Goal: Task Accomplishment & Management: Manage account settings

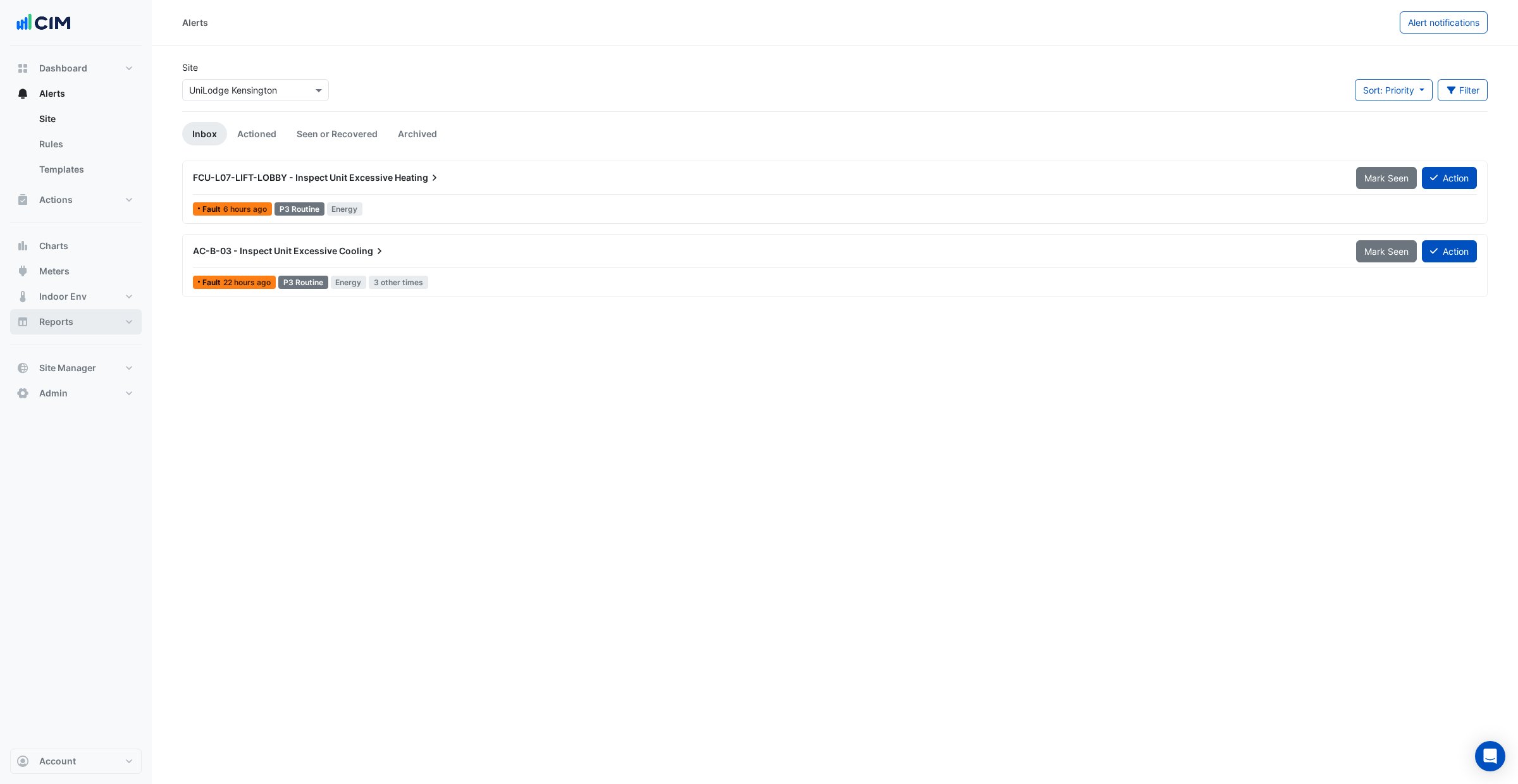
click at [87, 331] on button "Reports" at bounding box center [76, 321] width 132 height 25
select select "***"
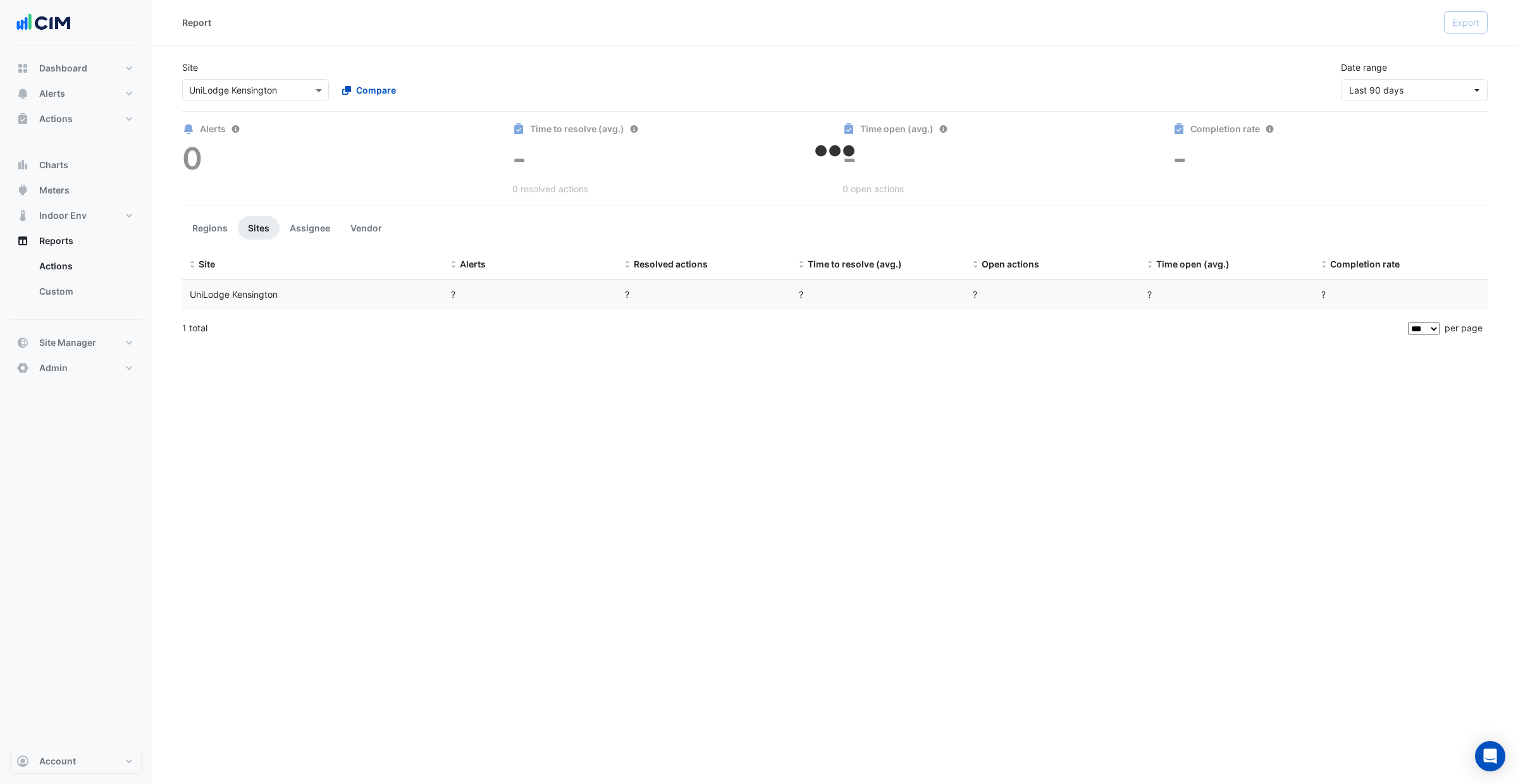
click at [61, 327] on div "Dashboard Portfolio Ratings Performance Alerts Site Rules Templates Actions Sit…" at bounding box center [76, 218] width 132 height 325
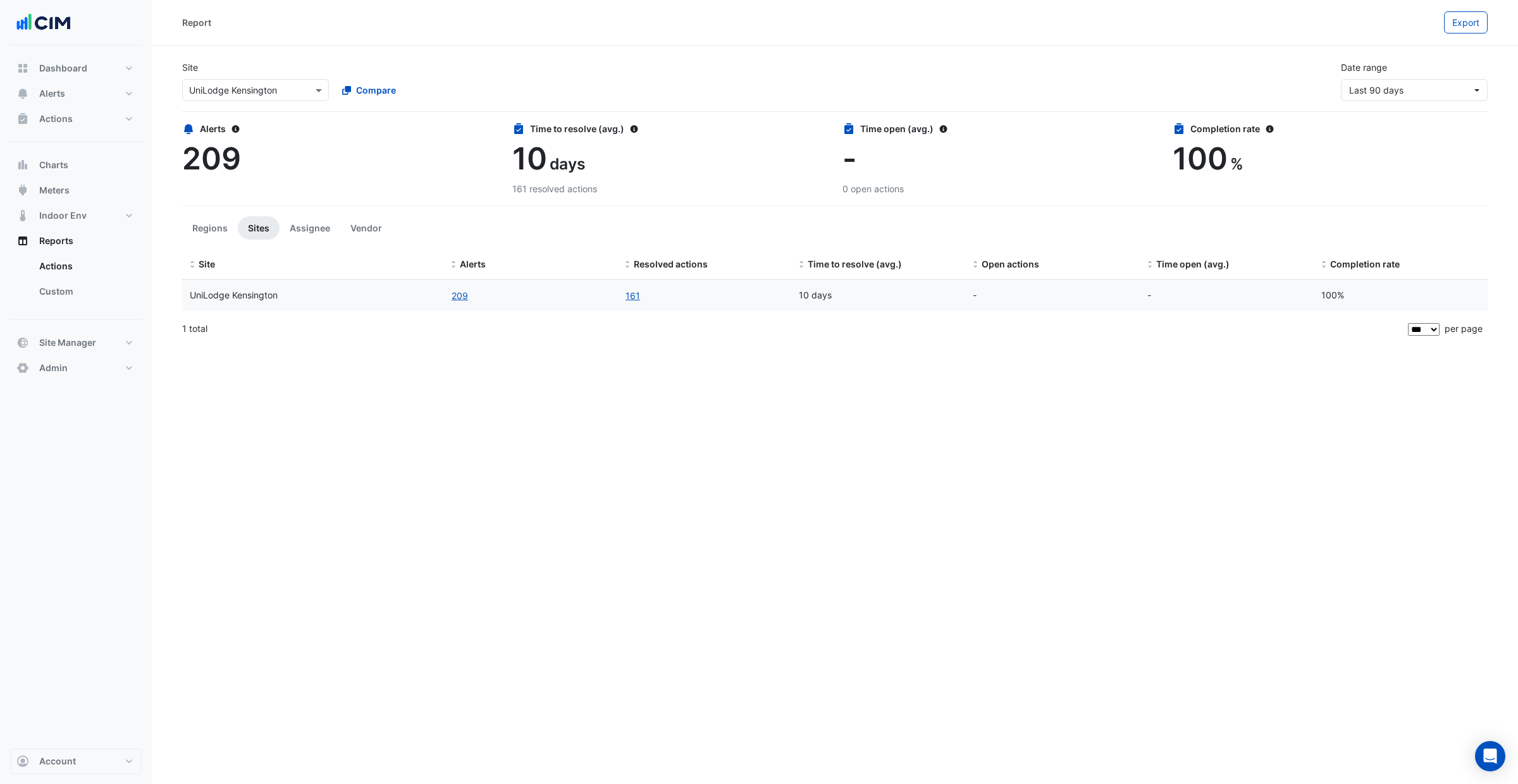
click at [253, 94] on input "text" at bounding box center [243, 90] width 107 height 13
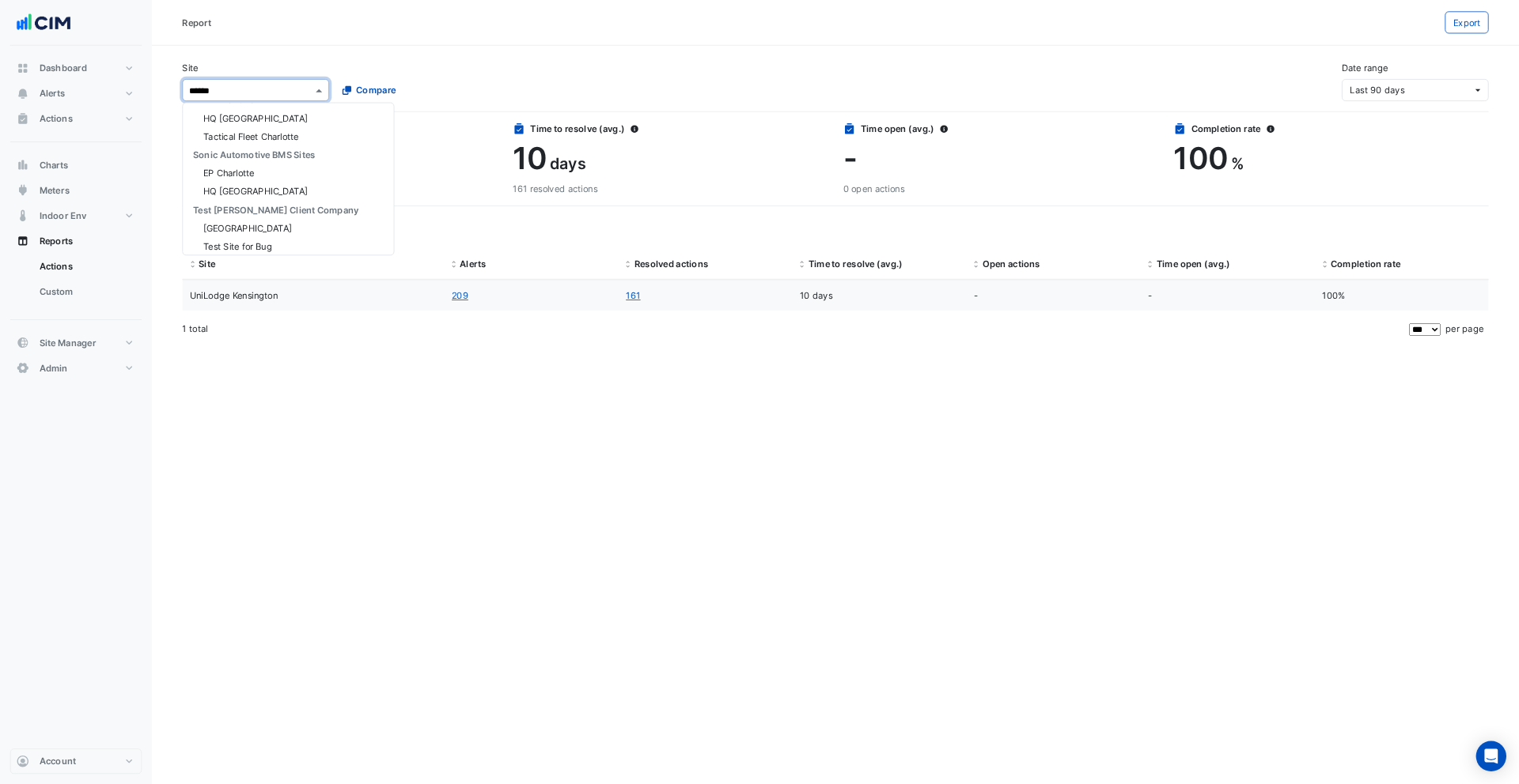
scroll to position [29, 0]
type input "*******"
click at [299, 148] on div "[GEOGRAPHIC_DATA]" at bounding box center [344, 141] width 233 height 23
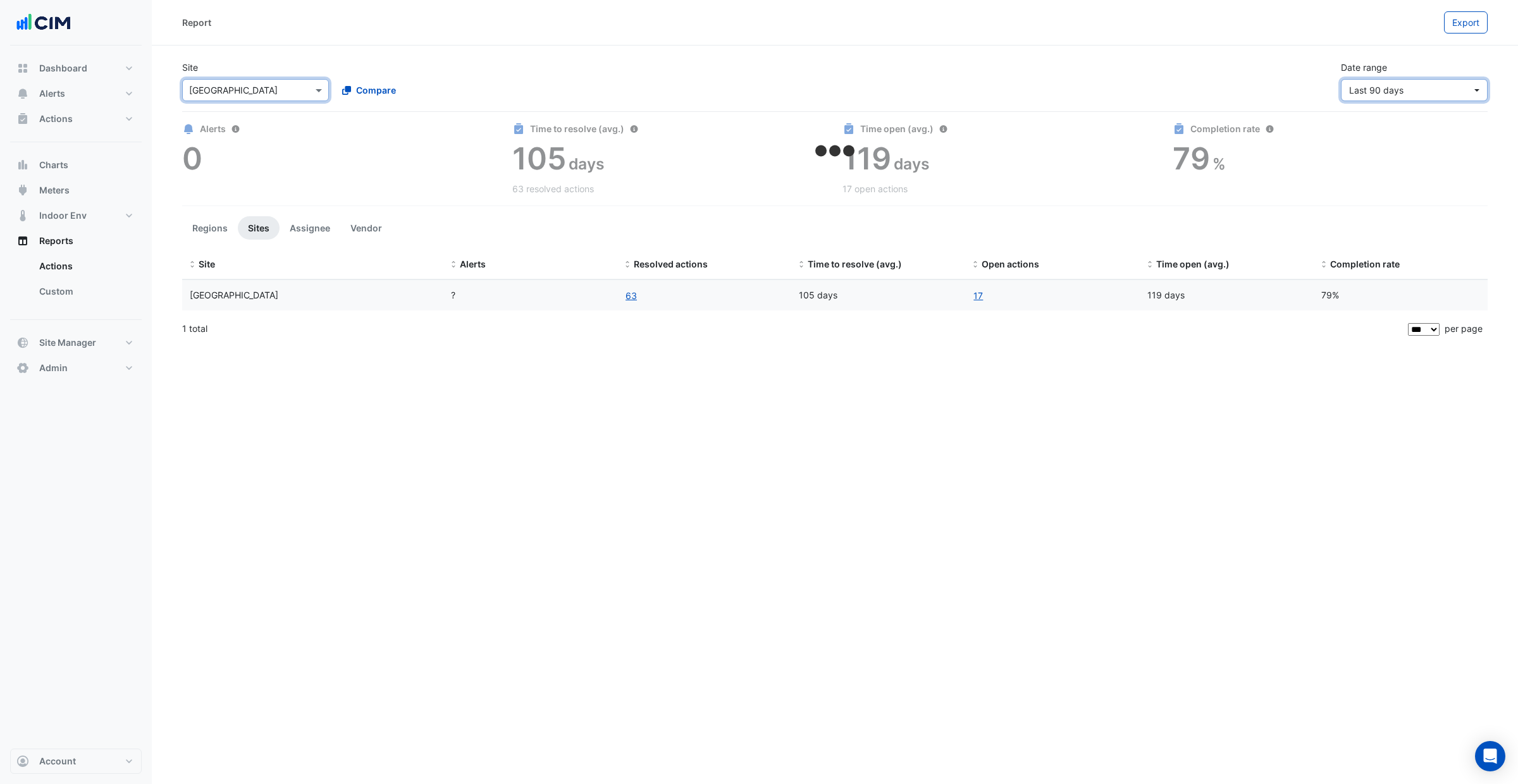
click at [1382, 93] on span "Last 90 days" at bounding box center [1376, 90] width 54 height 11
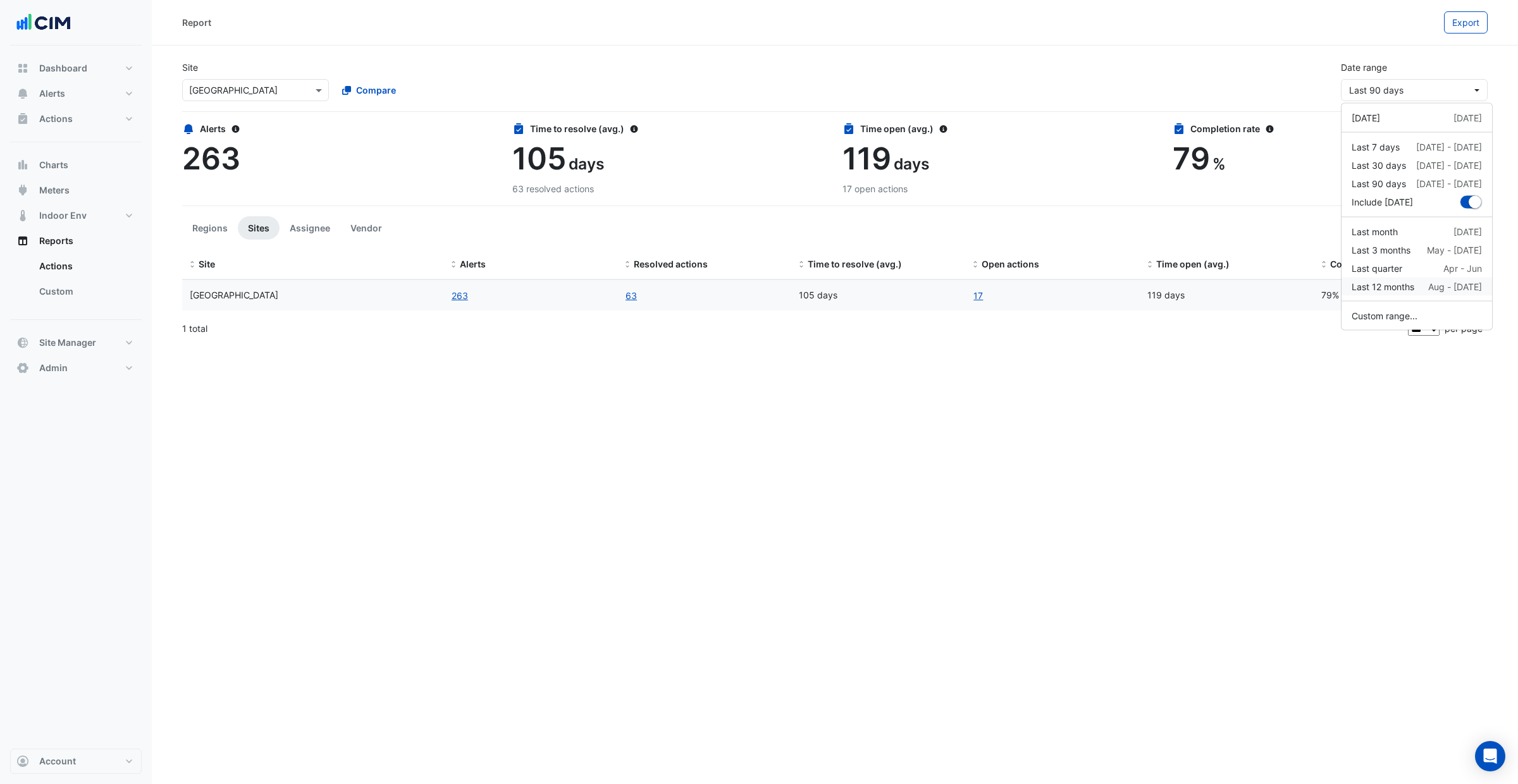
click at [1405, 291] on div "Last 12 months" at bounding box center [1383, 286] width 63 height 13
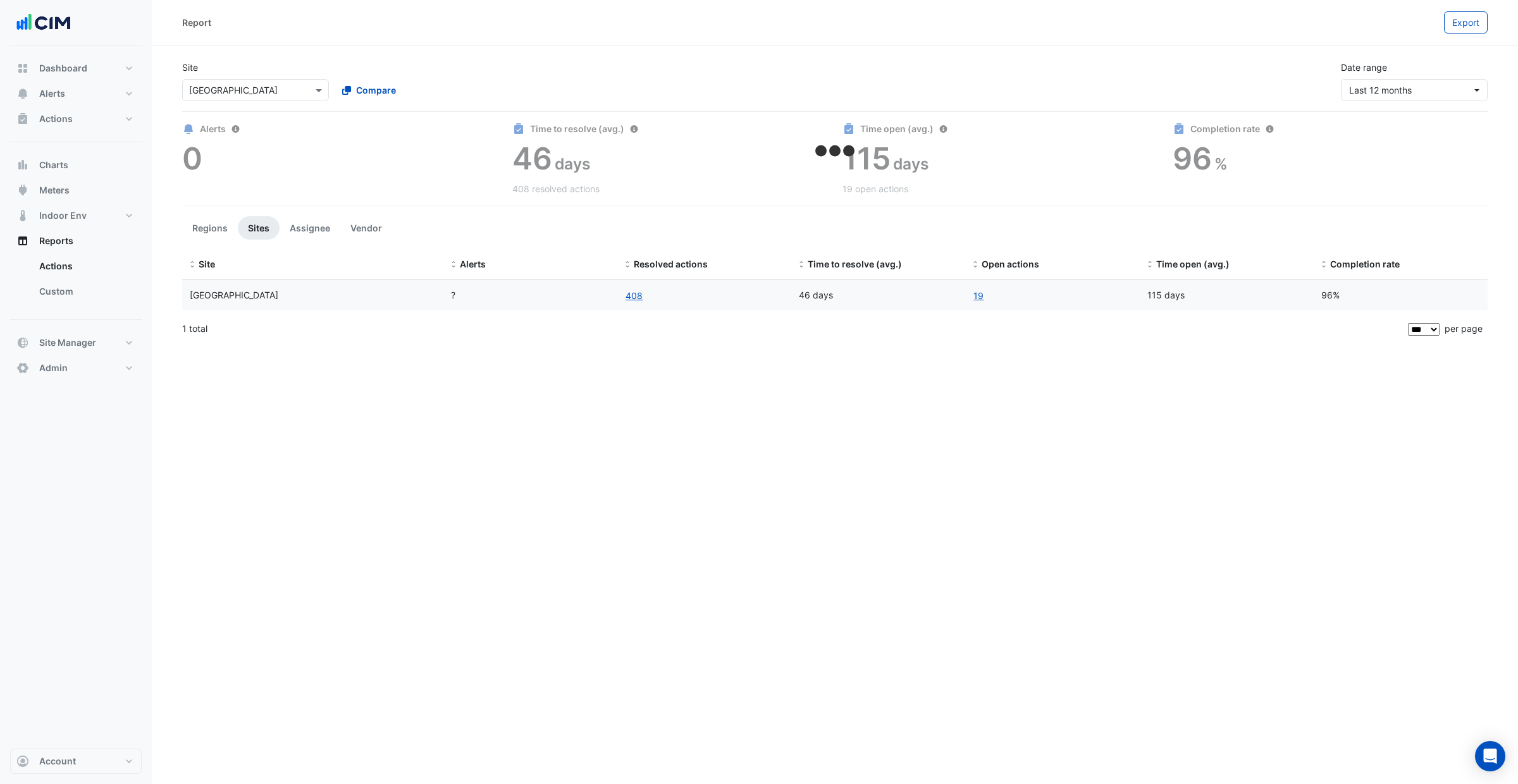
click at [1223, 82] on div "Site Select a Site × Charlestown Square Compare Date range Last 12 months" at bounding box center [835, 76] width 1321 height 51
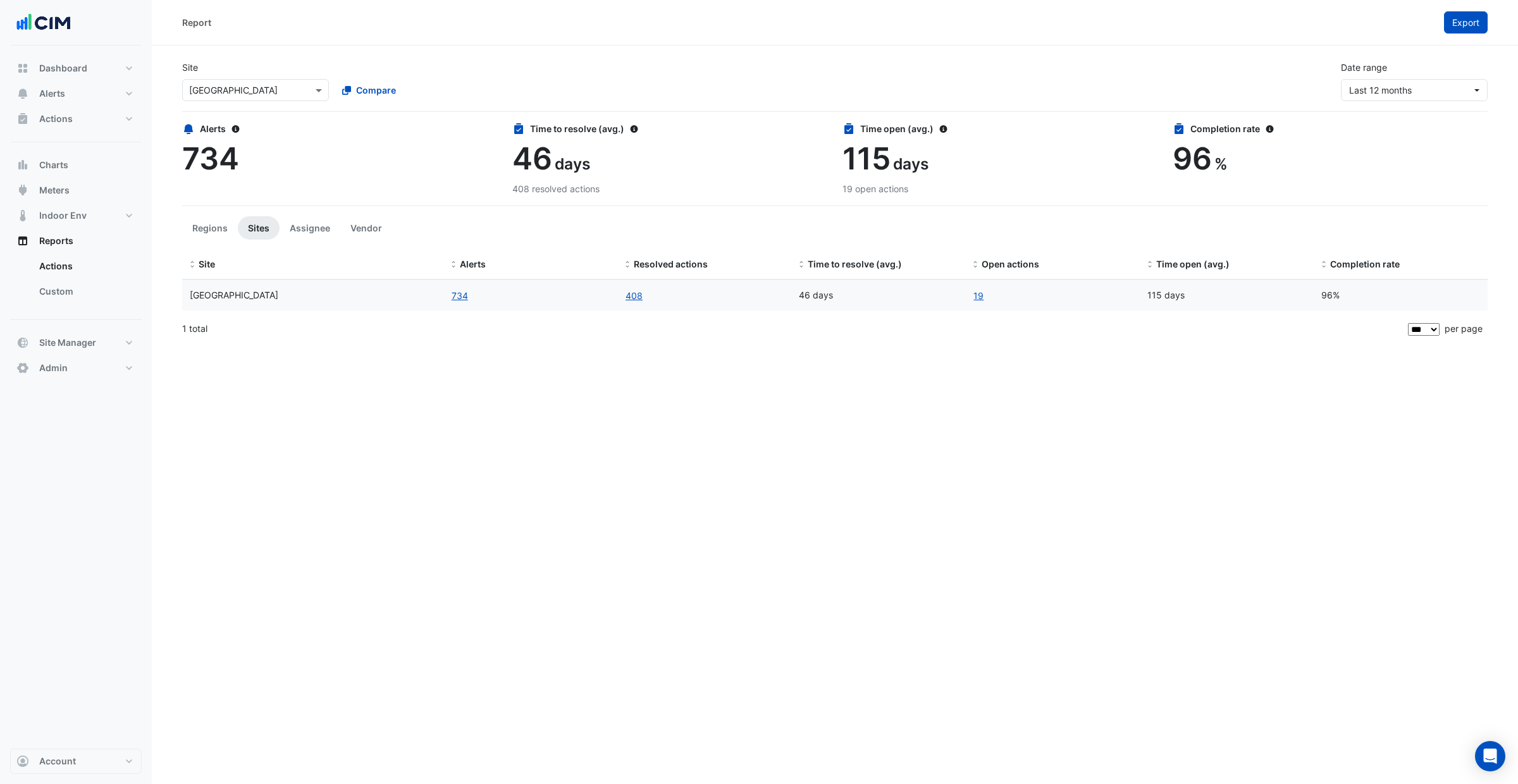
click at [1457, 27] on span "Export" at bounding box center [1465, 22] width 27 height 11
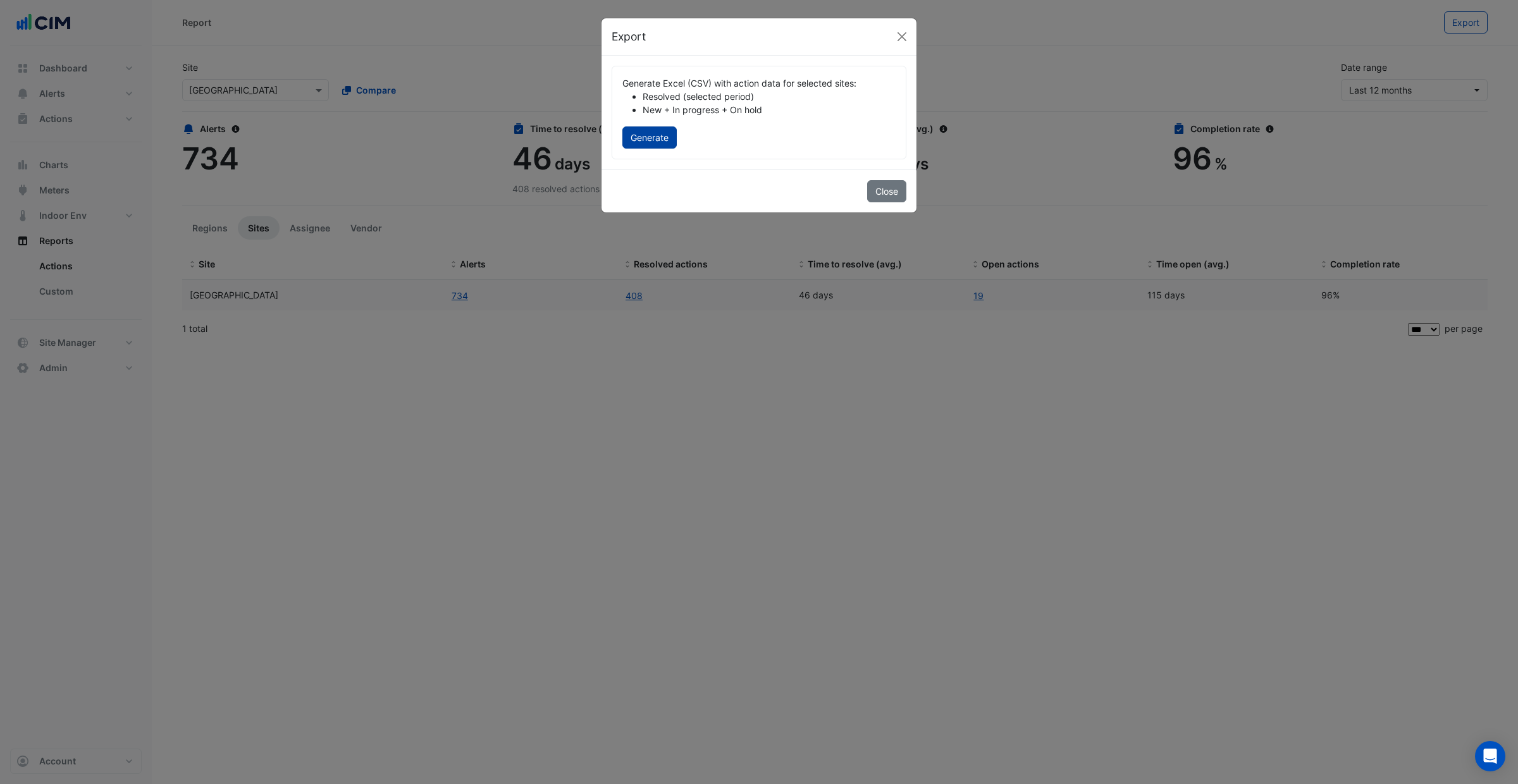
click at [663, 141] on button "Generate" at bounding box center [649, 137] width 54 height 22
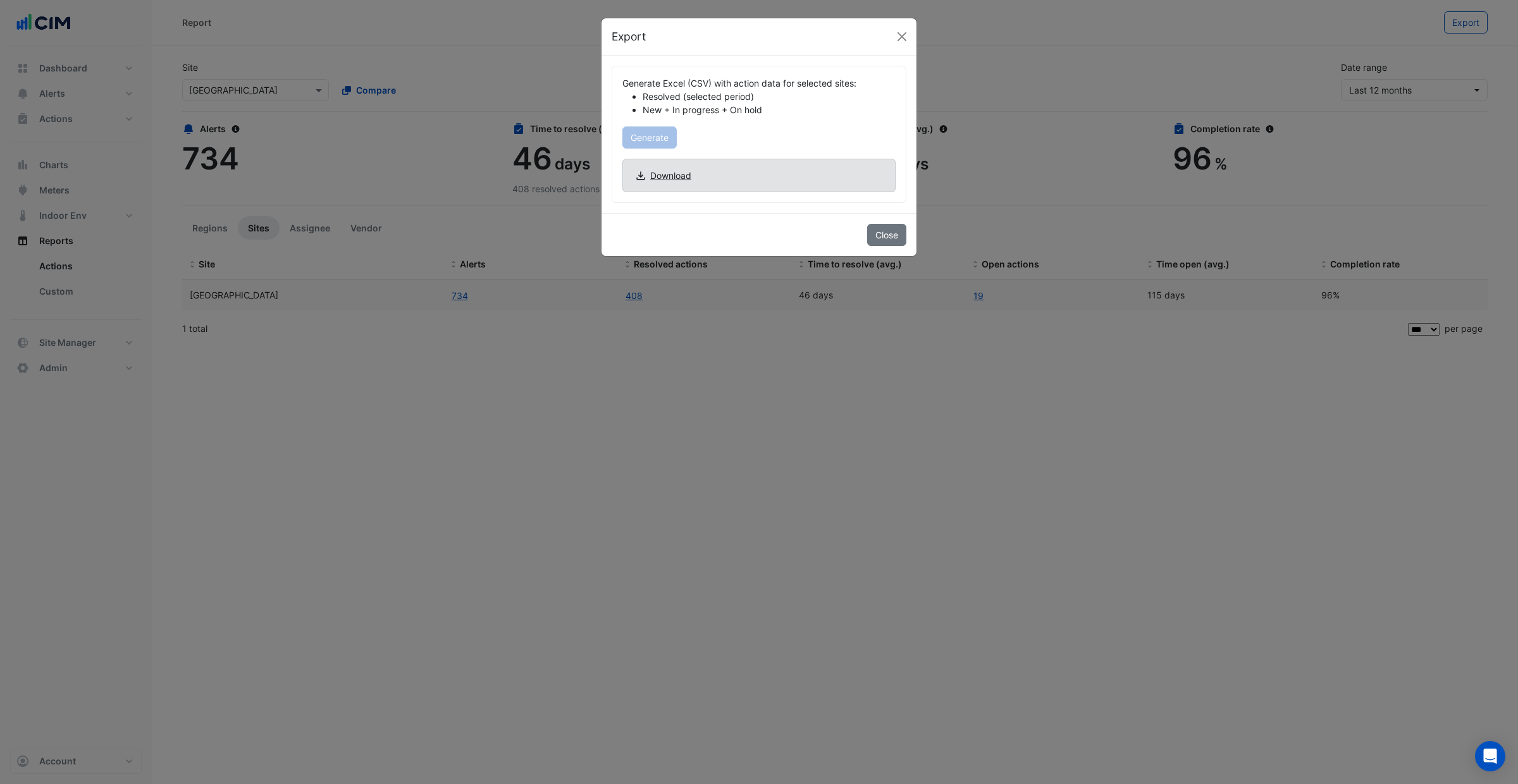
click at [674, 181] on span "Download" at bounding box center [671, 175] width 41 height 13
drag, startPoint x: 905, startPoint y: 40, endPoint x: 882, endPoint y: 48, distance: 24.4
click at [905, 40] on button "Close" at bounding box center [902, 36] width 19 height 19
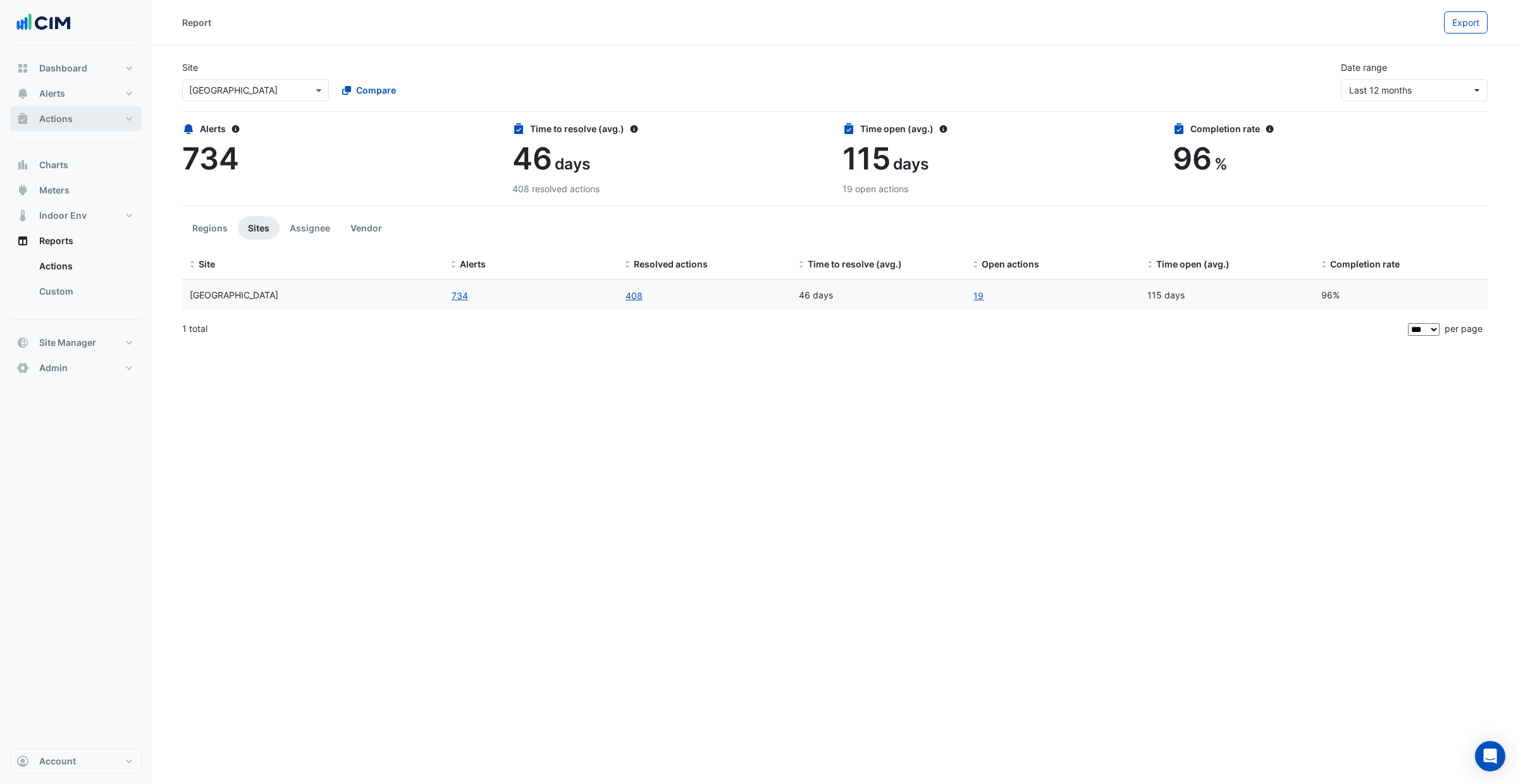
click at [67, 127] on button "Actions" at bounding box center [76, 119] width 132 height 25
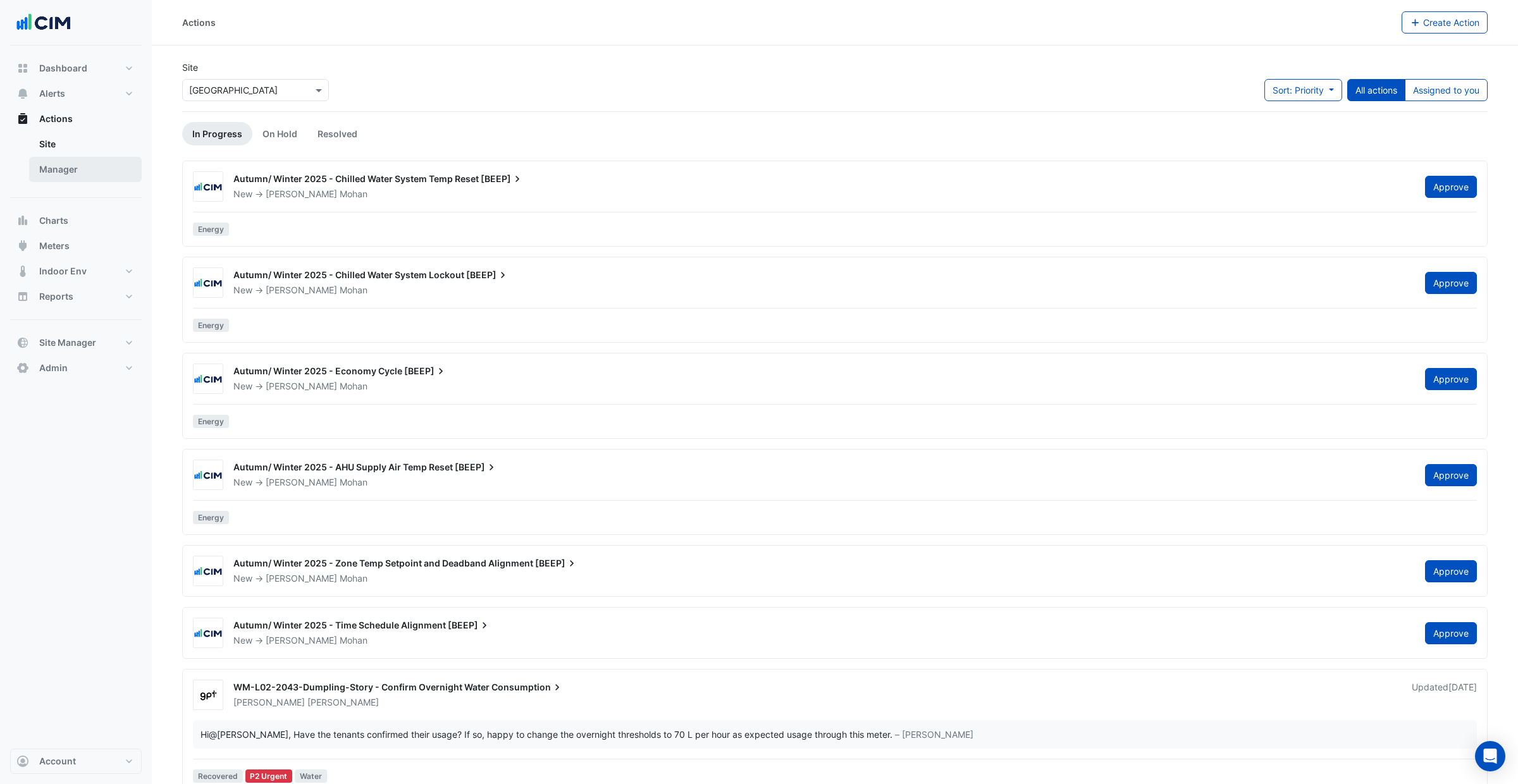
click at [91, 167] on link "Manager" at bounding box center [85, 169] width 113 height 25
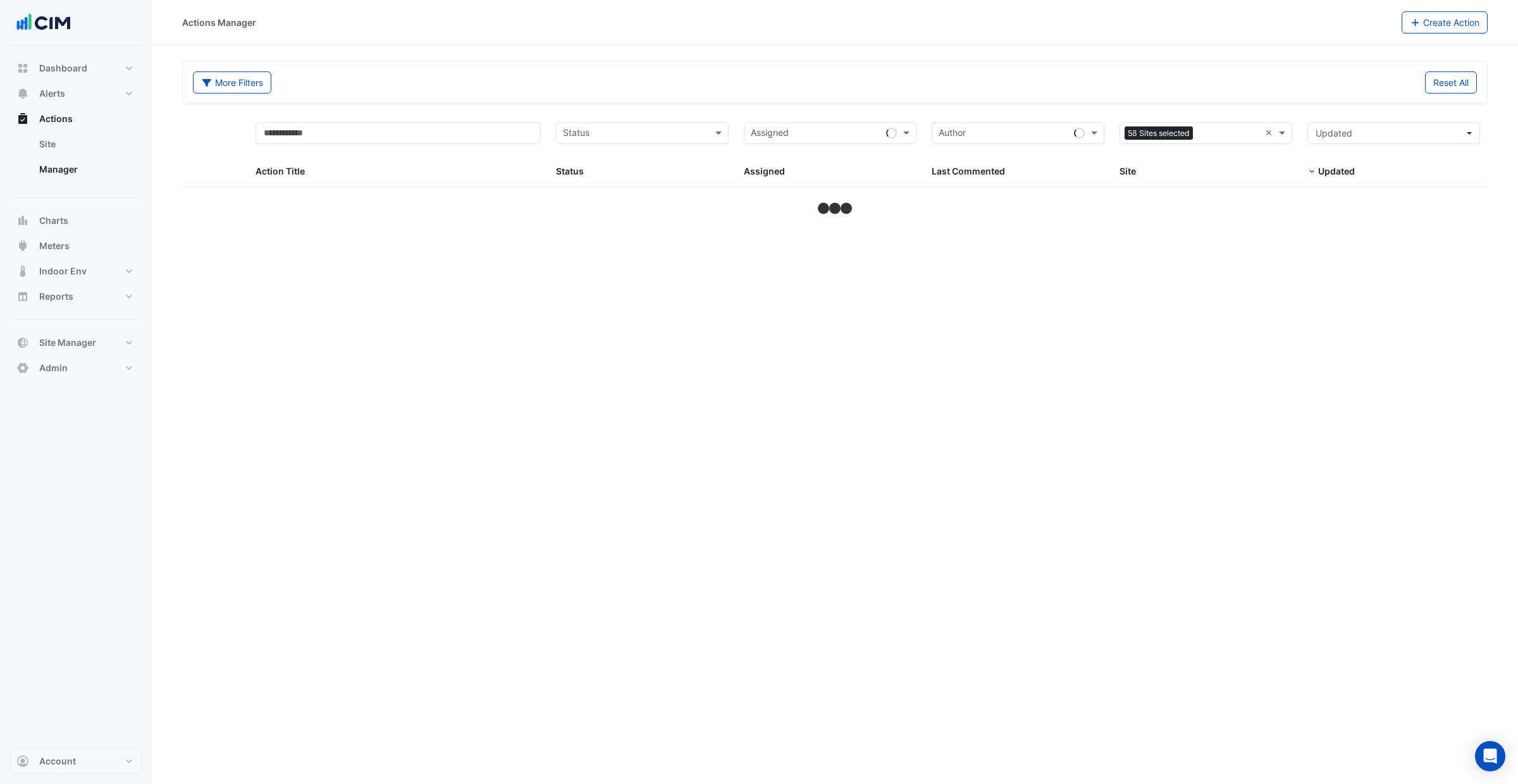
click at [435, 55] on section "More Filters Reset All Status Assigned Sites 58 Sites selected × Action Title S…" at bounding box center [835, 131] width 1366 height 172
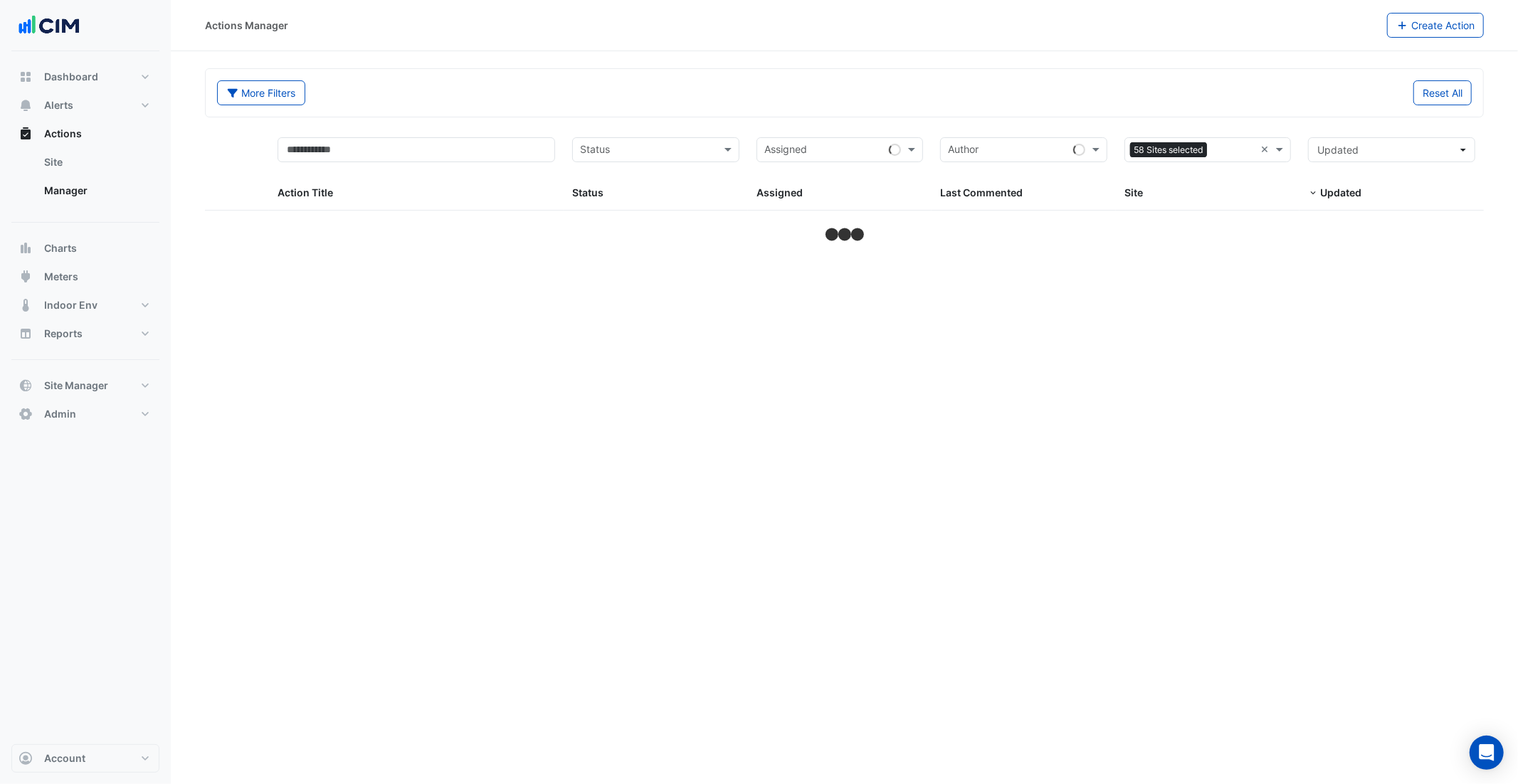
select select "***"
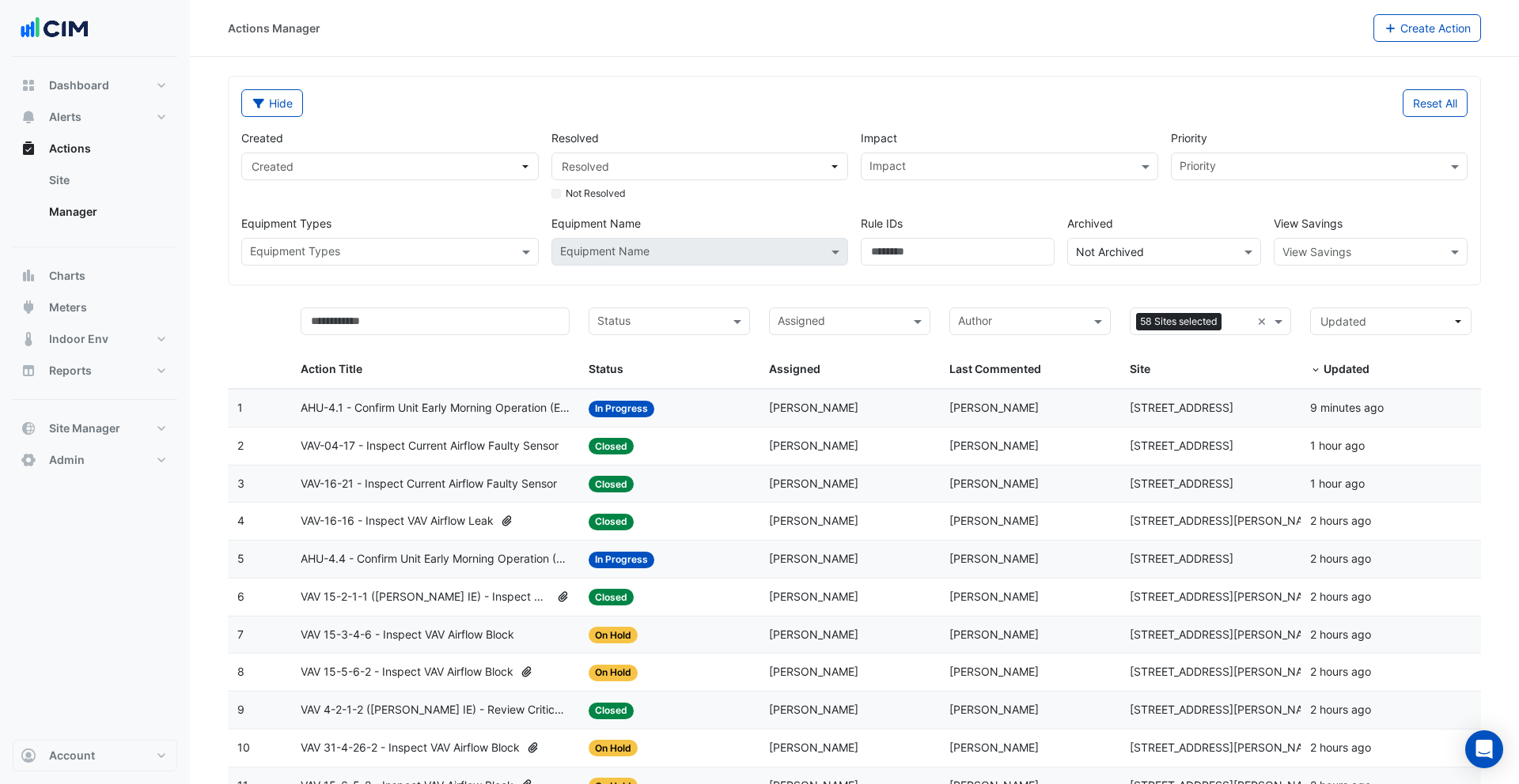
select select "***"
click at [1421, 105] on button "Reset All" at bounding box center [1436, 103] width 65 height 28
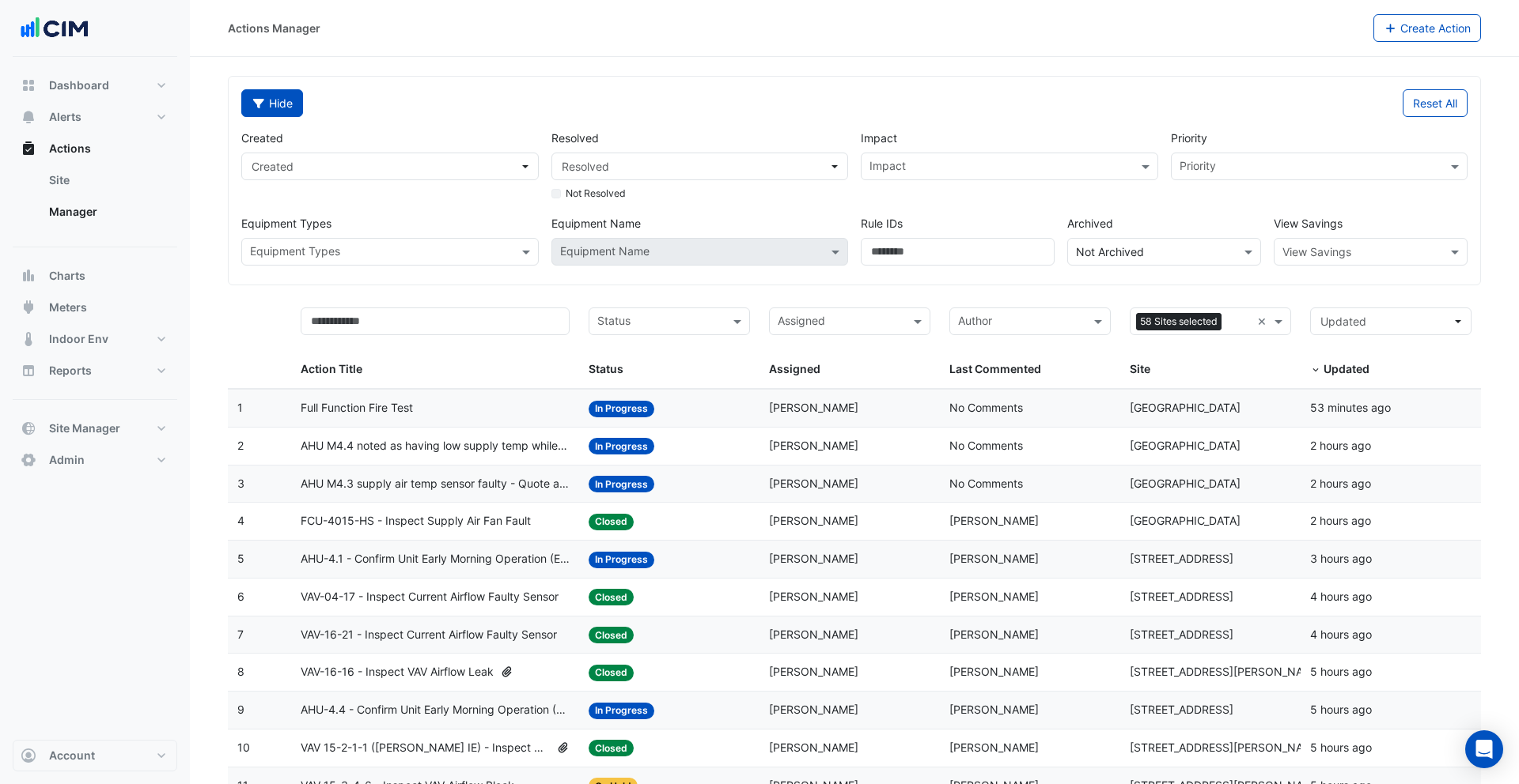
click at [280, 115] on button "Hide" at bounding box center [272, 103] width 61 height 28
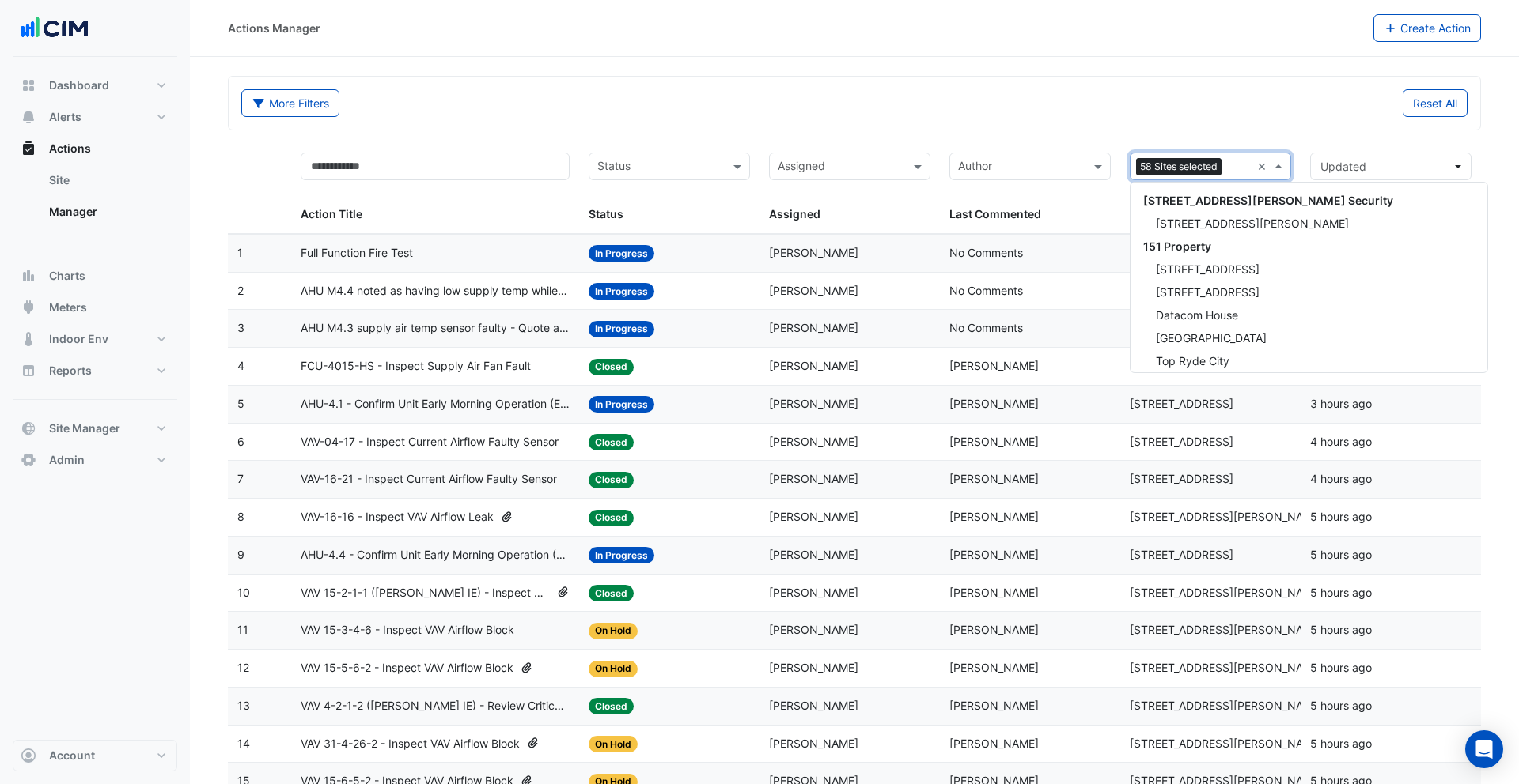
click at [1254, 170] on div "Sites 58 Sites selected ×" at bounding box center [1210, 166] width 161 height 28
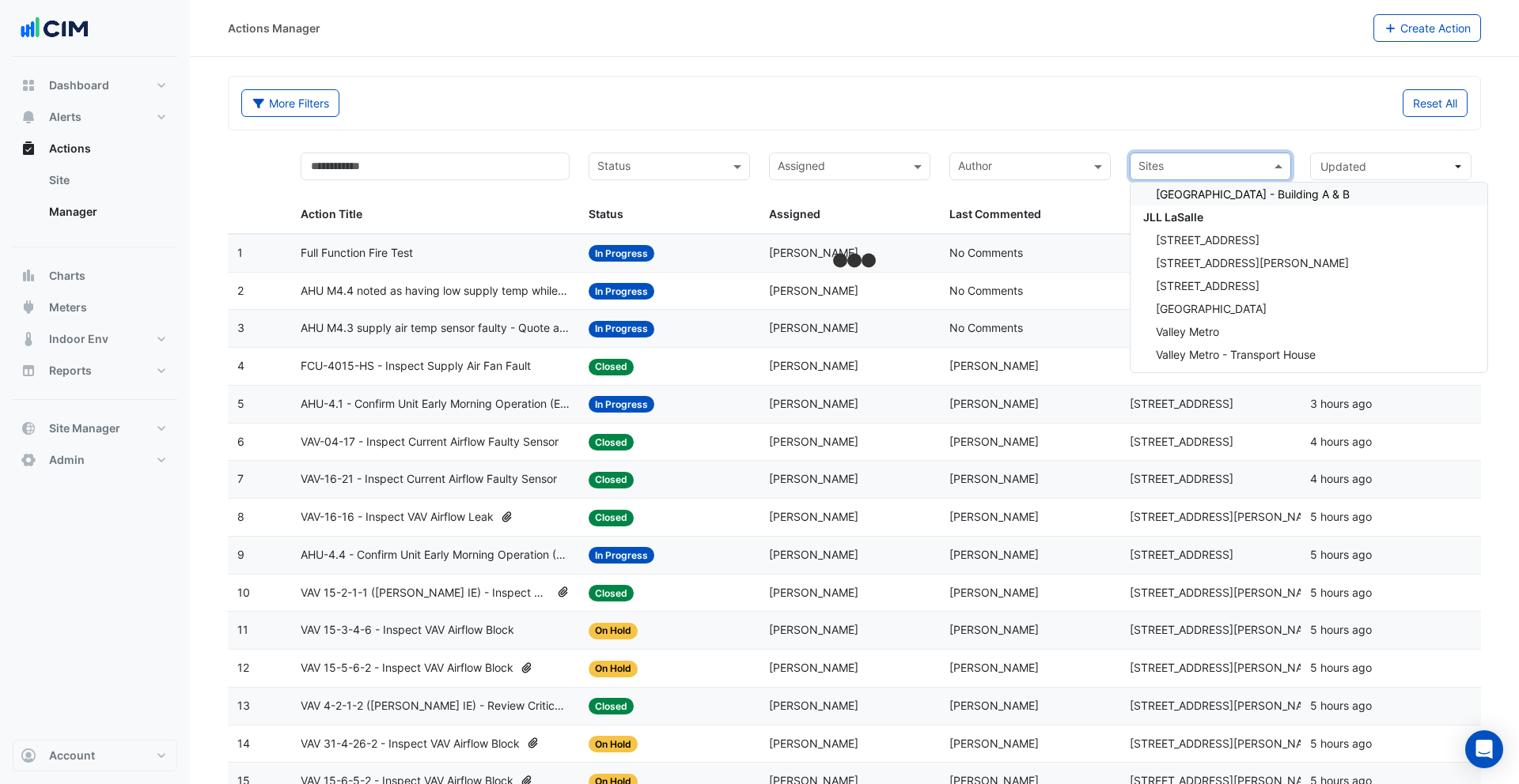
drag, startPoint x: 1159, startPoint y: 143, endPoint x: 713, endPoint y: 135, distance: 446.1
click at [1152, 143] on datatable-header-cell "Sites Site" at bounding box center [1210, 188] width 180 height 91
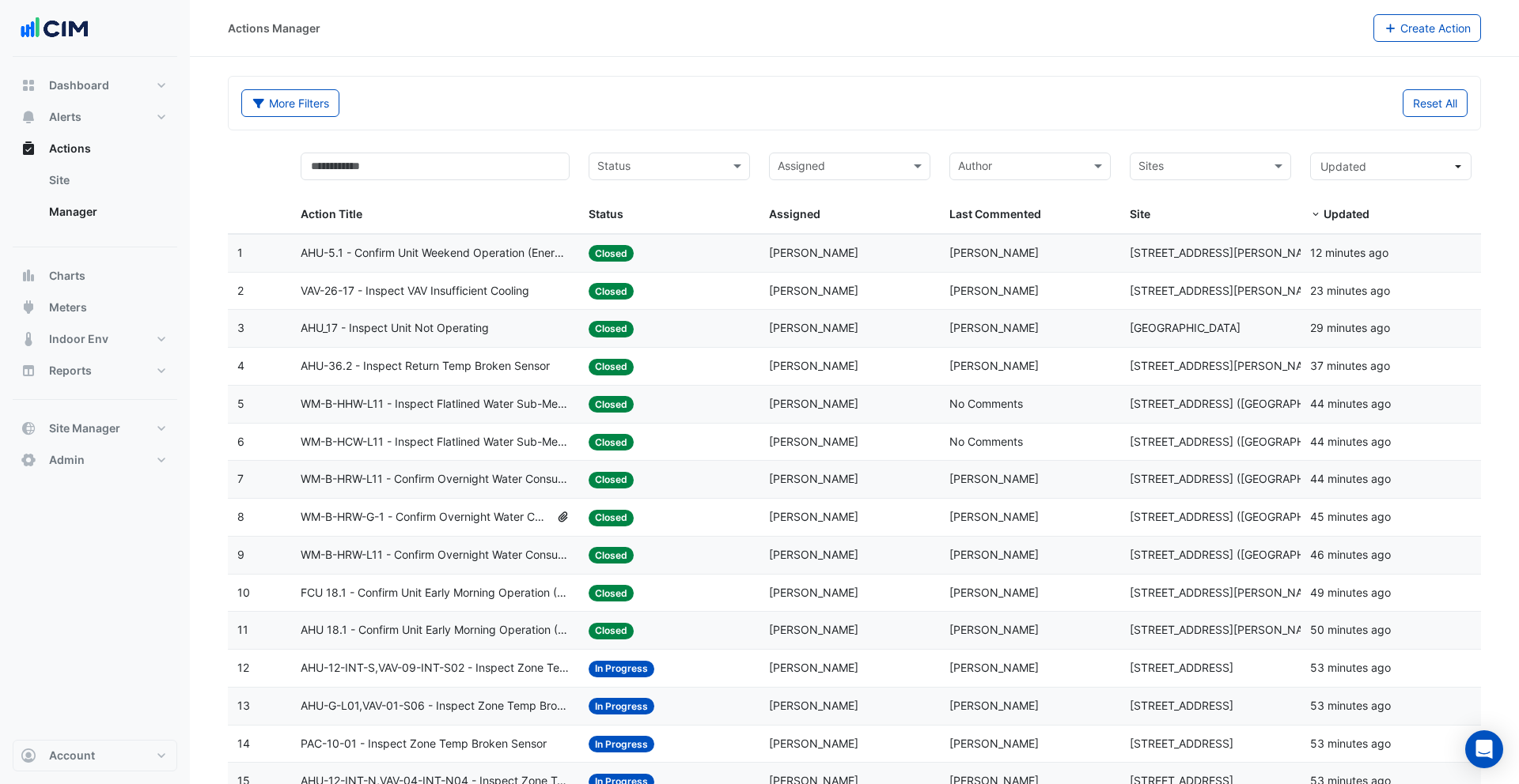
click at [606, 251] on span "Closed" at bounding box center [611, 253] width 45 height 16
click at [495, 334] on div "AHU_17 - Inspect Unit Not Operating" at bounding box center [435, 328] width 269 height 18
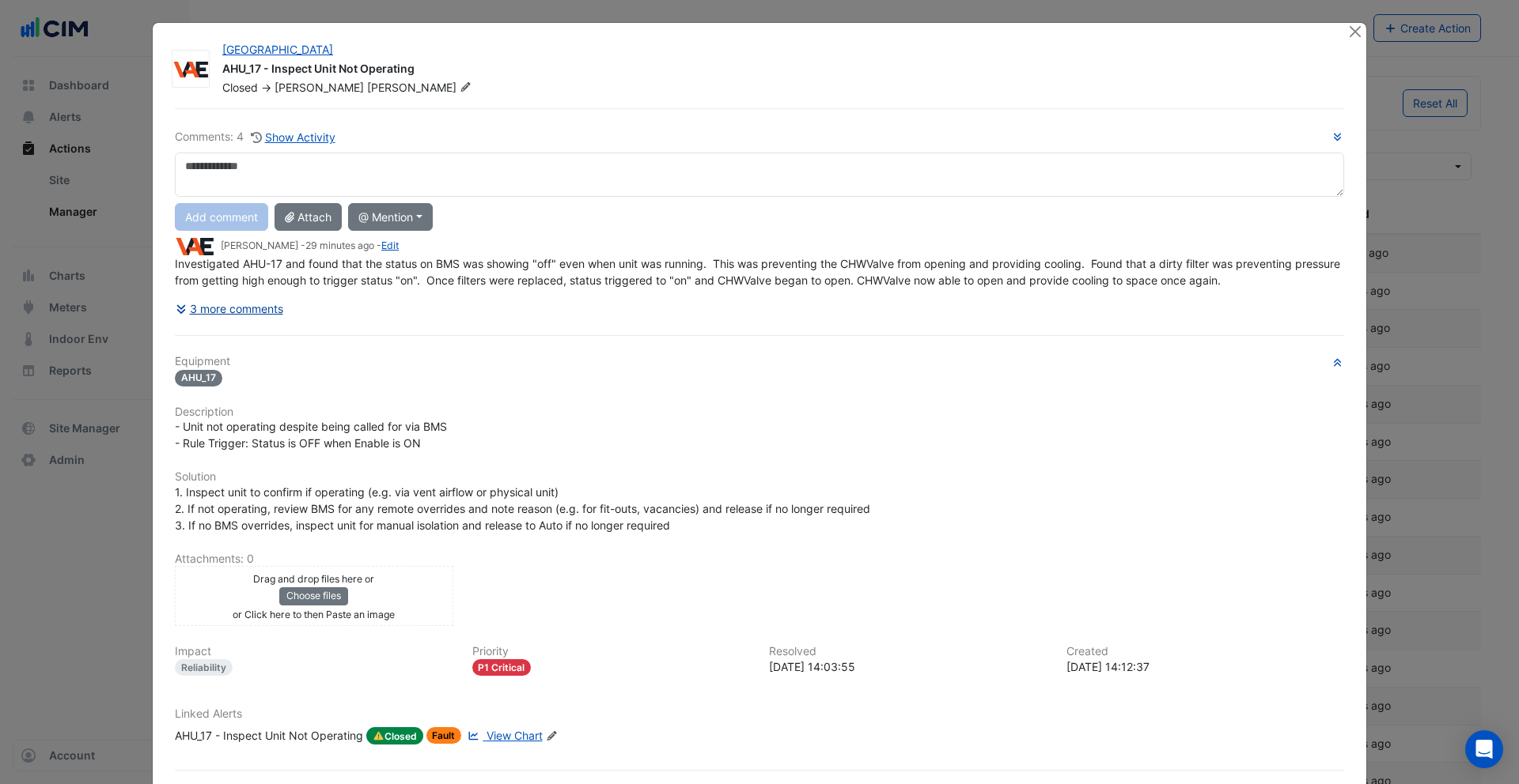
click at [264, 314] on button "3 more comments" at bounding box center [229, 309] width 109 height 28
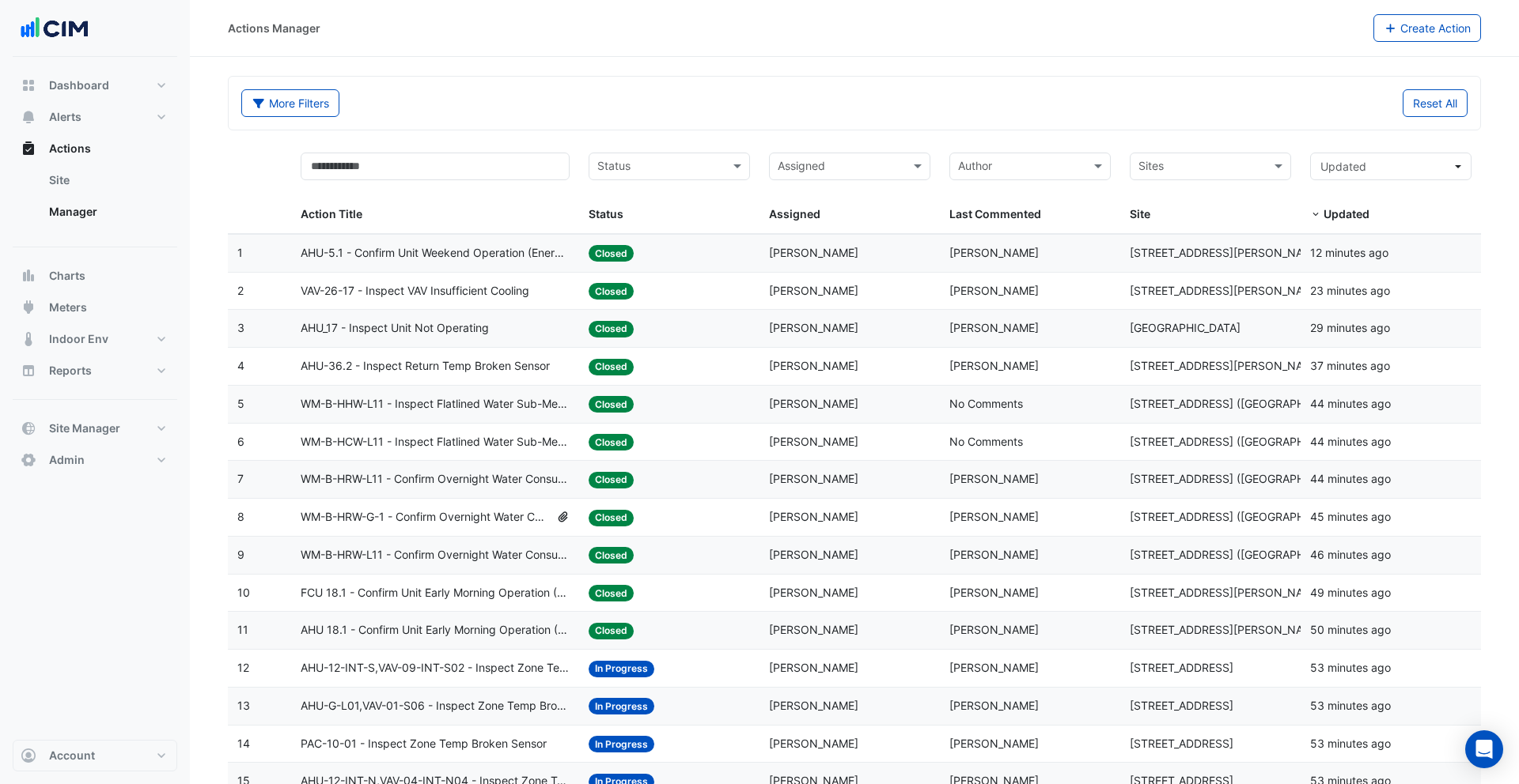
click at [421, 336] on span "AHU_17 - Inspect Unit Not Operating" at bounding box center [395, 328] width 188 height 18
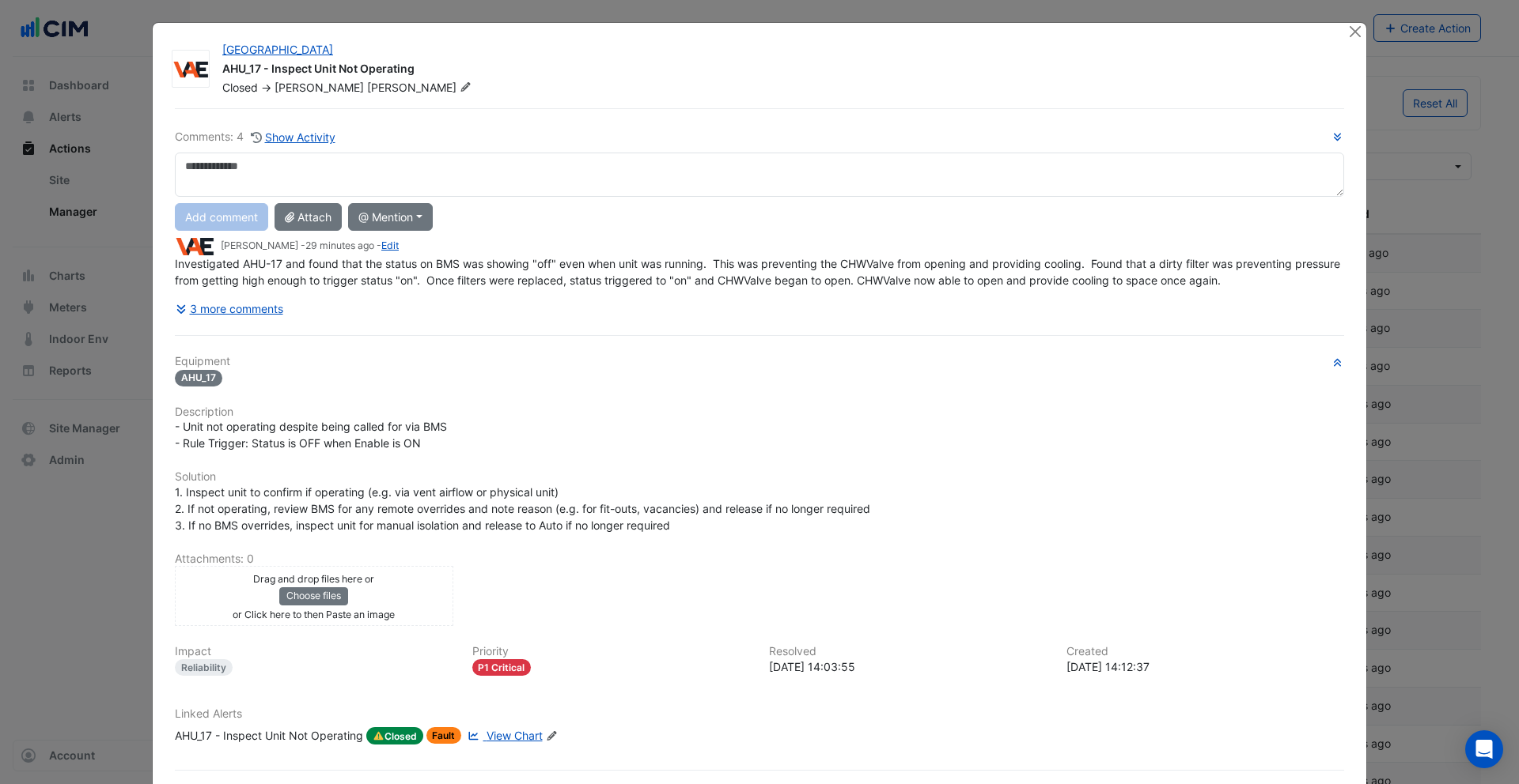
click at [510, 733] on span "View Chart" at bounding box center [514, 736] width 57 height 13
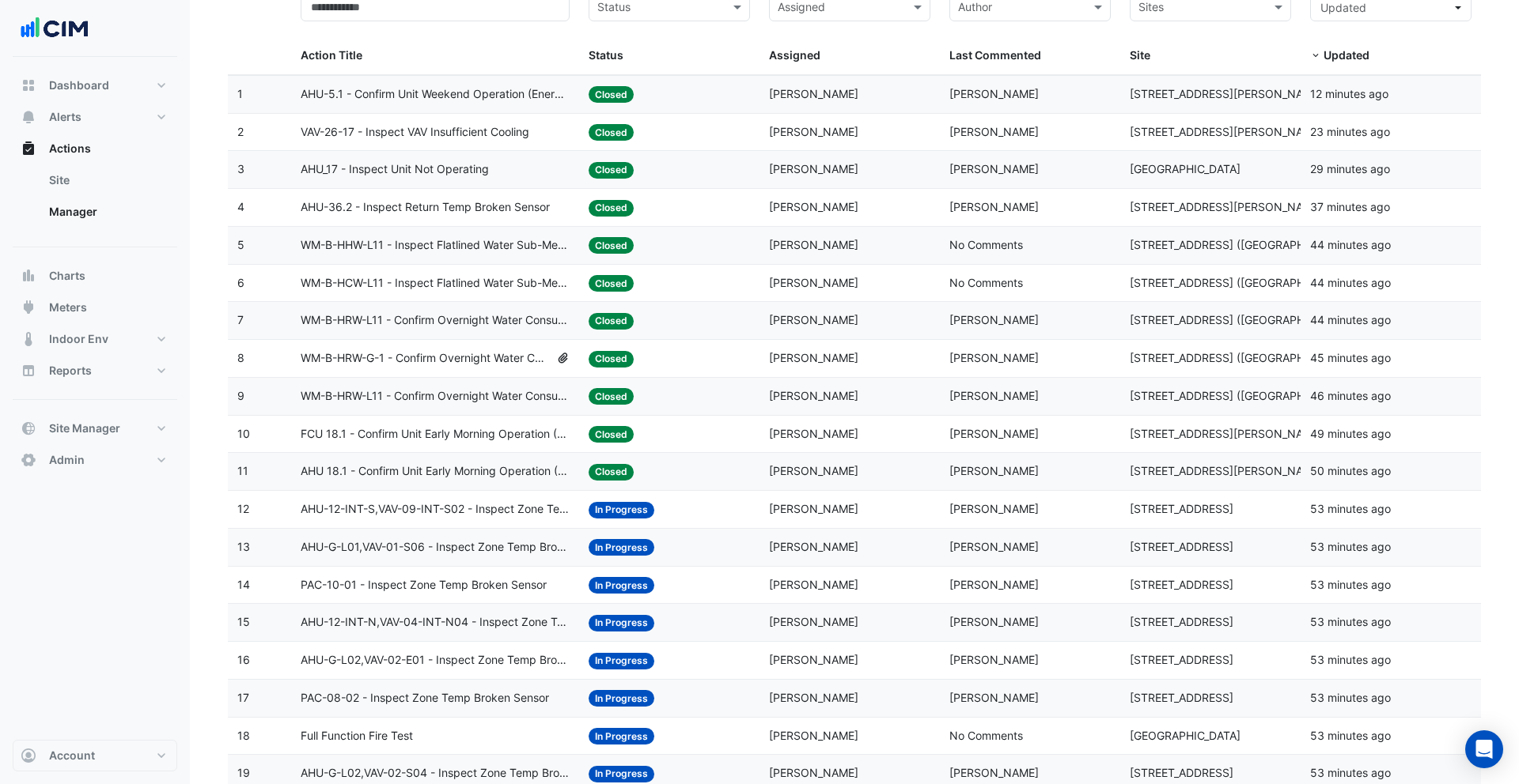
scroll to position [235, 0]
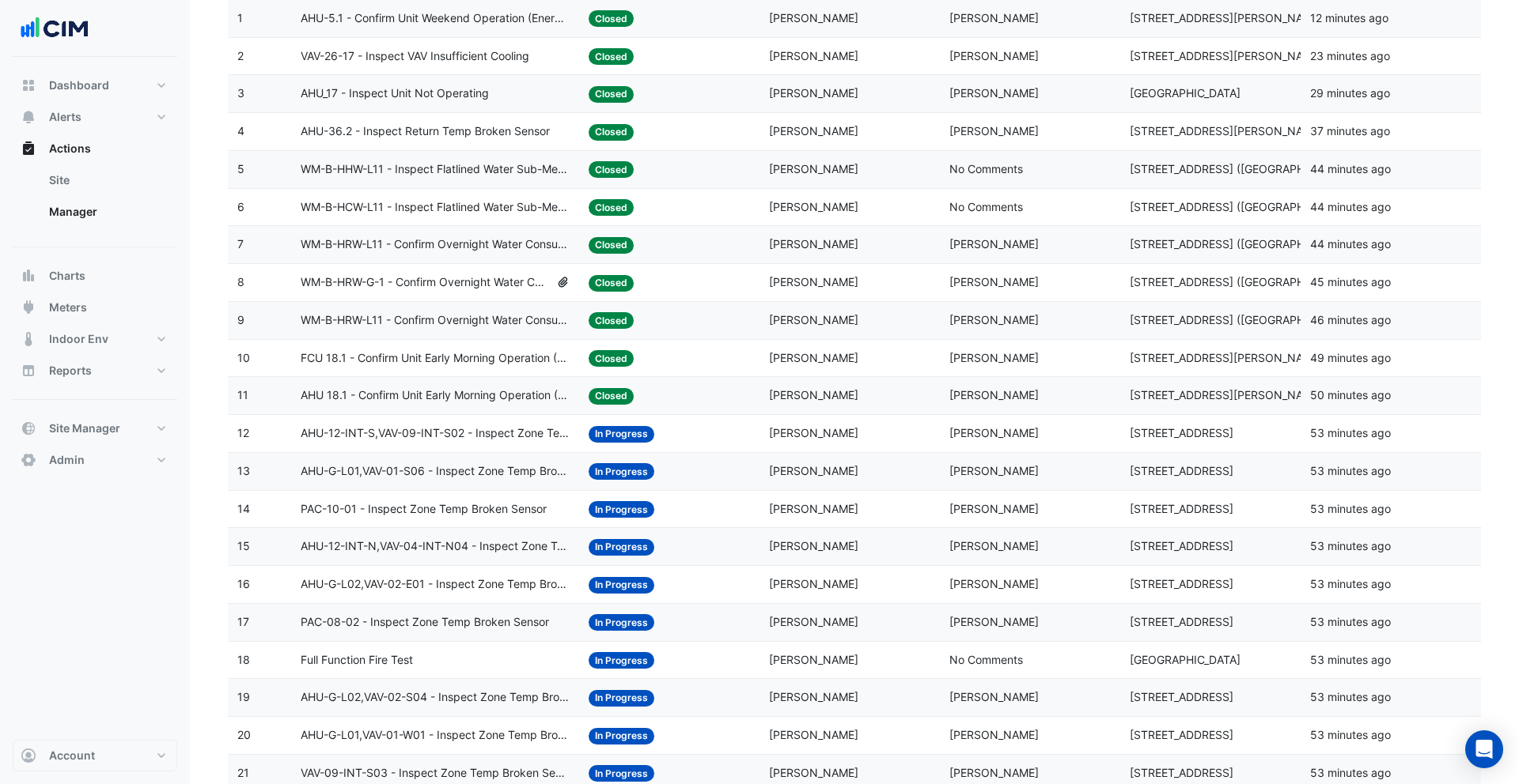
click at [512, 437] on span "AHU-12-INT-S,VAV-09-INT-S02 - Inspect Zone Temp Broken Sensor" at bounding box center [435, 433] width 269 height 18
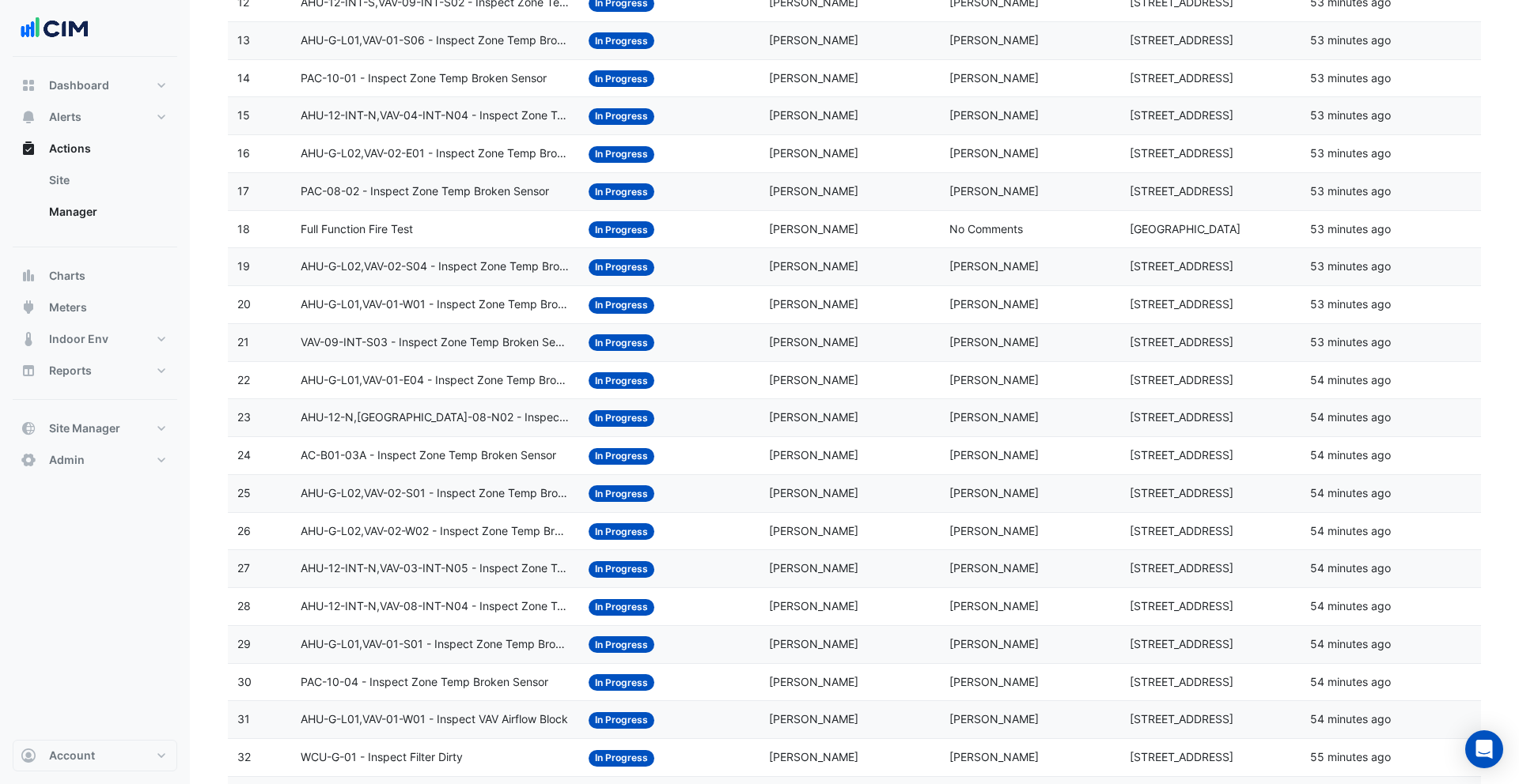
scroll to position [734, 0]
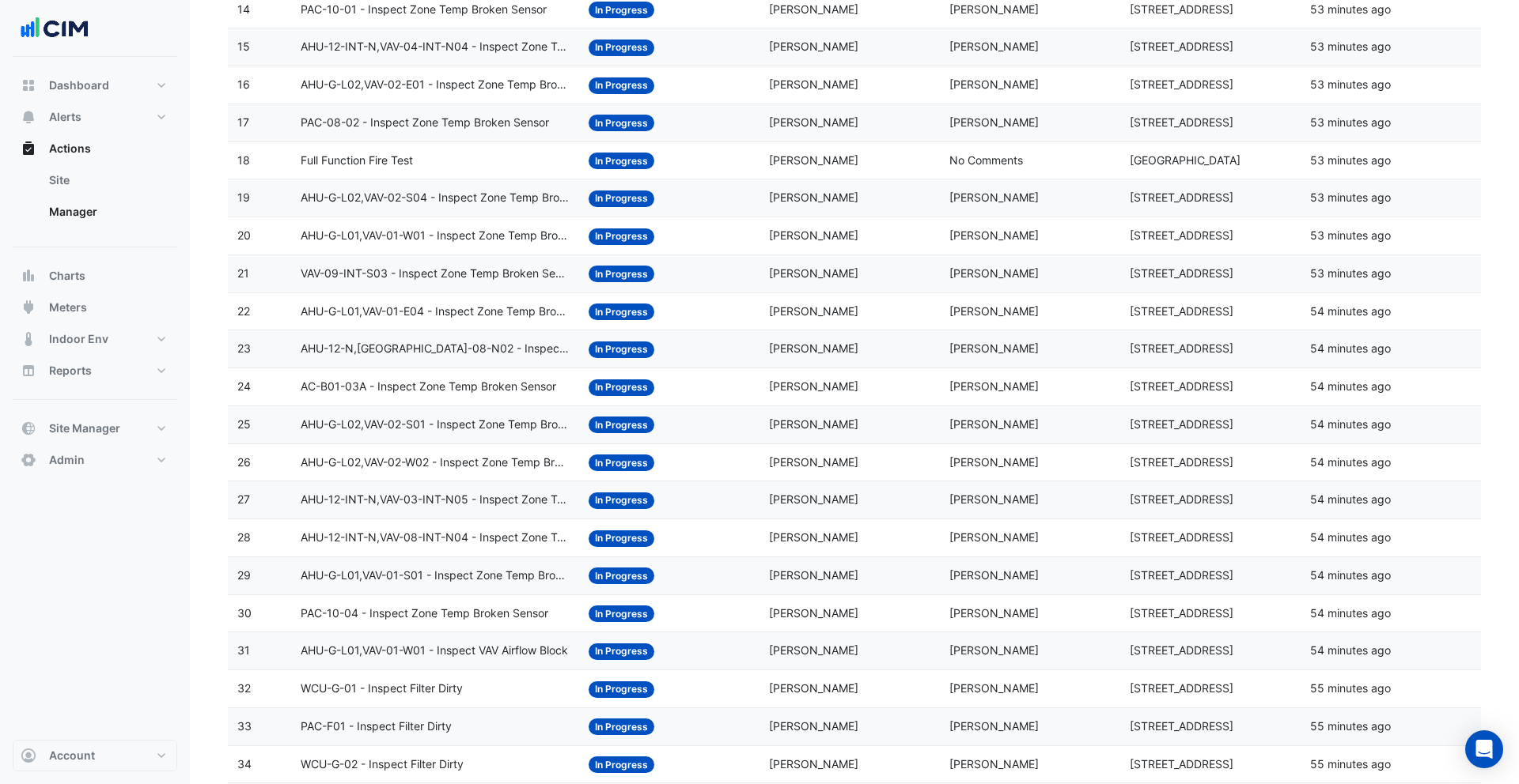
click at [521, 450] on datatable-body-cell "Action Title: AHU-G-L02,VAV-02-W02 - Inspect Zone Temp Broken Sensor" at bounding box center [435, 463] width 289 height 37
click at [491, 413] on datatable-body-cell "Action Title: AHU-G-L02,VAV-02-S01 - Inspect Zone Temp Broken Sensor" at bounding box center [435, 425] width 289 height 37
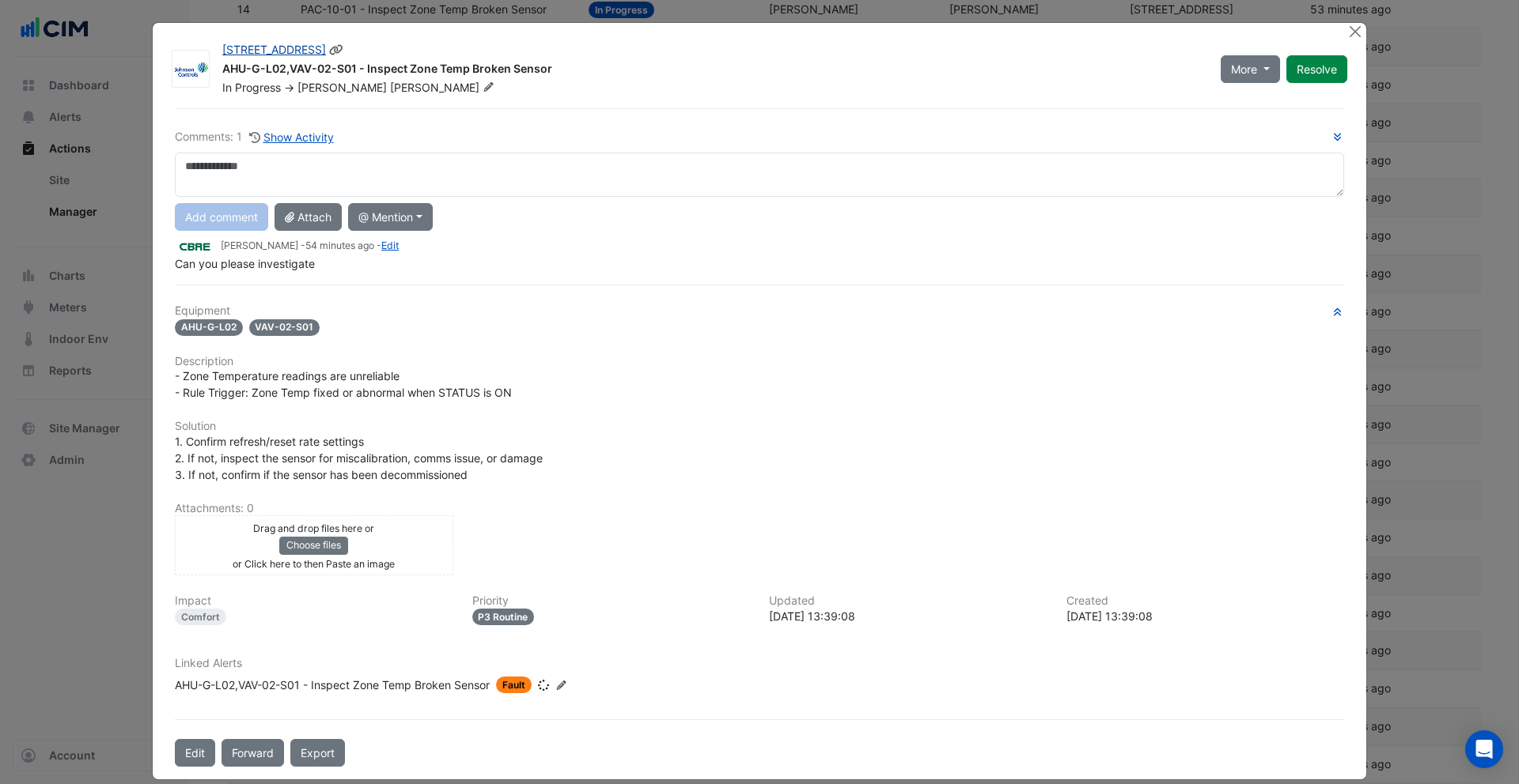
click at [248, 43] on link "480 Swan St" at bounding box center [274, 50] width 104 height 13
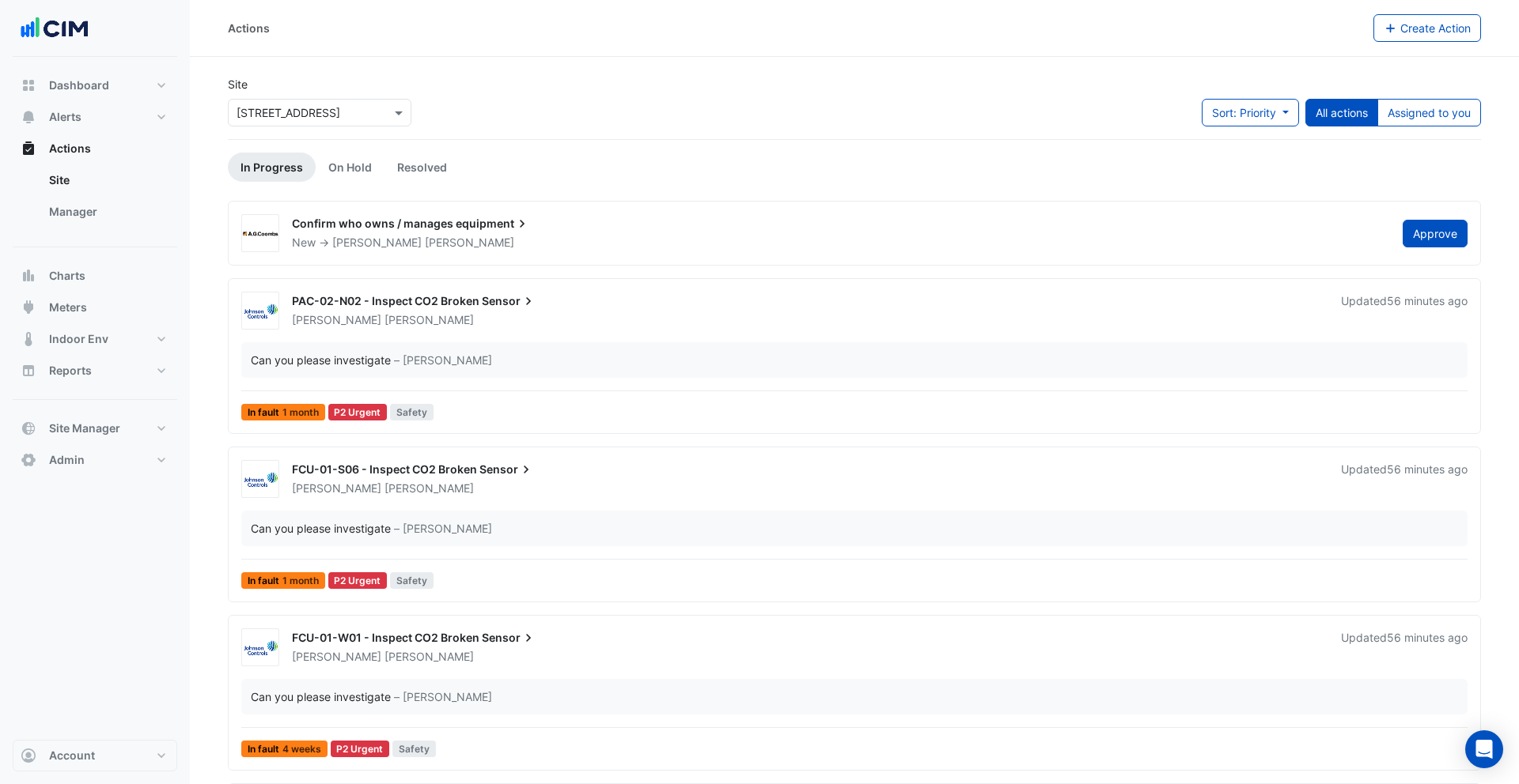
click at [359, 114] on input "text" at bounding box center [304, 113] width 134 height 16
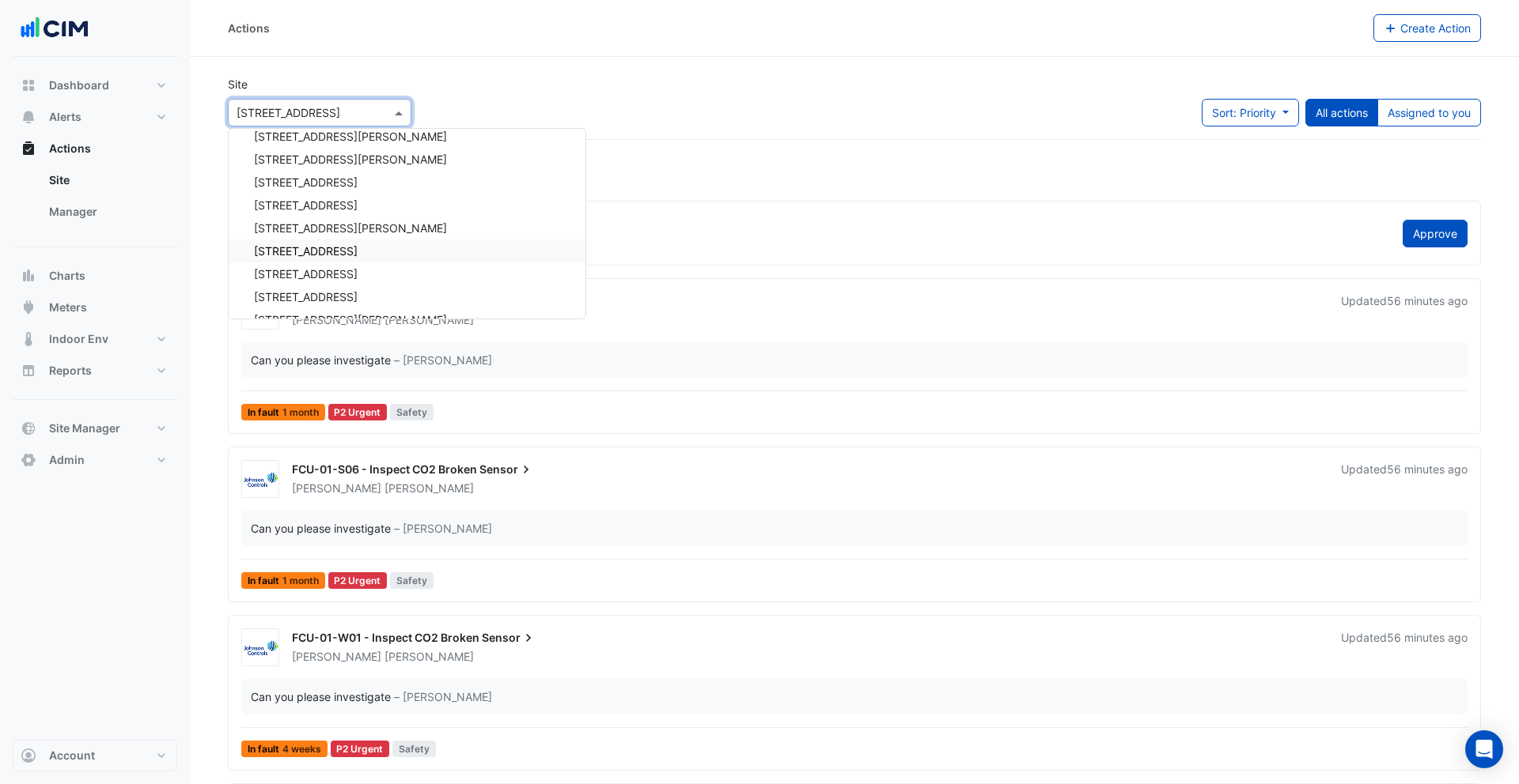
scroll to position [3151, 0]
click at [68, 78] on span "Dashboard" at bounding box center [79, 85] width 60 height 16
select select "***"
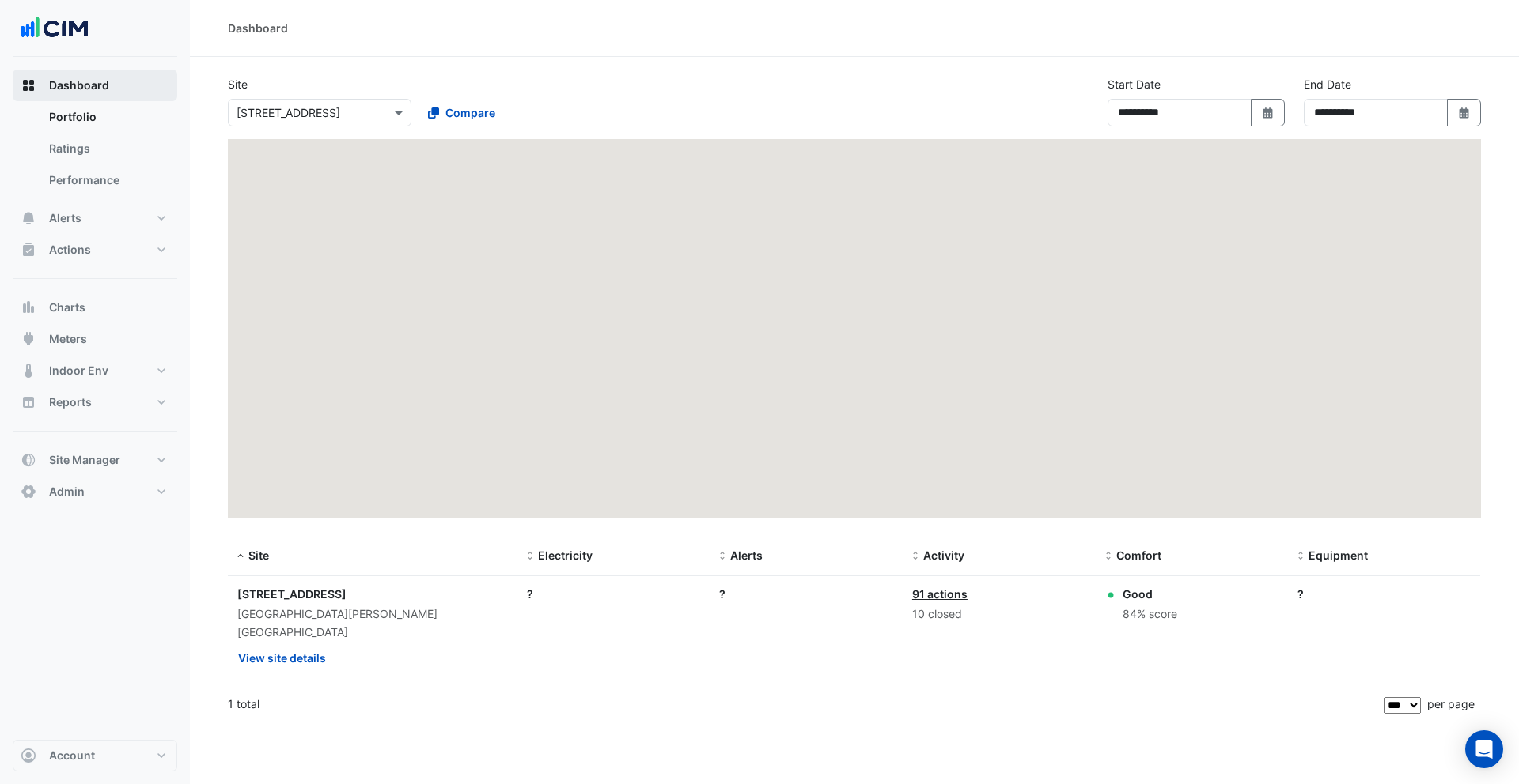
click at [71, 83] on span "Dashboard" at bounding box center [79, 85] width 60 height 16
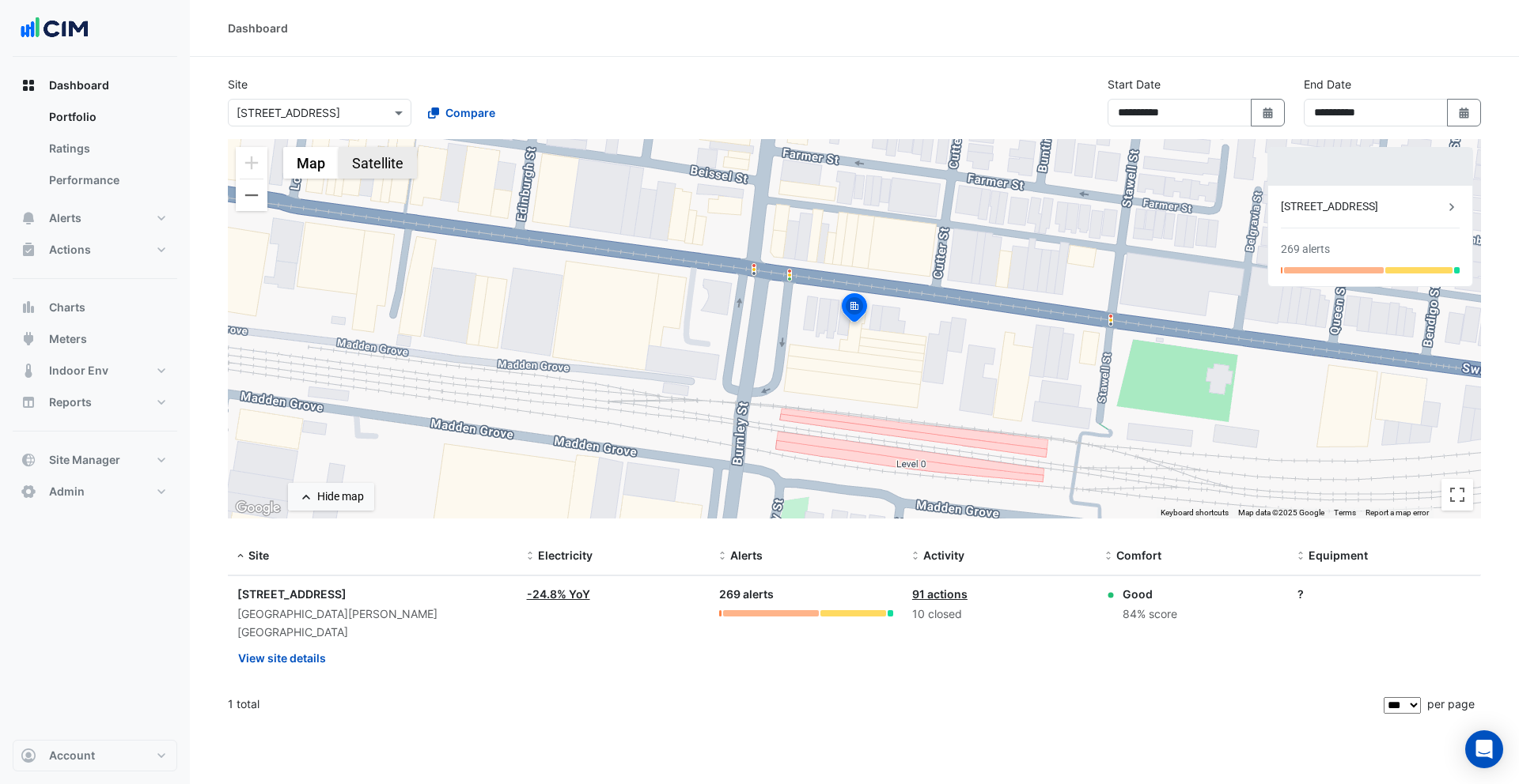
click at [376, 167] on button "Satellite" at bounding box center [378, 162] width 79 height 32
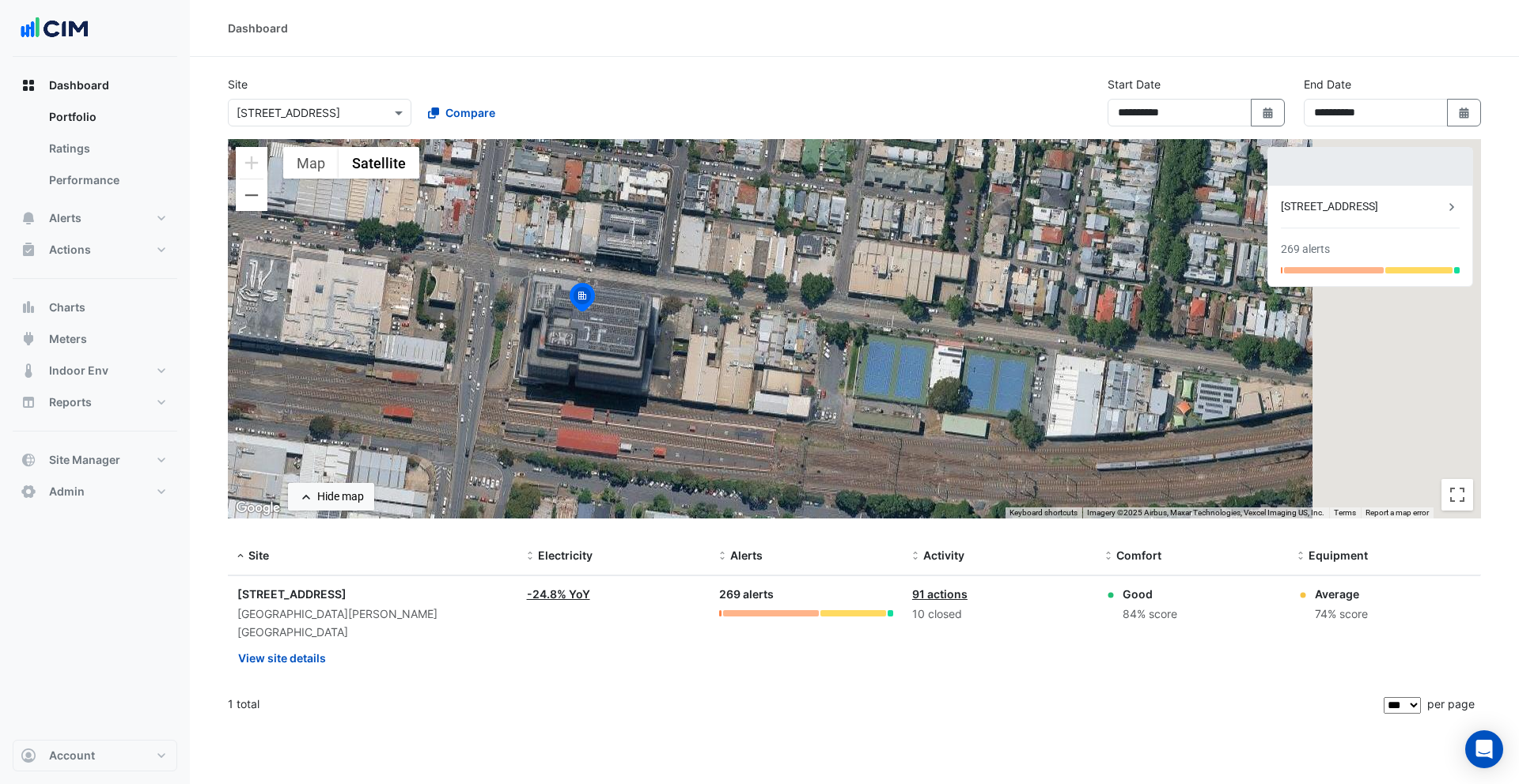
drag, startPoint x: 847, startPoint y: 363, endPoint x: 572, endPoint y: 353, distance: 275.2
click at [572, 353] on div "To activate drag with keyboard, press Alt + Enter. Once in keyboard drag state,…" at bounding box center [854, 329] width 1253 height 380
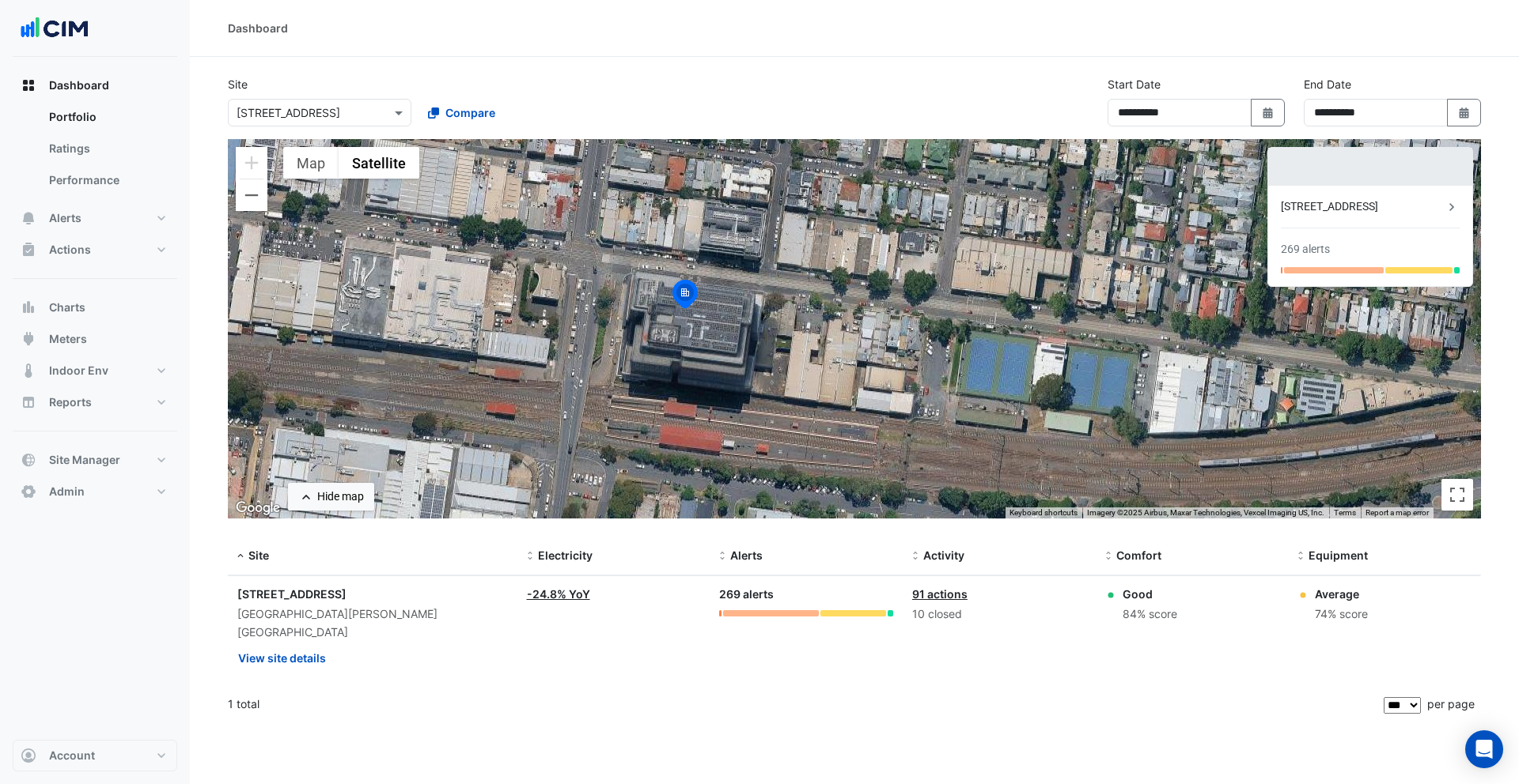
drag, startPoint x: 477, startPoint y: 320, endPoint x: 586, endPoint y: 317, distance: 109.0
click at [586, 317] on div "To activate drag with keyboard, press Alt + Enter. Once in keyboard drag state,…" at bounding box center [854, 329] width 1253 height 380
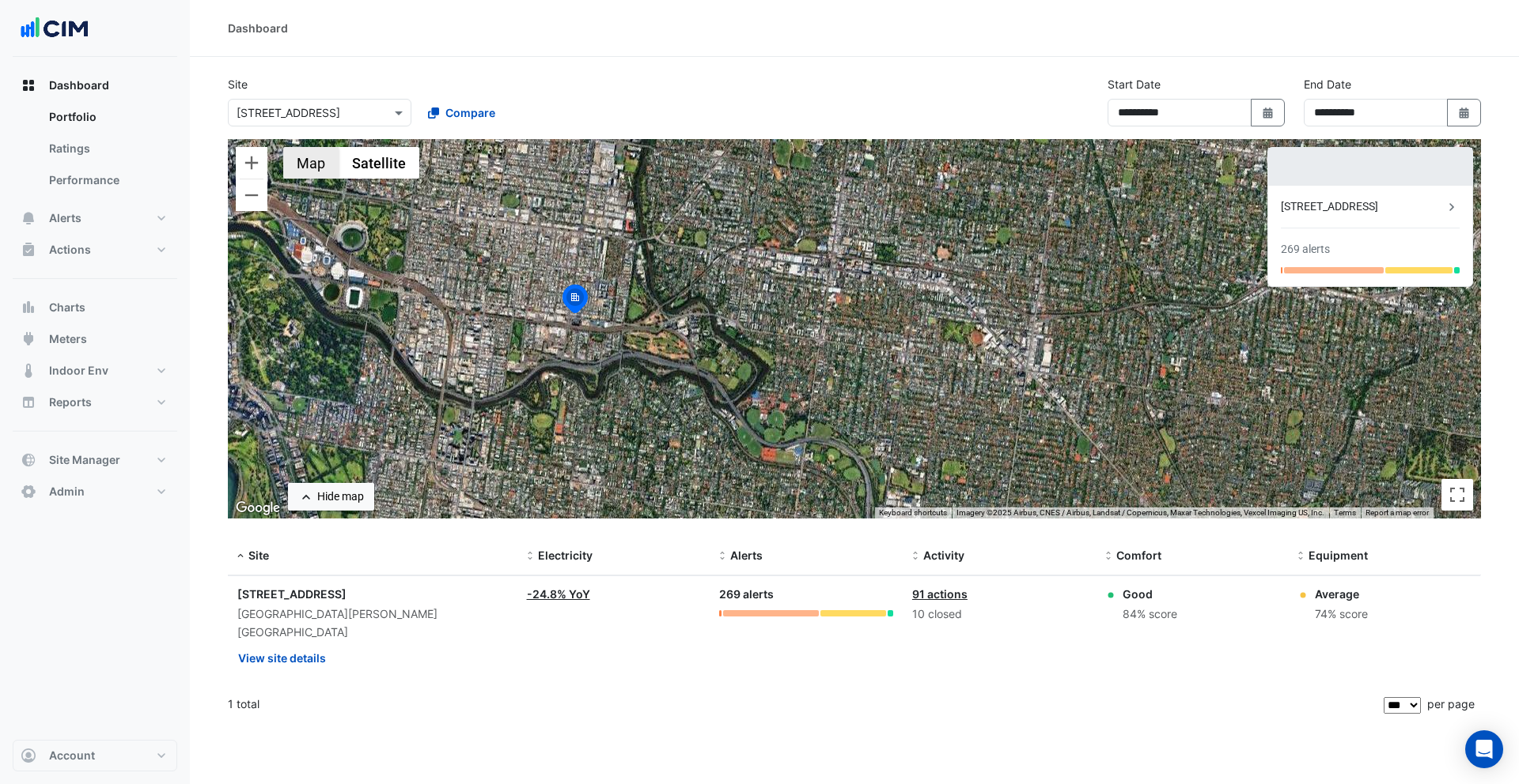
click at [299, 169] on button "Map" at bounding box center [311, 162] width 56 height 32
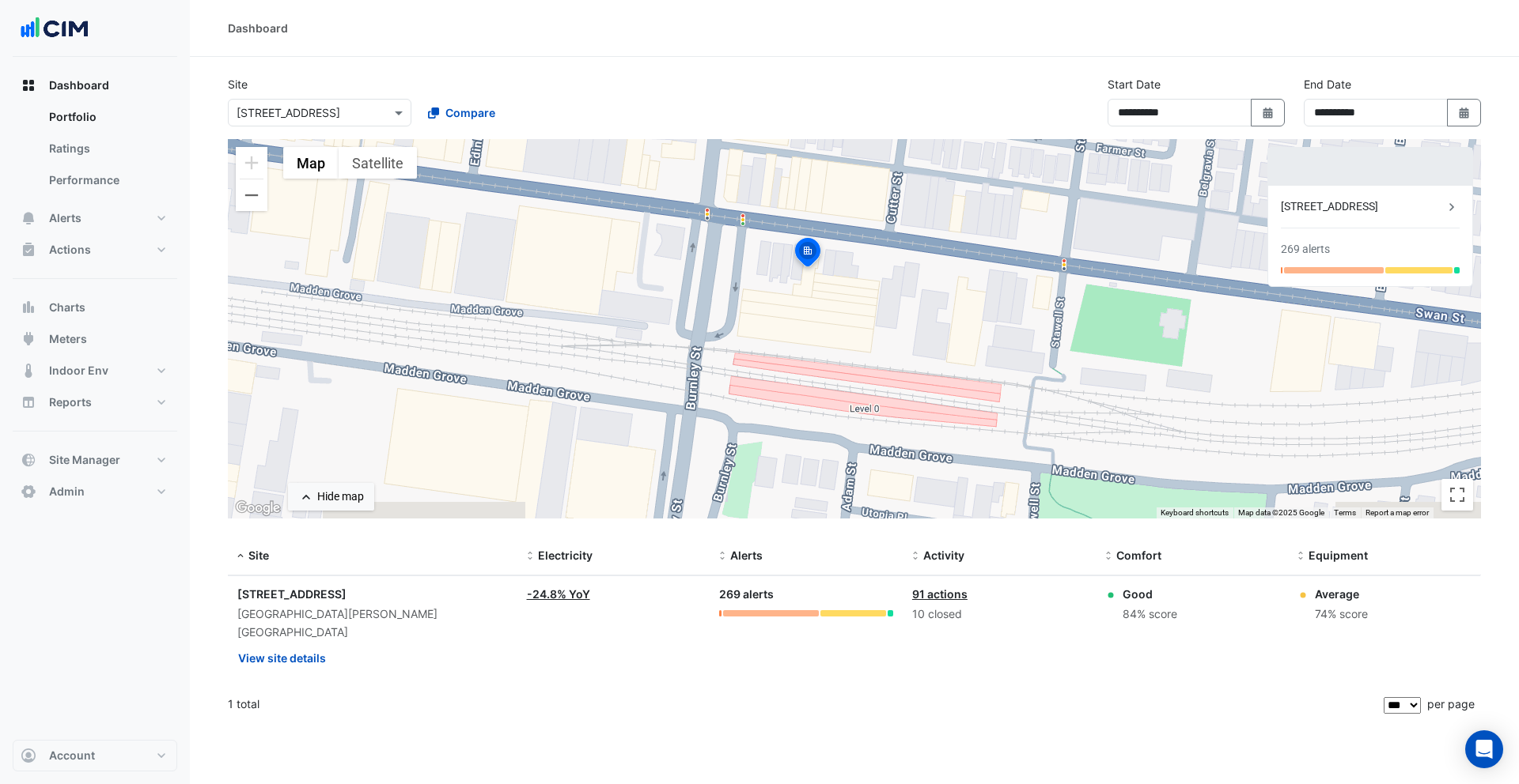
drag, startPoint x: 1010, startPoint y: 306, endPoint x: 700, endPoint y: 404, distance: 325.1
click at [700, 404] on div "To activate drag with keyboard, press Alt + Enter. Once in keyboard drag state,…" at bounding box center [854, 329] width 1253 height 380
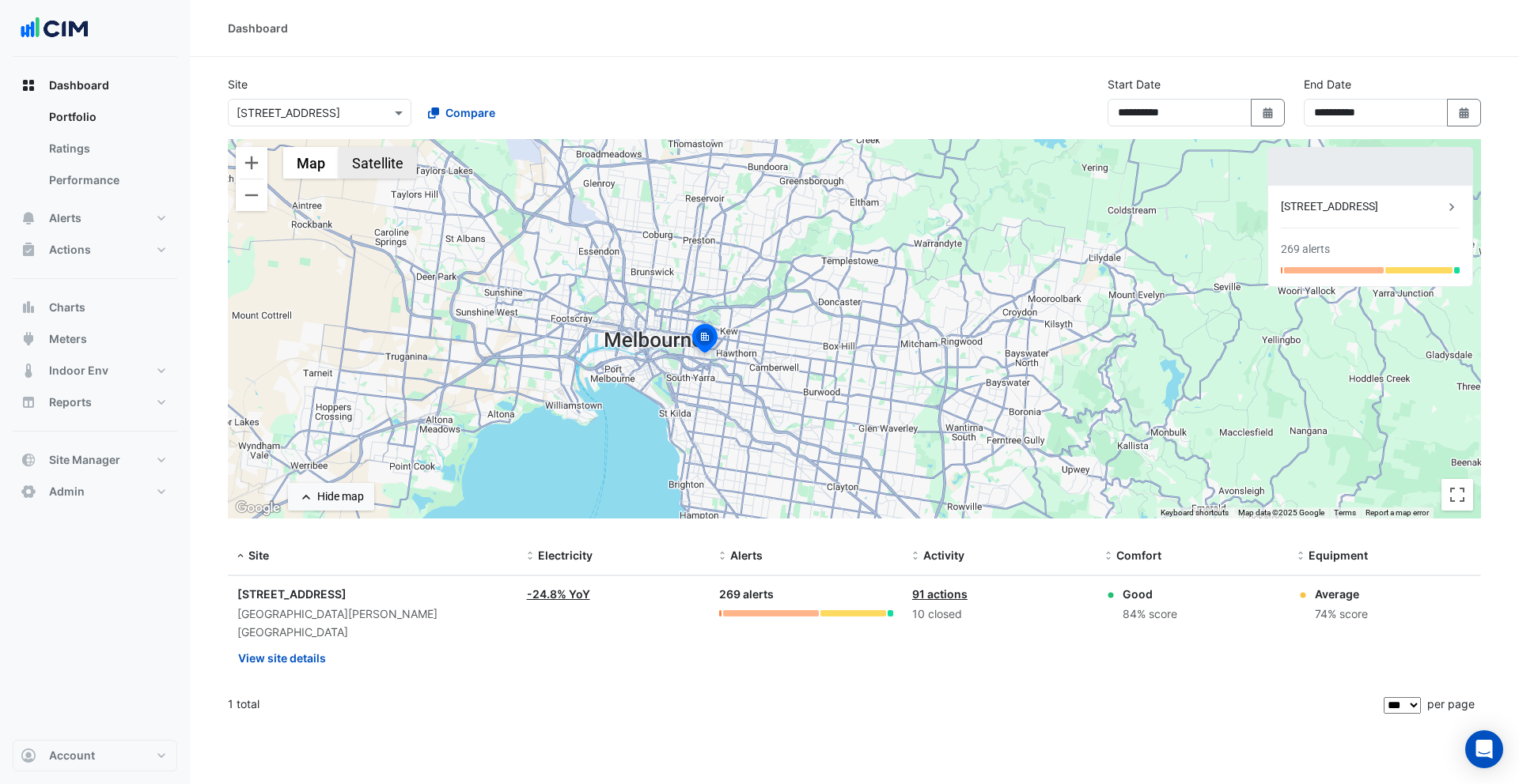
click at [386, 156] on button "Satellite" at bounding box center [378, 162] width 79 height 32
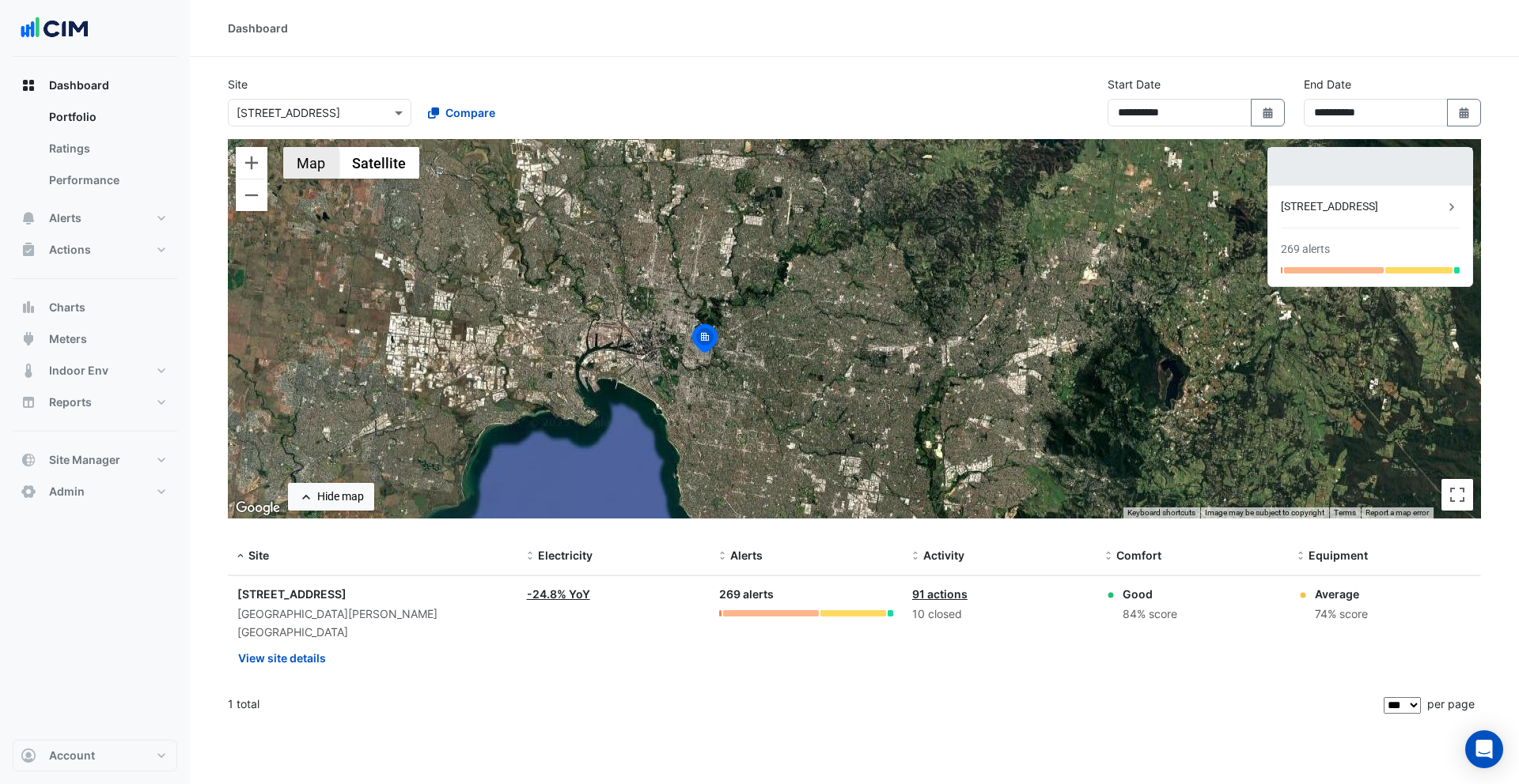
click at [318, 160] on button "Map" at bounding box center [311, 162] width 56 height 32
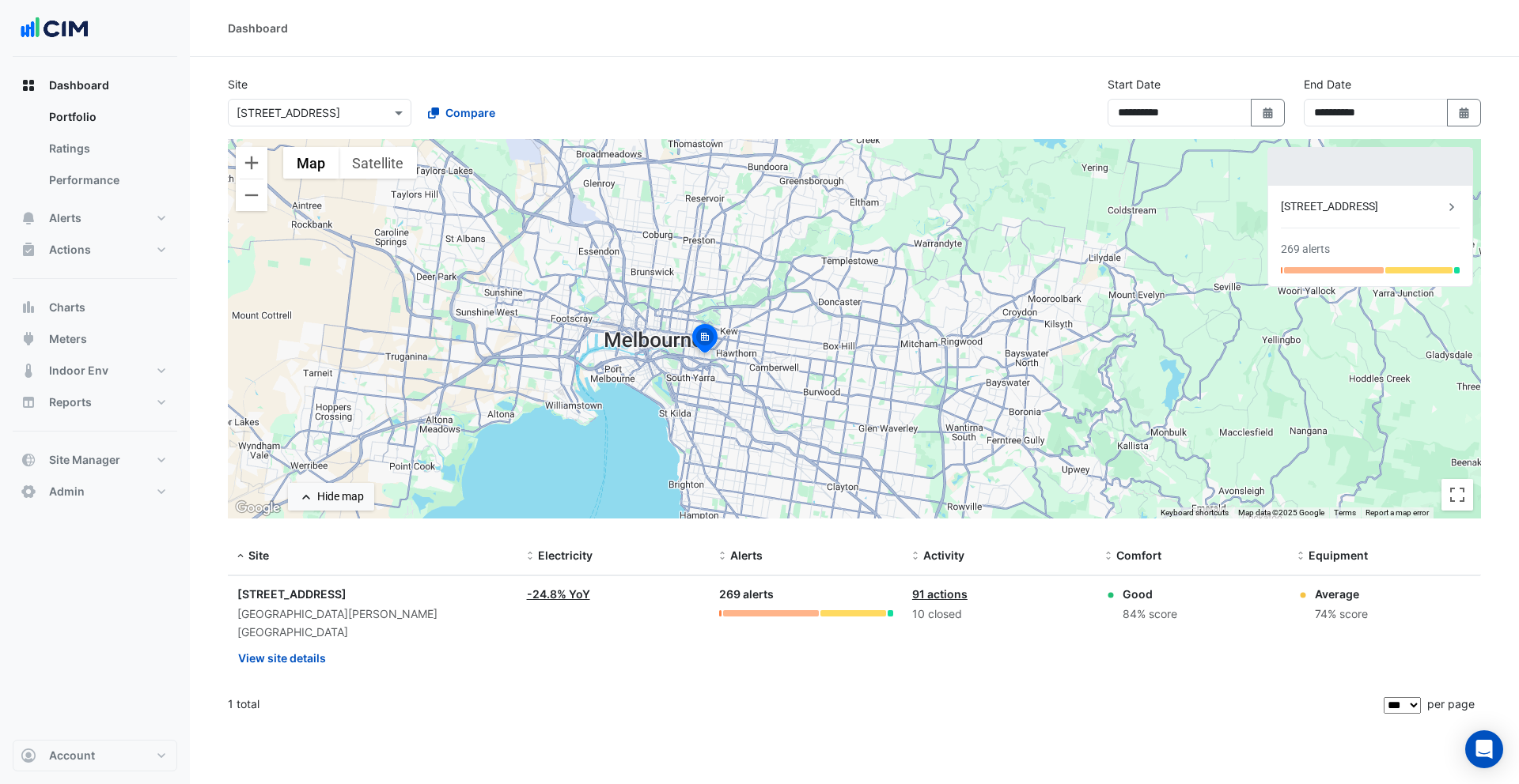
click at [1348, 196] on div "480 Swan St 269 alerts" at bounding box center [1370, 236] width 204 height 101
click at [1339, 203] on div "480 Swan St" at bounding box center [1363, 206] width 163 height 16
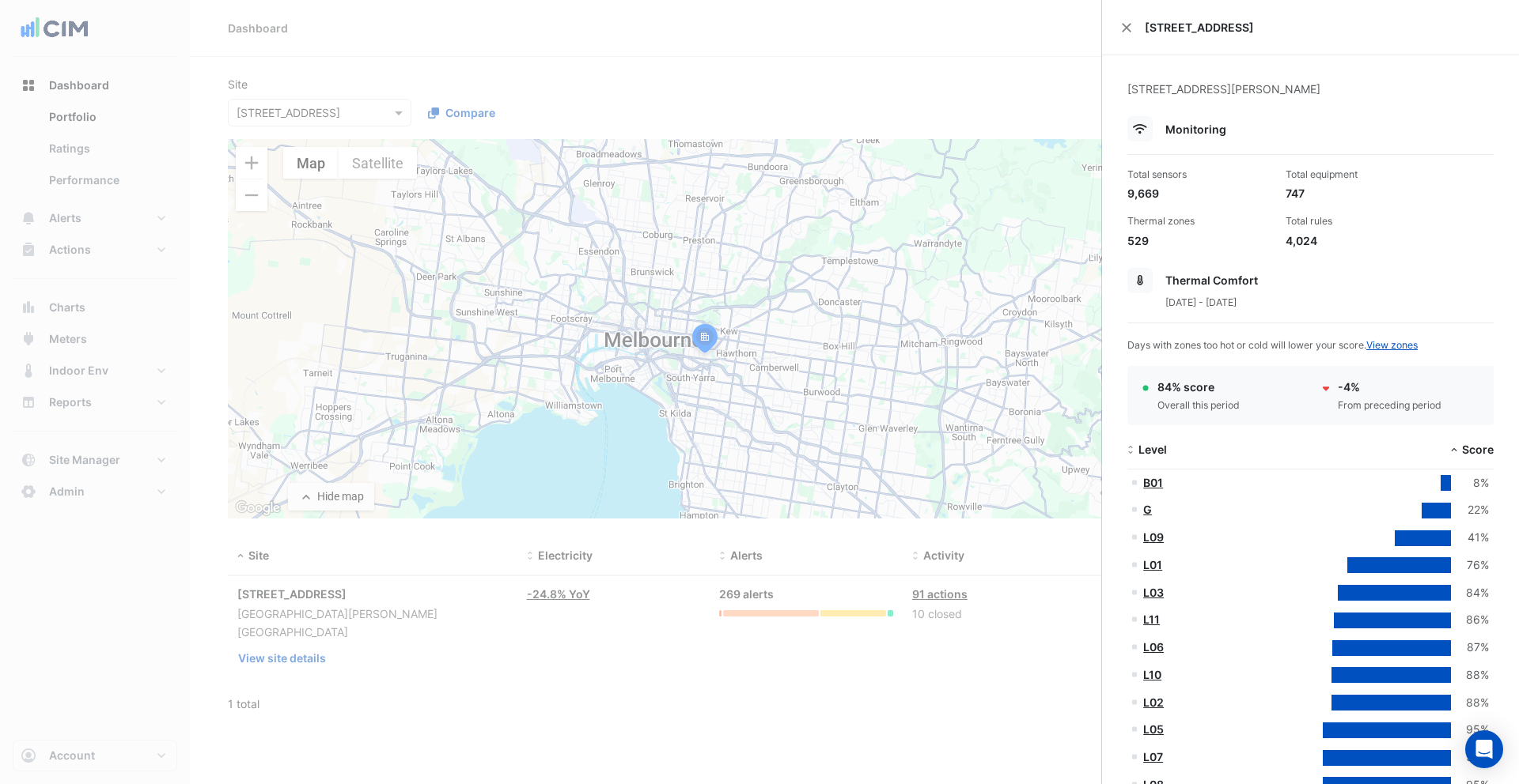
click at [651, 97] on ngb-offcanvas-backdrop at bounding box center [760, 392] width 1519 height 784
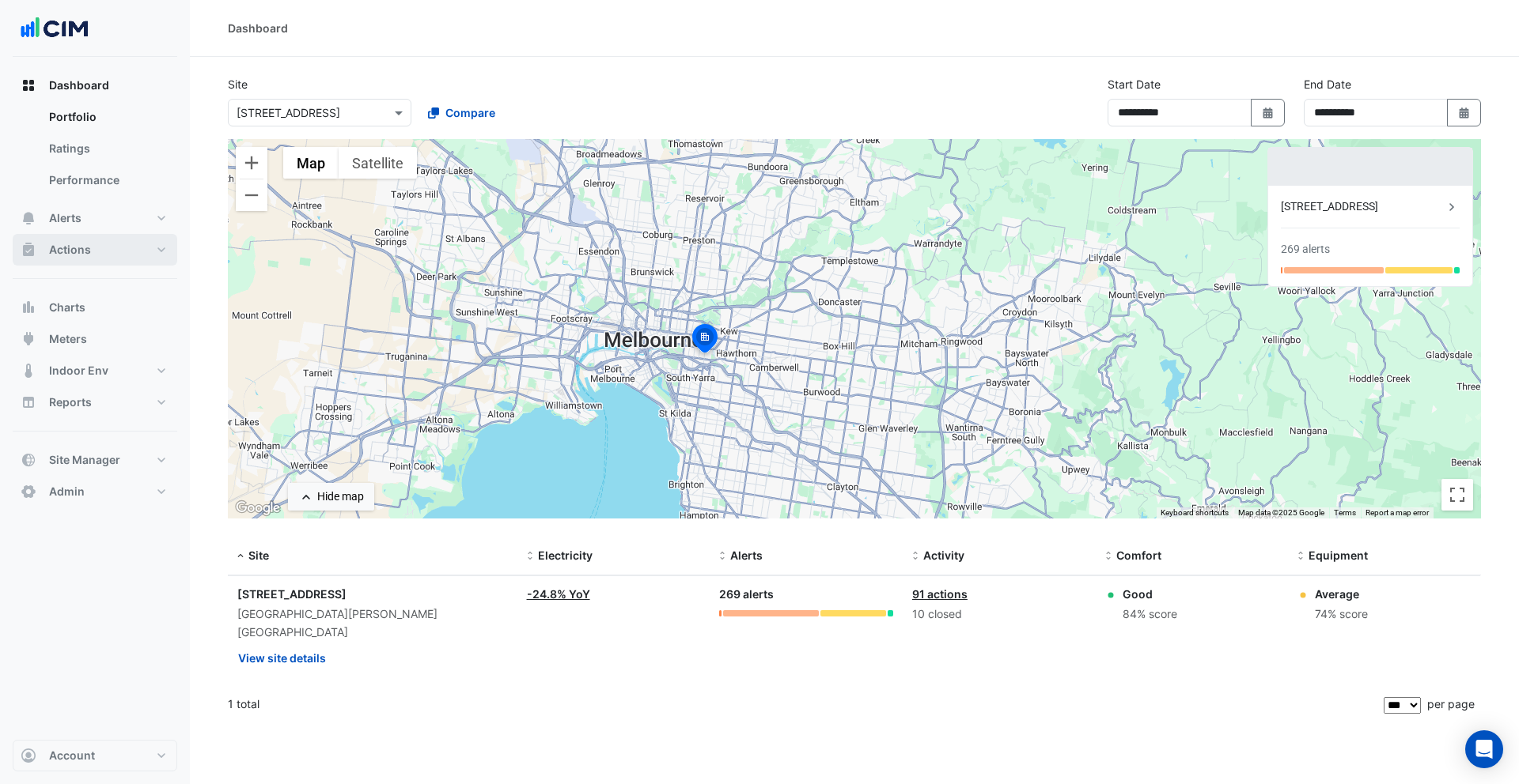
click at [109, 247] on button "Actions" at bounding box center [95, 249] width 165 height 32
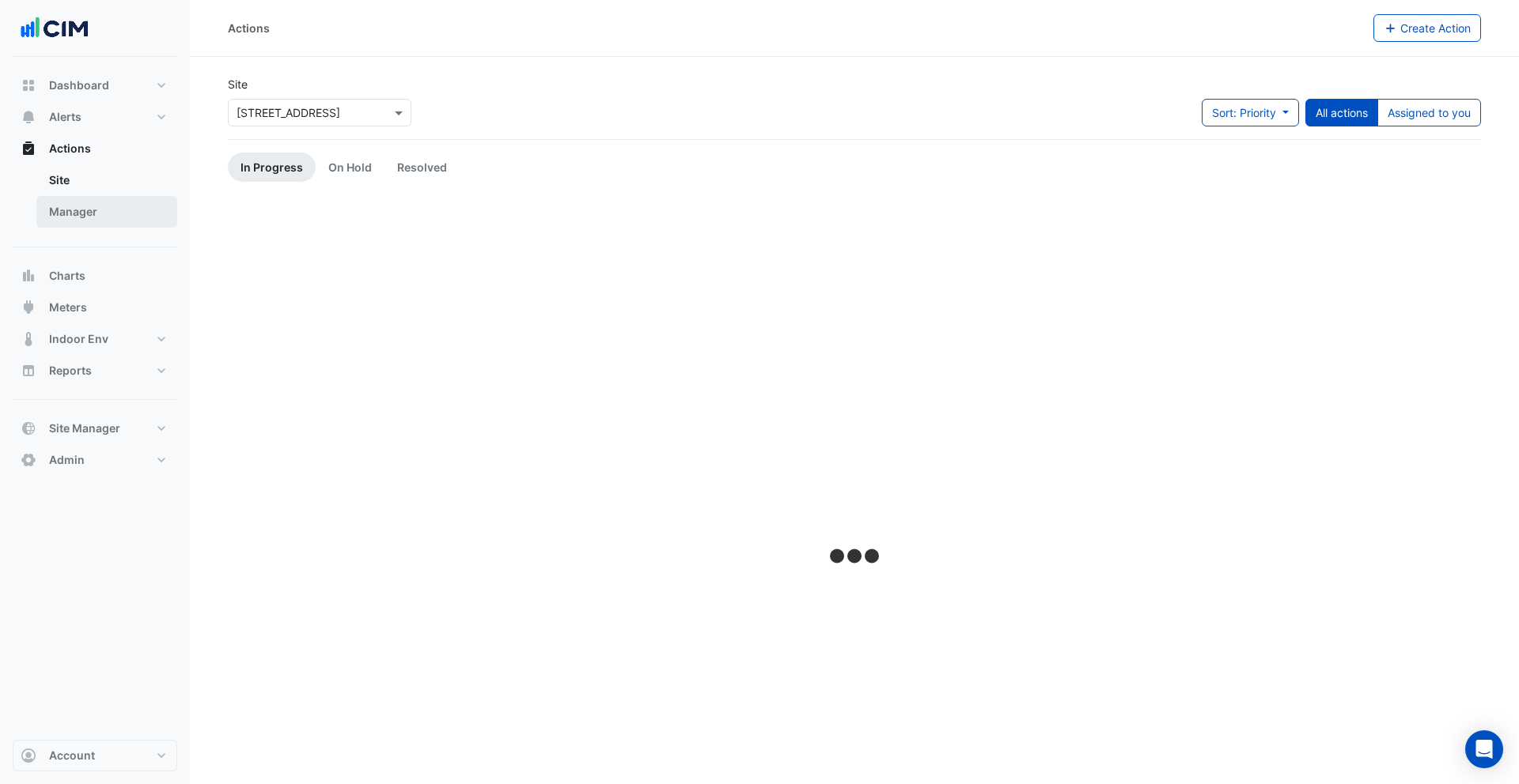
click at [101, 214] on link "Manager" at bounding box center [106, 212] width 141 height 32
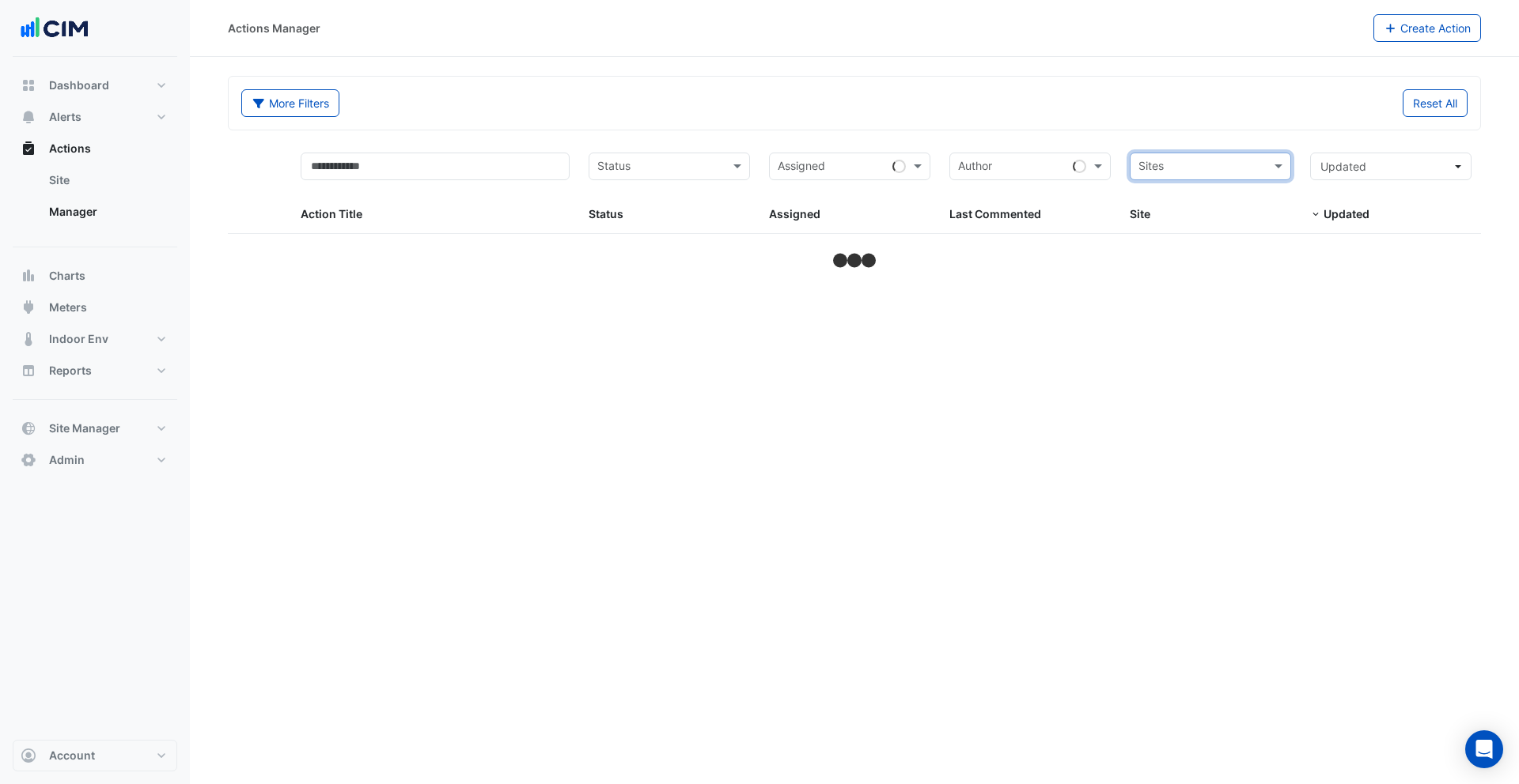
click at [1196, 137] on form "More Filters Reset All Status Assigned Sites Action Title Status Status Assigne…" at bounding box center [854, 173] width 1253 height 196
select select "***"
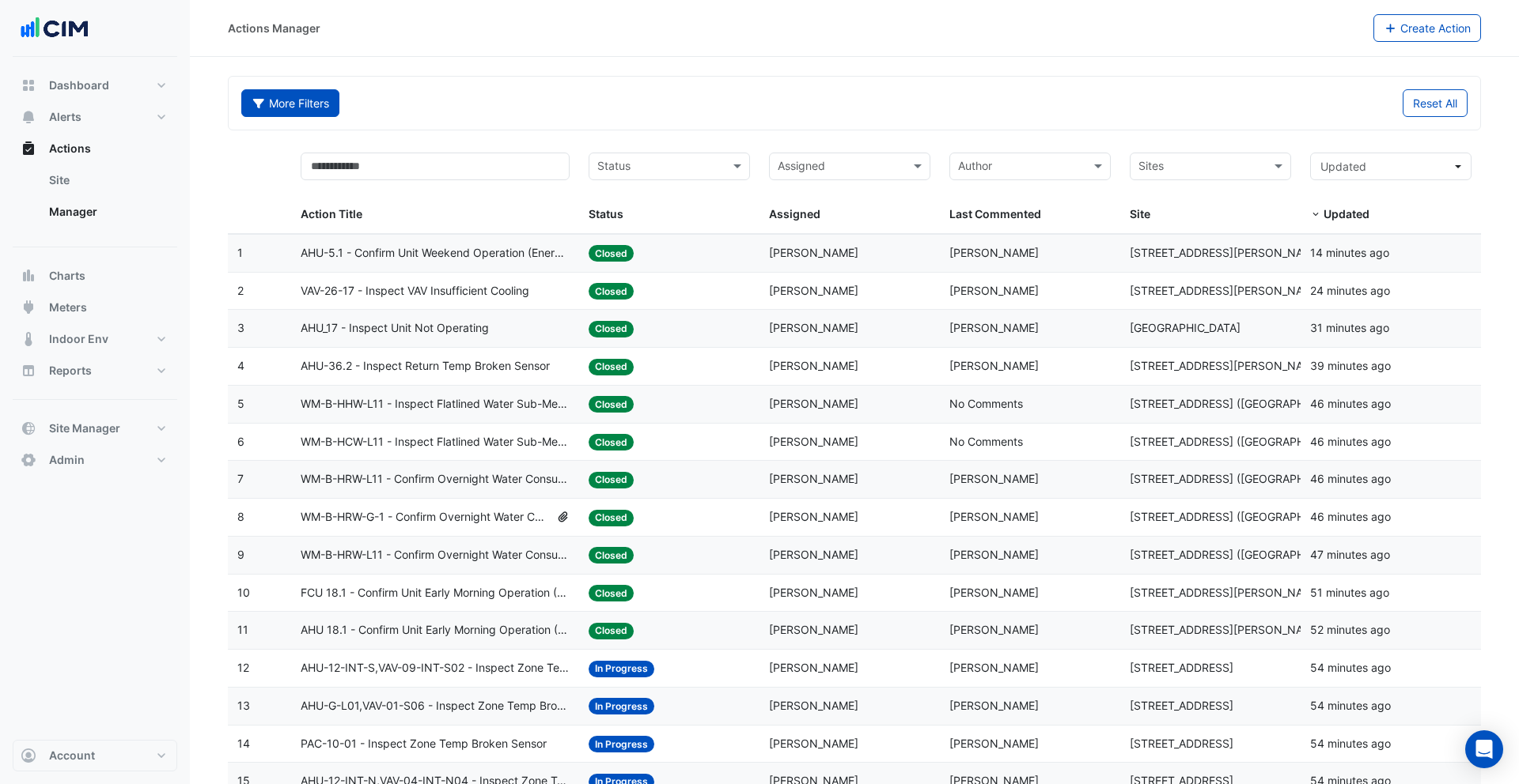
click at [321, 110] on button "More Filters" at bounding box center [291, 103] width 98 height 28
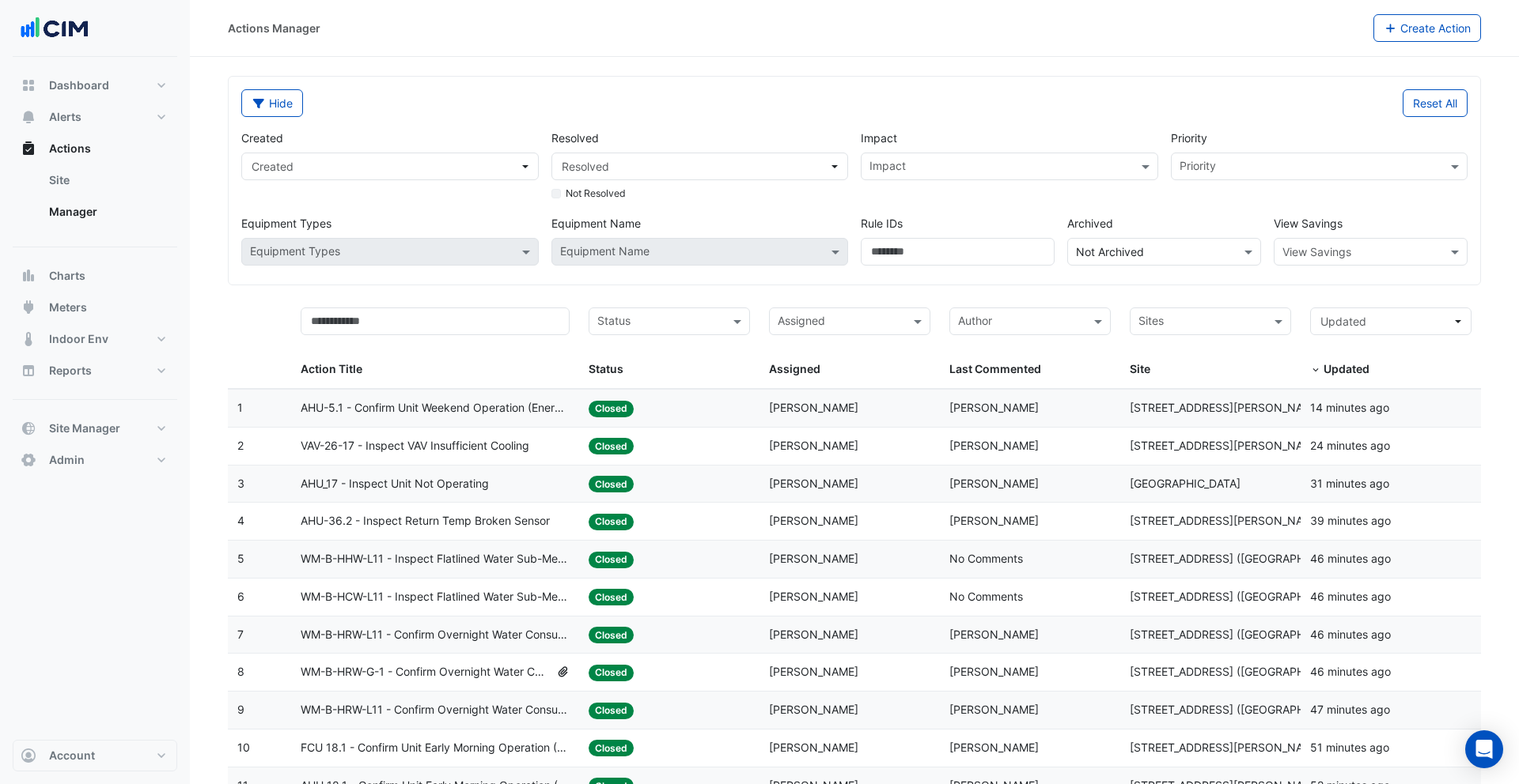
click at [312, 119] on div "Created Created Resolved Resolved Not Resolved Impact Impact Priority Priority …" at bounding box center [854, 191] width 1239 height 149
click at [277, 102] on button "Hide" at bounding box center [272, 103] width 61 height 28
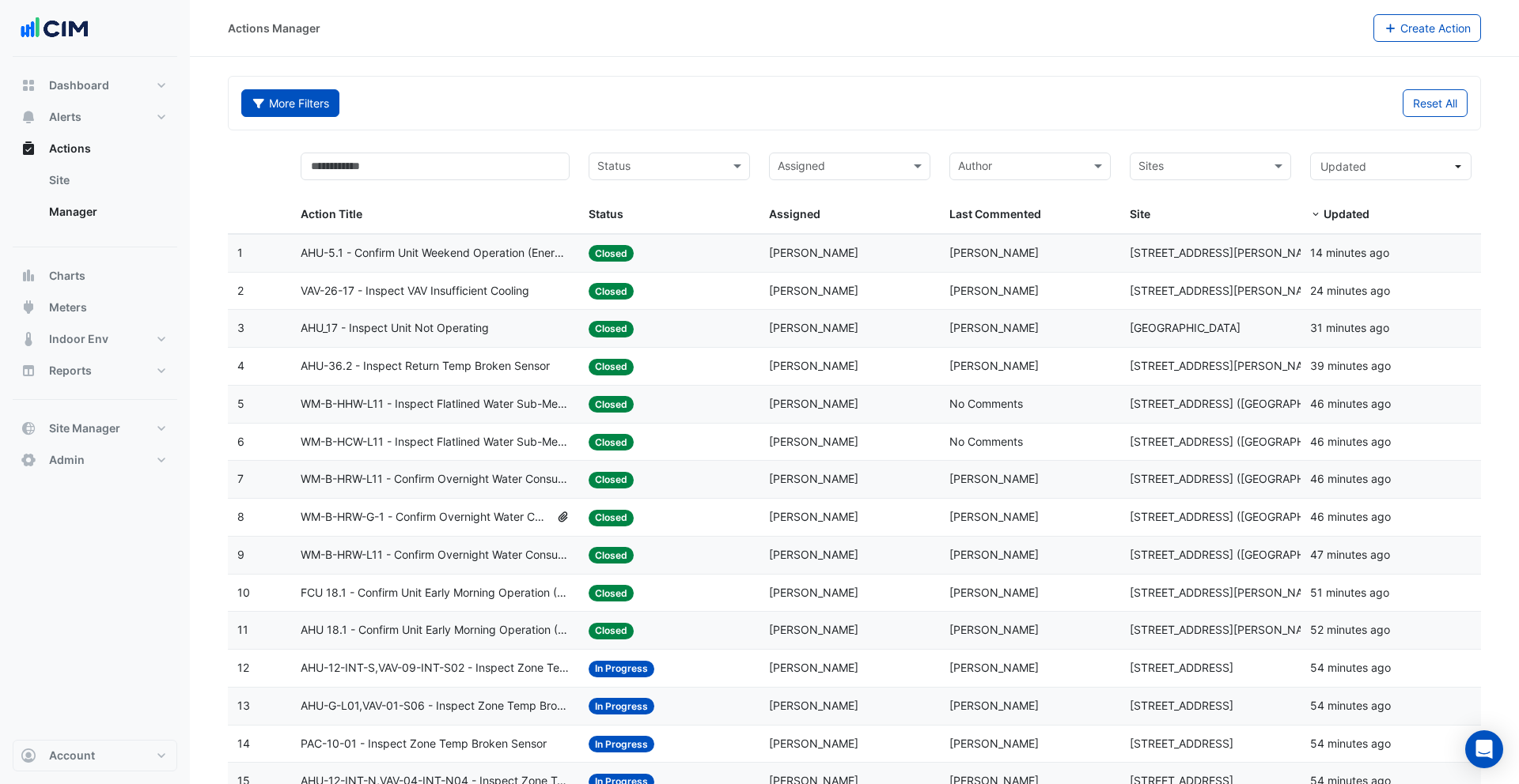
click at [243, 104] on button "More Filters" at bounding box center [291, 103] width 98 height 28
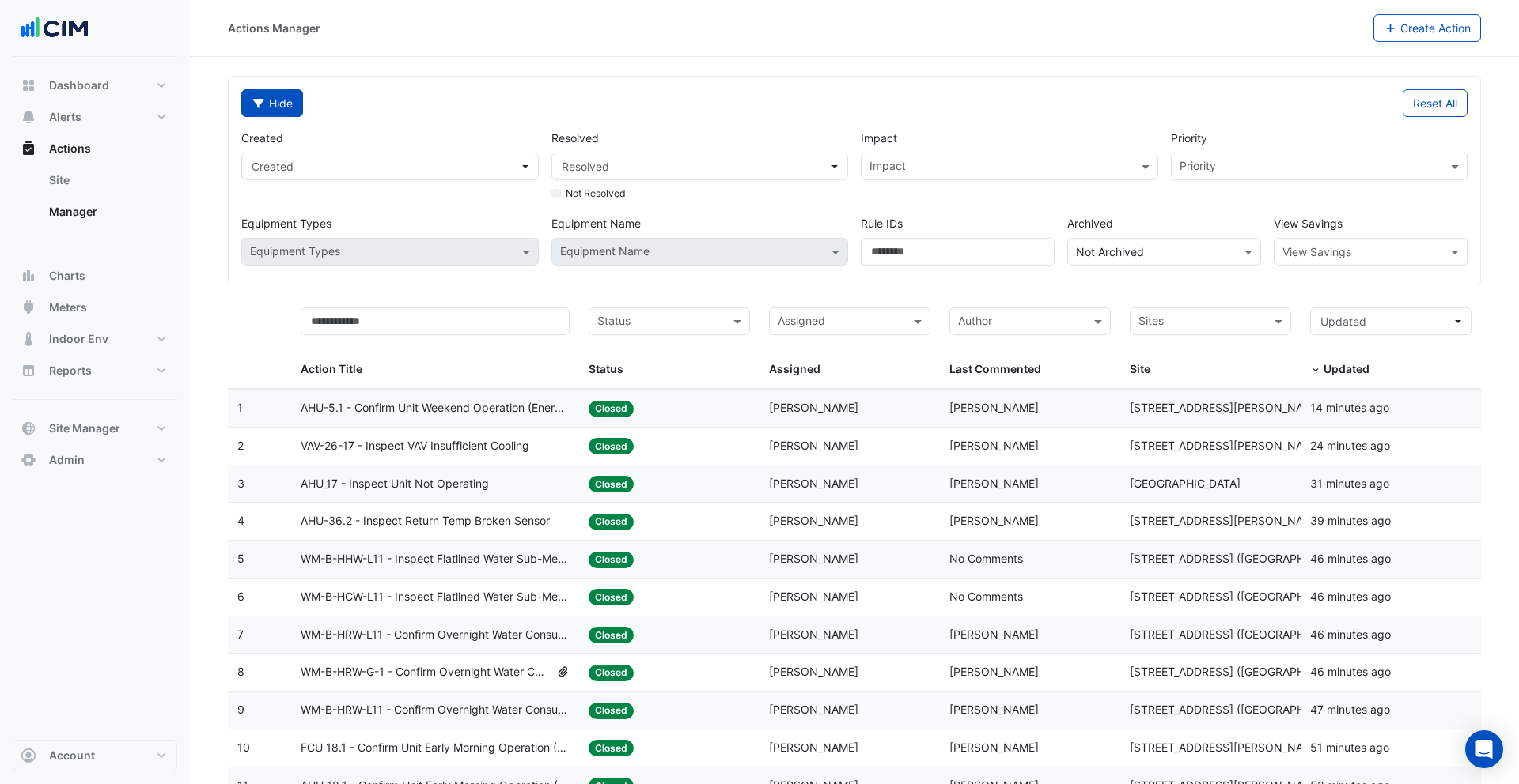
click at [243, 104] on button "Hide" at bounding box center [272, 103] width 61 height 28
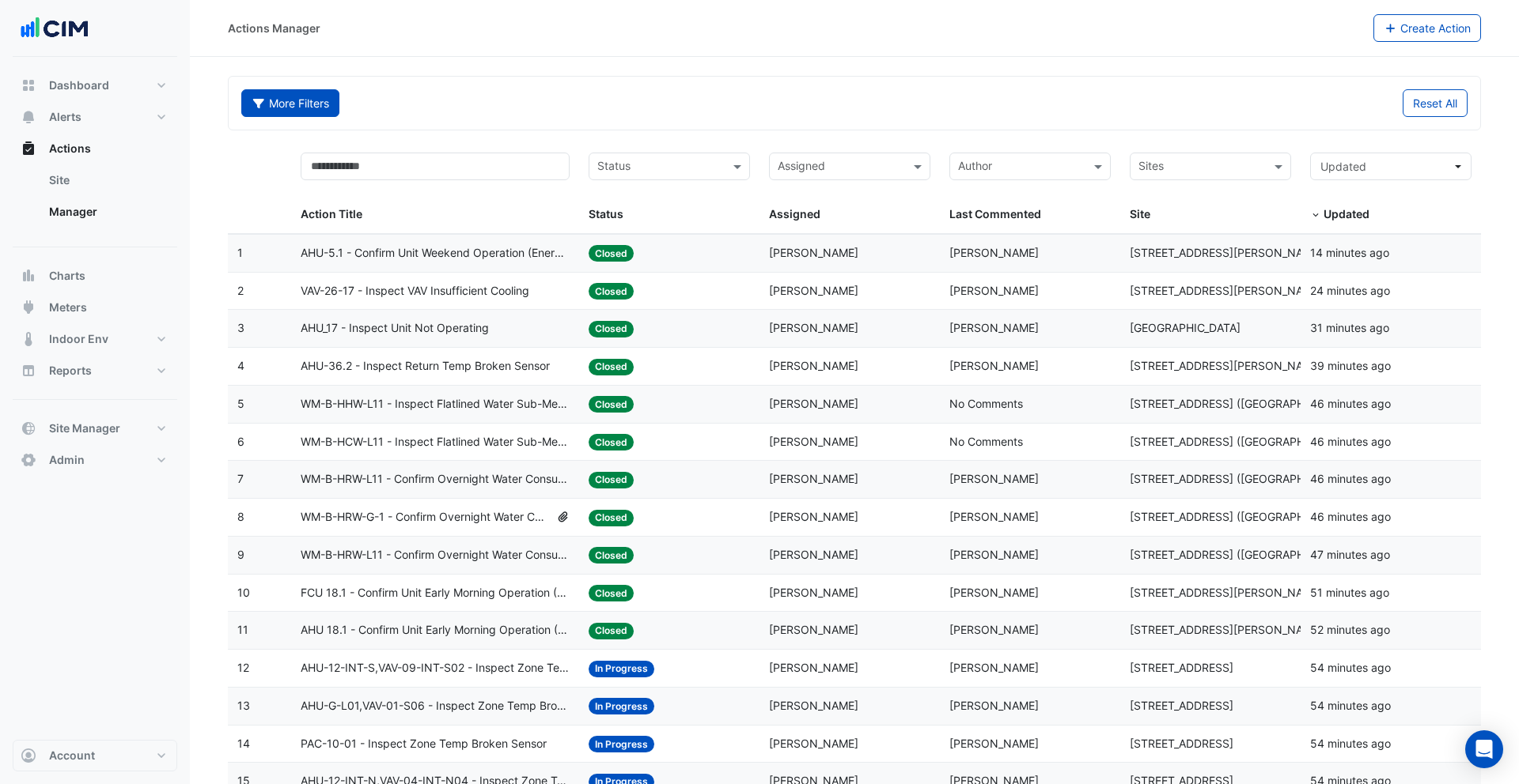
click at [243, 104] on button "More Filters" at bounding box center [291, 103] width 98 height 28
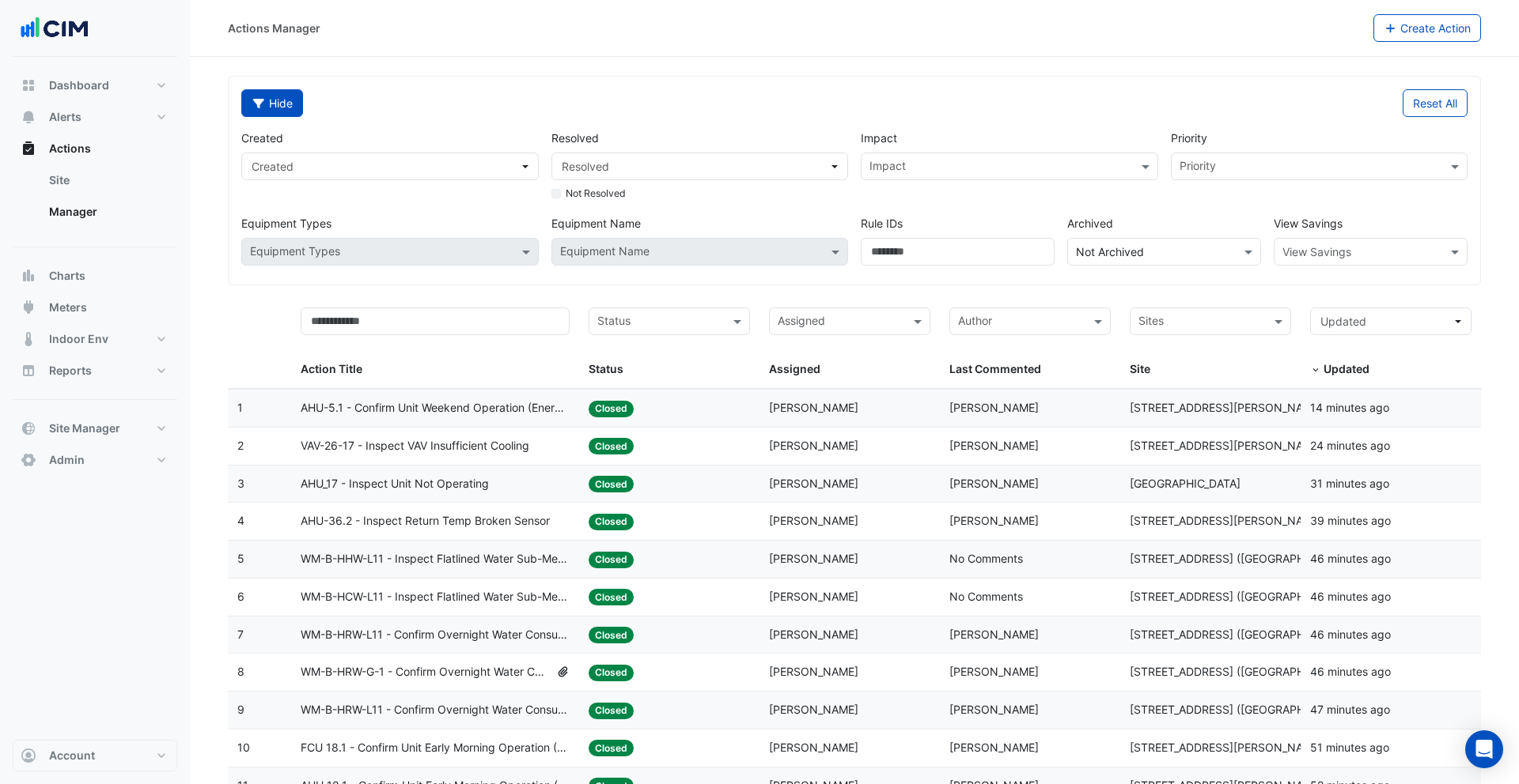
click at [243, 104] on button "Hide" at bounding box center [272, 103] width 61 height 28
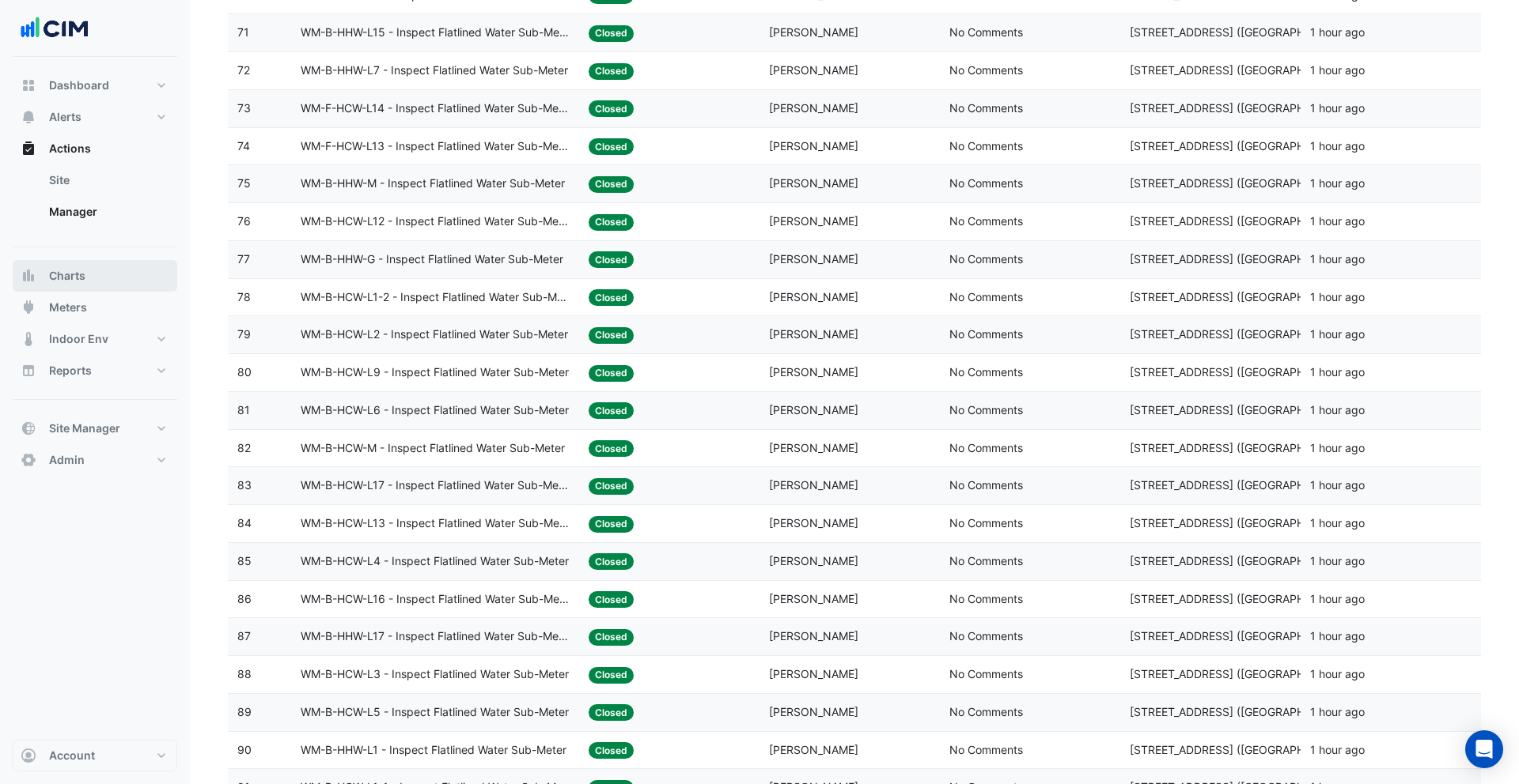
scroll to position [3263, 0]
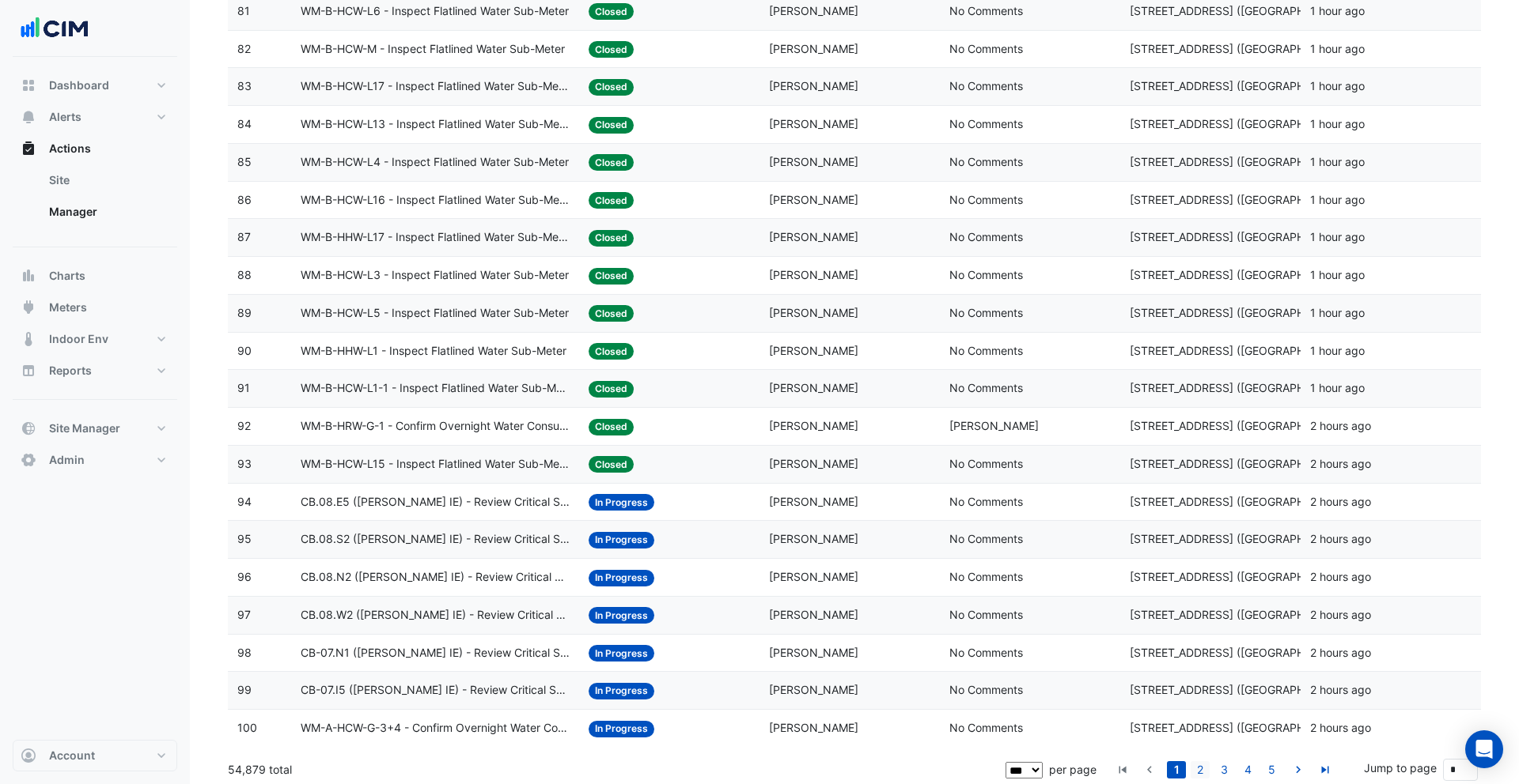
click at [1196, 771] on link "2" at bounding box center [1201, 770] width 19 height 17
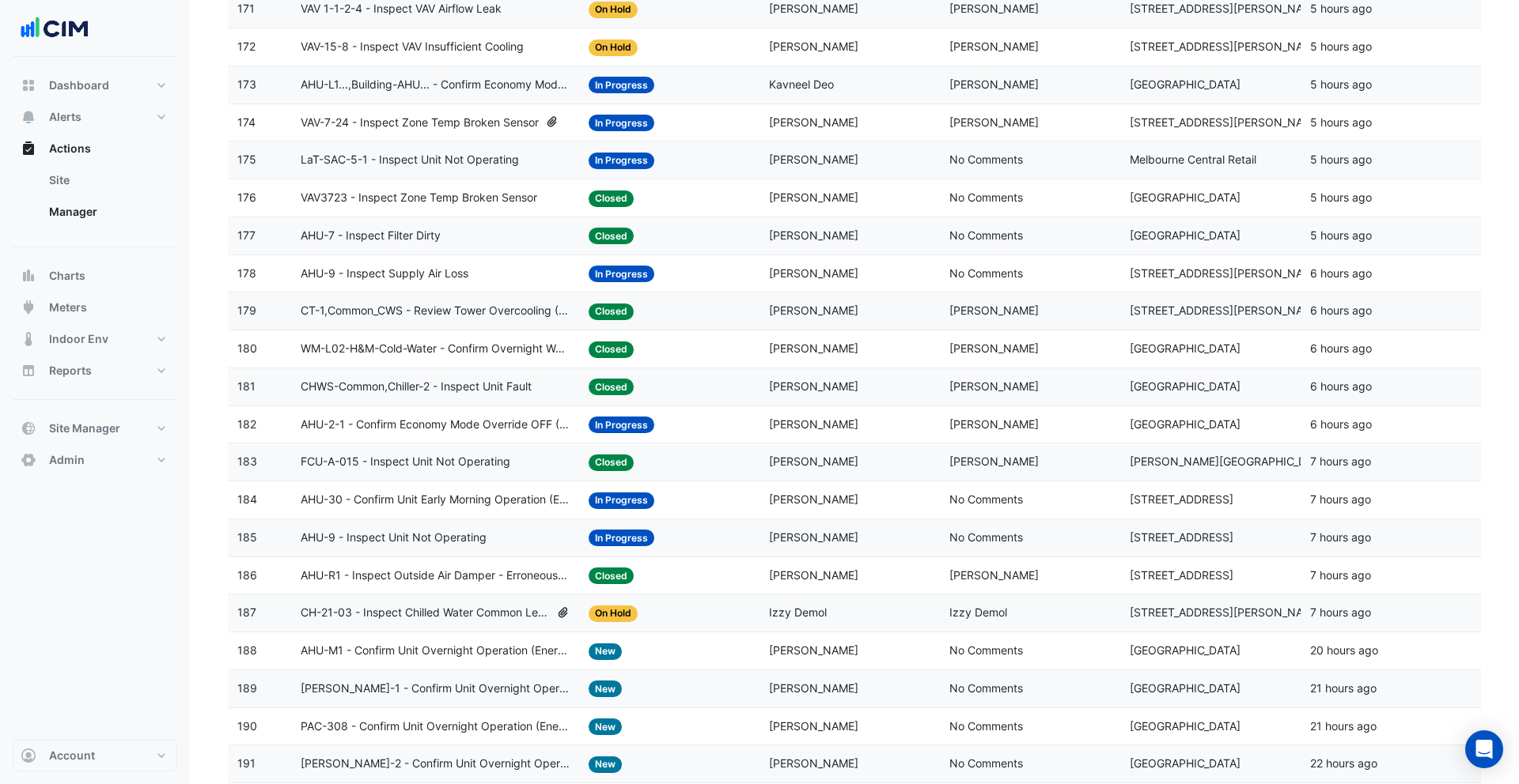
scroll to position [2813, 0]
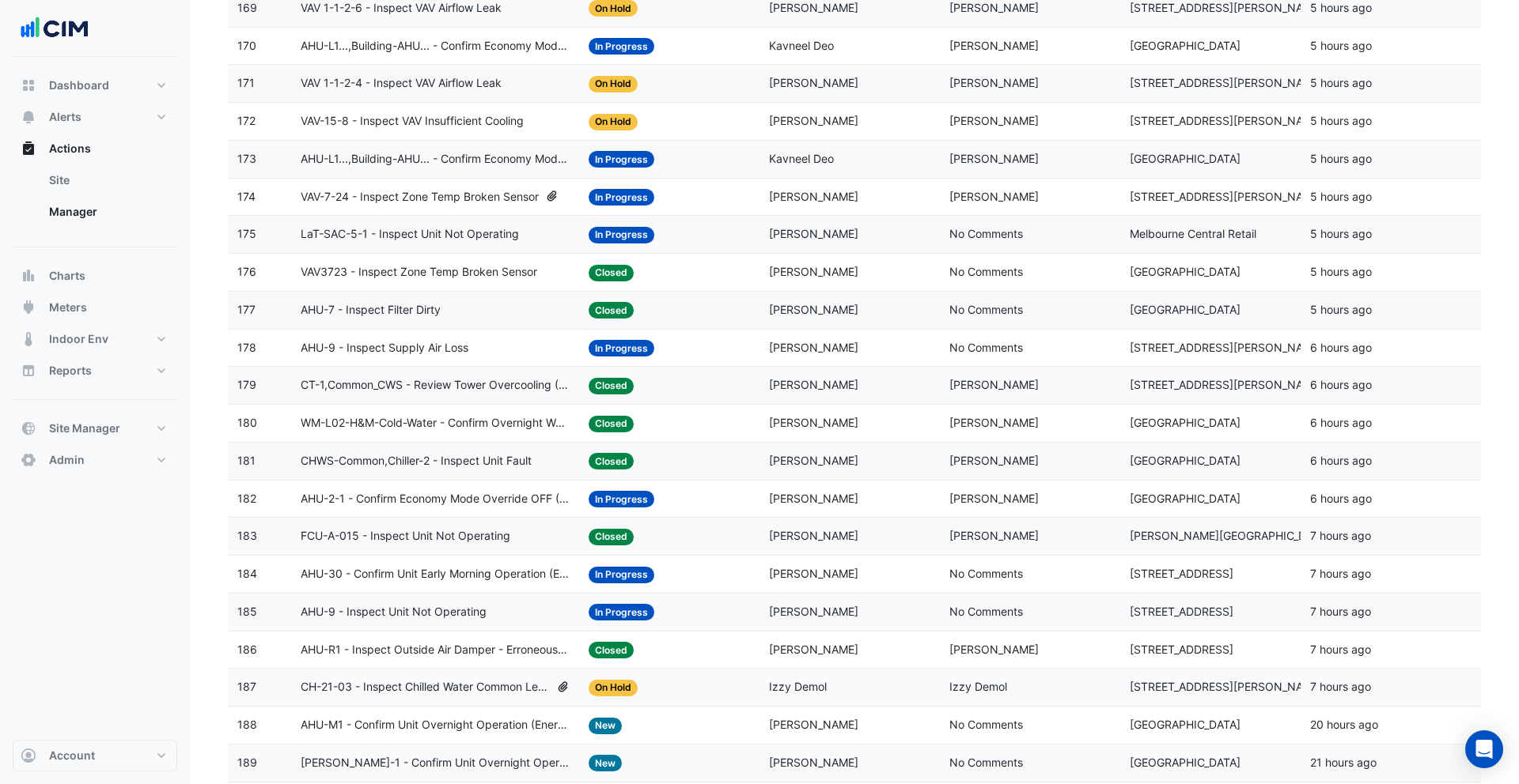
click at [906, 201] on div "Assigned: Sean Moran" at bounding box center [850, 196] width 161 height 18
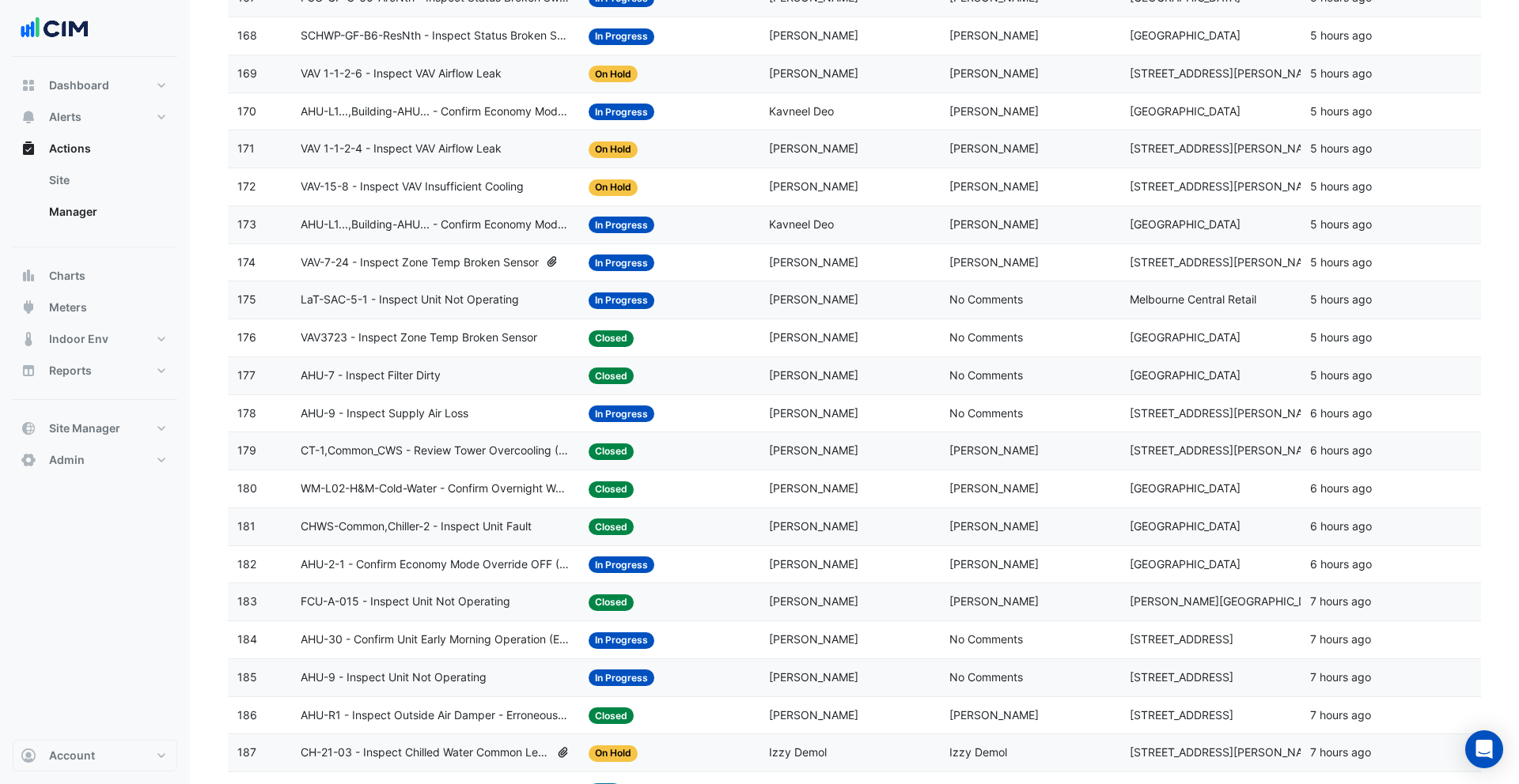
scroll to position [2722, 0]
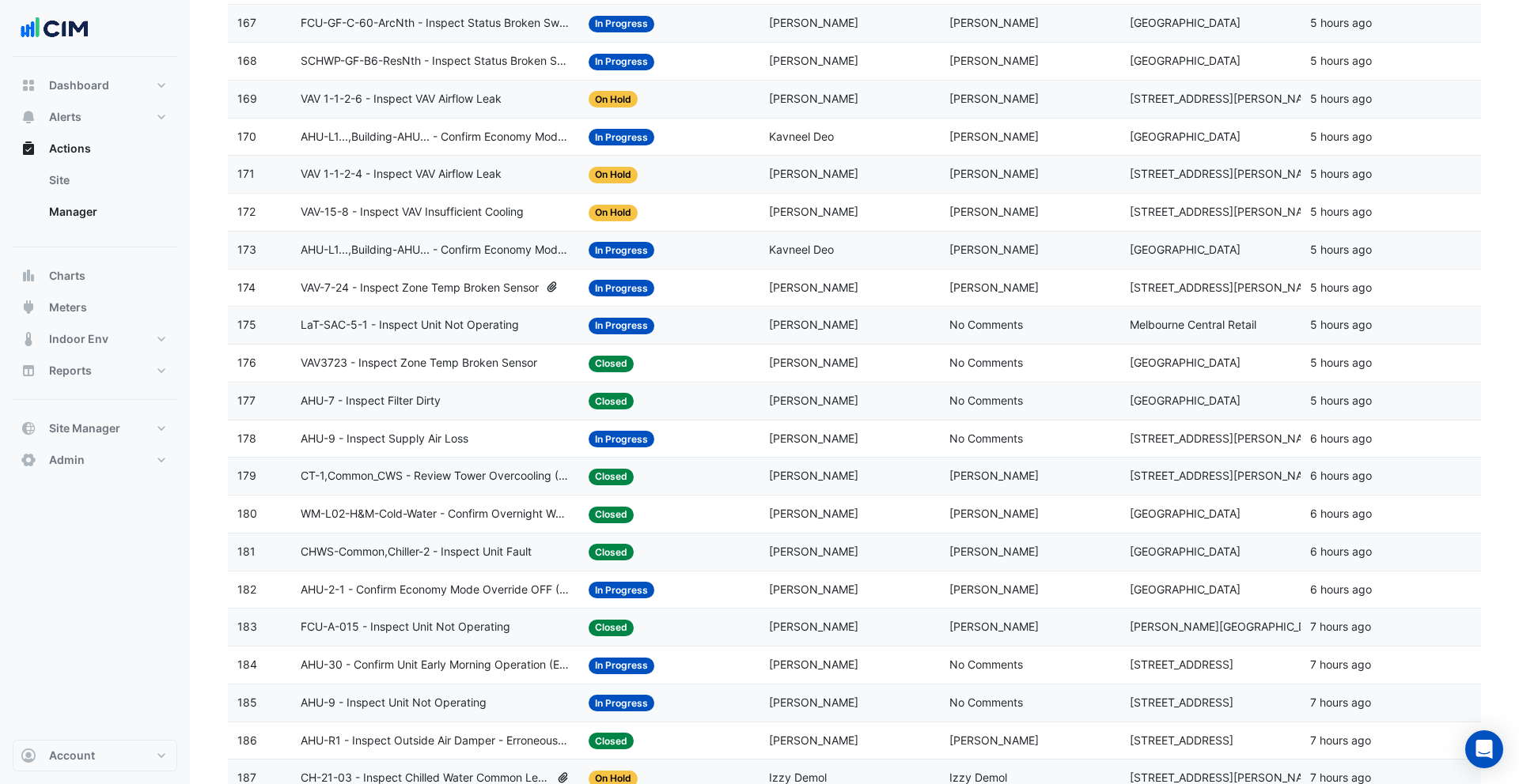
click at [901, 242] on div "Assigned: Kavneel Deo" at bounding box center [850, 250] width 161 height 18
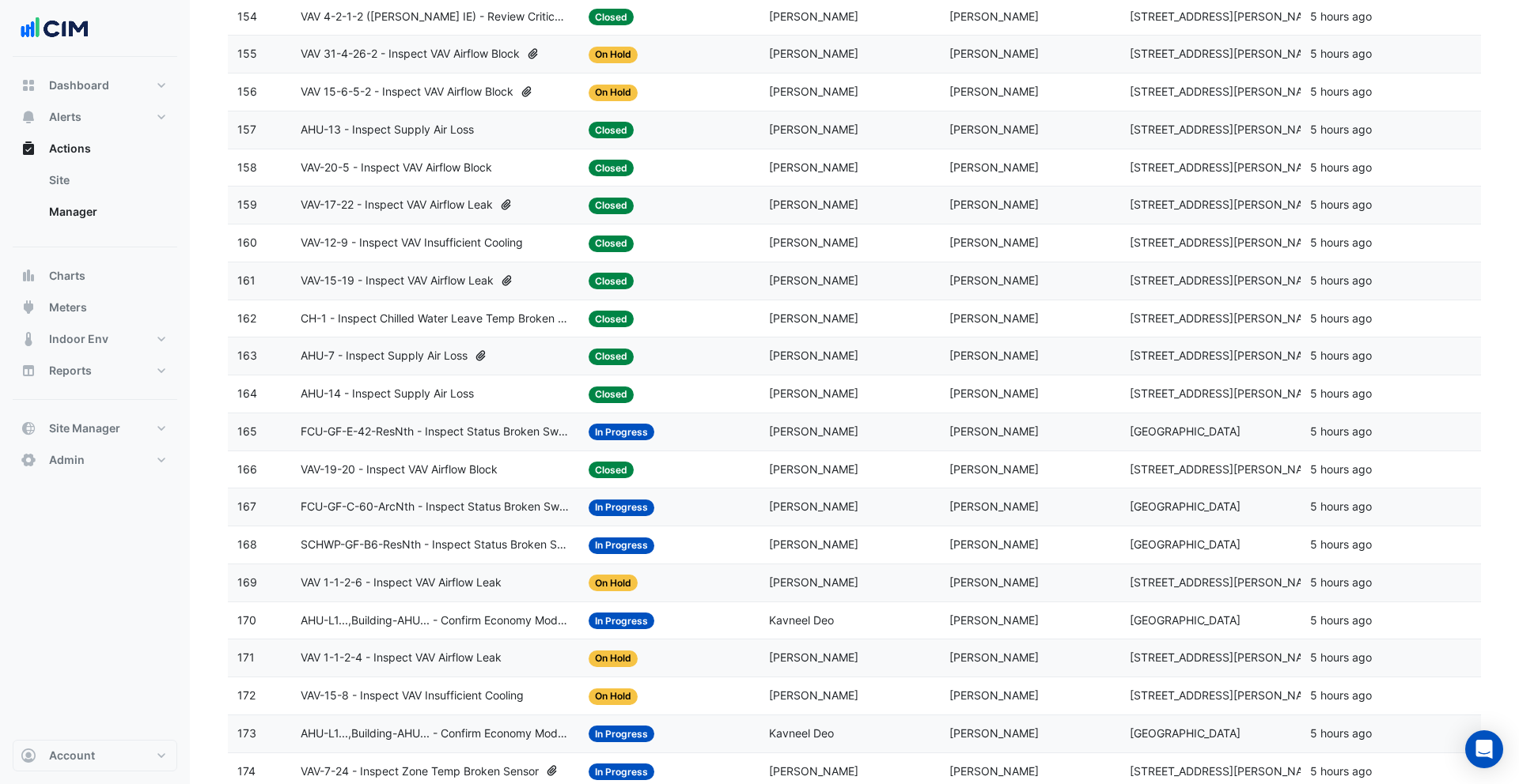
scroll to position [2119, 0]
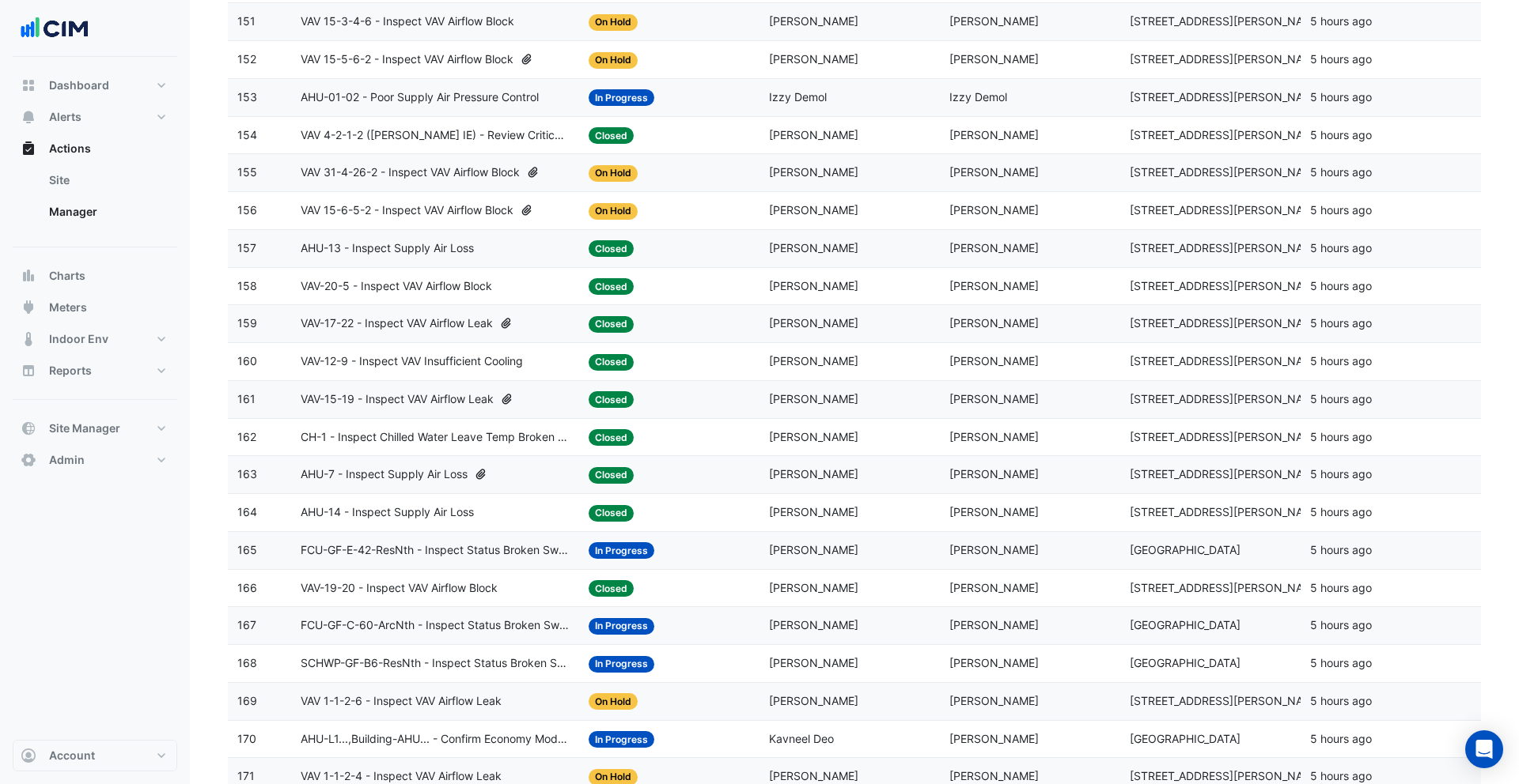
click at [818, 321] on span "Brent Kessell" at bounding box center [813, 323] width 89 height 13
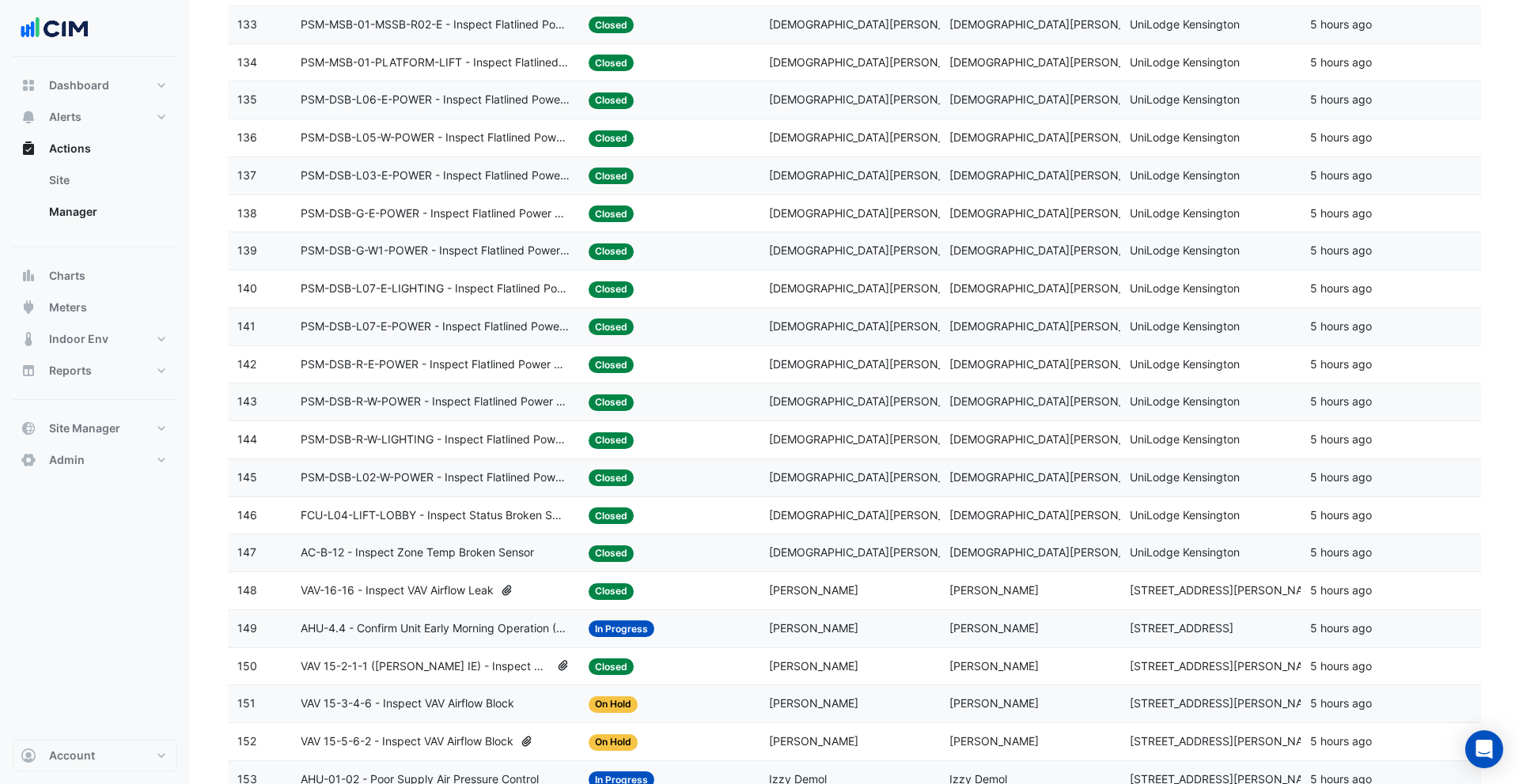
scroll to position [1439, 0]
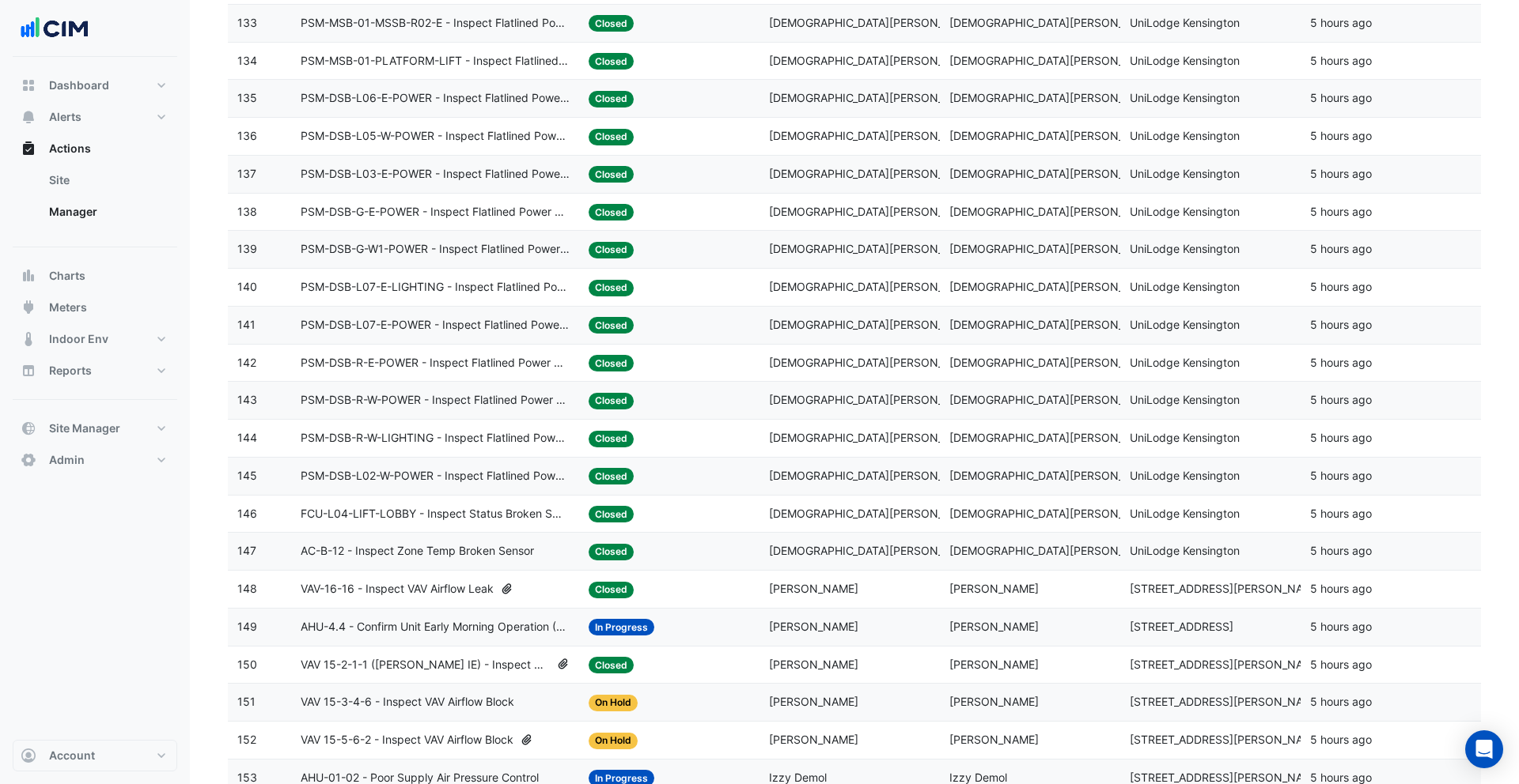
click at [715, 355] on div "Status: Closed" at bounding box center [669, 363] width 161 height 18
click at [740, 486] on datatable-body-cell "Status: Closed" at bounding box center [669, 476] width 180 height 37
click at [773, 552] on span "Krishna Lakshminarayanan" at bounding box center [874, 551] width 210 height 13
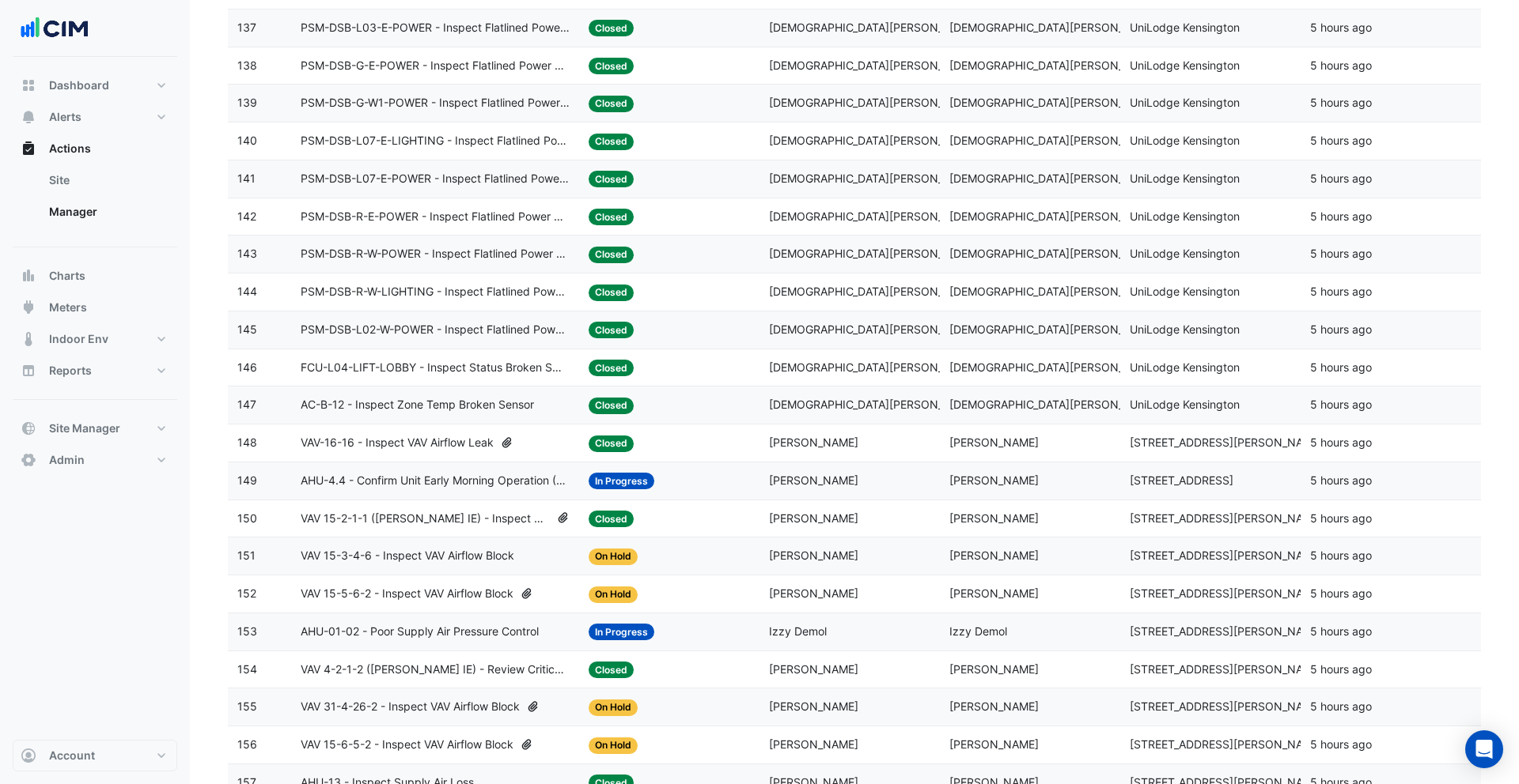
scroll to position [1615, 0]
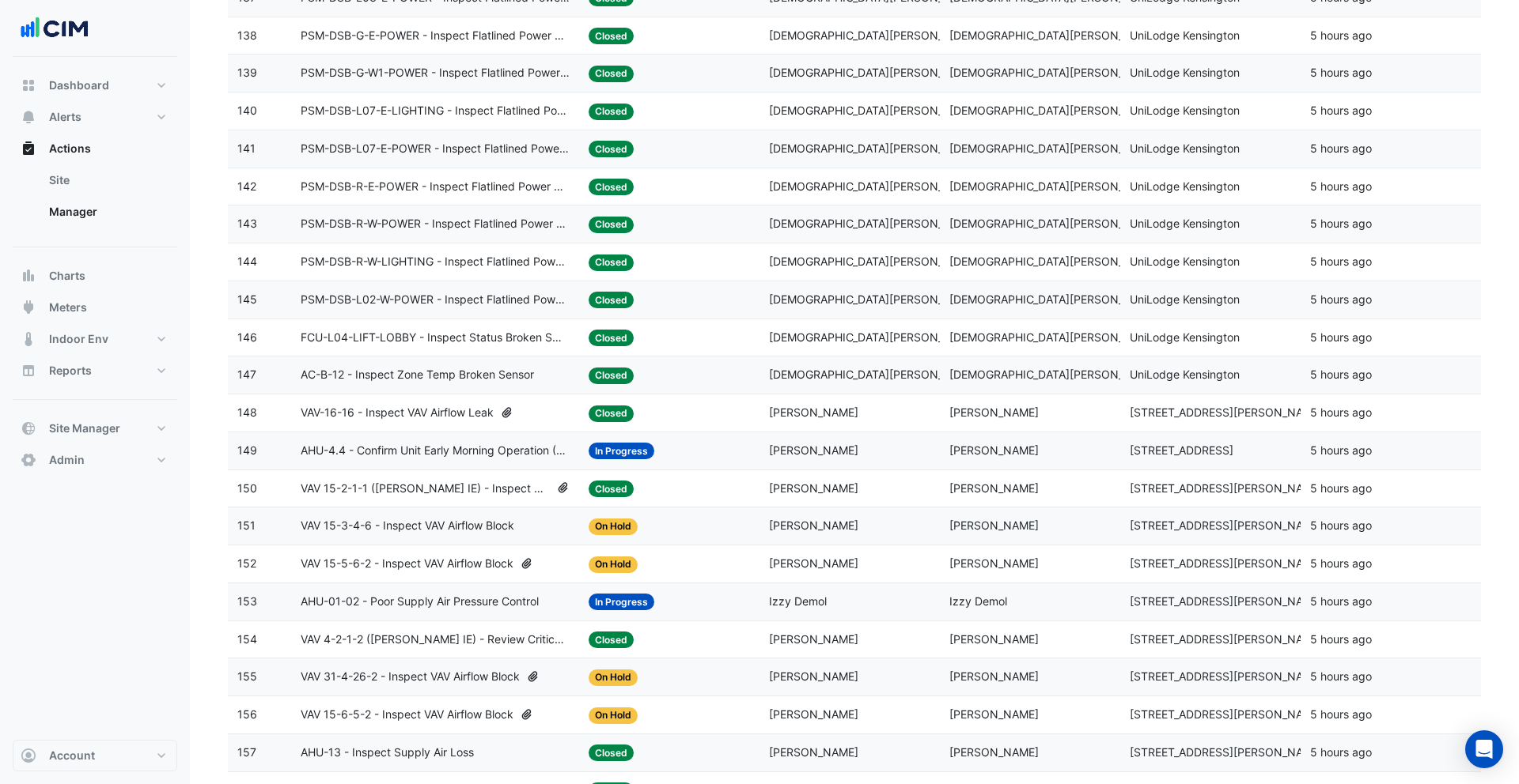
click at [773, 433] on datatable-body-cell "Assigned: Maddy Pertl" at bounding box center [850, 450] width 180 height 37
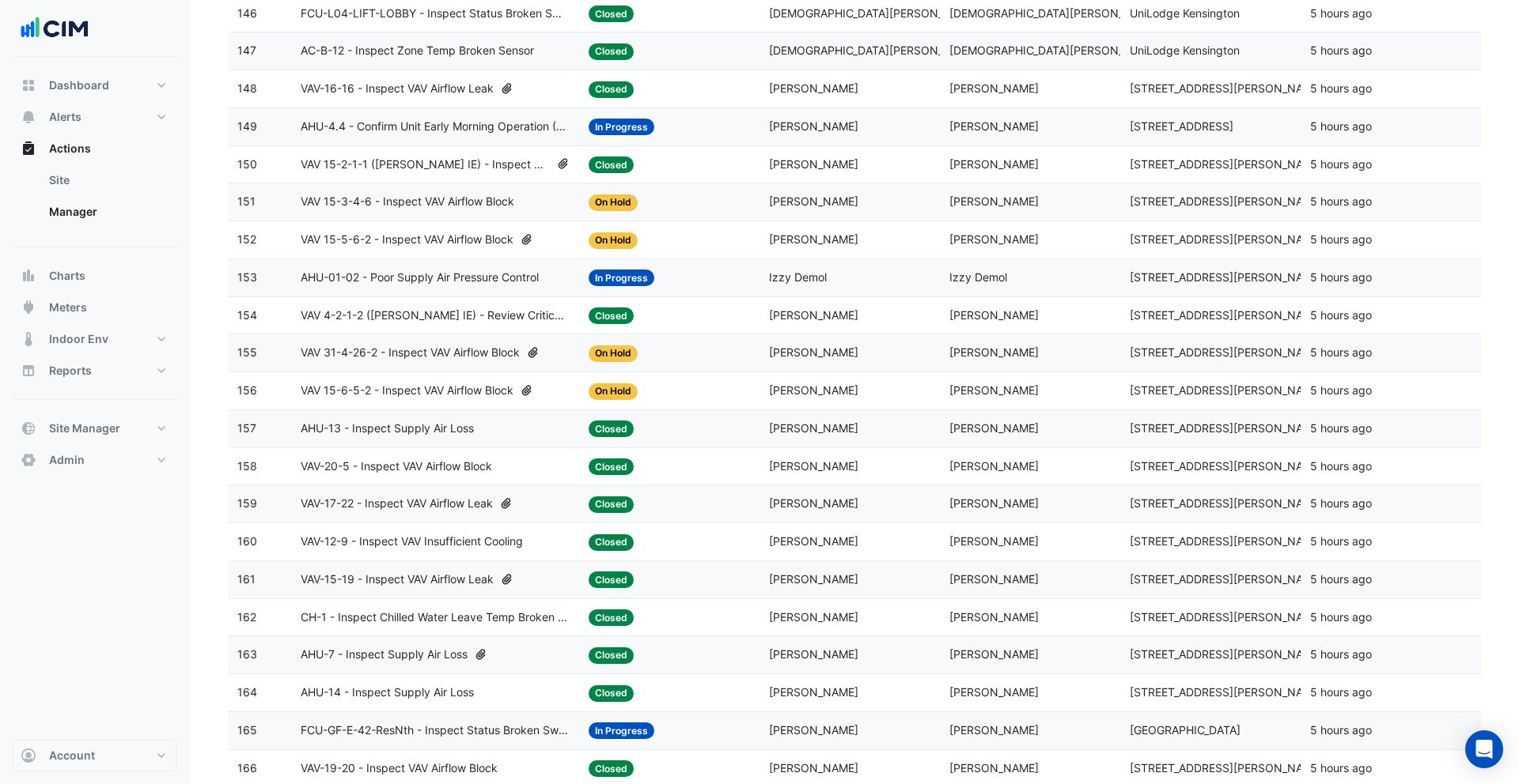
scroll to position [2006, 0]
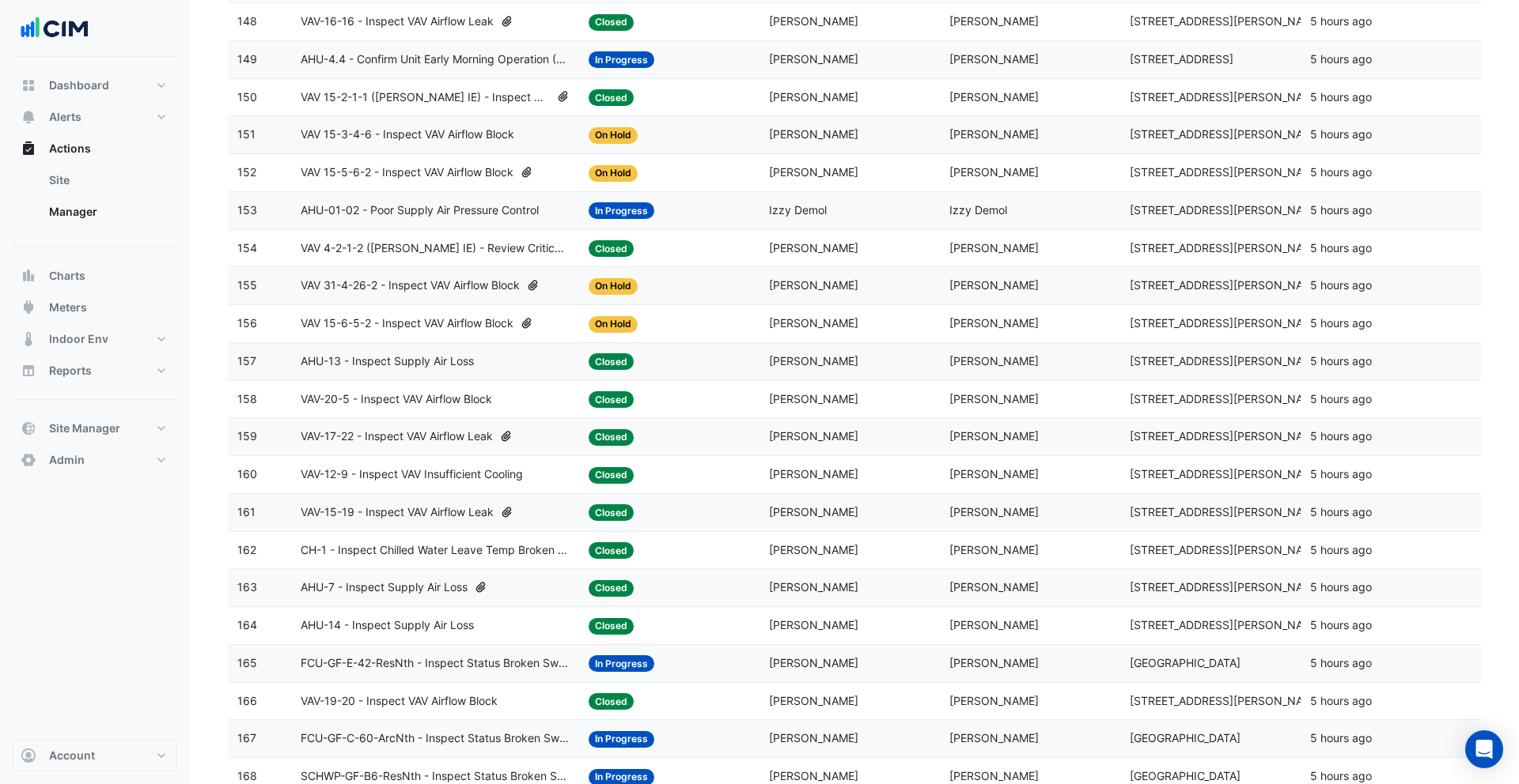
click at [920, 207] on div "Assigned: Izzy Demol" at bounding box center [850, 210] width 161 height 18
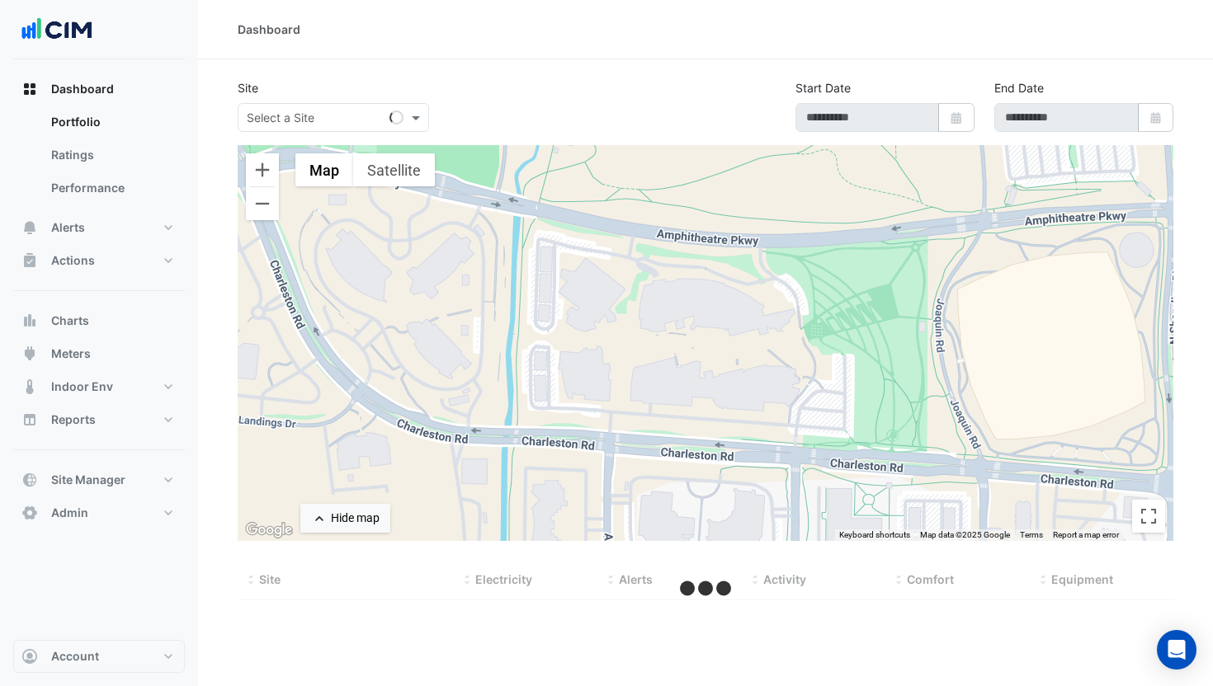
click at [281, 118] on input "text" at bounding box center [317, 118] width 140 height 17
type input "***"
type input "**********"
select select "***"
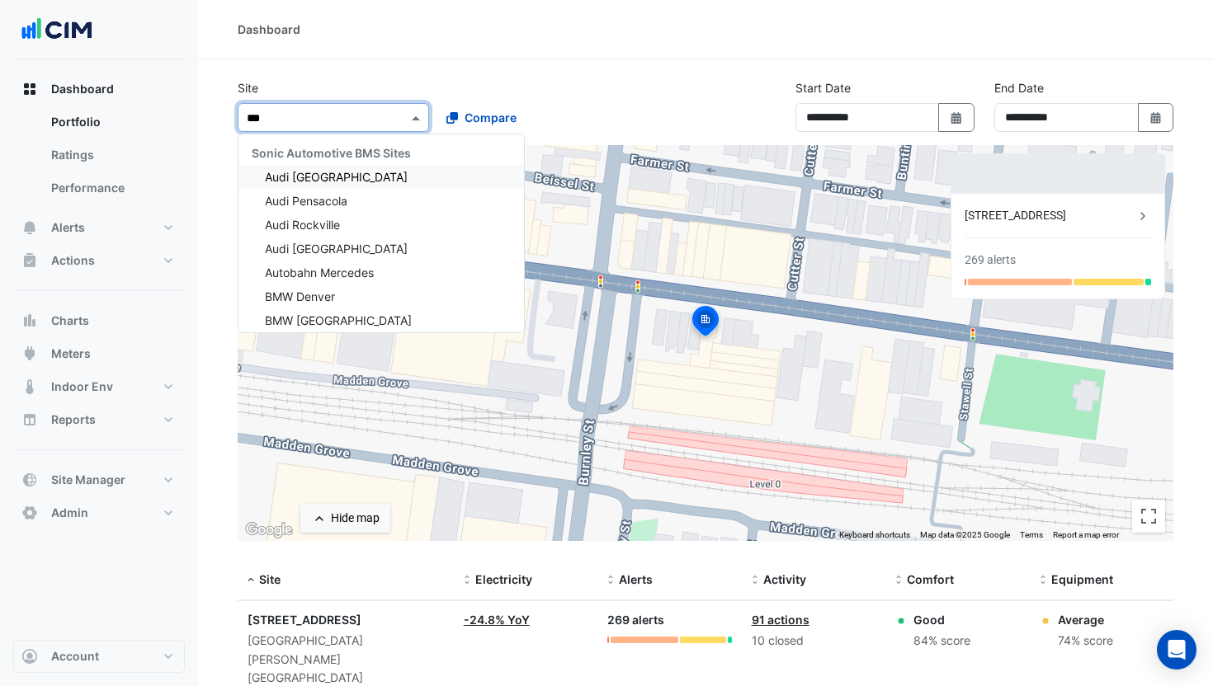
click at [347, 174] on span "Audi [GEOGRAPHIC_DATA]" at bounding box center [336, 177] width 143 height 14
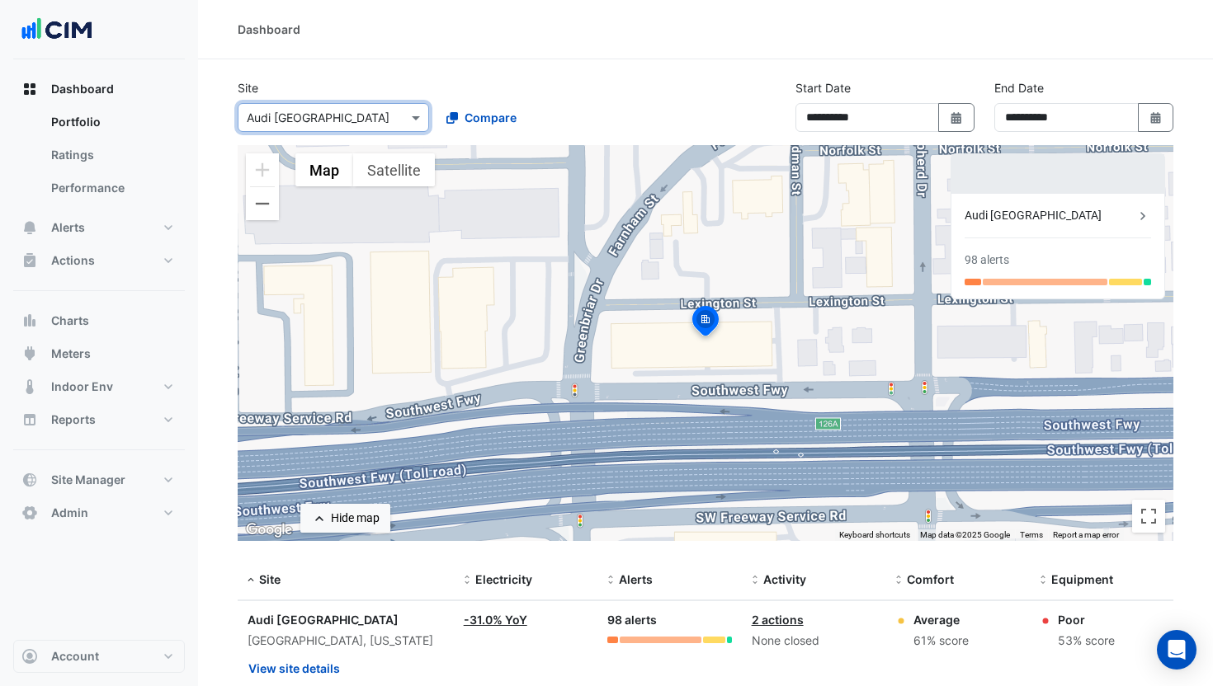
click at [391, 122] on div at bounding box center [333, 117] width 190 height 19
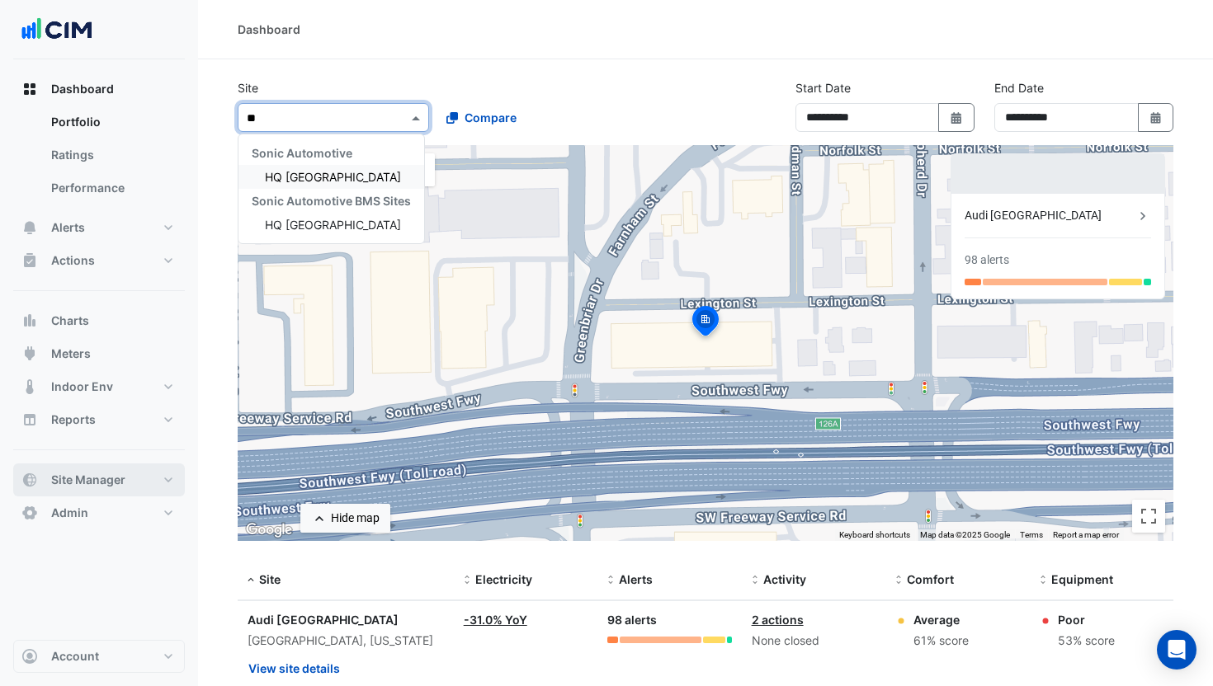
type input "**"
click at [118, 472] on span "Site Manager" at bounding box center [88, 480] width 74 height 17
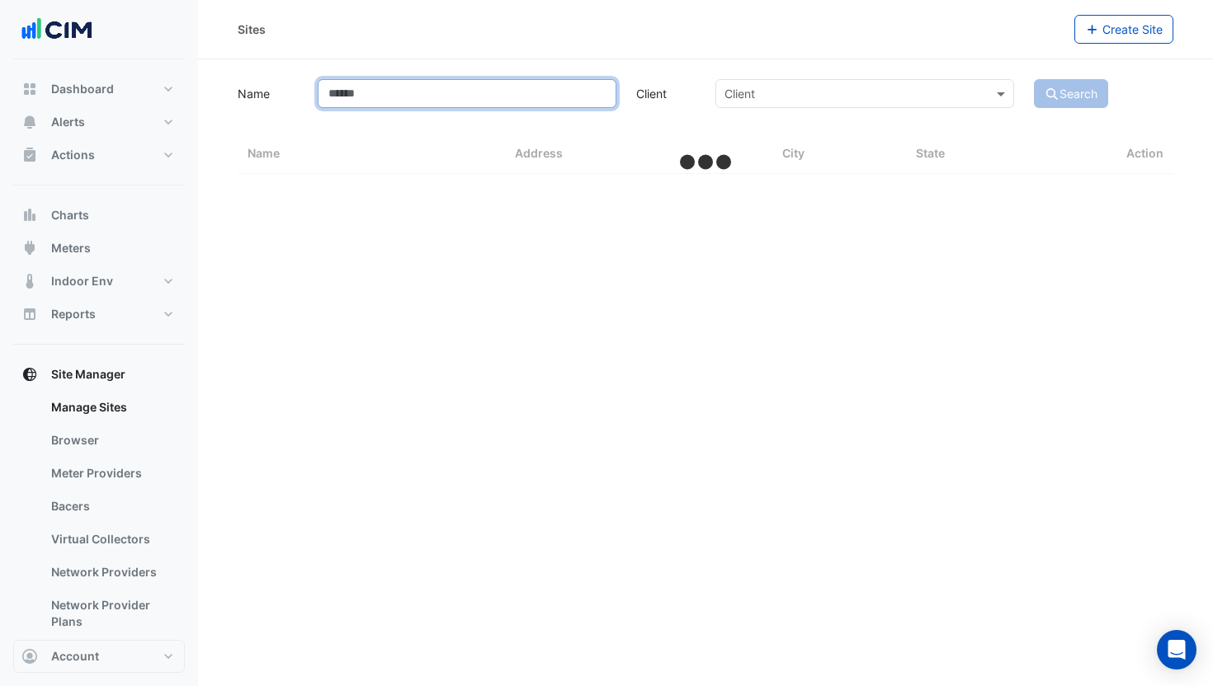
click at [419, 99] on input "Name" at bounding box center [467, 93] width 299 height 29
type input "*"
select select "***"
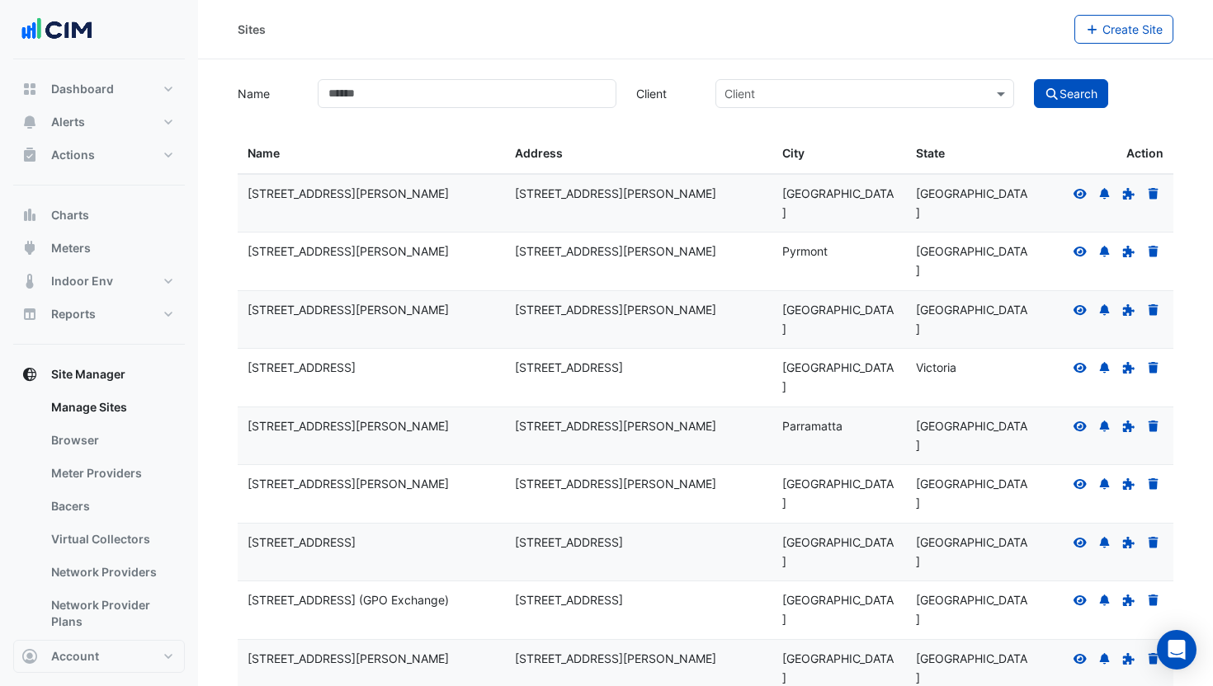
click at [780, 87] on input "text" at bounding box center [848, 94] width 248 height 17
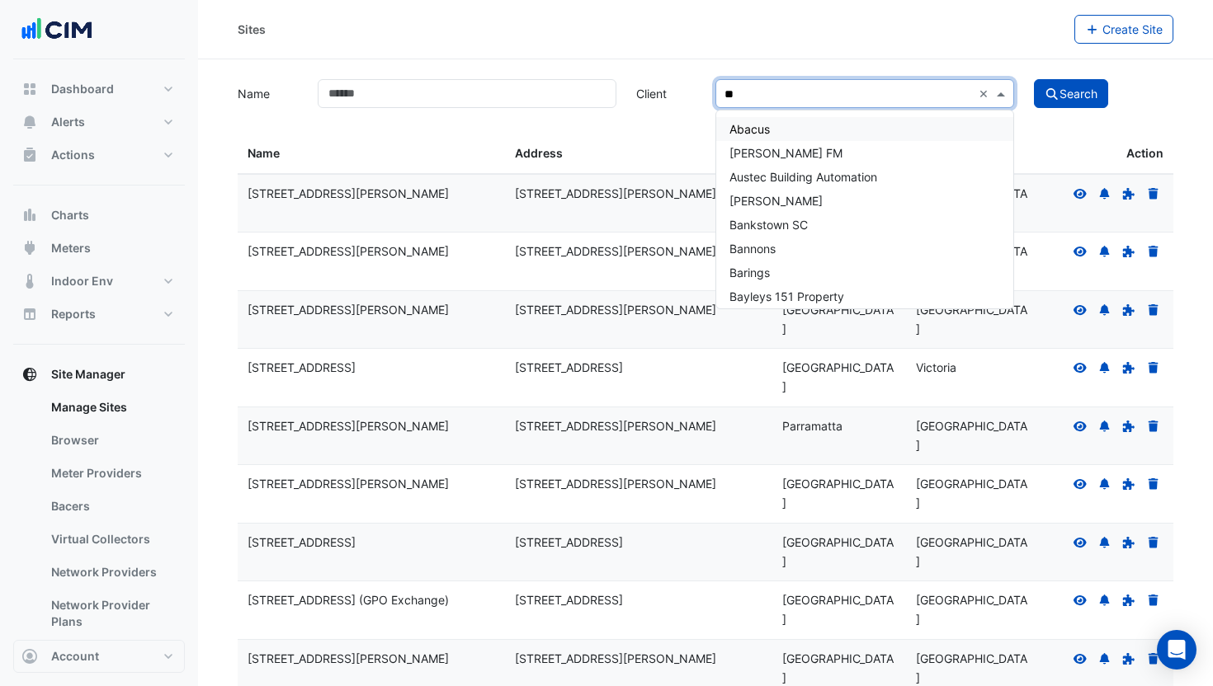
type input "***"
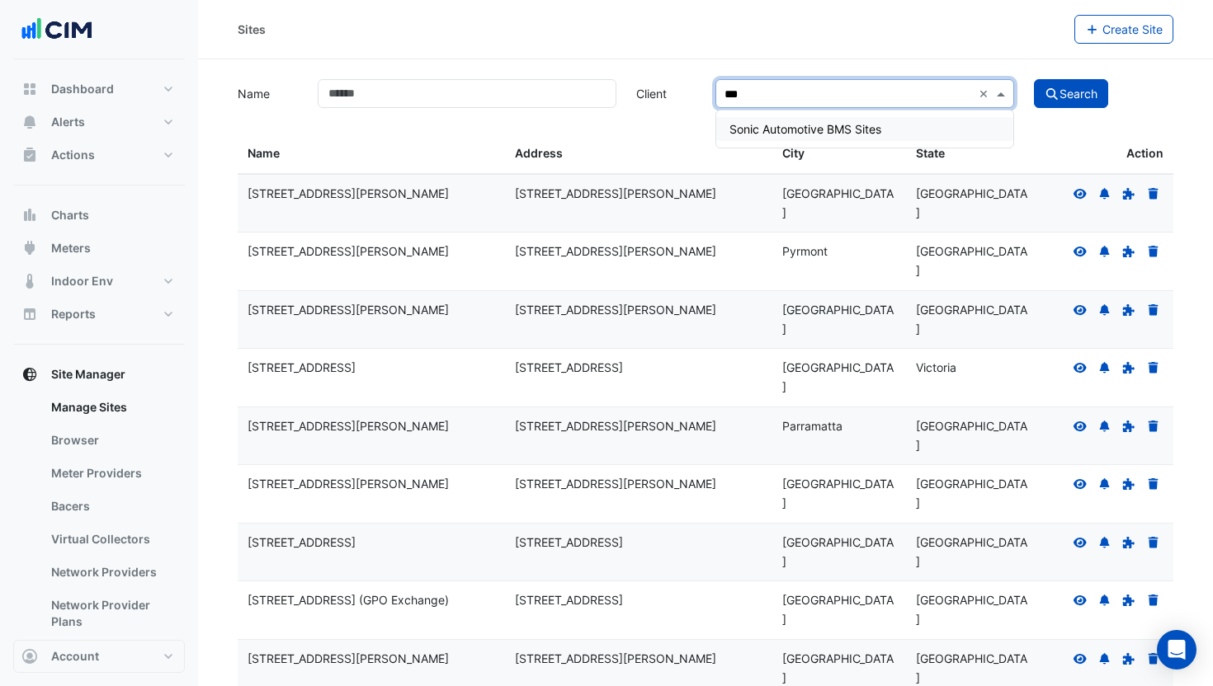
drag, startPoint x: 826, startPoint y: 125, endPoint x: 950, endPoint y: 124, distance: 124.6
click at [826, 125] on span "Sonic Automotive BMS Sites" at bounding box center [805, 129] width 152 height 14
click at [1057, 97] on icon "submit" at bounding box center [1051, 94] width 15 height 12
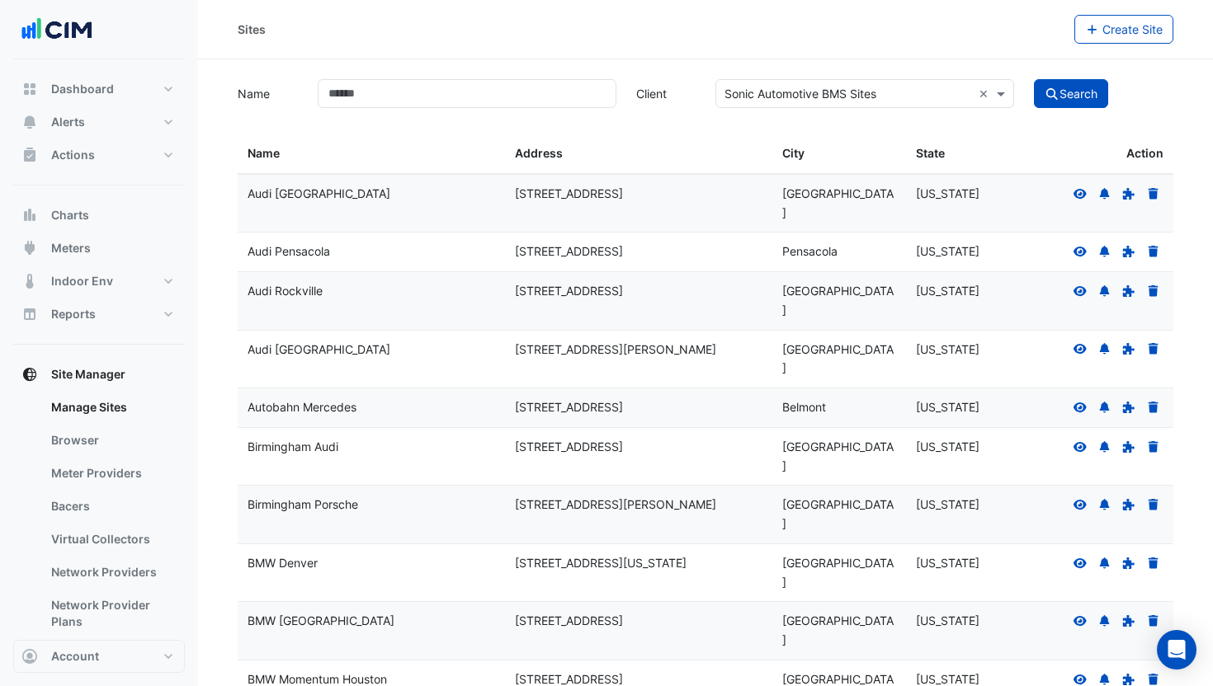
drag, startPoint x: 233, startPoint y: 145, endPoint x: 290, endPoint y: 191, distance: 72.8
drag, startPoint x: 232, startPoint y: 177, endPoint x: 233, endPoint y: 186, distance: 9.1
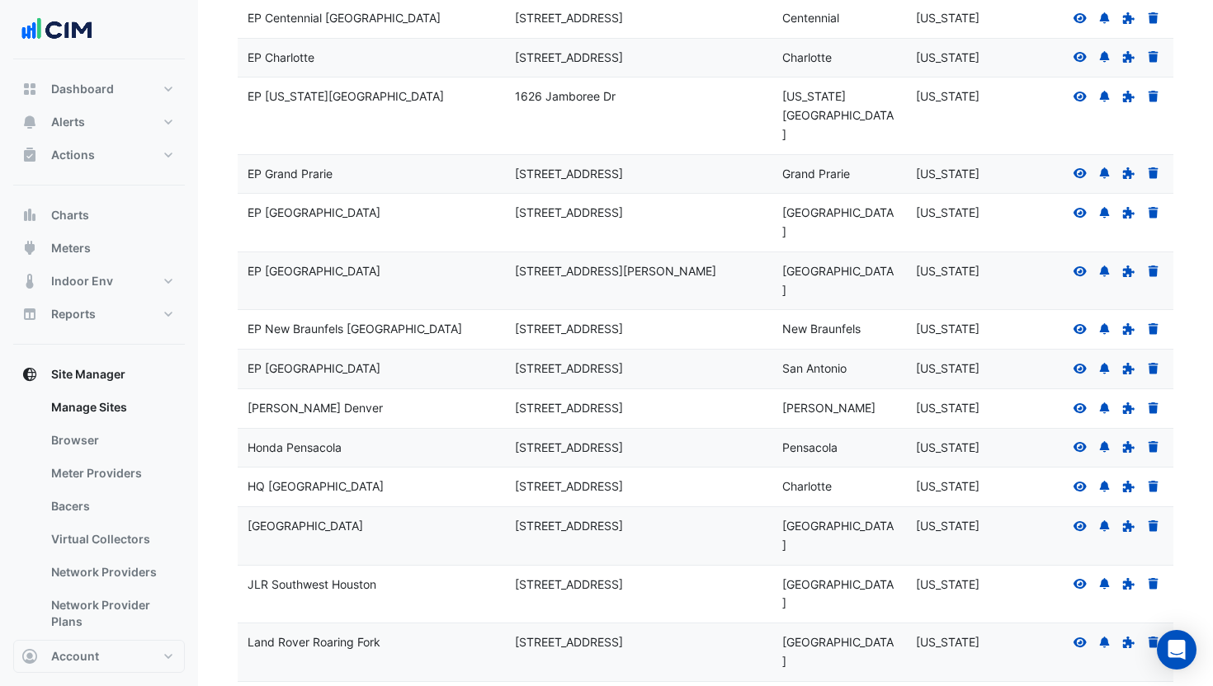
scroll to position [990, 0]
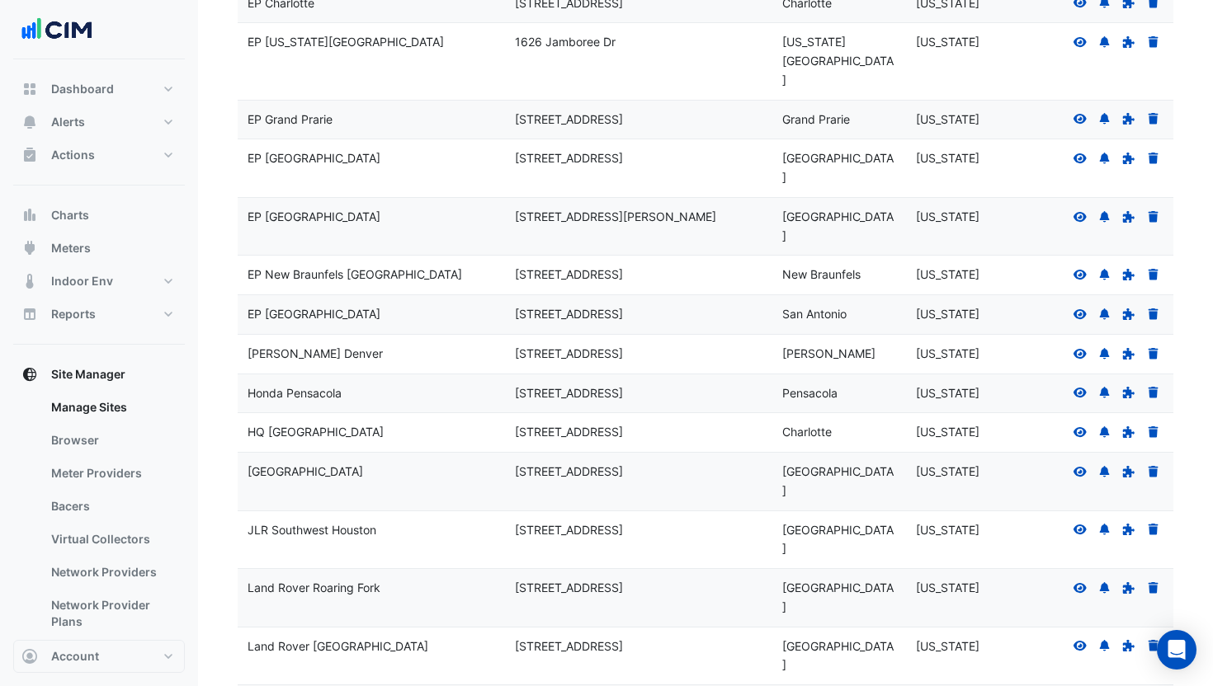
drag, startPoint x: 296, startPoint y: 215, endPoint x: 1005, endPoint y: 616, distance: 814.7
click at [1005, 616] on div "Sites Name Sites Address Sites City Sites State Action Audi Central Houston 212…" at bounding box center [705, 111] width 955 height 1935
copy datatable-scroller "Audi Central Houston 2120 Southwest Fwy Houston Texas Audi Pensacola 6303 Pensa…"
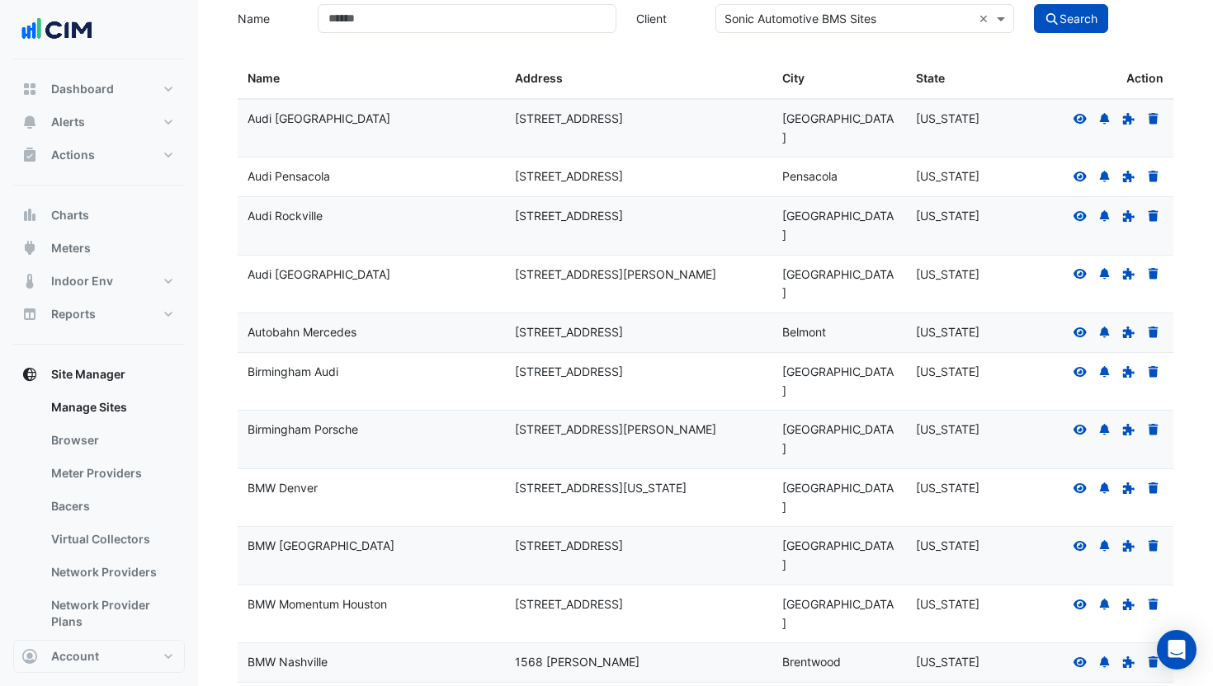
scroll to position [0, 0]
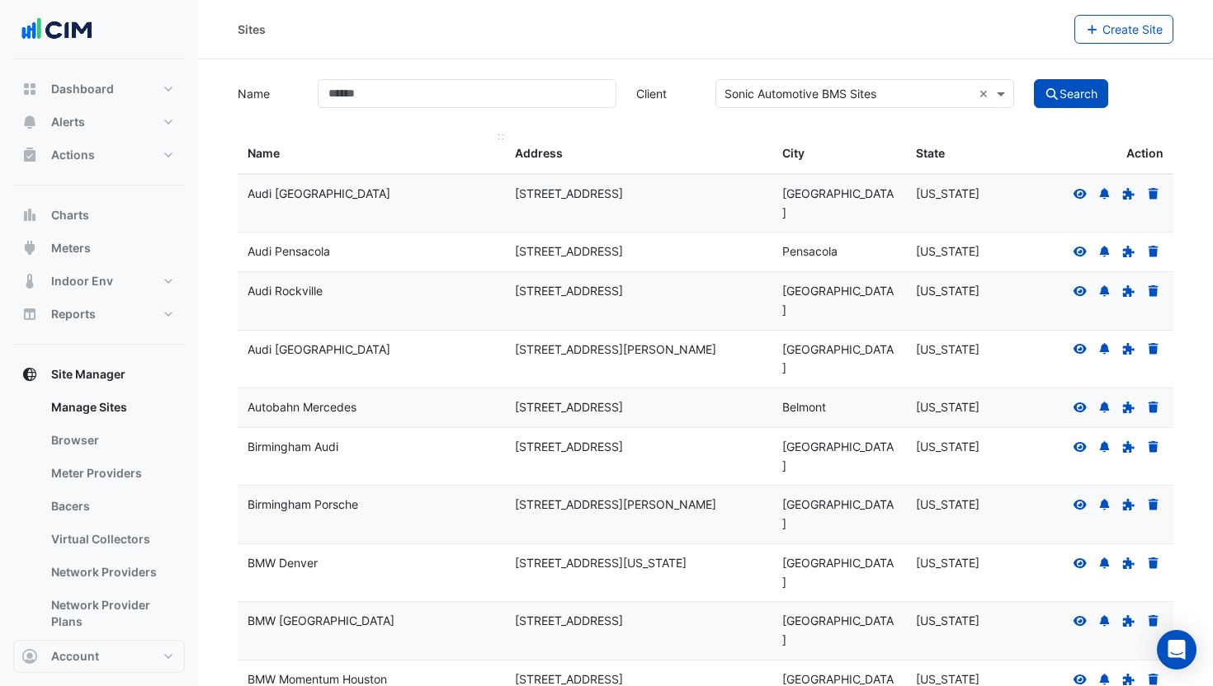
drag, startPoint x: 313, startPoint y: 164, endPoint x: 266, endPoint y: 154, distance: 48.1
click at [312, 164] on datatable-header-cell "Sites Name" at bounding box center [371, 154] width 267 height 40
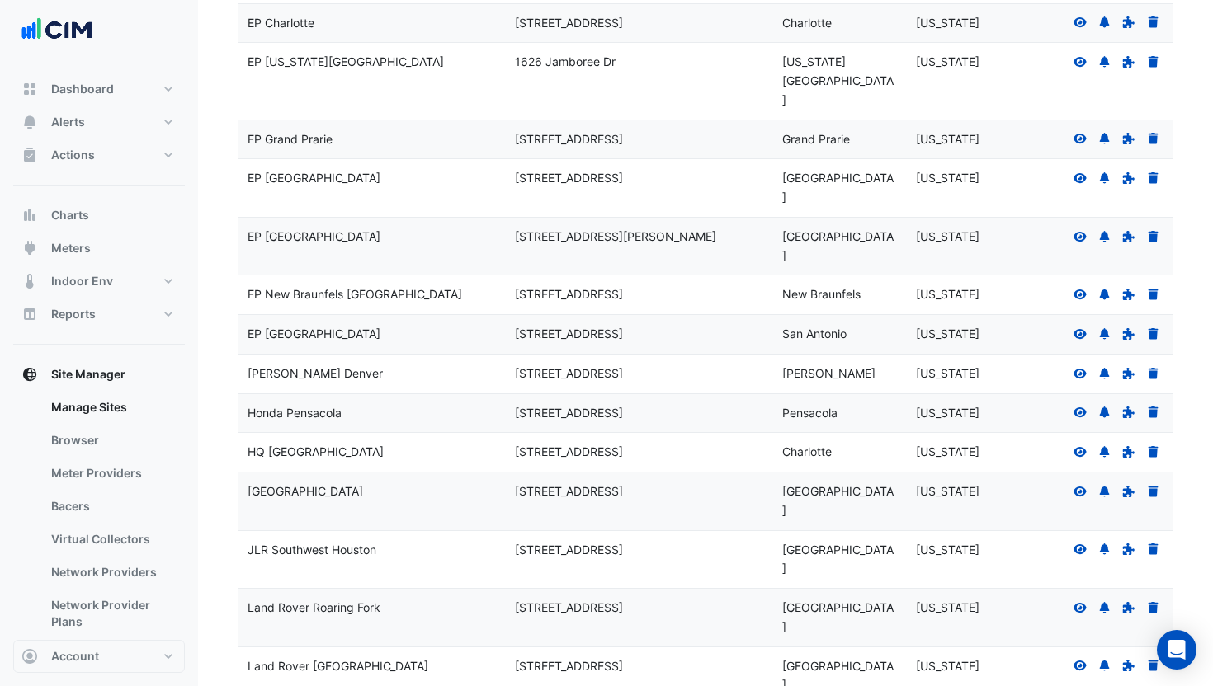
scroll to position [990, 0]
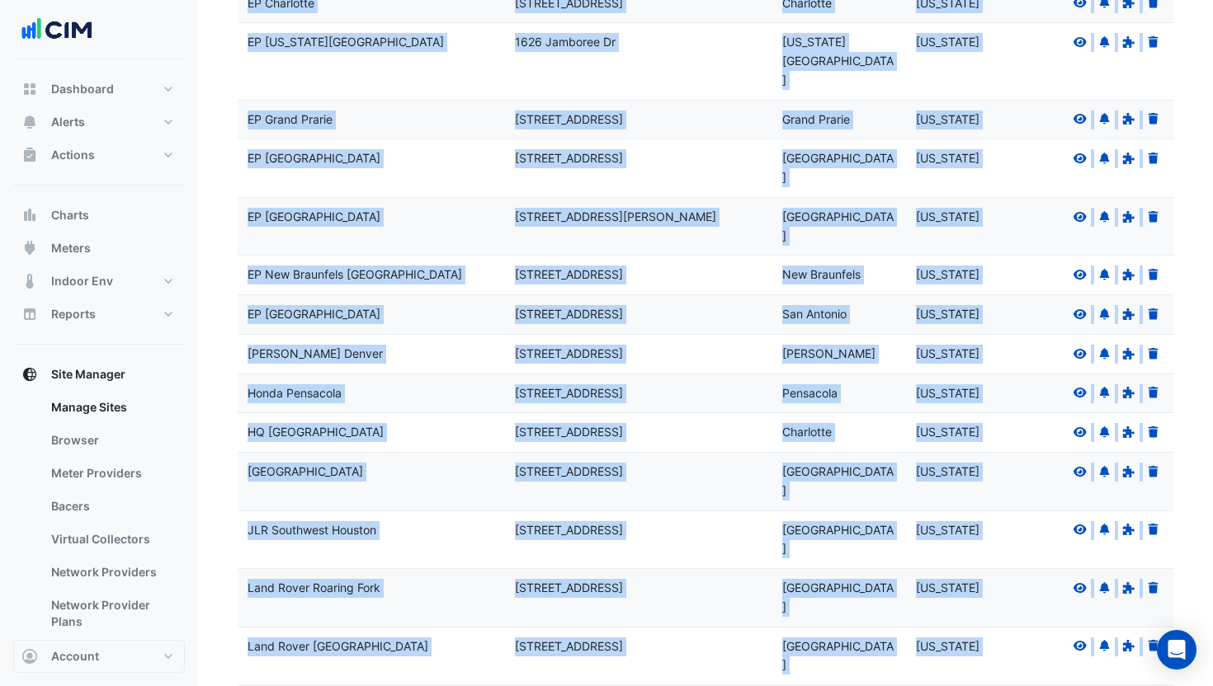
drag, startPoint x: 249, startPoint y: 154, endPoint x: 1160, endPoint y: 626, distance: 1025.8
click at [1160, 626] on div "Sites Name Sites Address Sites City Sites State Action Audi Central Houston 212…" at bounding box center [706, 111] width 936 height 1935
copy div "Name Sites Address Sites City Sites State Action Audi Central Houston 2120 Sout…"
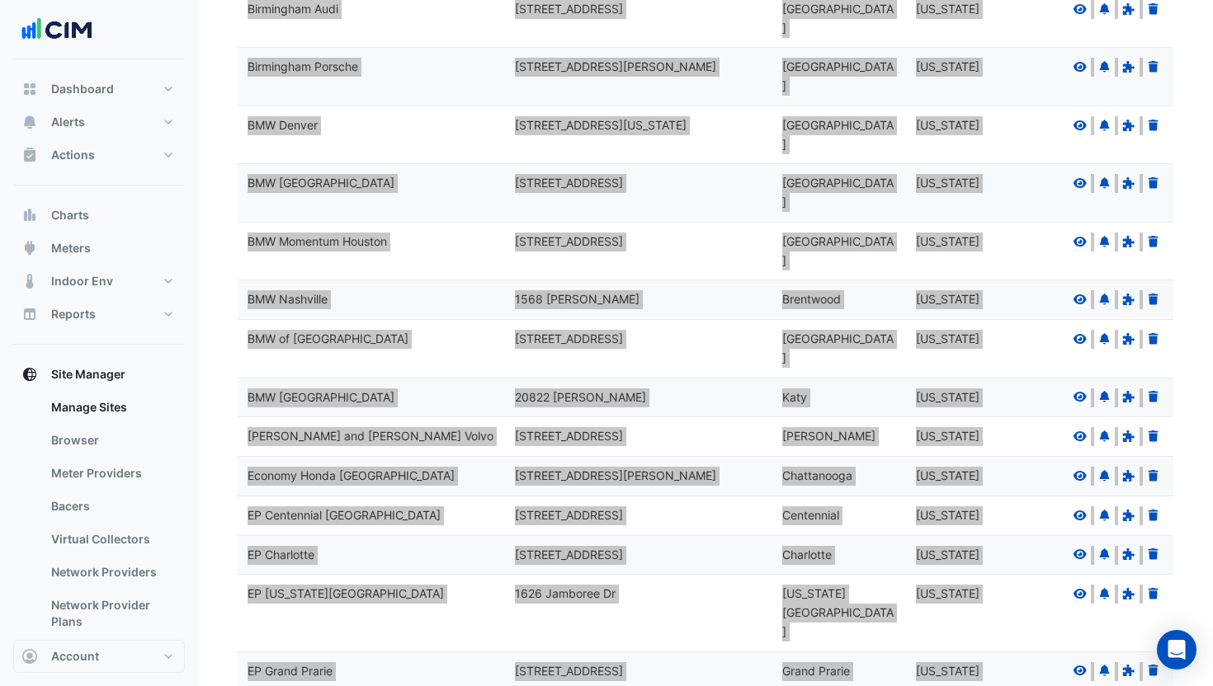
scroll to position [0, 0]
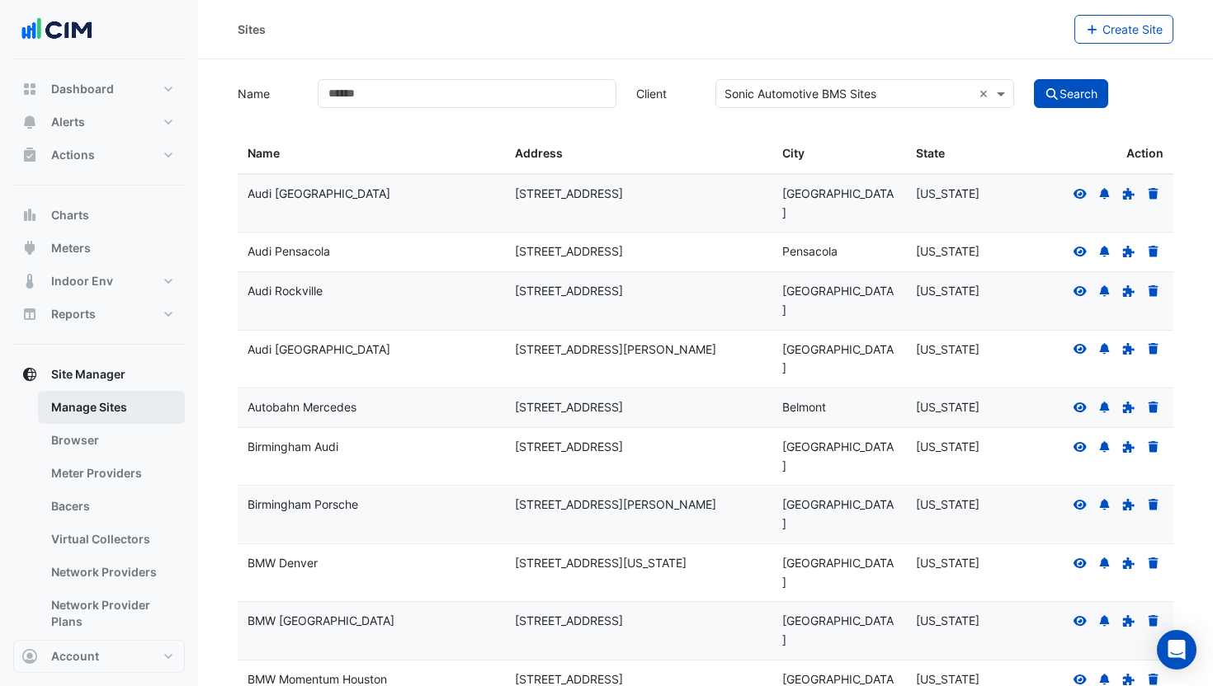
click at [83, 408] on link "Manage Sites" at bounding box center [111, 407] width 147 height 33
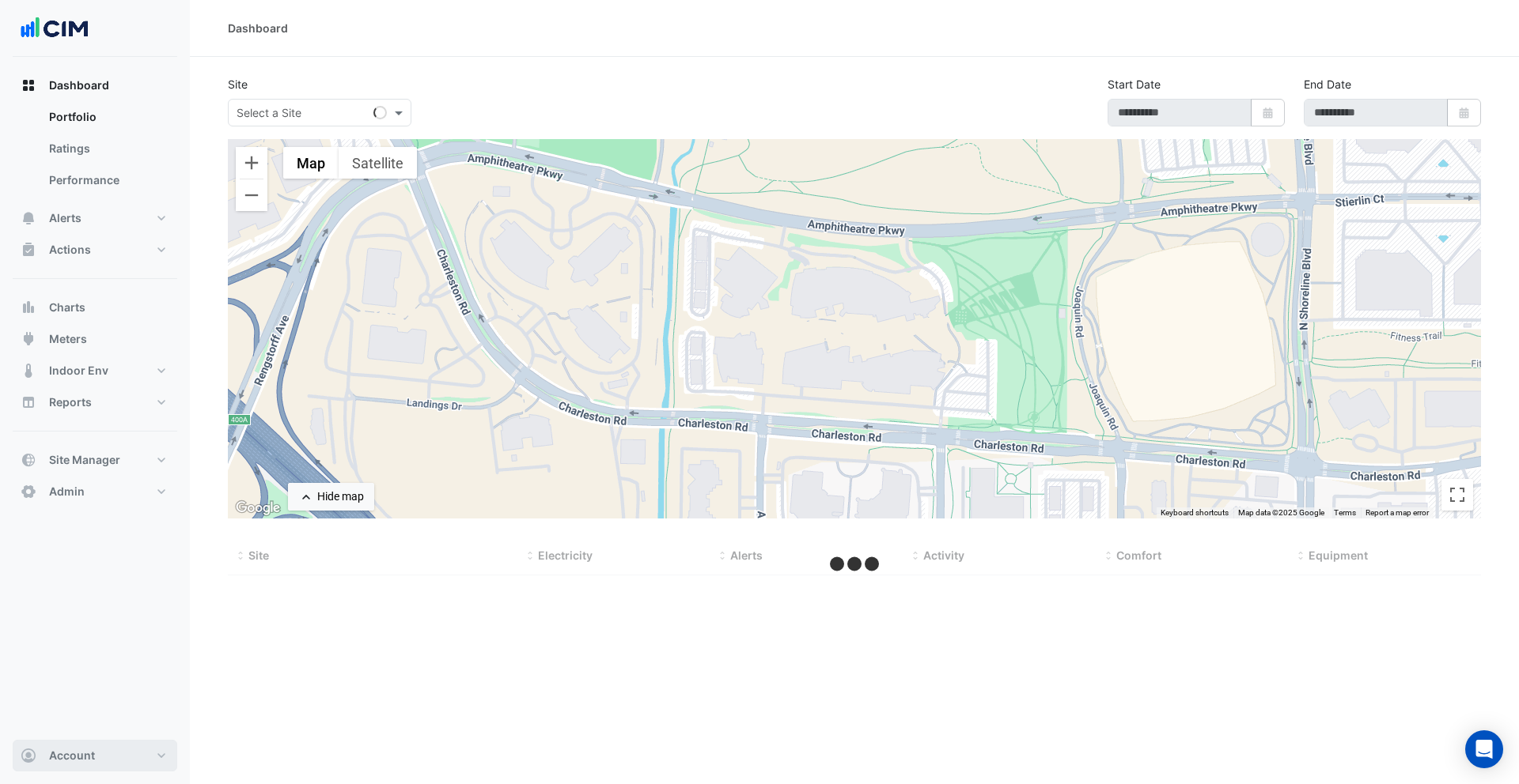
drag, startPoint x: 142, startPoint y: 751, endPoint x: 132, endPoint y: 742, distance: 13.5
click at [141, 748] on button "Account" at bounding box center [95, 755] width 165 height 32
click at [103, 726] on link "Sign Out" at bounding box center [95, 715] width 151 height 32
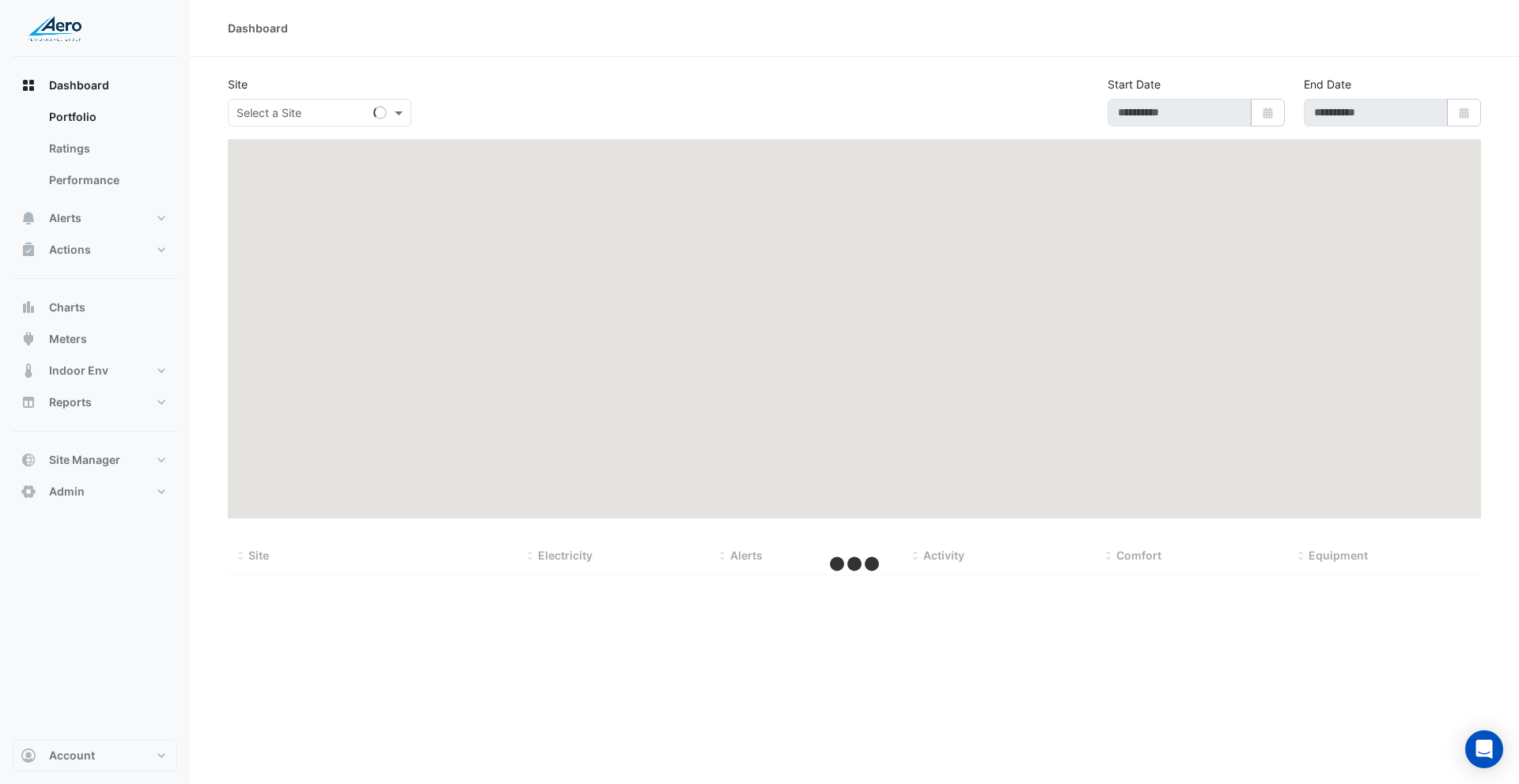
type input "**********"
select select "***"
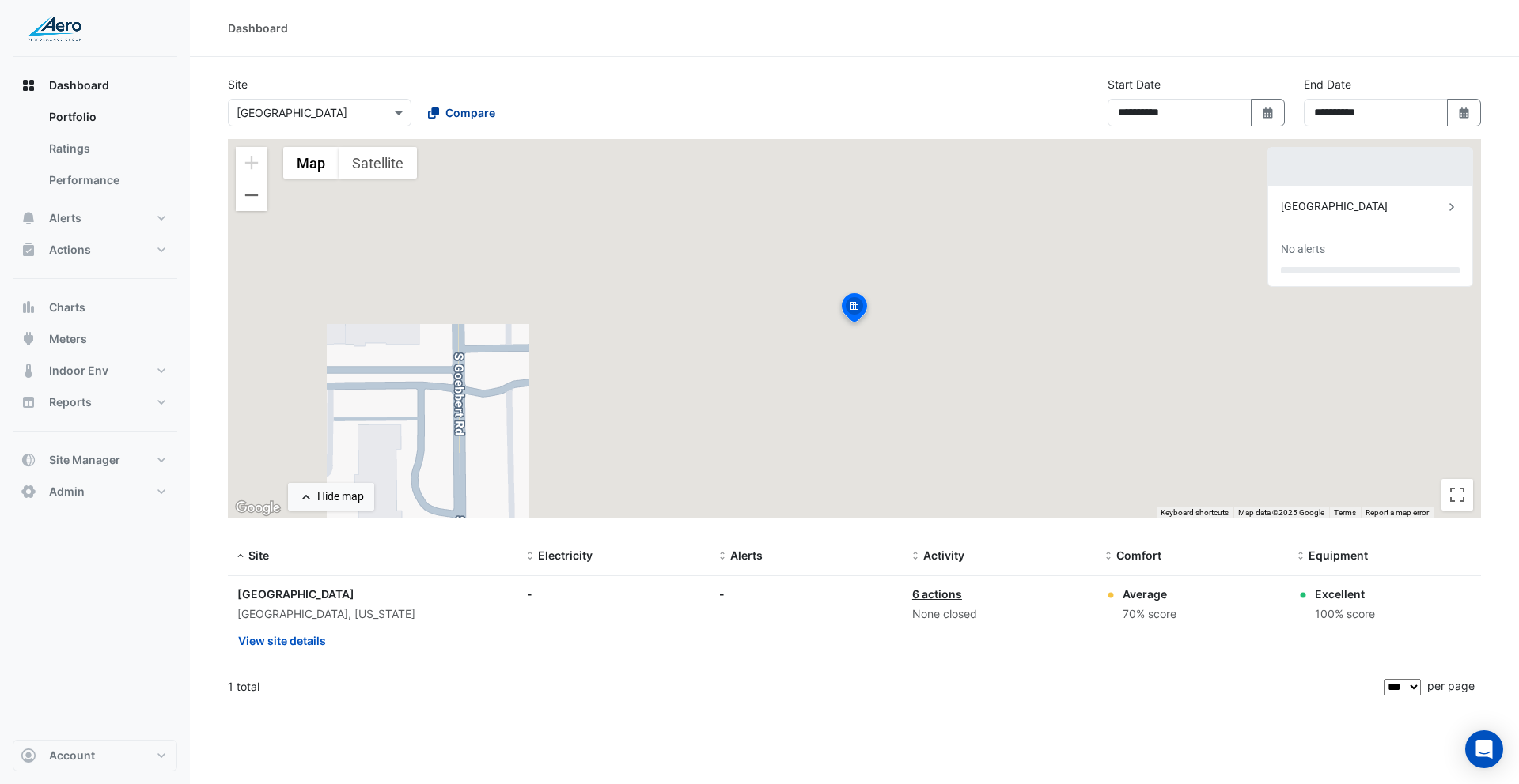
click at [438, 113] on icon at bounding box center [433, 113] width 12 height 12
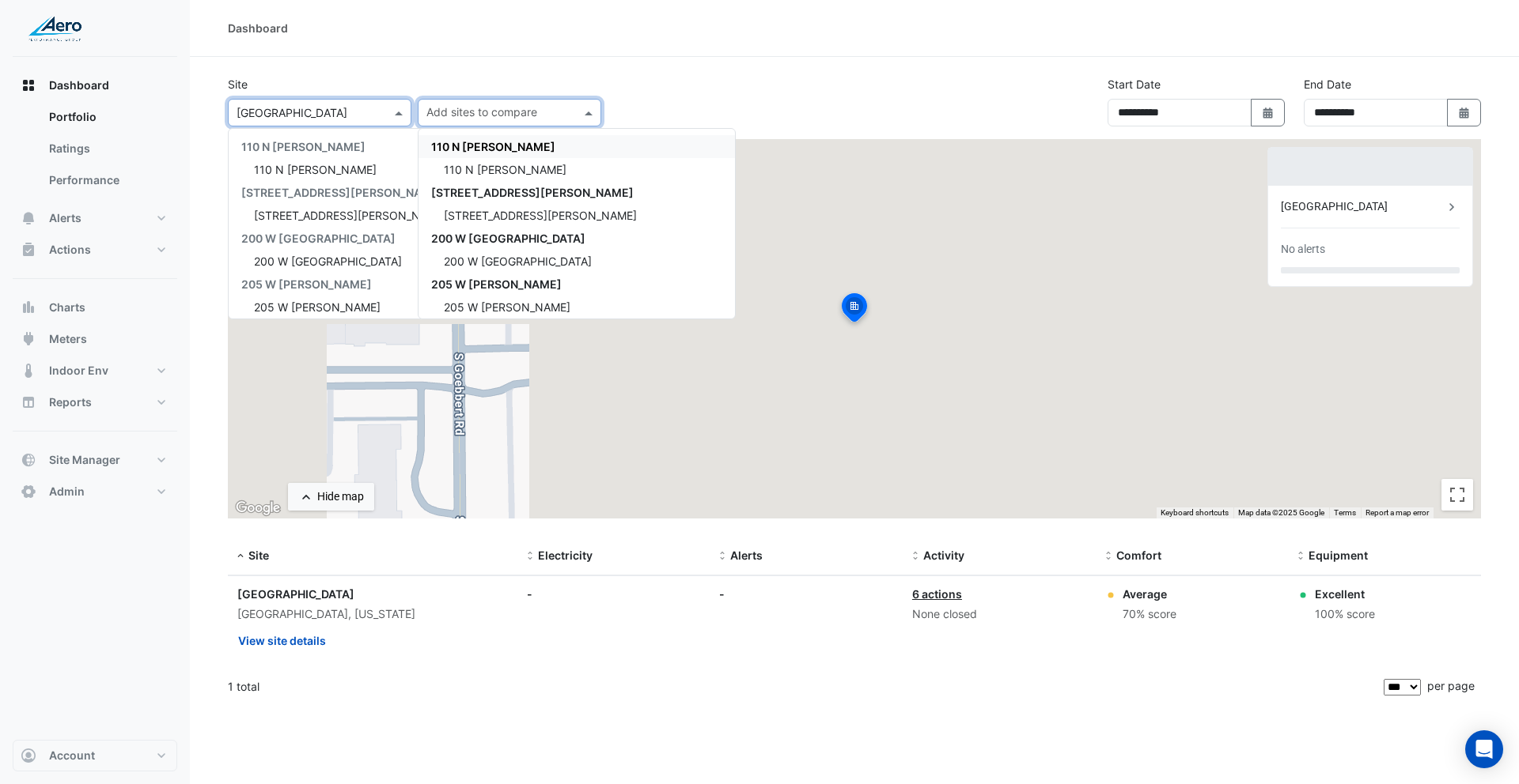
scroll to position [557, 0]
click at [333, 114] on input "text" at bounding box center [304, 113] width 134 height 16
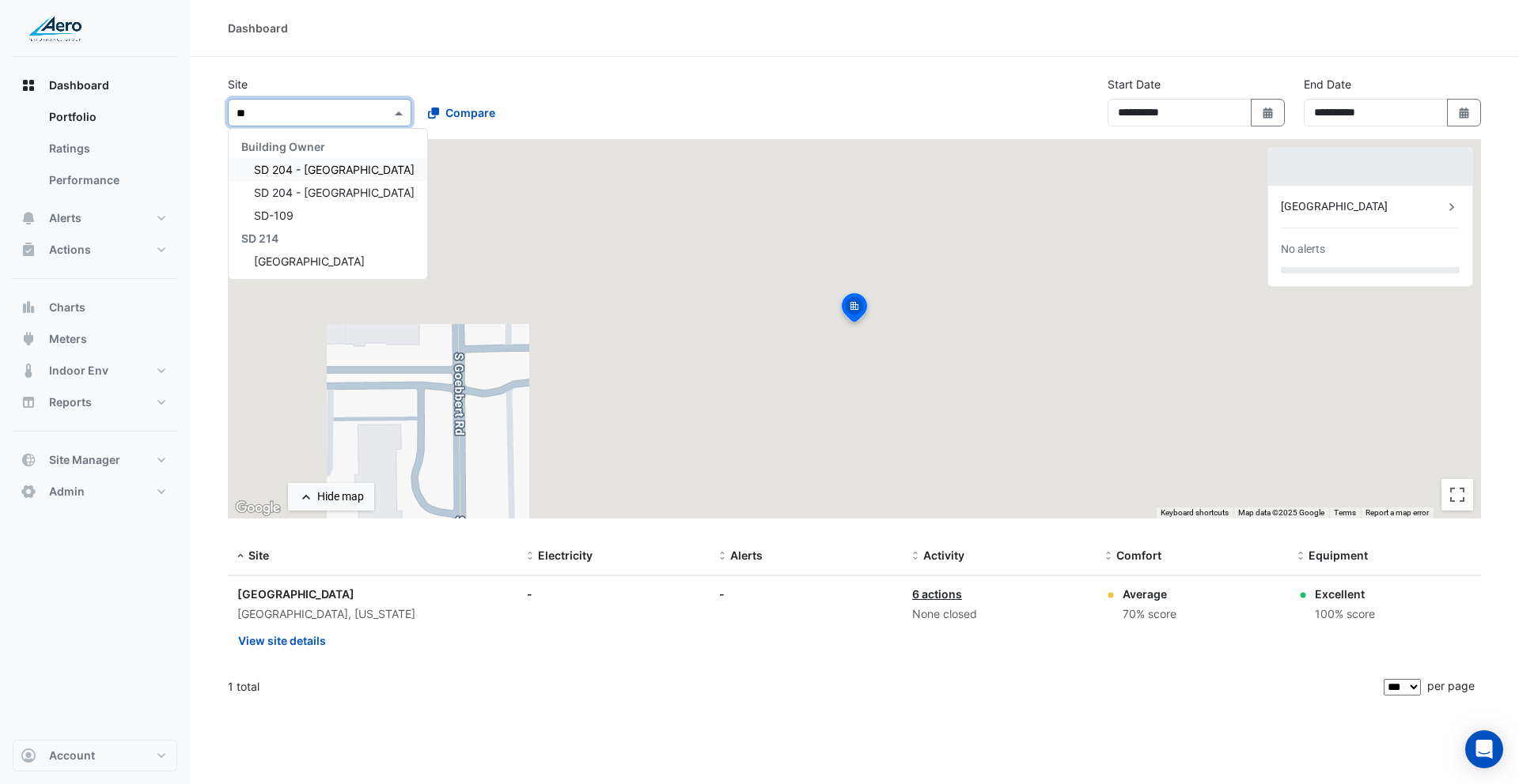
scroll to position [0, 0]
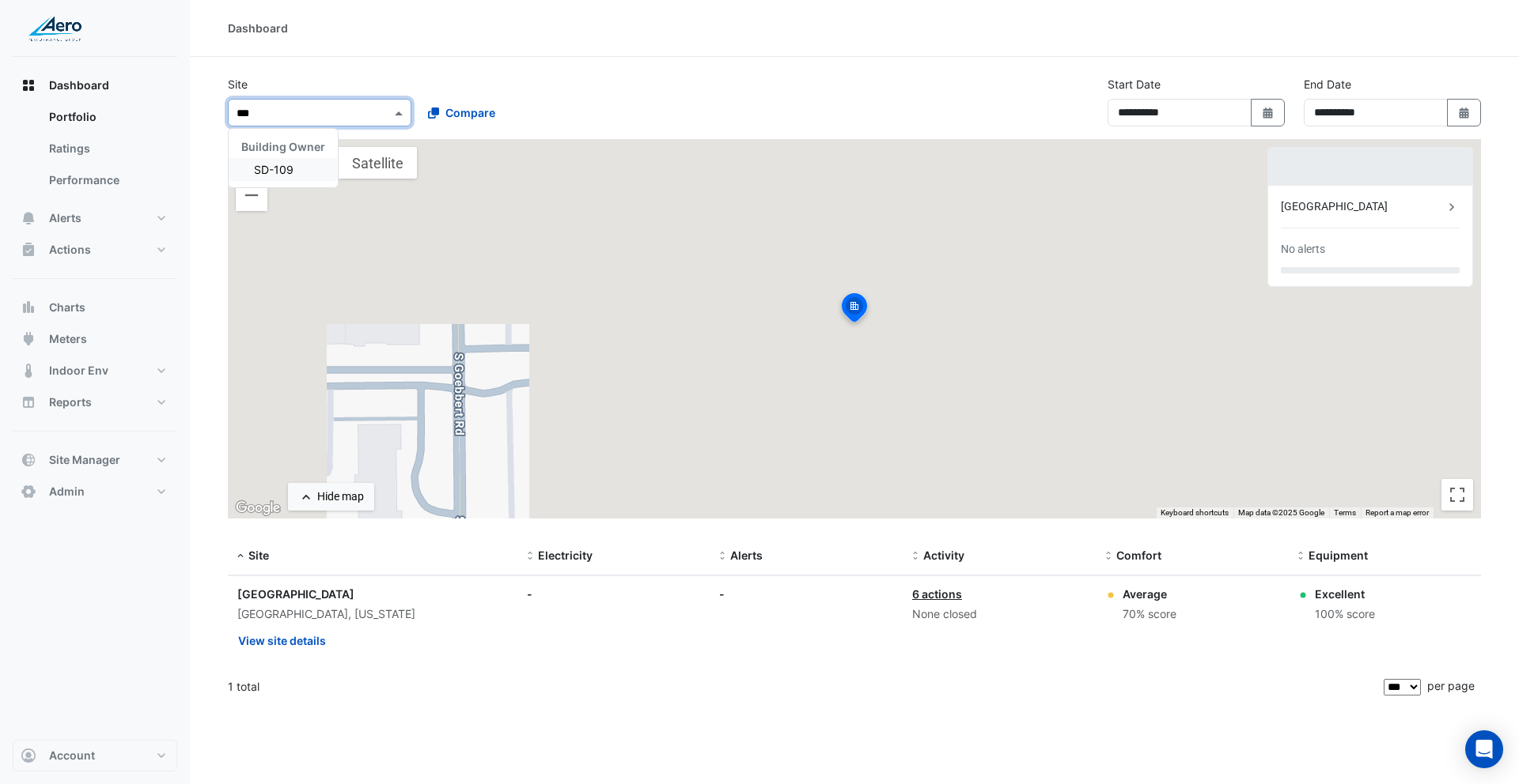
type input "****"
click at [290, 166] on span "SD-109" at bounding box center [273, 170] width 39 height 13
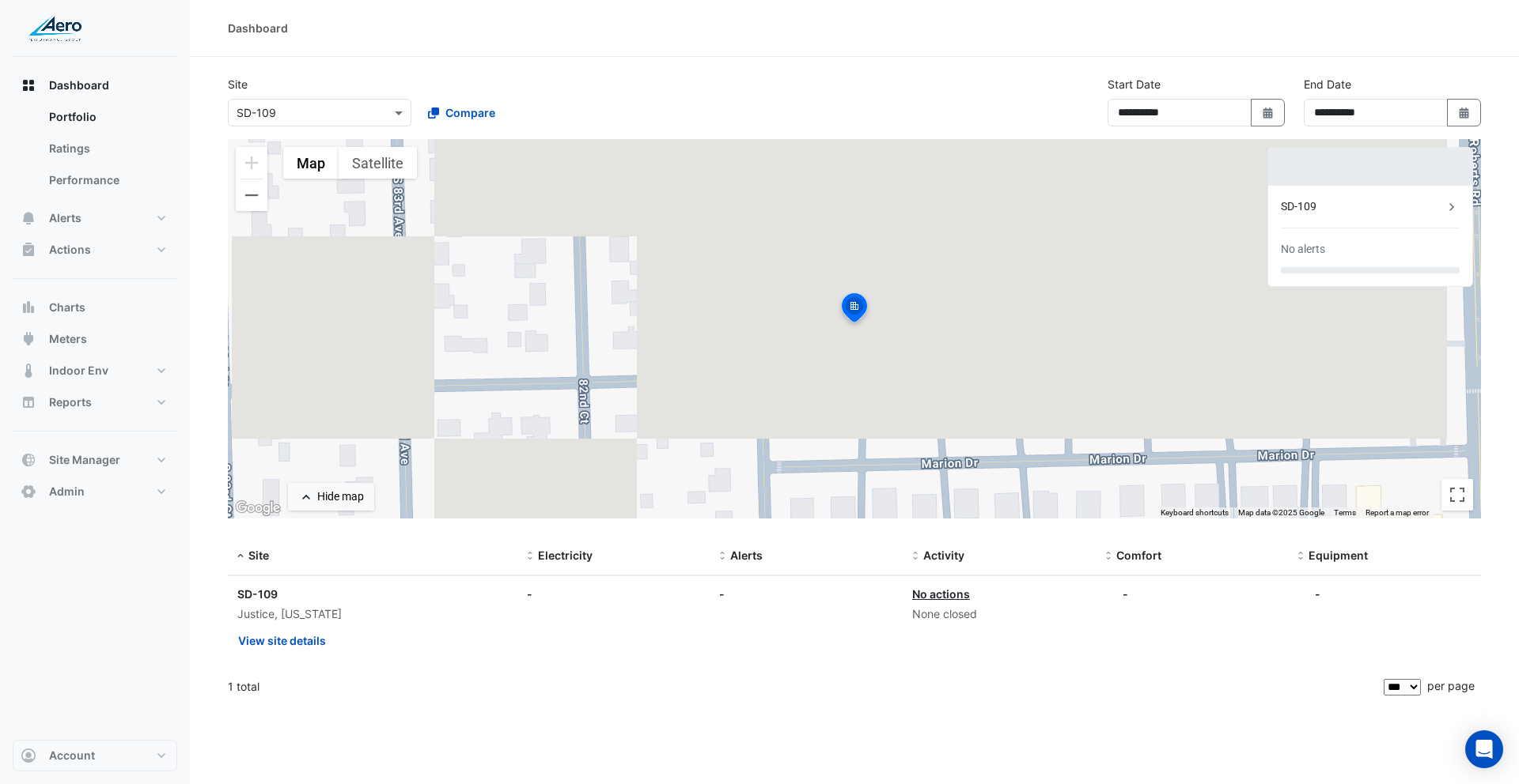
click at [1322, 208] on div "SD-109" at bounding box center [1363, 206] width 163 height 16
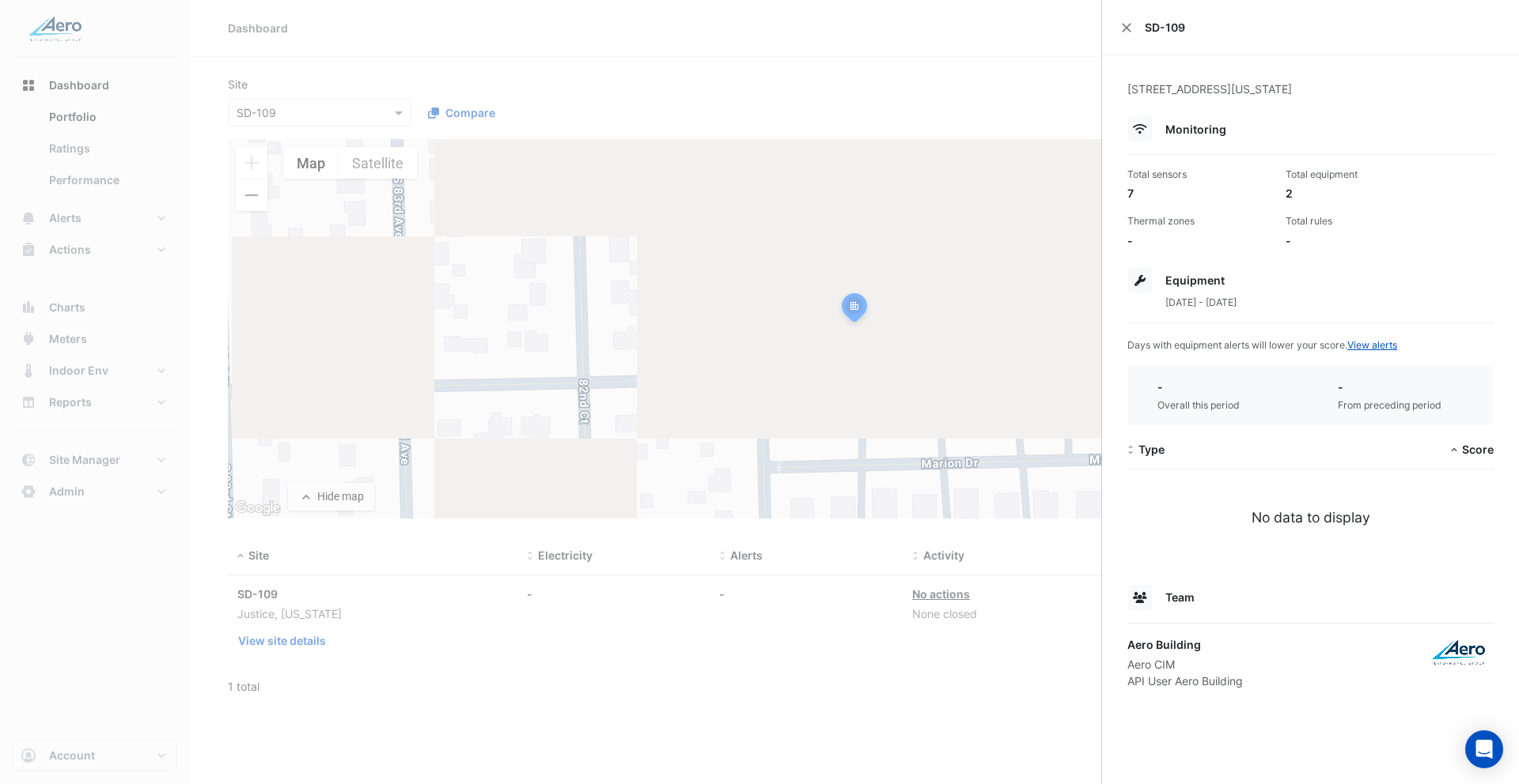
click at [733, 106] on ngb-offcanvas-backdrop at bounding box center [760, 392] width 1519 height 784
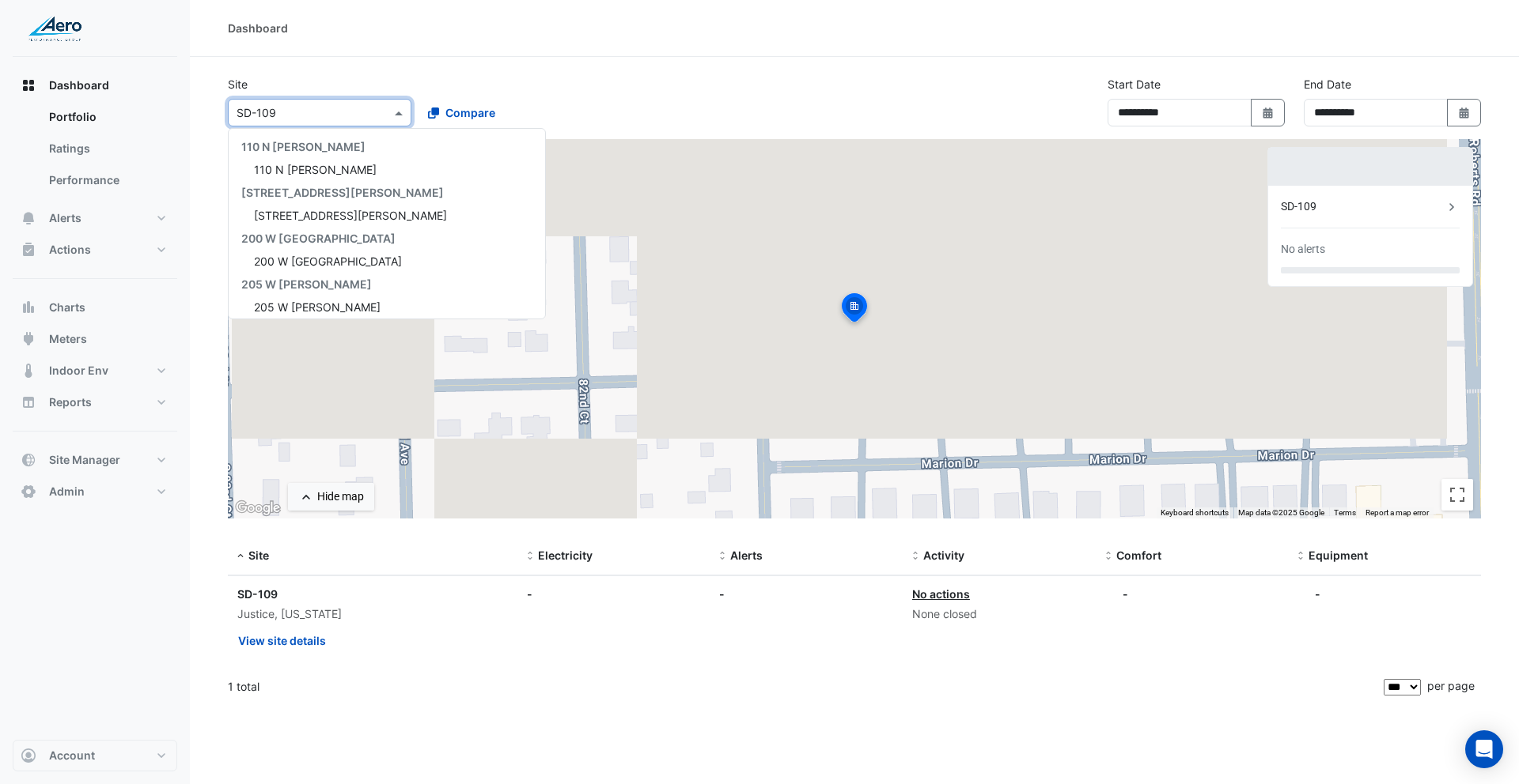
click at [336, 118] on input "text" at bounding box center [304, 113] width 134 height 16
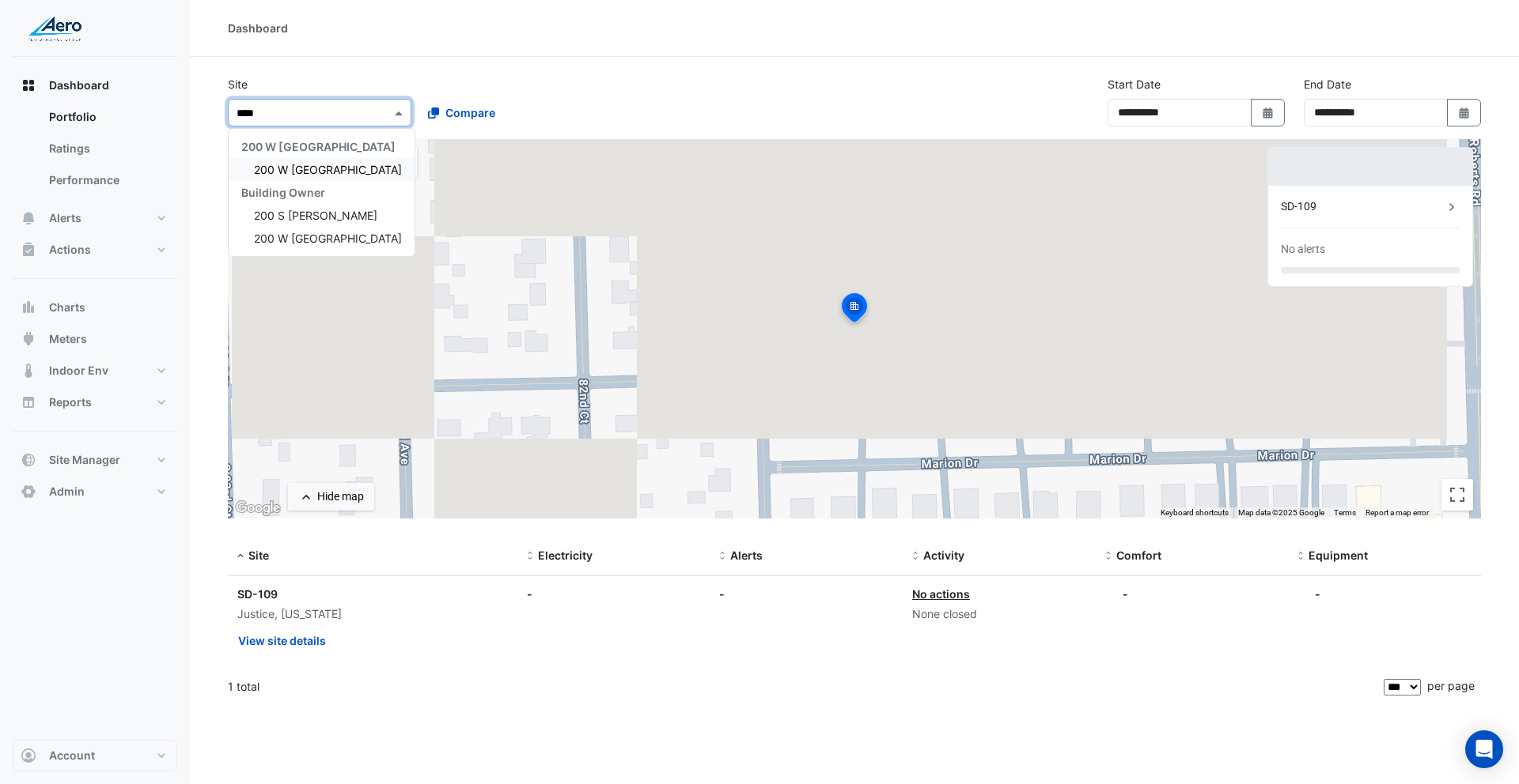
type input "*****"
click at [282, 164] on span "200 S [PERSON_NAME]" at bounding box center [315, 170] width 124 height 13
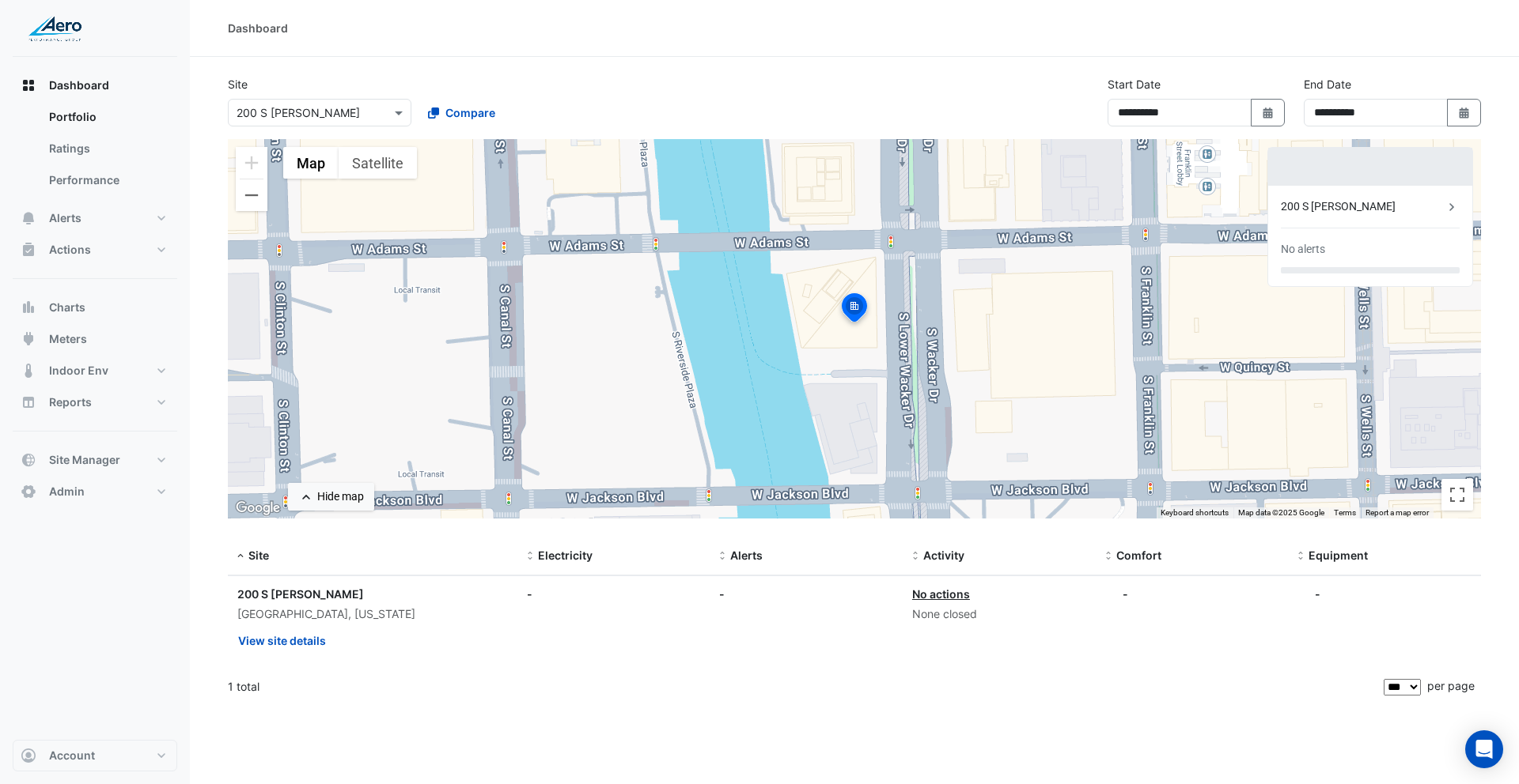
click at [1318, 205] on div "200 S [PERSON_NAME]" at bounding box center [1363, 206] width 163 height 16
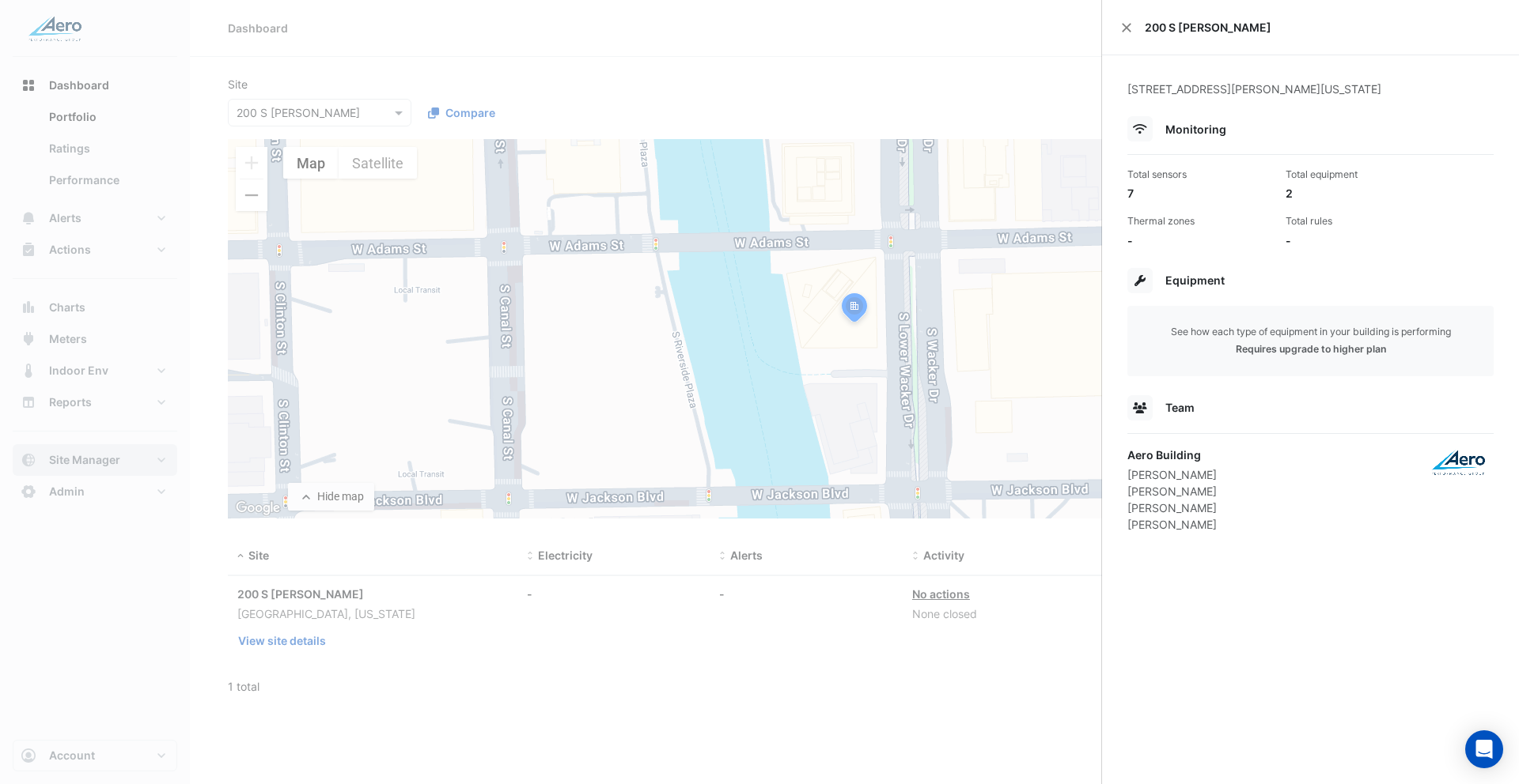
drag, startPoint x: 97, startPoint y: 473, endPoint x: 88, endPoint y: 466, distance: 11.4
click at [97, 473] on ngb-offcanvas-backdrop at bounding box center [760, 392] width 1519 height 784
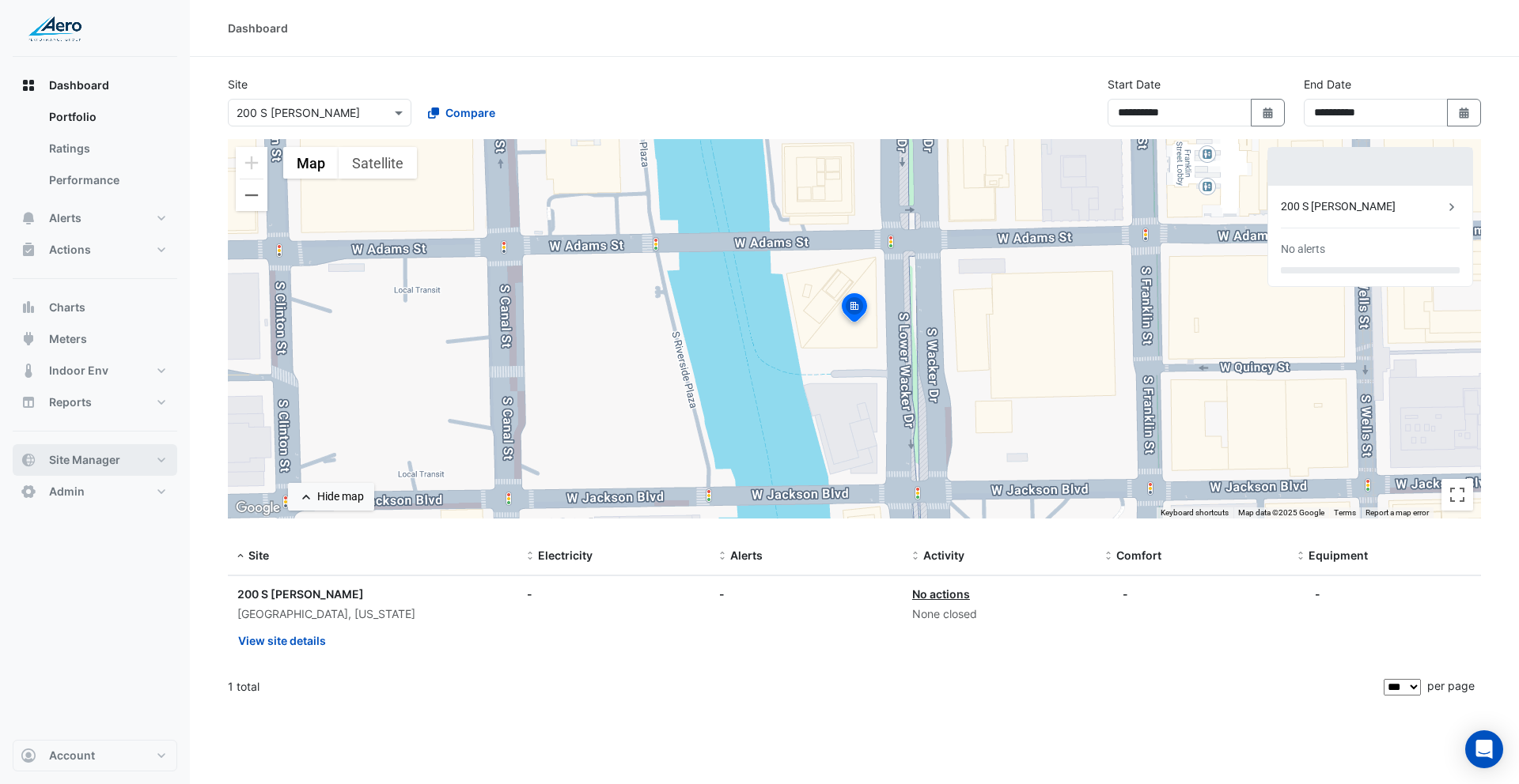
click at [80, 463] on span "Site Manager" at bounding box center [84, 460] width 71 height 16
select select "***"
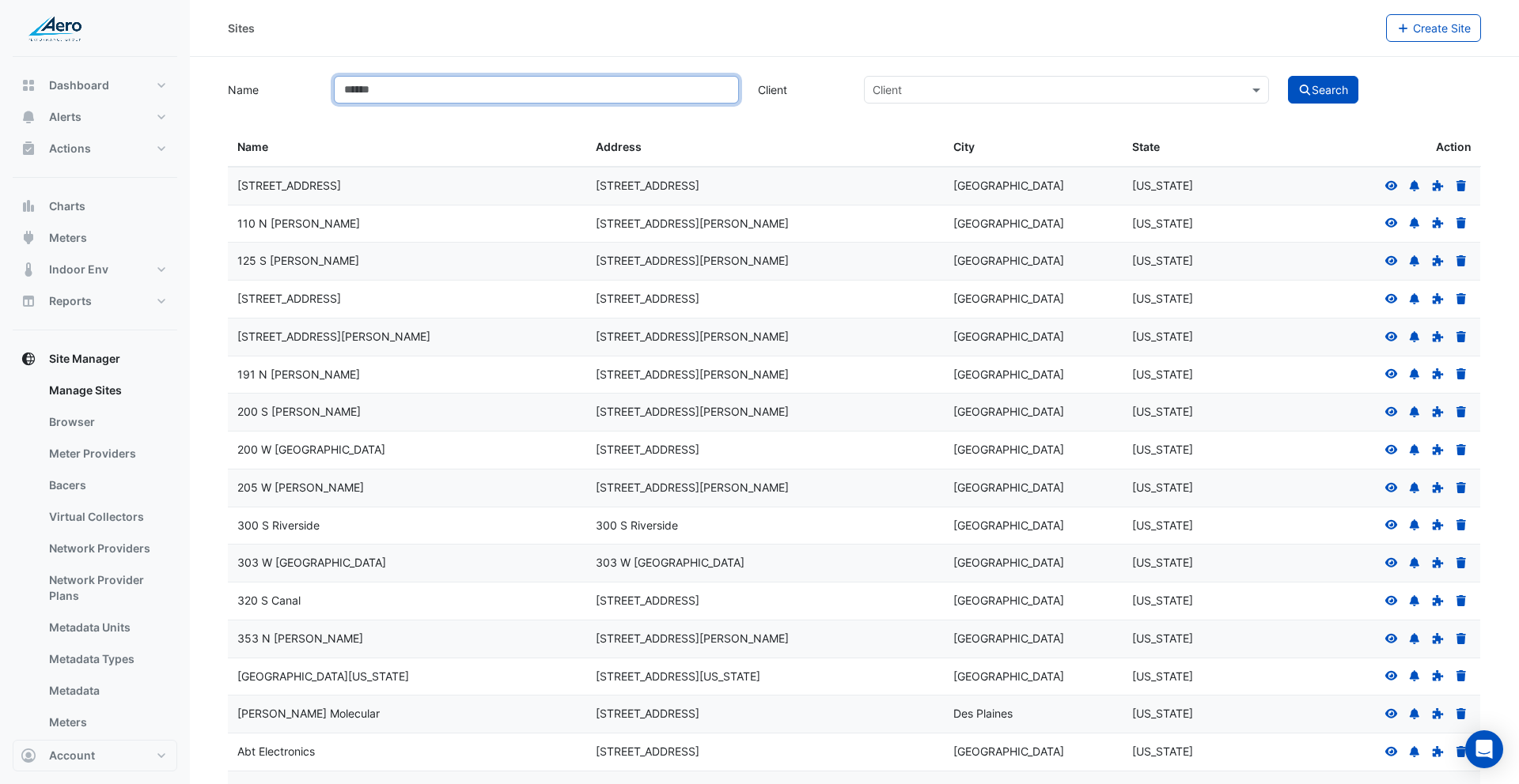
click at [394, 88] on input "Name" at bounding box center [536, 89] width 405 height 28
type input "******"
click at [1288, 76] on button "Search" at bounding box center [1323, 89] width 71 height 28
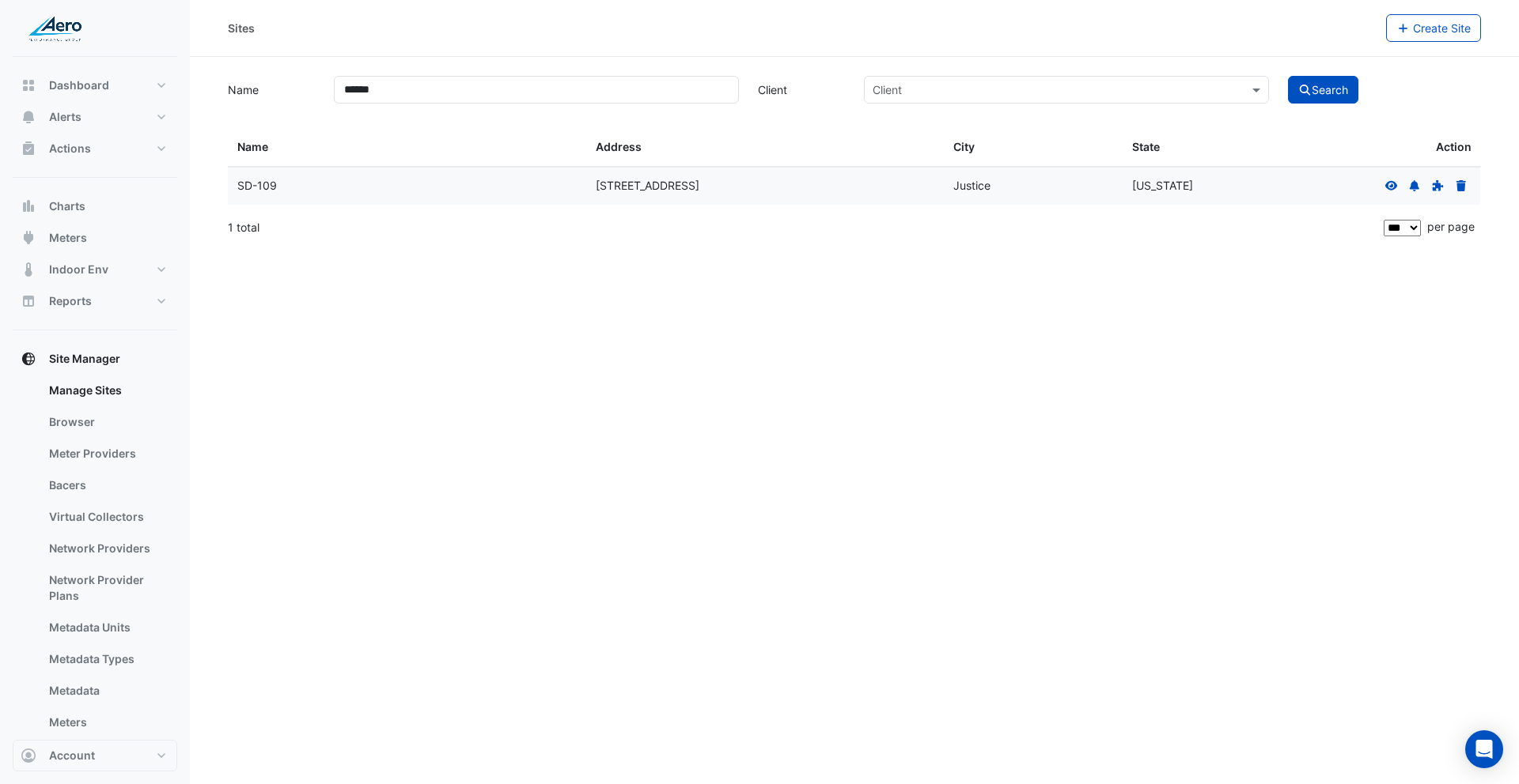
click at [1394, 185] on icon at bounding box center [1391, 186] width 14 height 12
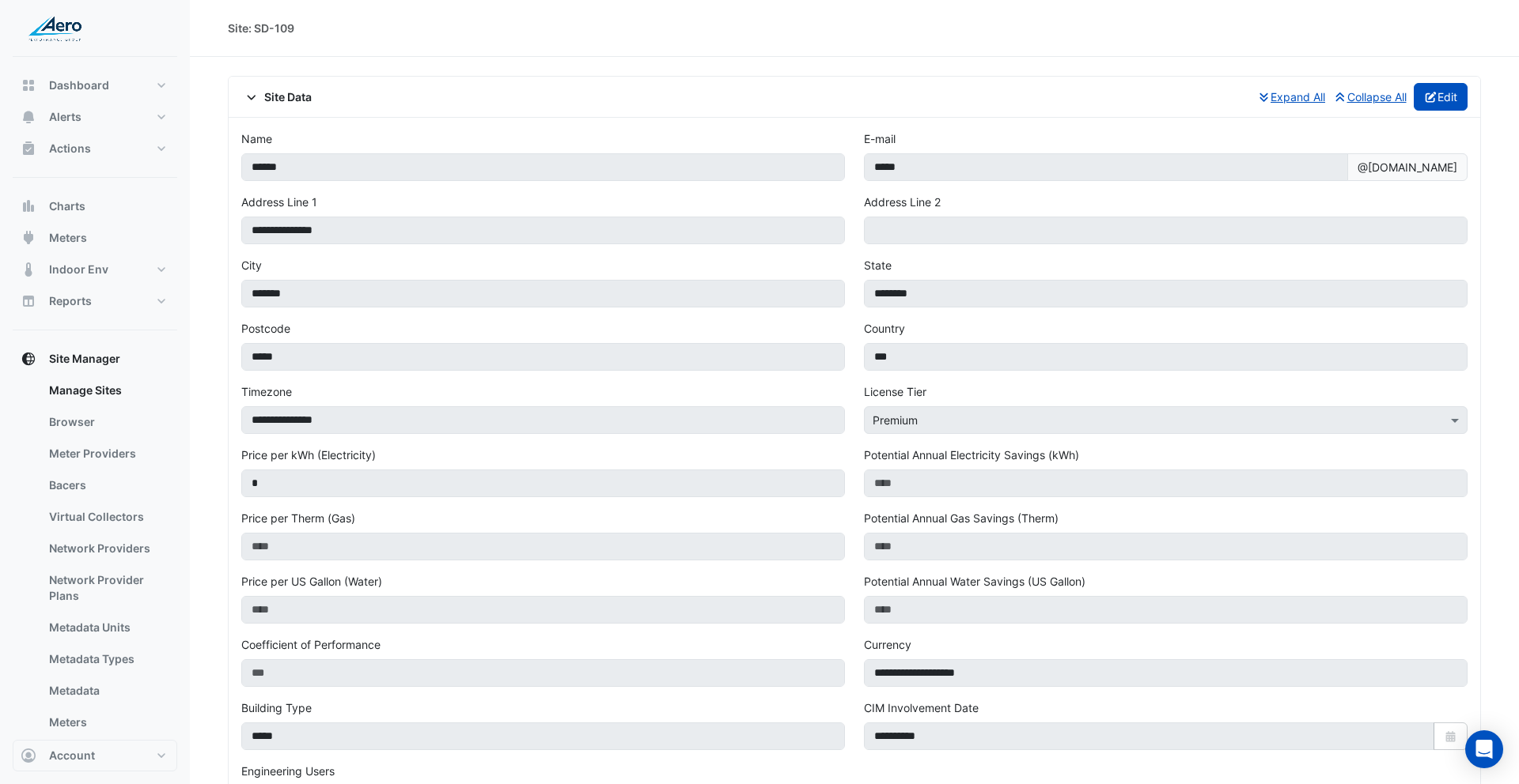
click at [1436, 104] on button "Edit" at bounding box center [1440, 97] width 55 height 28
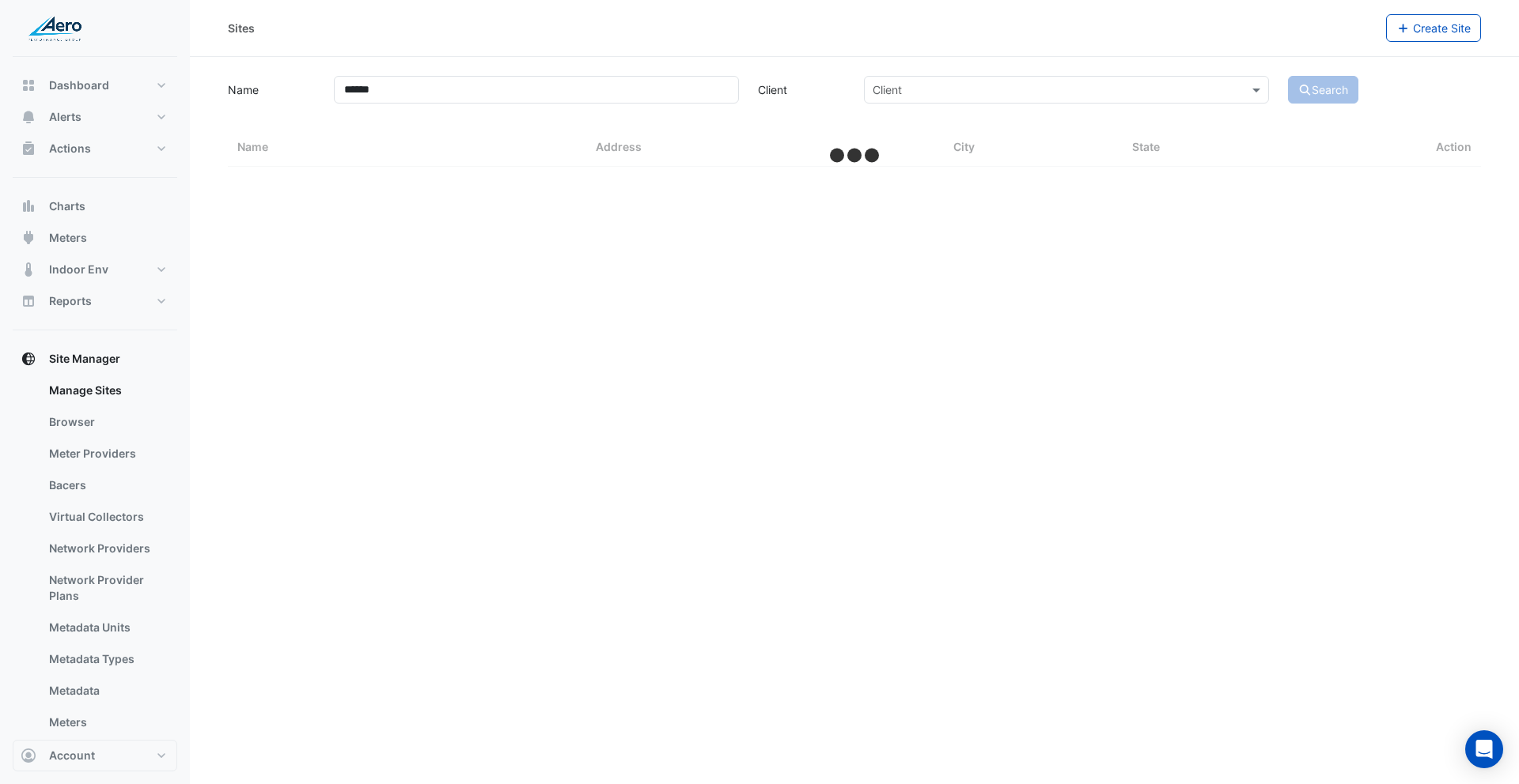
select select "***"
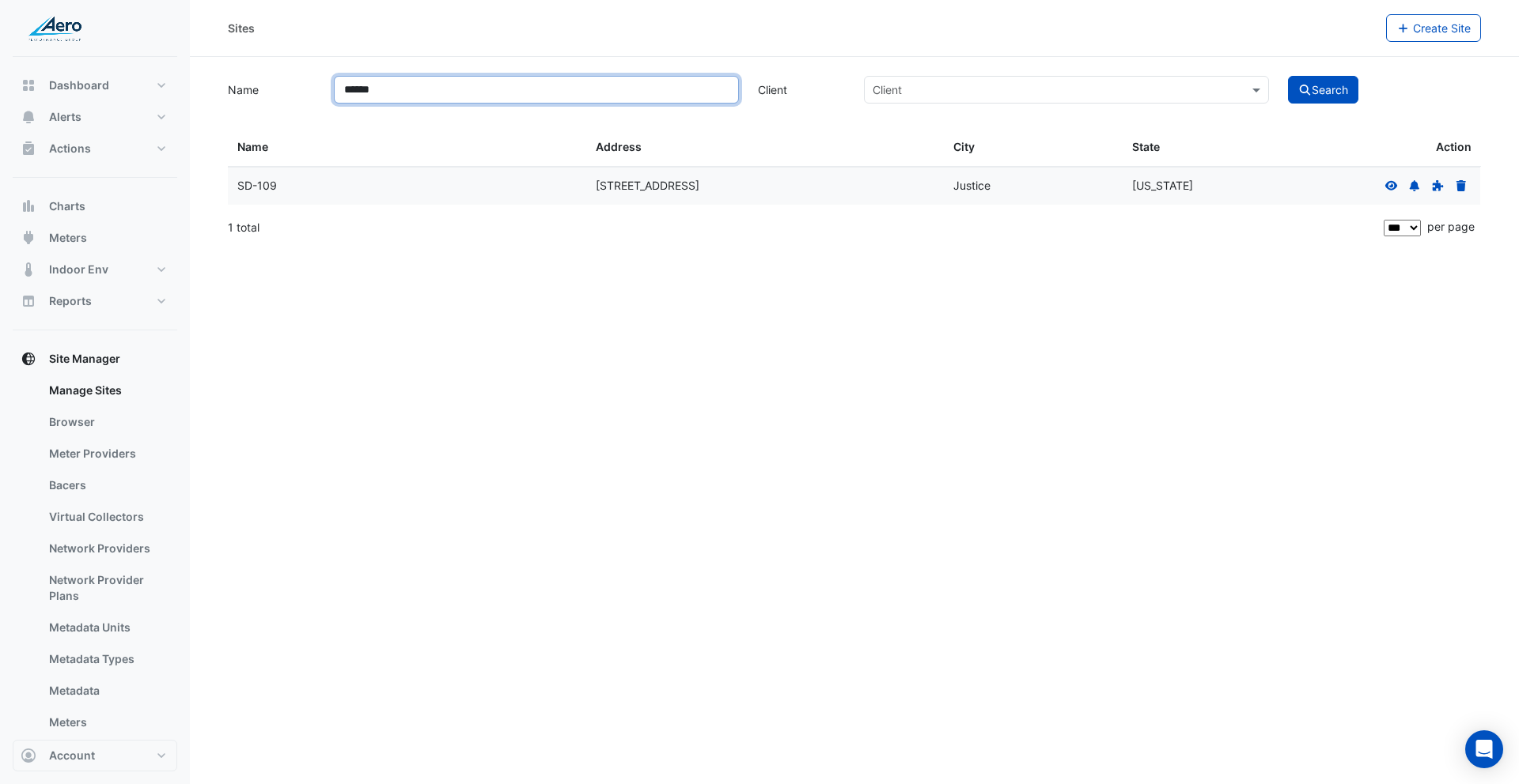
click at [459, 89] on input "******" at bounding box center [536, 89] width 405 height 28
type input "**********"
click at [1288, 76] on button "Search" at bounding box center [1323, 89] width 71 height 28
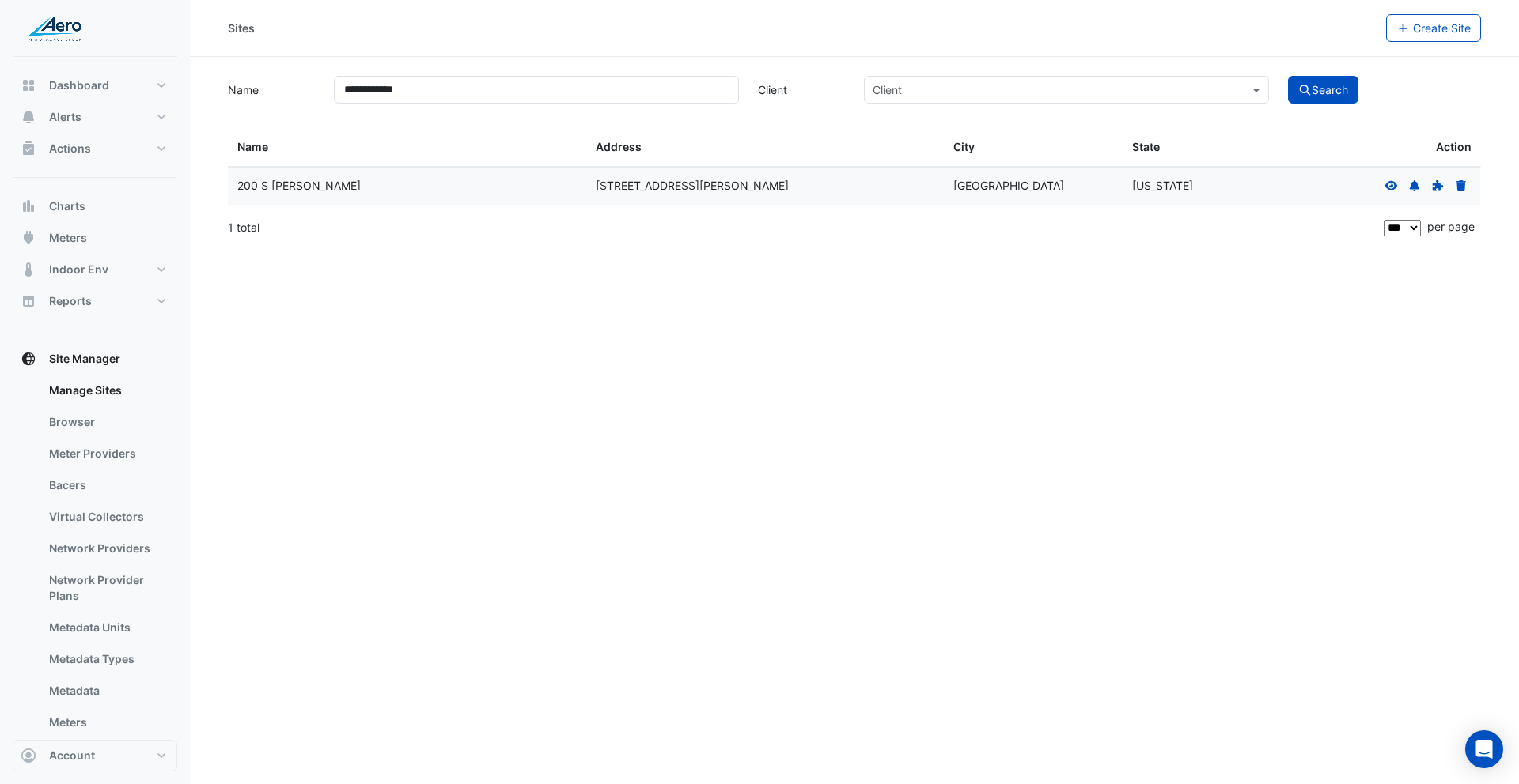
click at [1390, 185] on icon at bounding box center [1391, 185] width 12 height 10
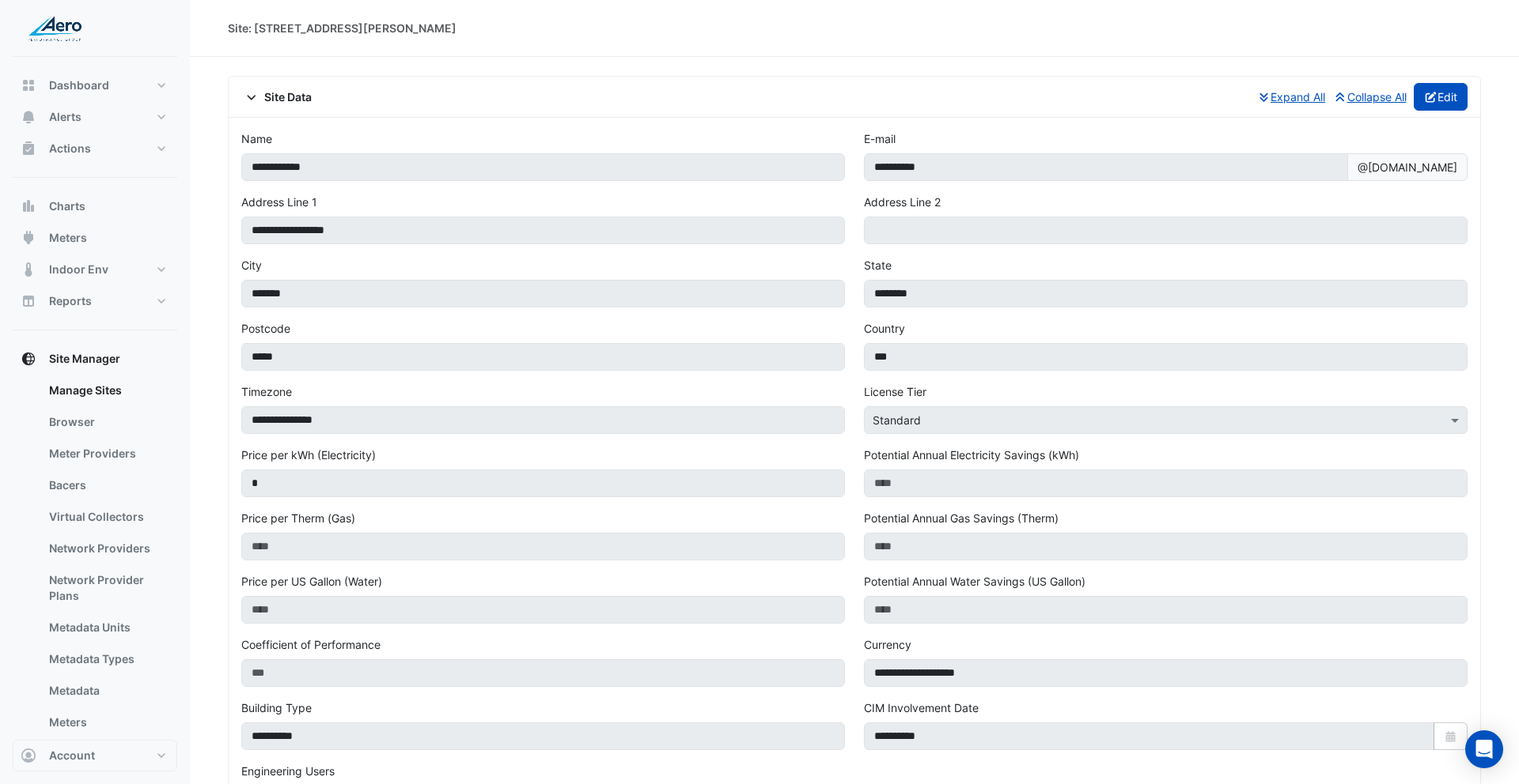
click at [1436, 106] on button "Edit" at bounding box center [1440, 97] width 55 height 28
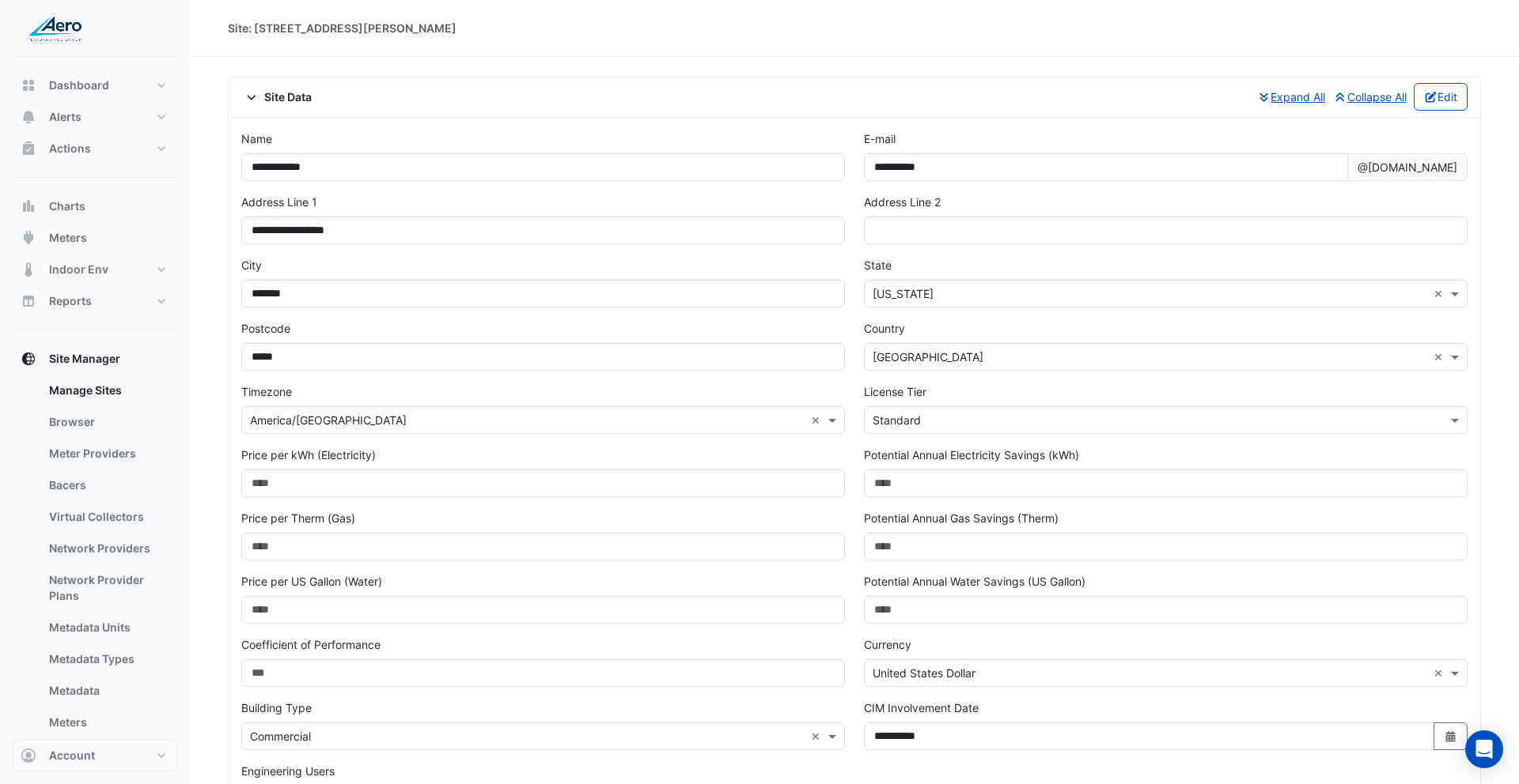
click at [932, 417] on input "text" at bounding box center [1150, 421] width 554 height 16
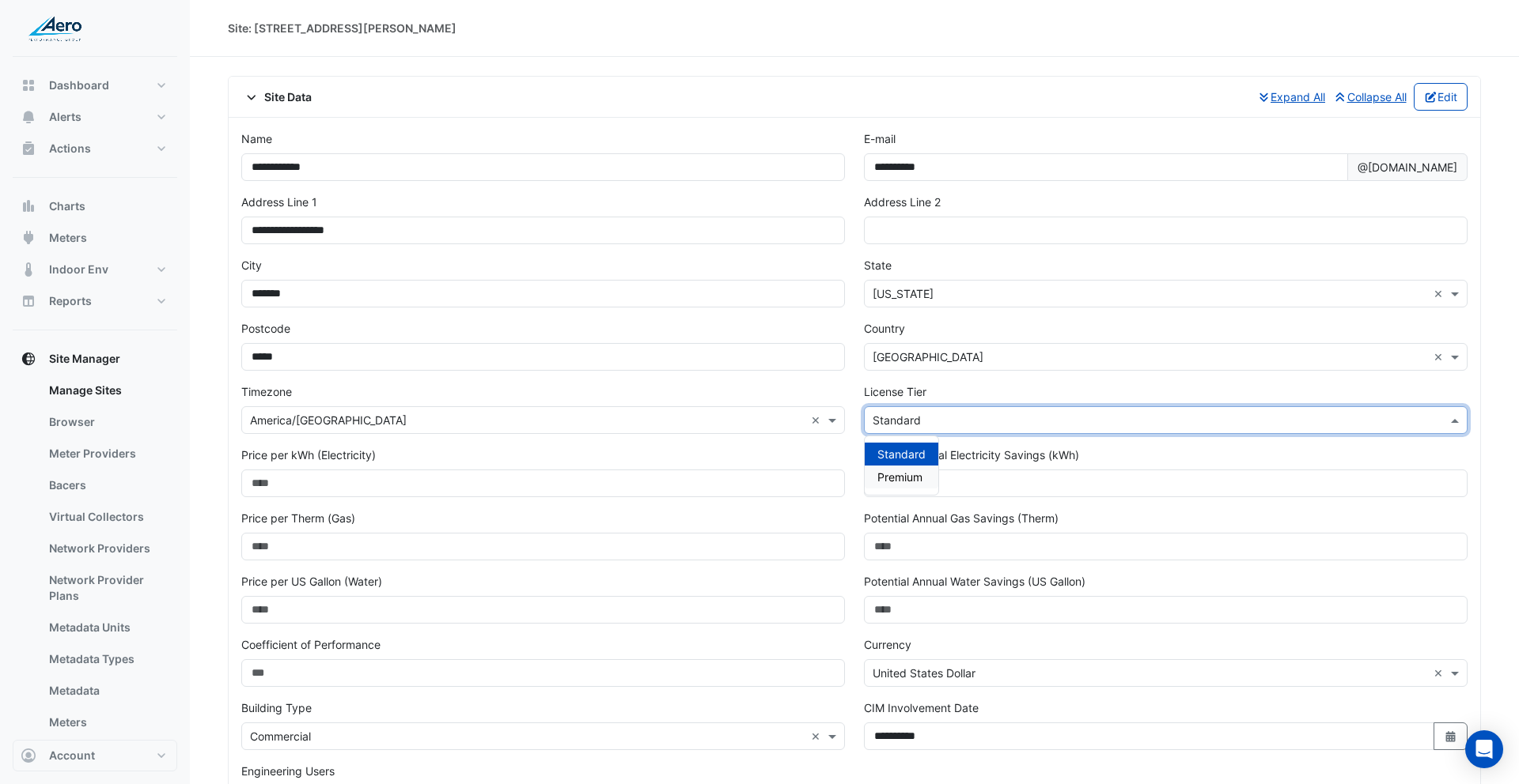
click at [898, 469] on div "Premium" at bounding box center [901, 477] width 74 height 23
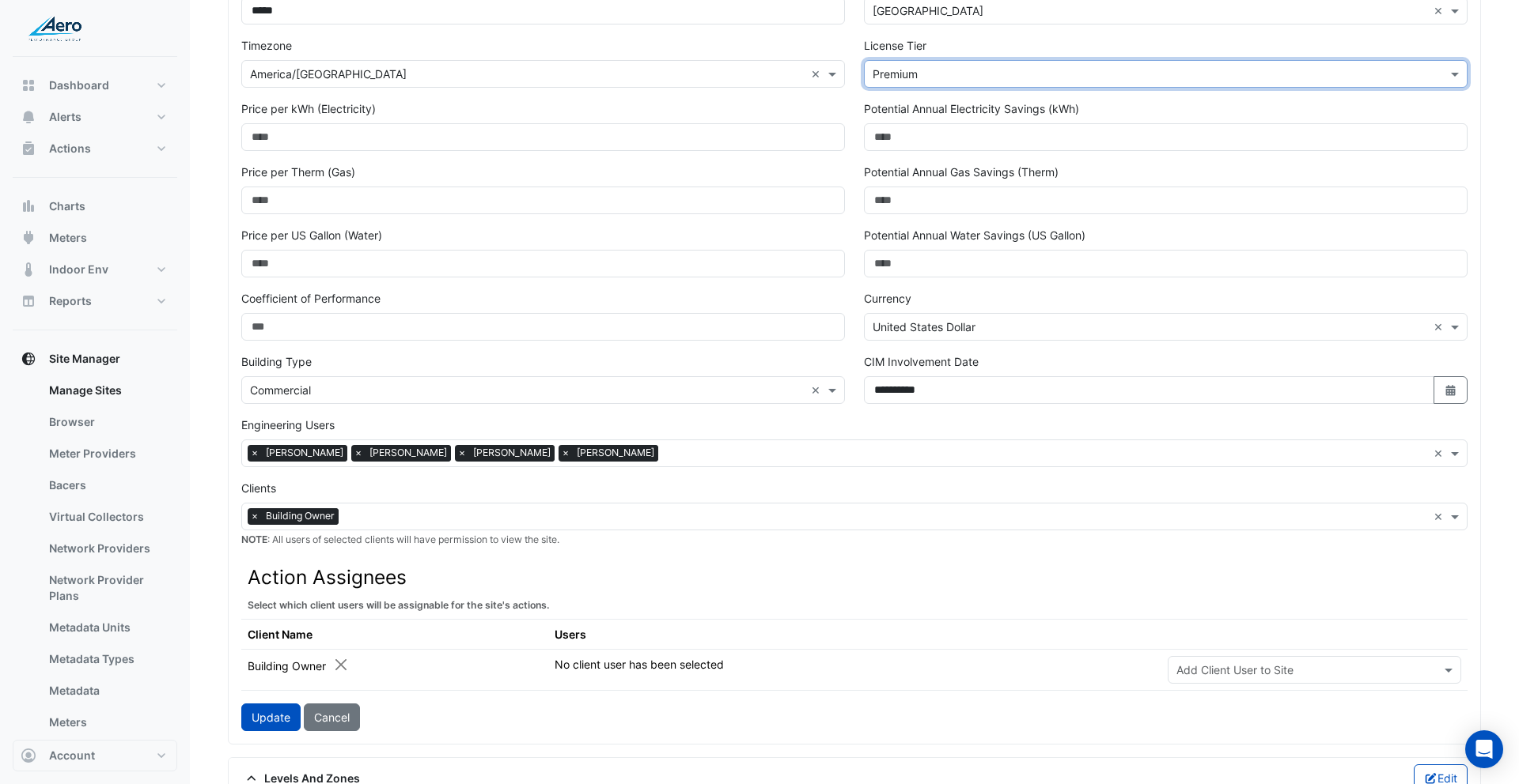
scroll to position [433, 0]
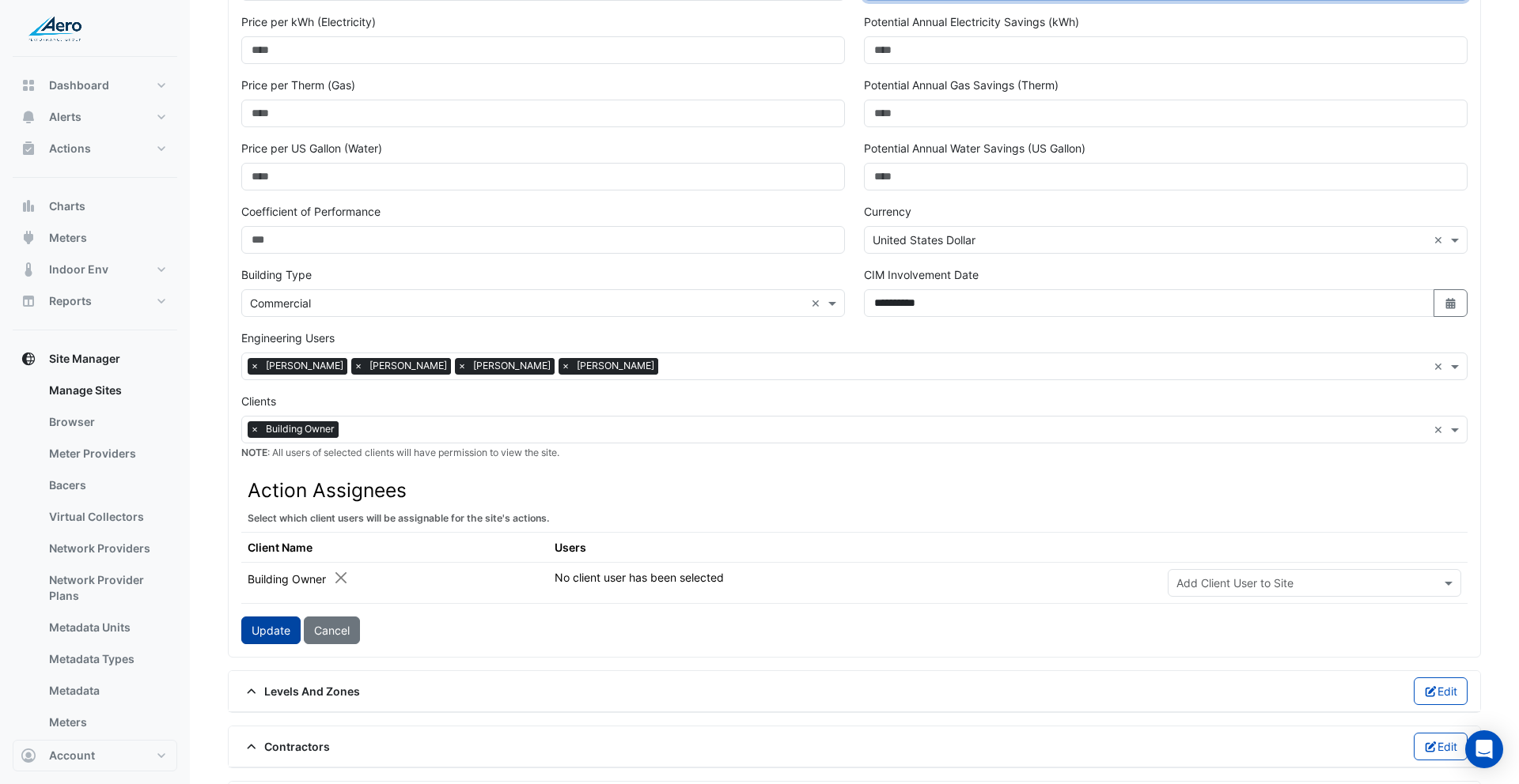
click at [263, 626] on button "Update" at bounding box center [271, 631] width 59 height 28
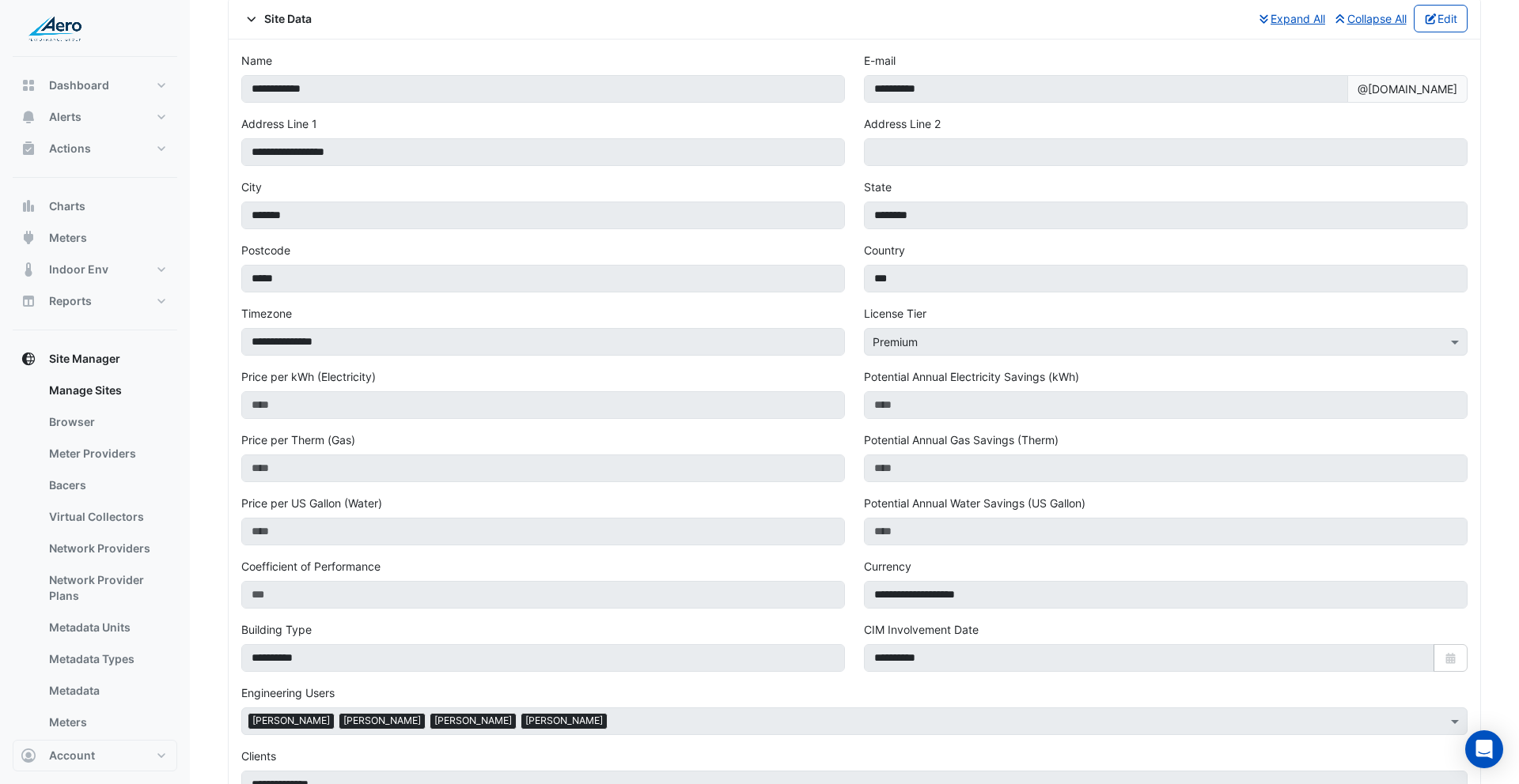
scroll to position [0, 0]
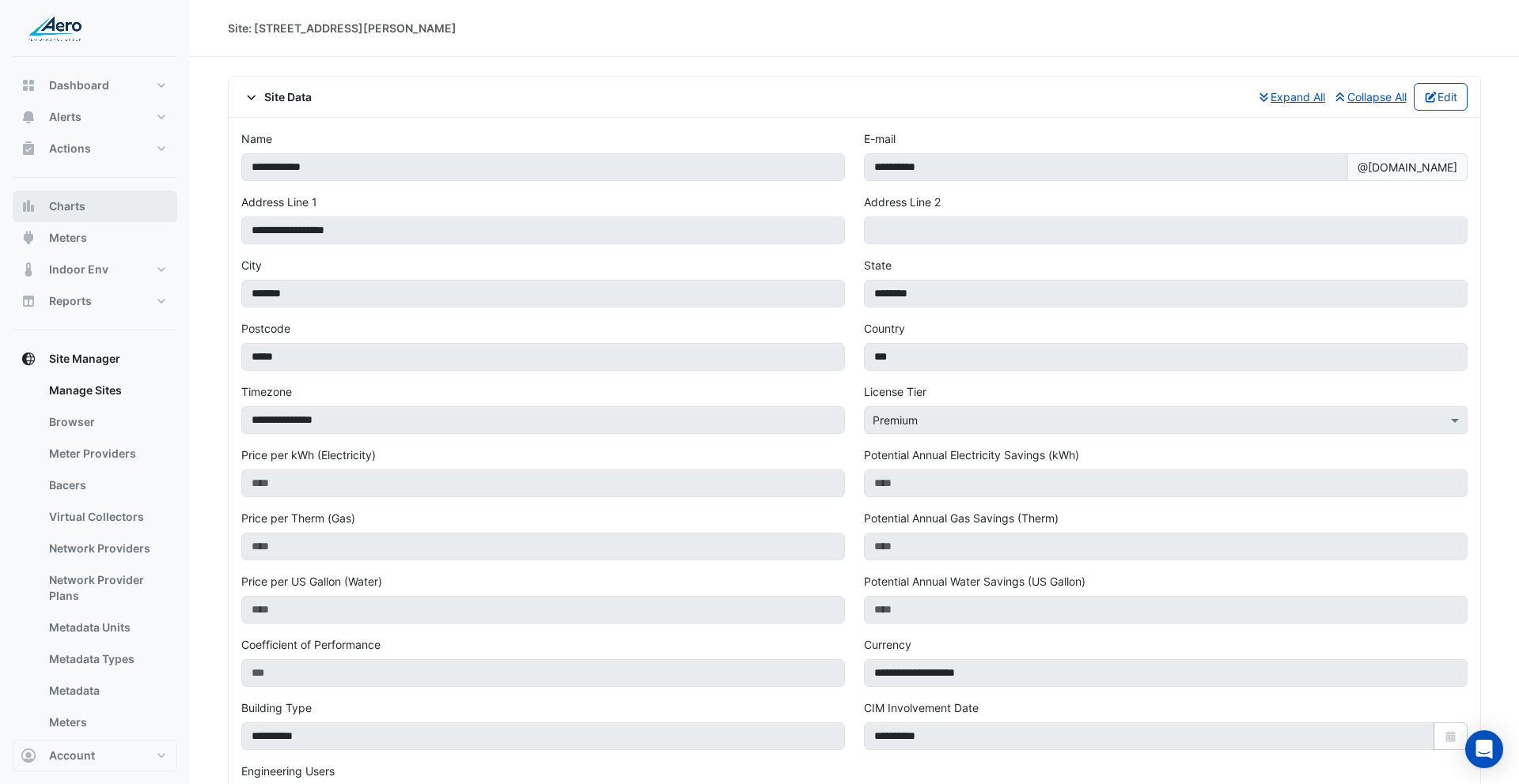
click at [79, 205] on span "Charts" at bounding box center [67, 206] width 36 height 16
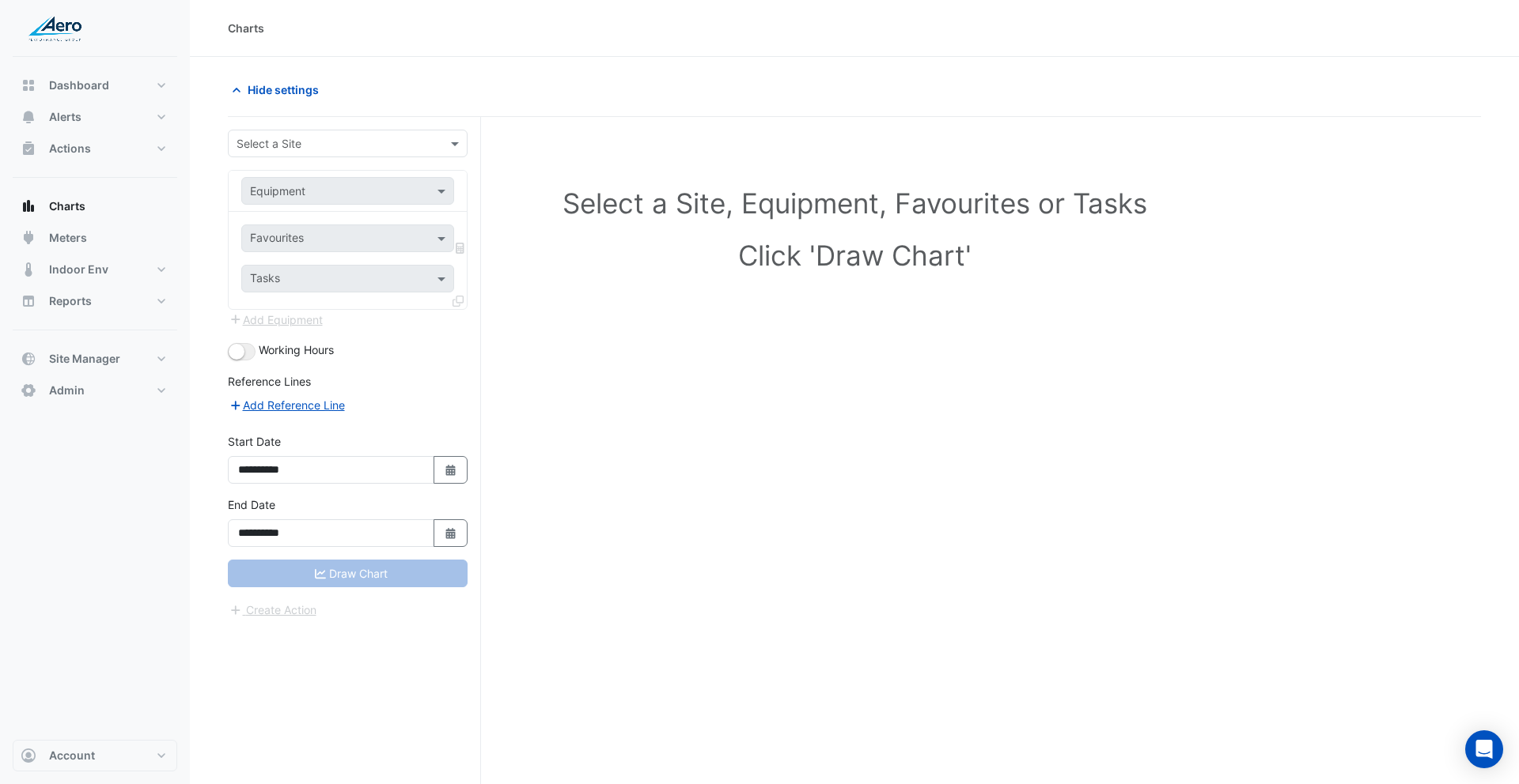
click at [349, 153] on div "Select a Site" at bounding box center [348, 143] width 240 height 28
type input "**********"
click at [323, 195] on input "text" at bounding box center [332, 191] width 164 height 16
click at [319, 225] on div "Bacer" at bounding box center [347, 225] width 211 height 23
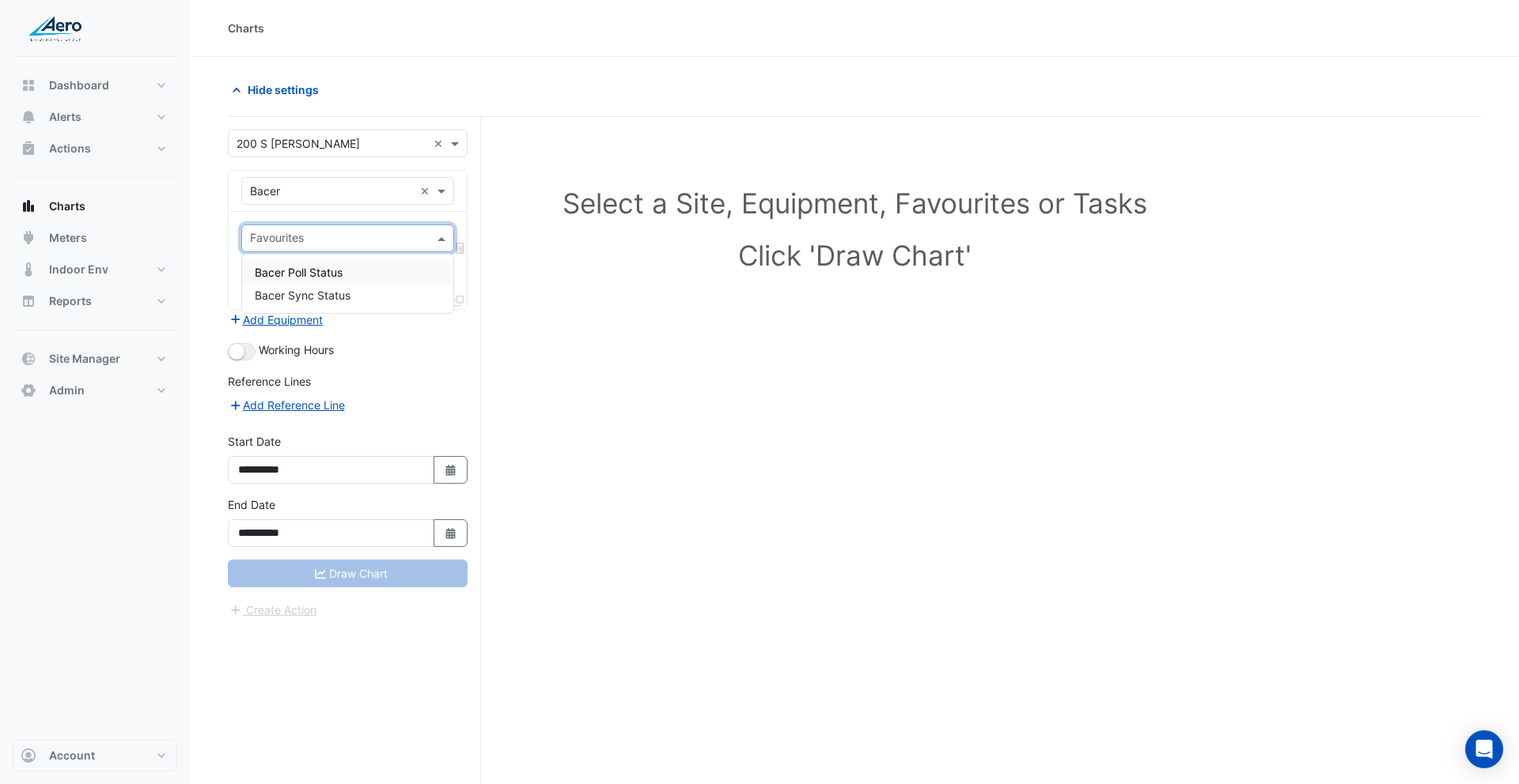
click at [317, 233] on input "text" at bounding box center [339, 240] width 177 height 16
click at [90, 93] on span "Dashboard" at bounding box center [79, 85] width 60 height 16
select select "***"
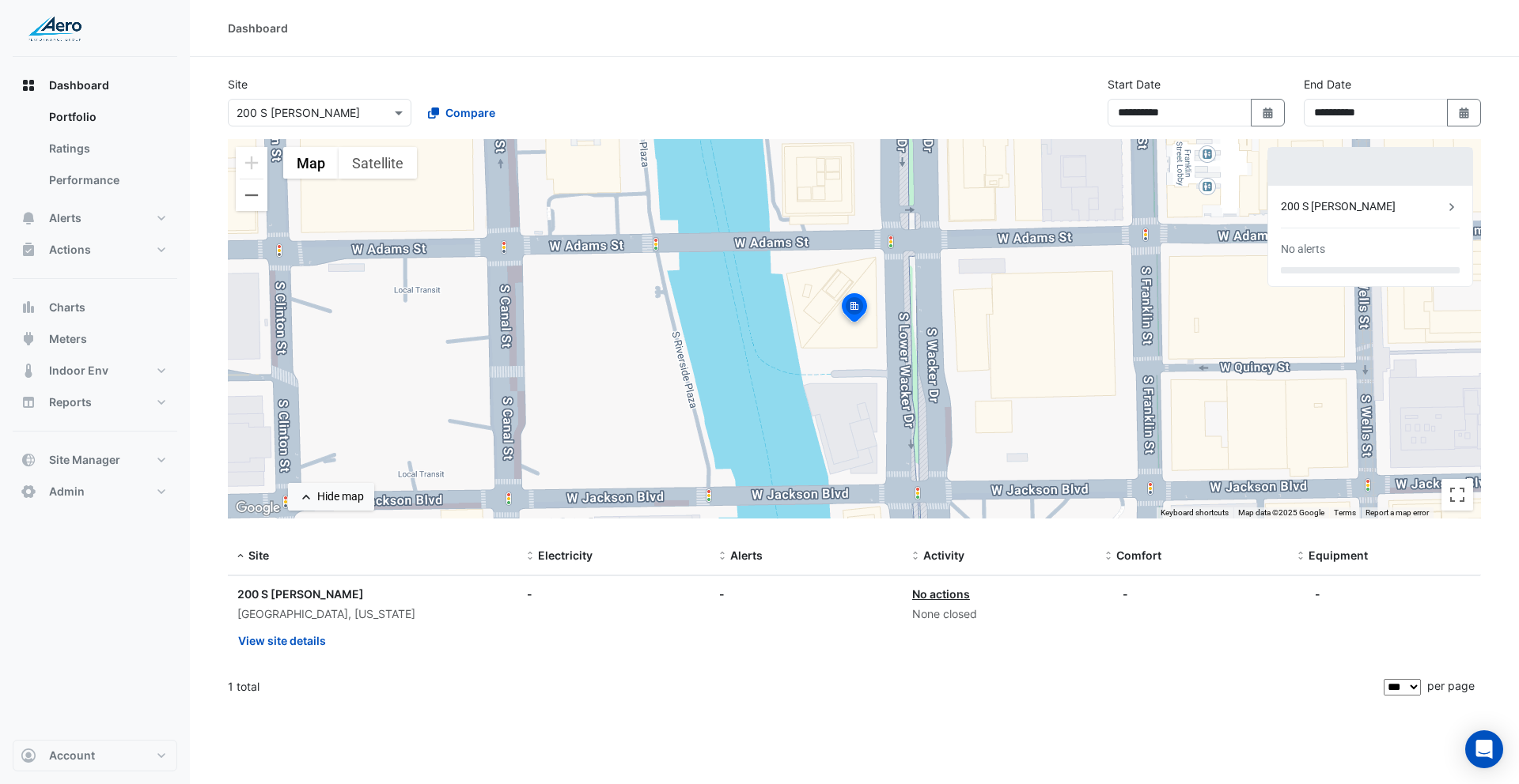
click at [1356, 211] on div "200 S [PERSON_NAME]" at bounding box center [1363, 206] width 163 height 16
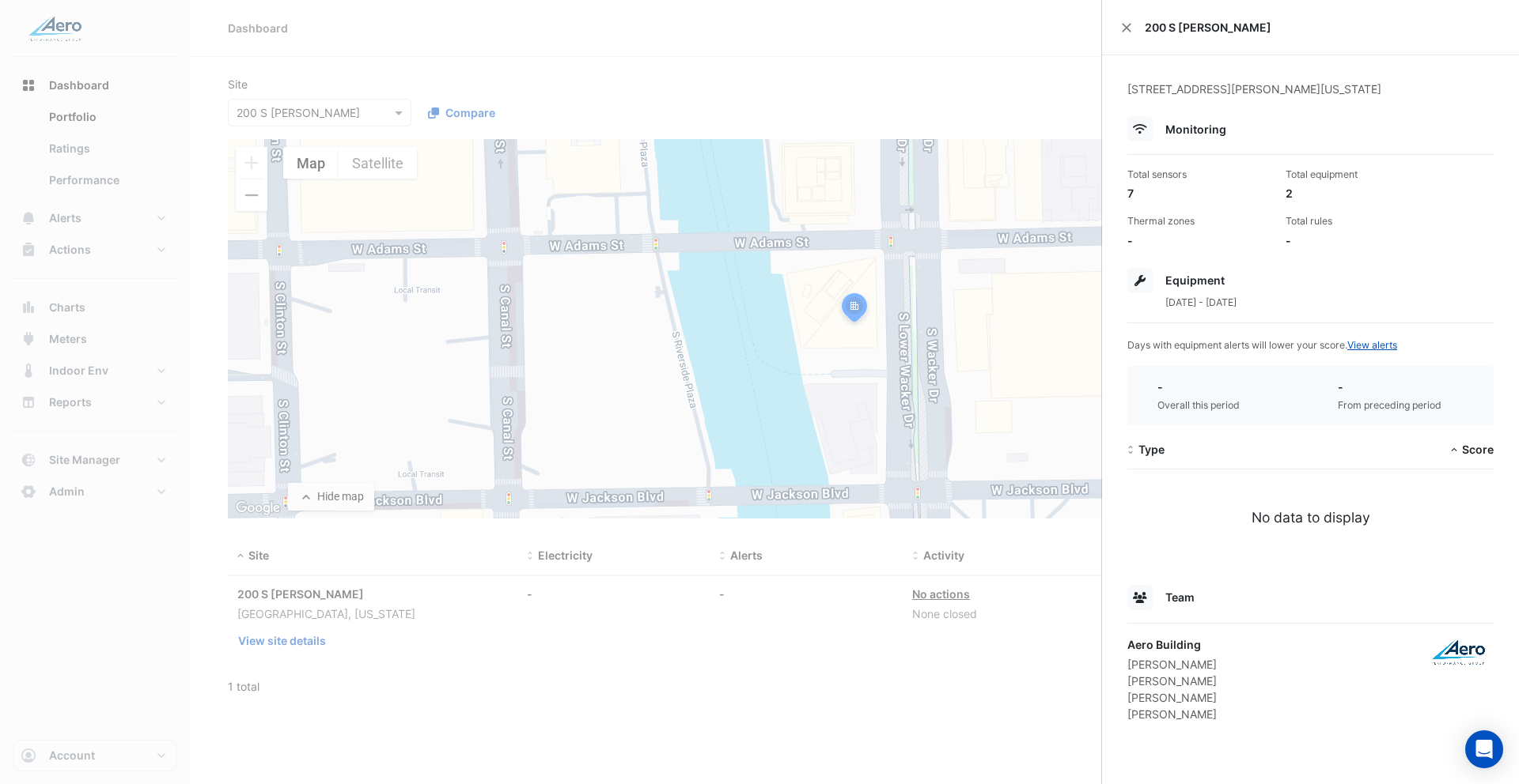
click at [475, 117] on ngb-offcanvas-backdrop at bounding box center [760, 392] width 1519 height 784
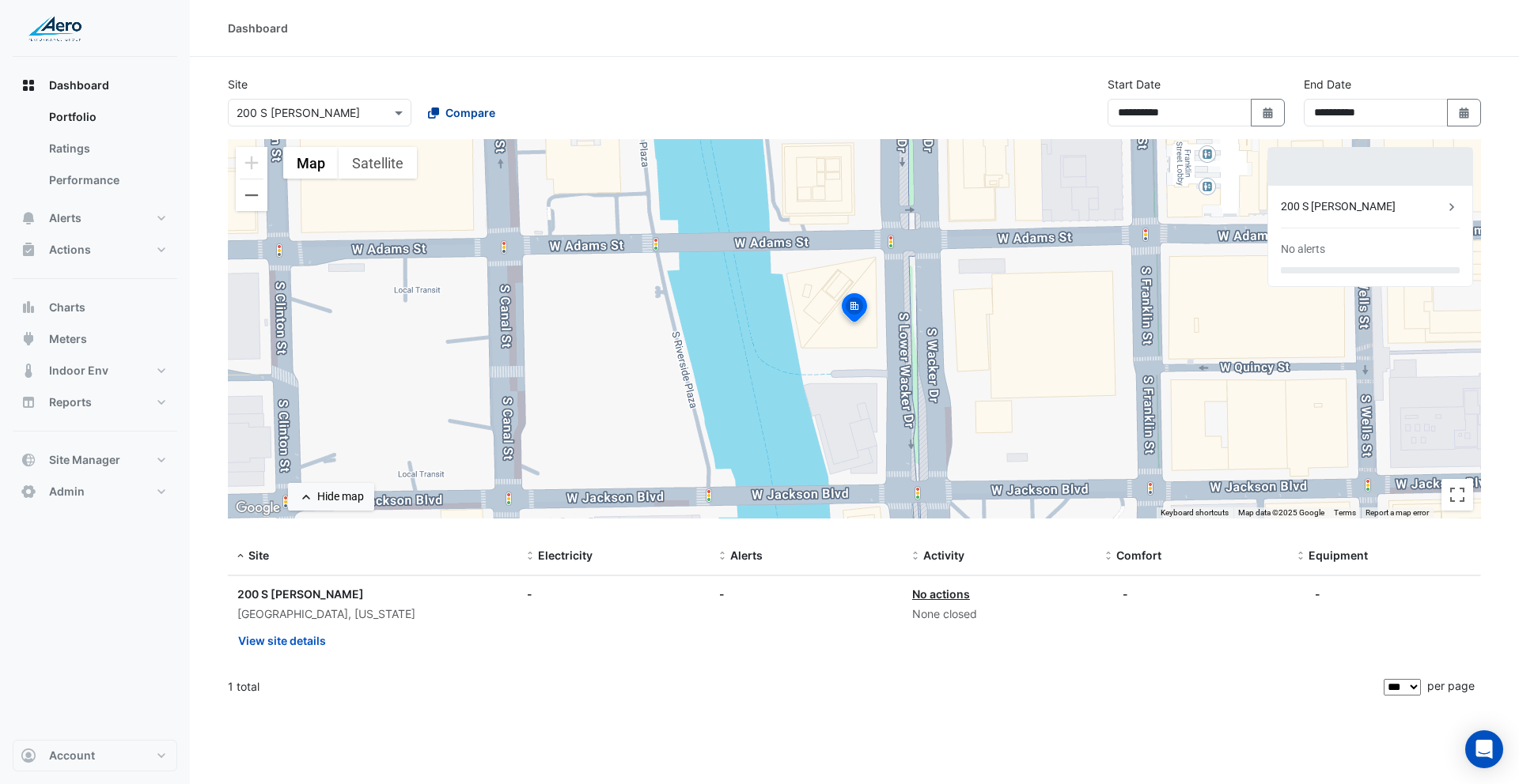
click at [459, 114] on span "Compare" at bounding box center [470, 112] width 50 height 16
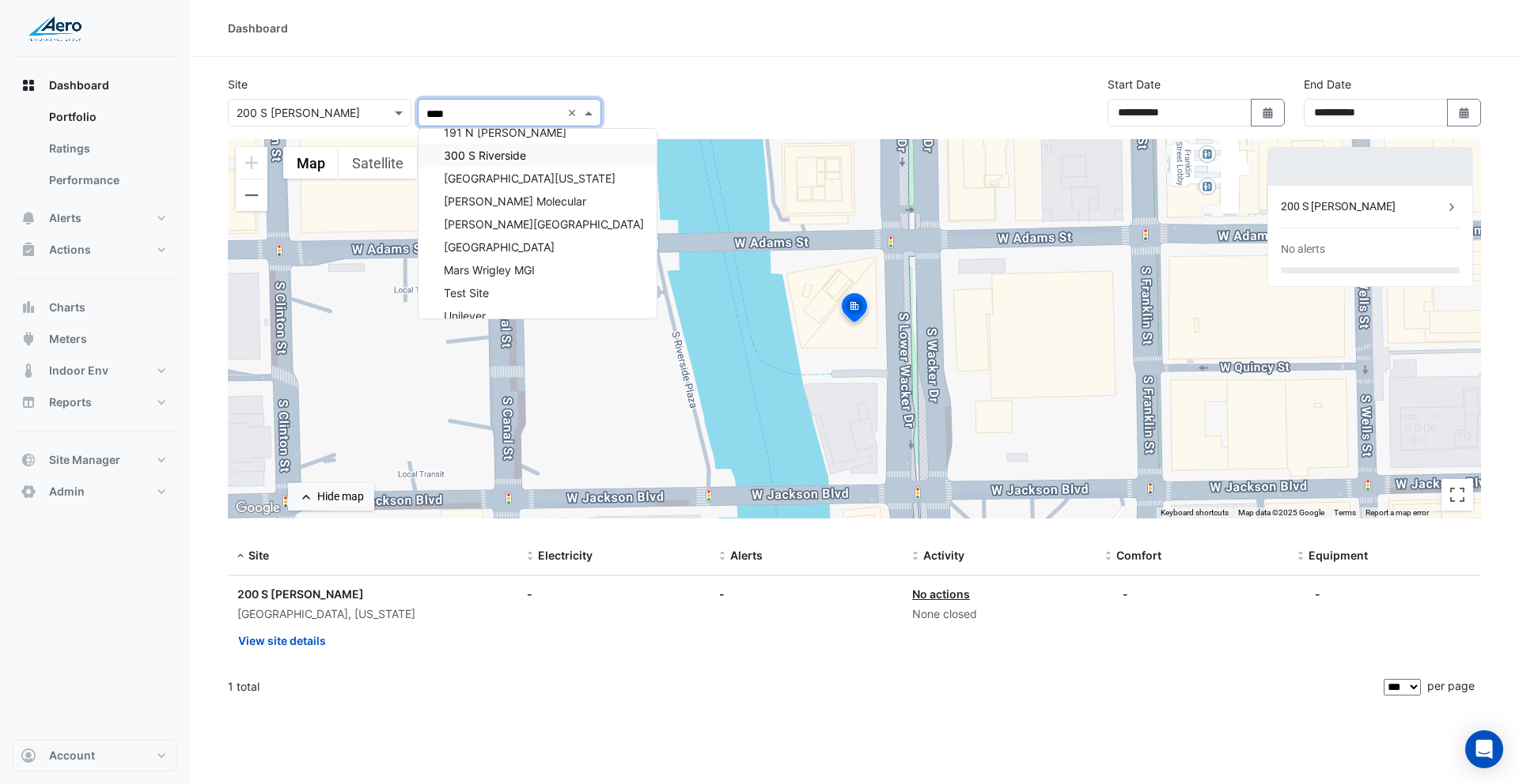
scroll to position [75, 0]
click at [473, 107] on input "****" at bounding box center [494, 114] width 134 height 16
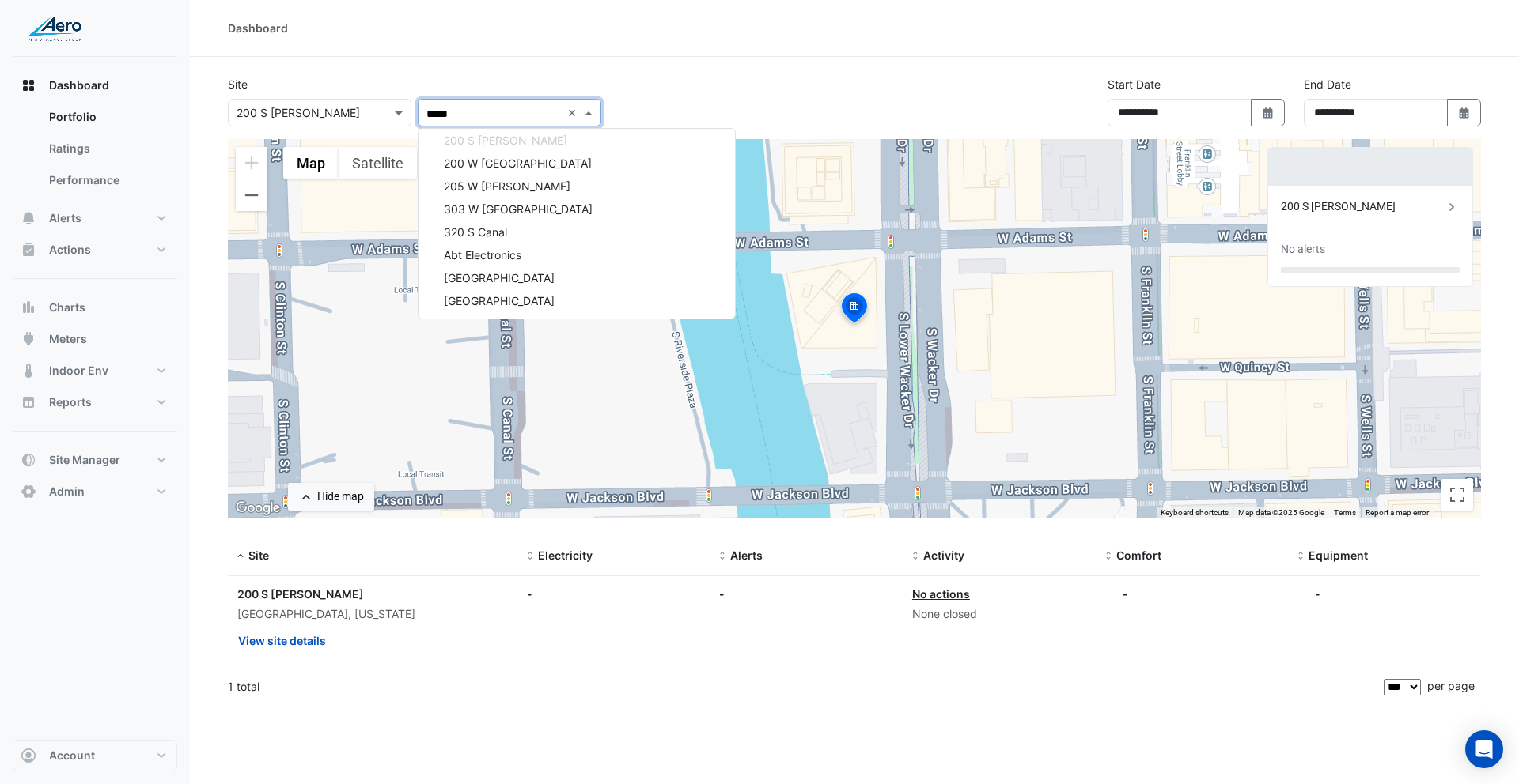
scroll to position [0, 0]
click at [475, 150] on span "Building Owner" at bounding box center [473, 147] width 83 height 13
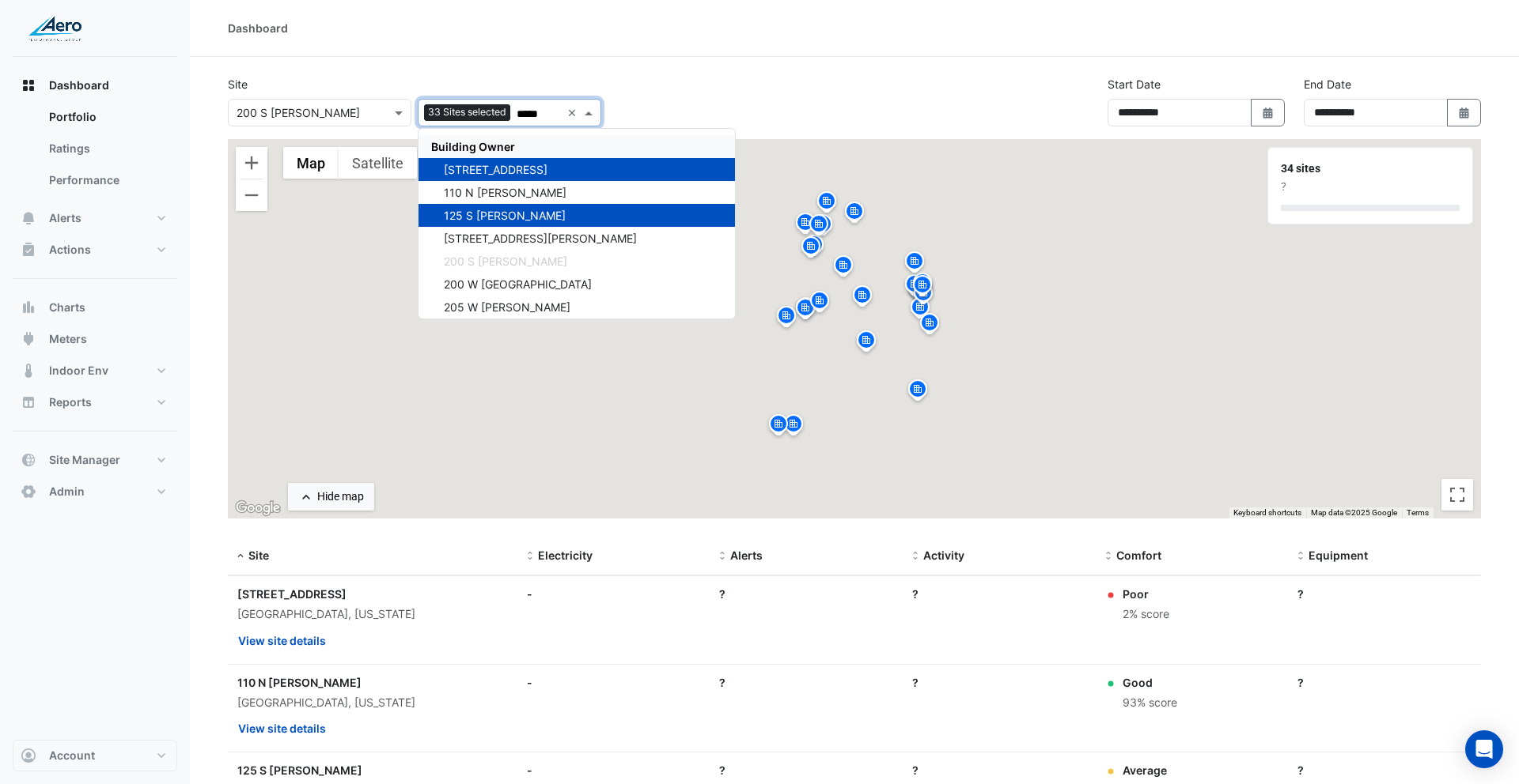
type input "*****"
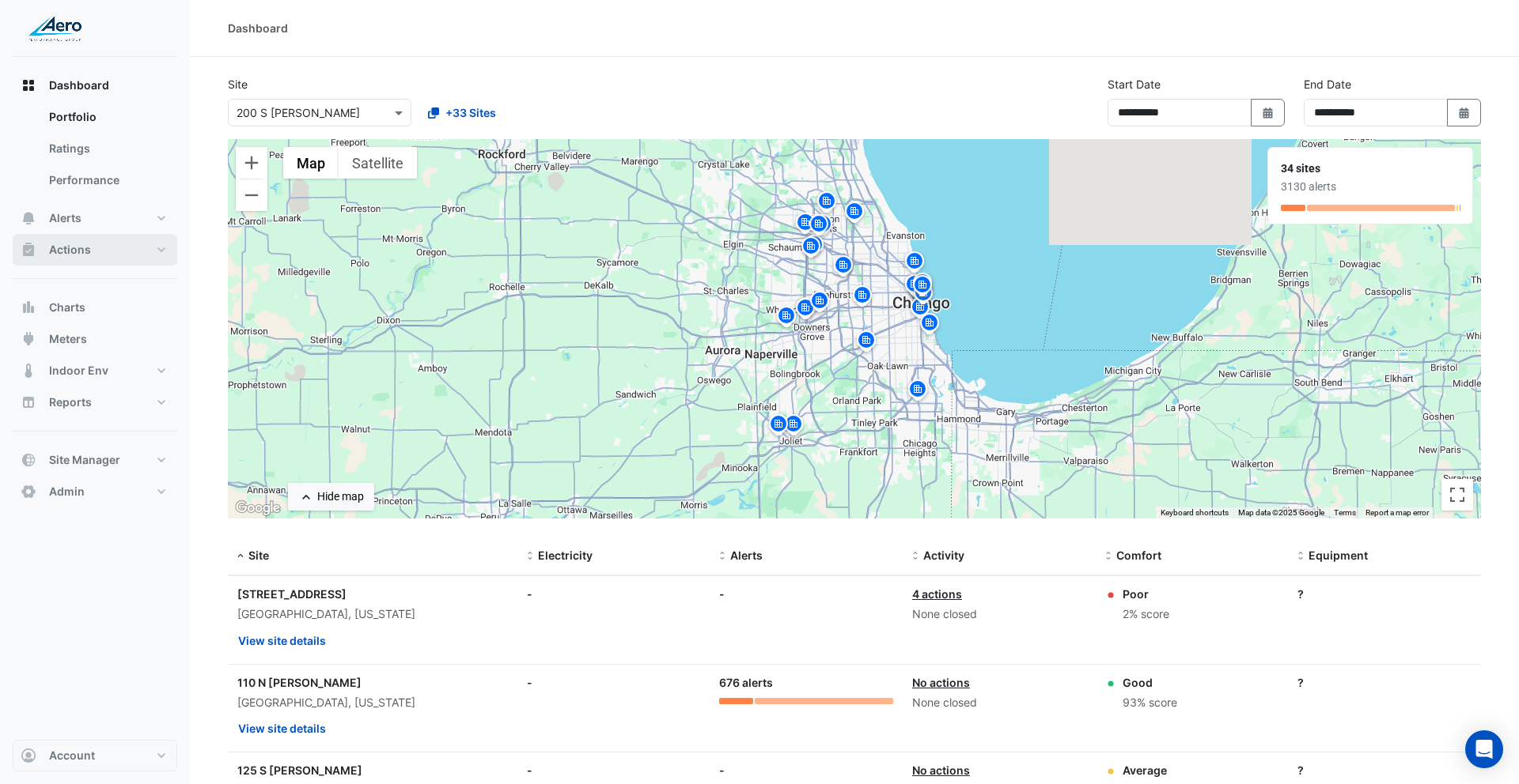
click at [106, 251] on button "Actions" at bounding box center [95, 249] width 165 height 32
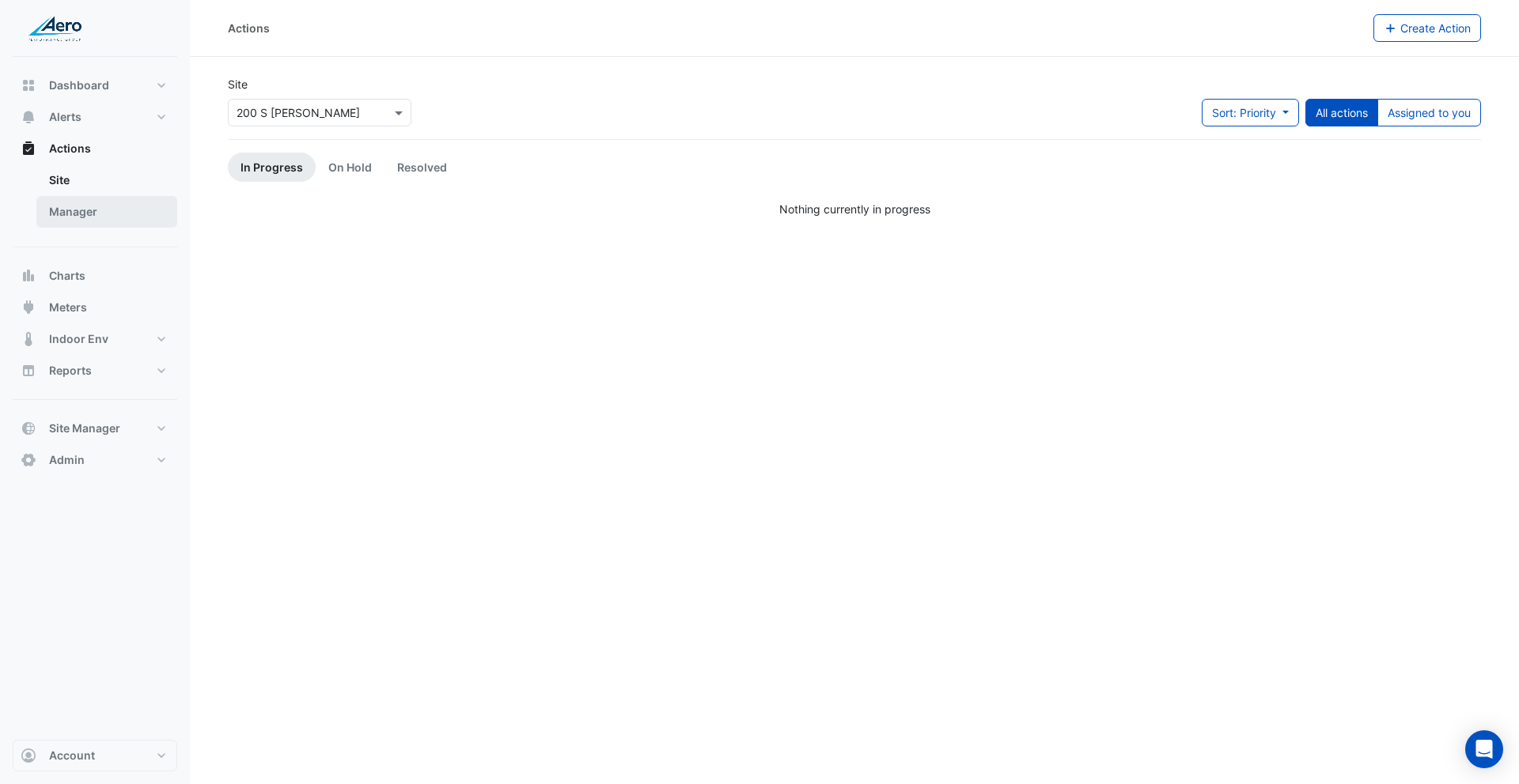
click at [125, 201] on link "Manager" at bounding box center [106, 212] width 141 height 32
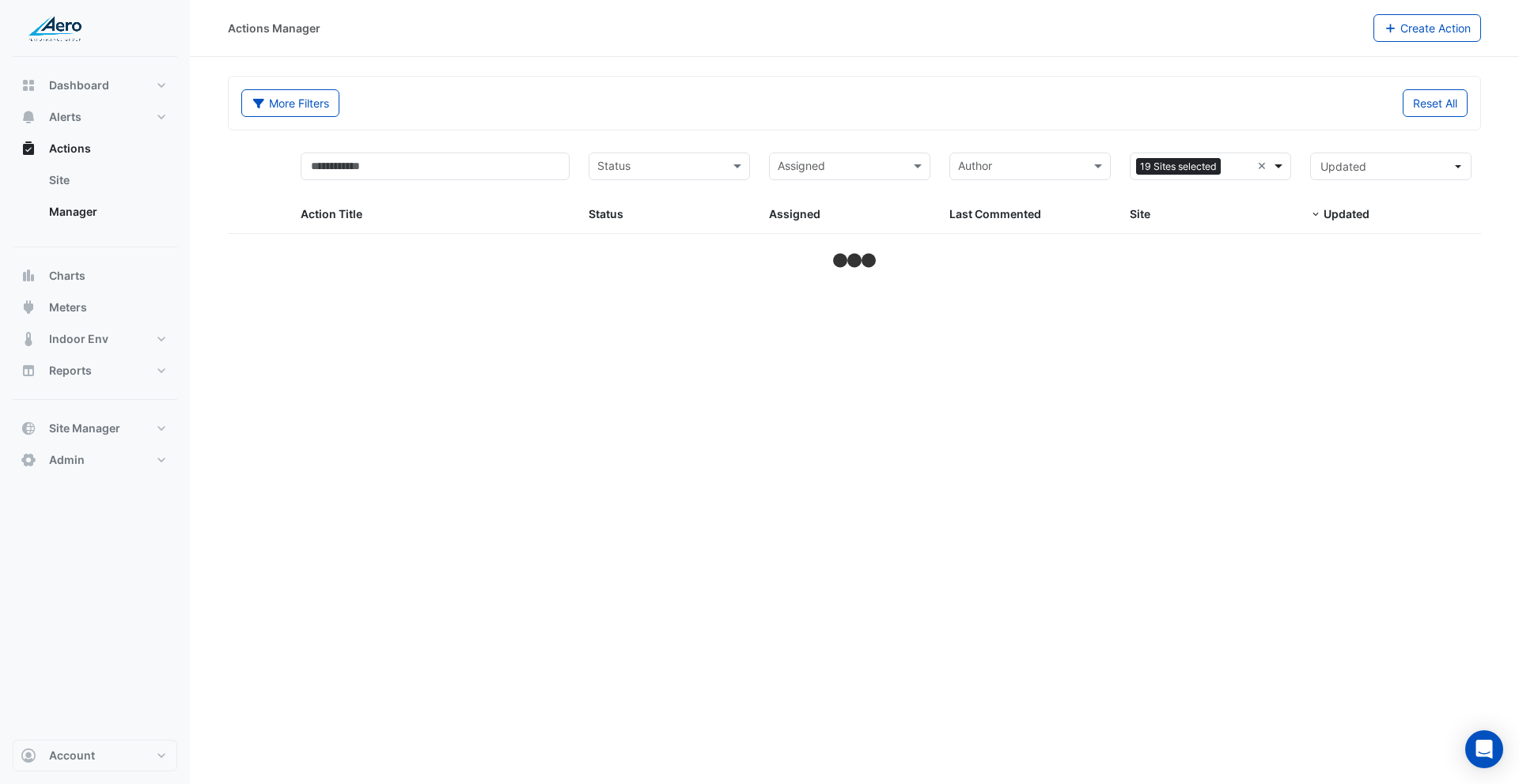
select select "***"
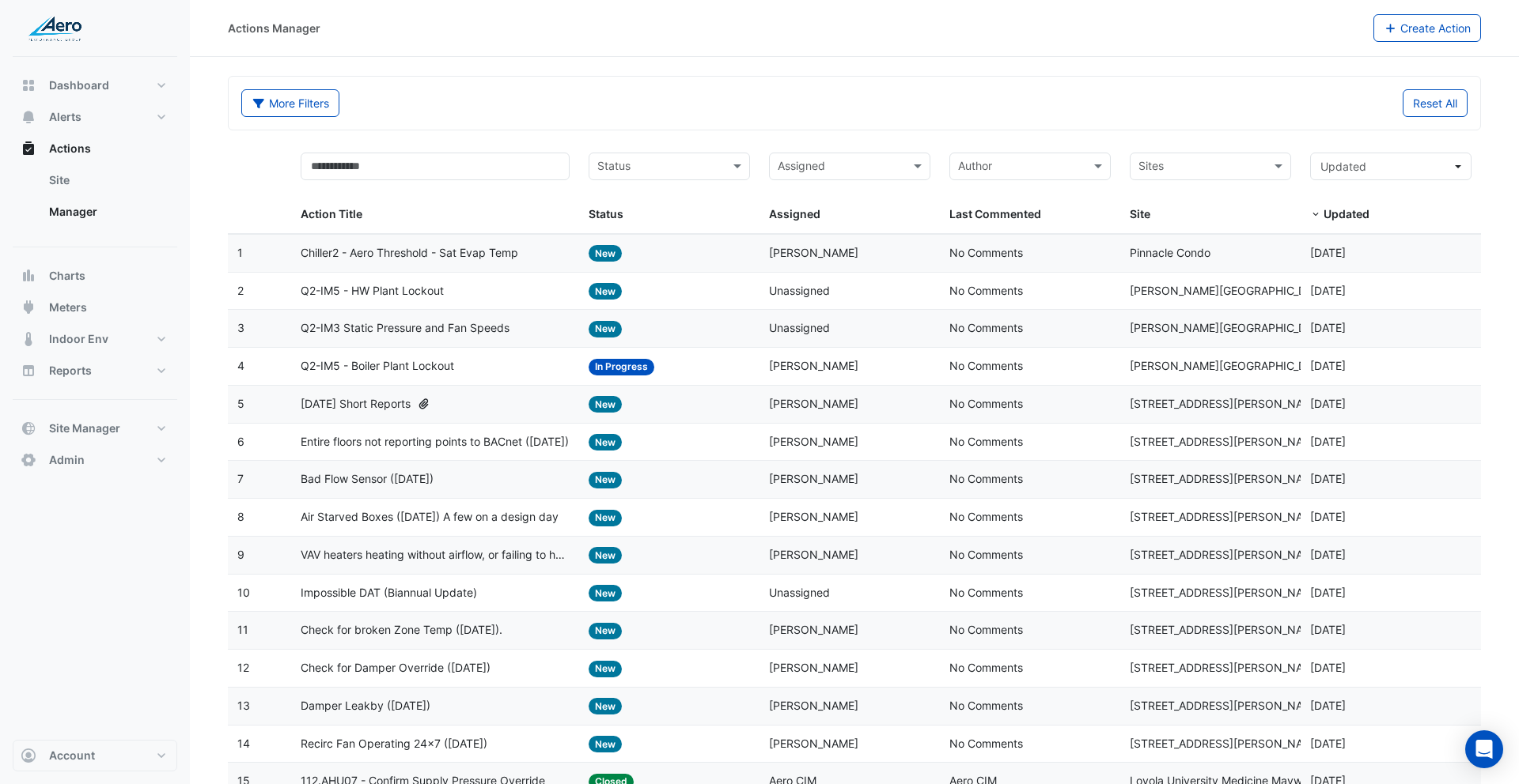
click at [459, 308] on datatable-body-cell "Action Title: Q2-IM5 - HW Plant Lockout" at bounding box center [435, 291] width 289 height 37
click at [1232, 173] on input "text" at bounding box center [1201, 168] width 126 height 18
type input "******"
click at [1205, 219] on div "SD-109" at bounding box center [1210, 223] width 160 height 23
click at [993, 122] on div "More Filters Reset All" at bounding box center [854, 105] width 1246 height 34
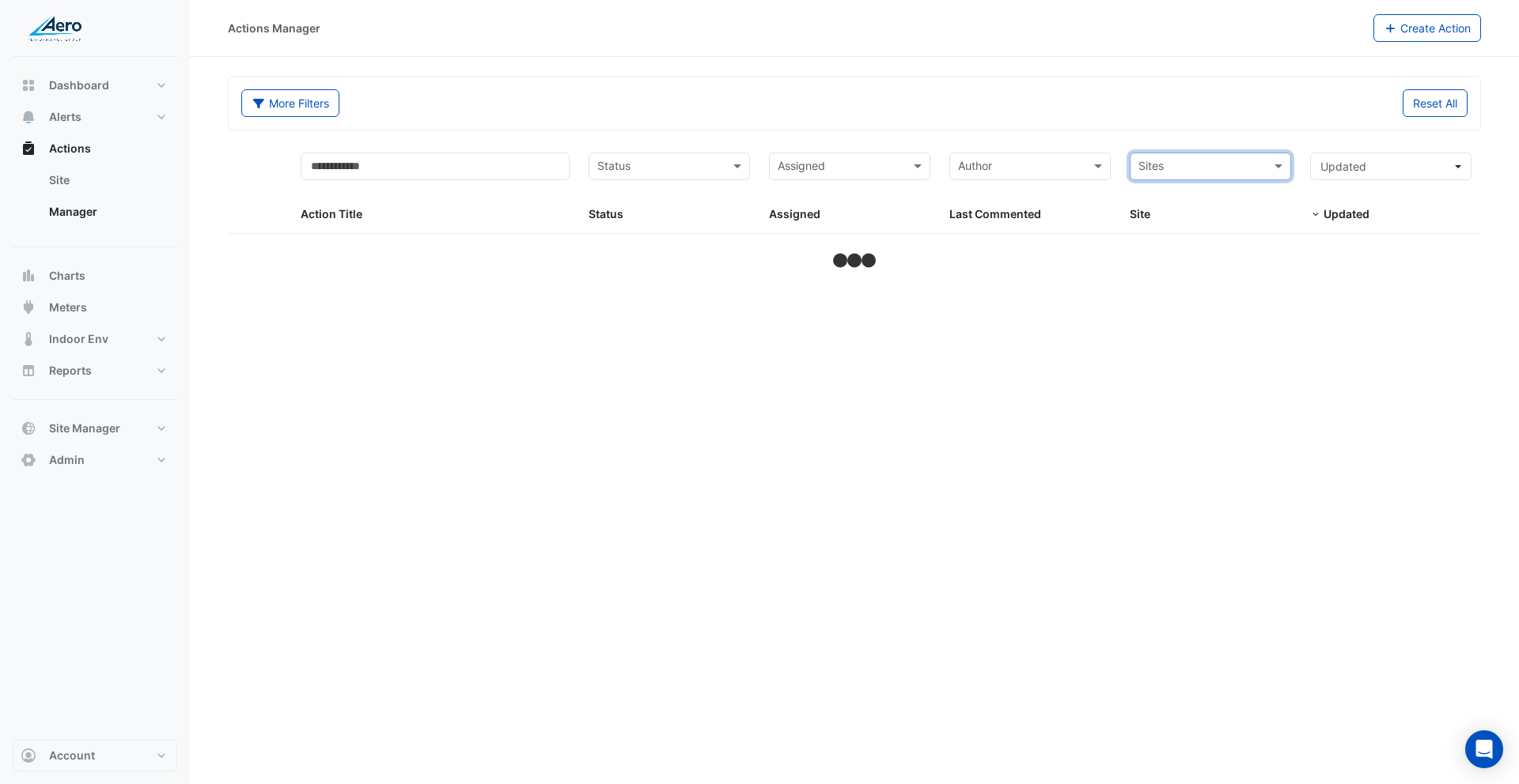
click at [1196, 165] on input "text" at bounding box center [1201, 168] width 126 height 18
type input "*****"
click at [1189, 222] on span "200 S [PERSON_NAME]" at bounding box center [1217, 223] width 124 height 13
click at [934, 115] on div "Reset All" at bounding box center [1165, 103] width 622 height 28
click at [76, 83] on span "Dashboard" at bounding box center [79, 85] width 60 height 16
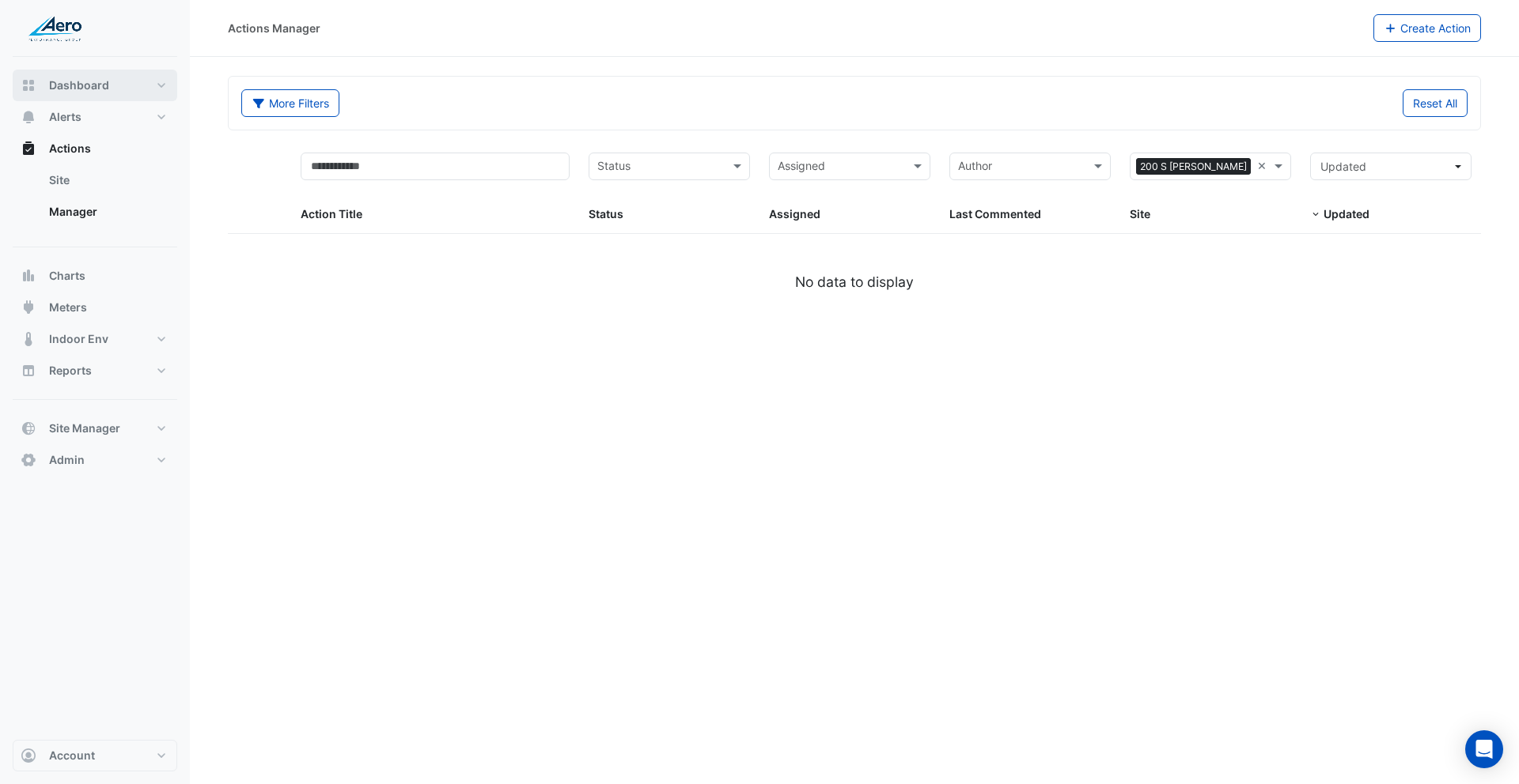
select select "***"
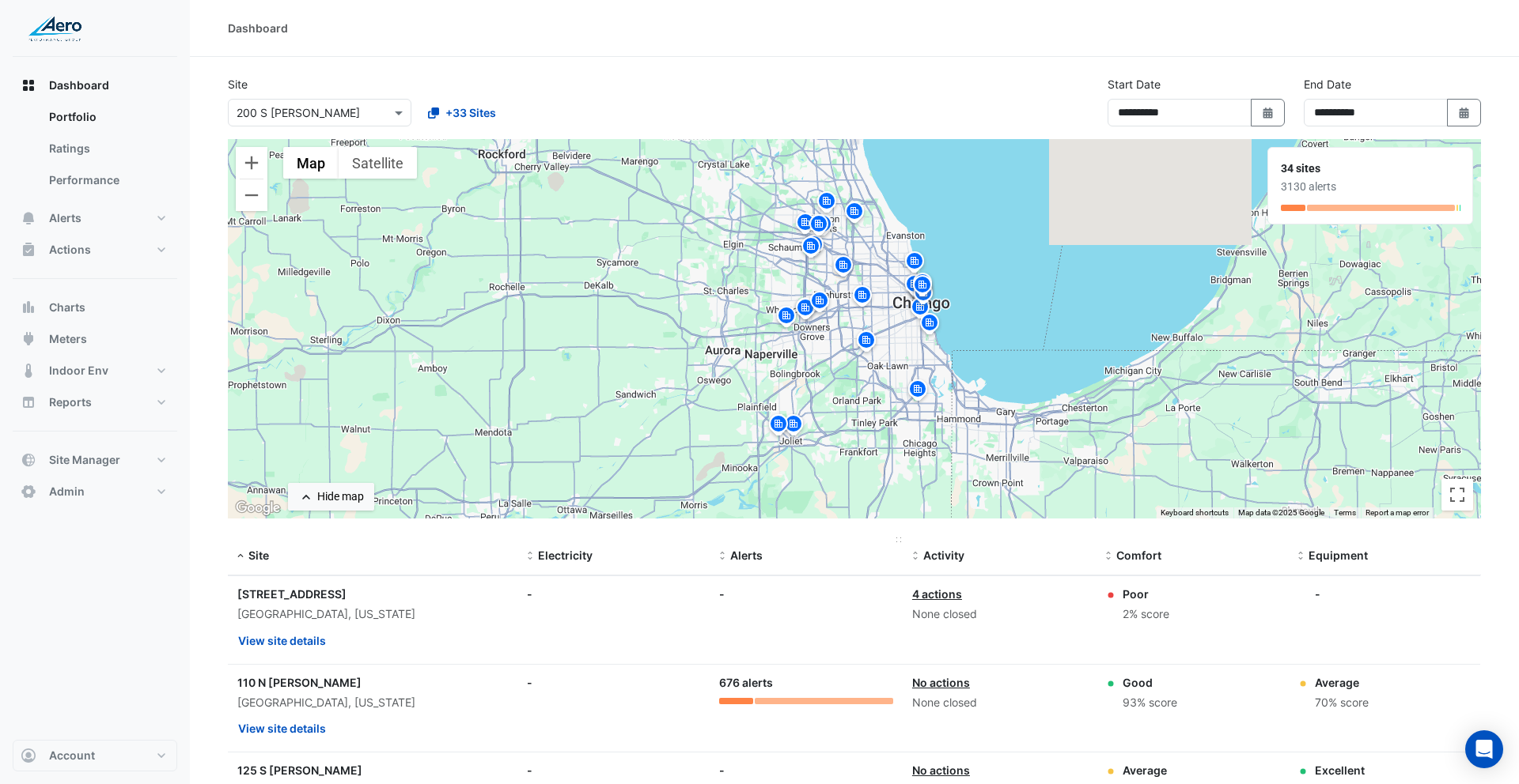
click at [733, 556] on span "Alerts" at bounding box center [746, 556] width 33 height 13
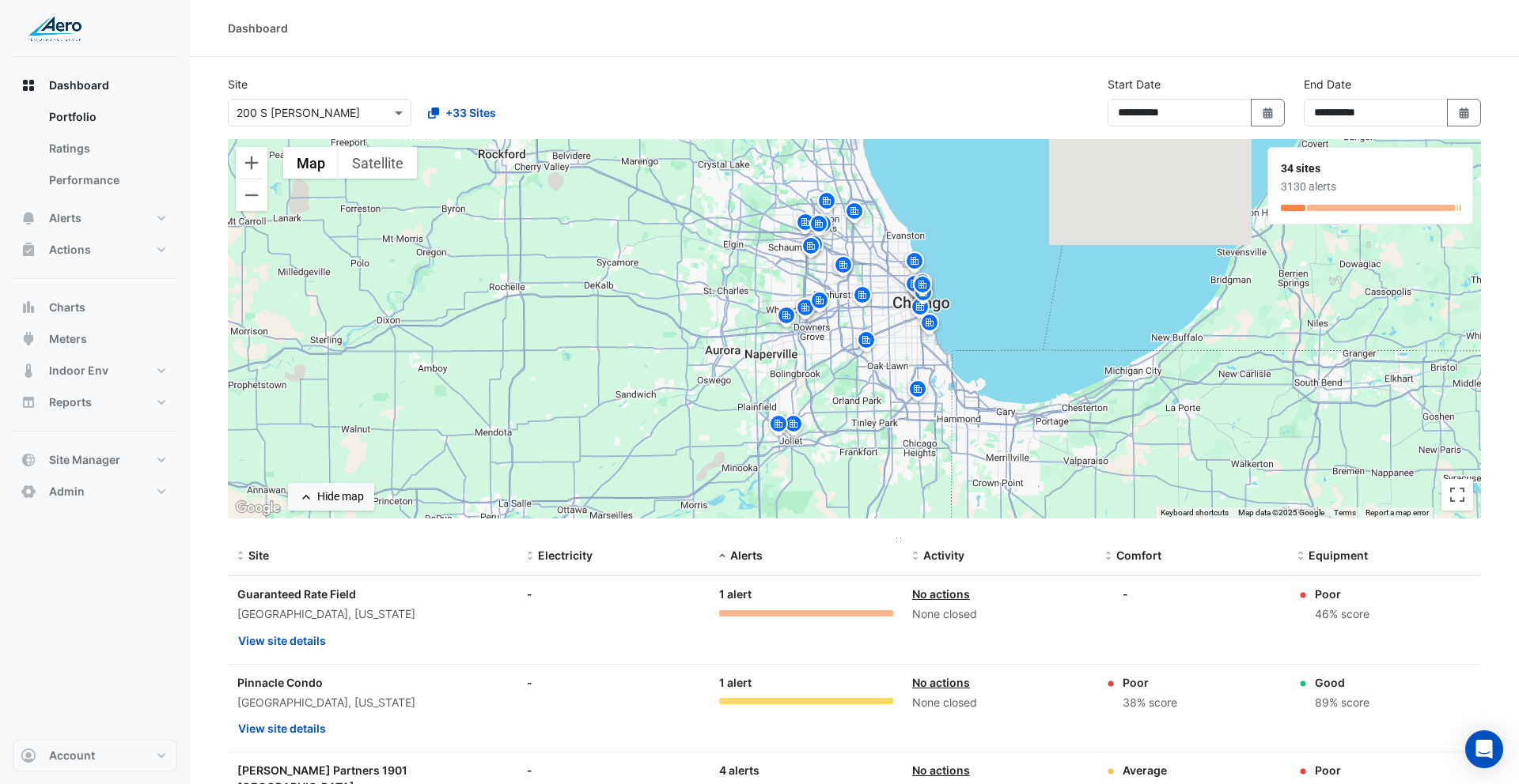
click at [735, 556] on span "Alerts" at bounding box center [746, 556] width 33 height 13
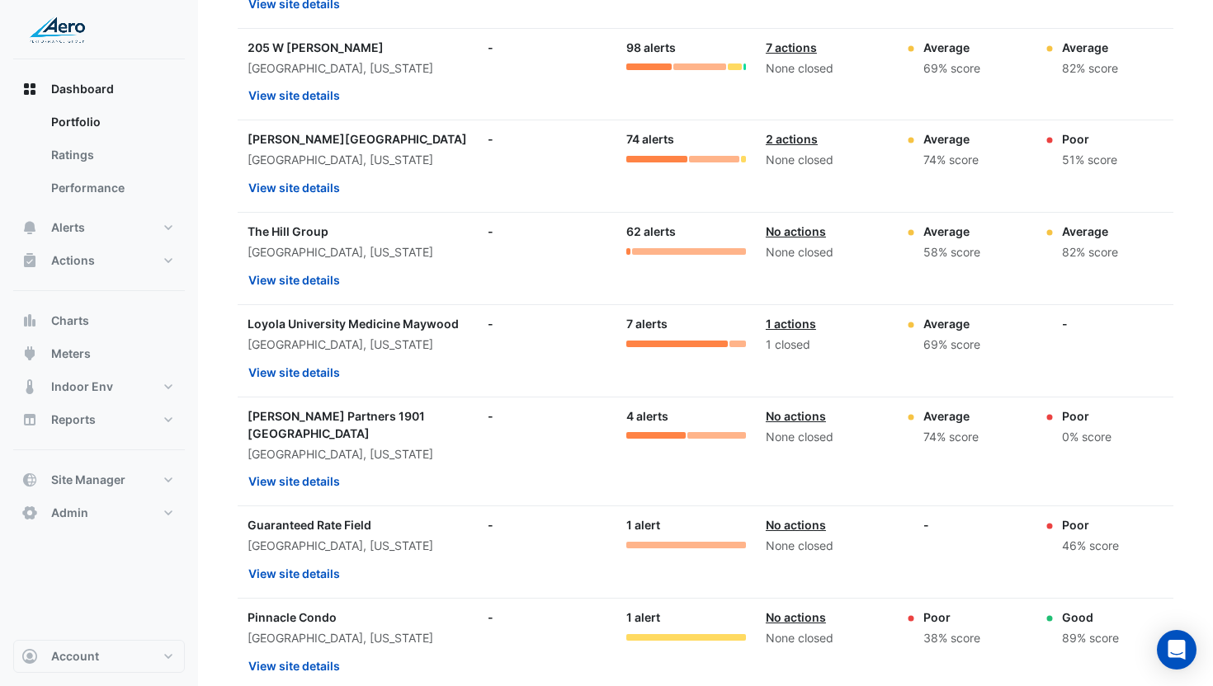
scroll to position [1259, 0]
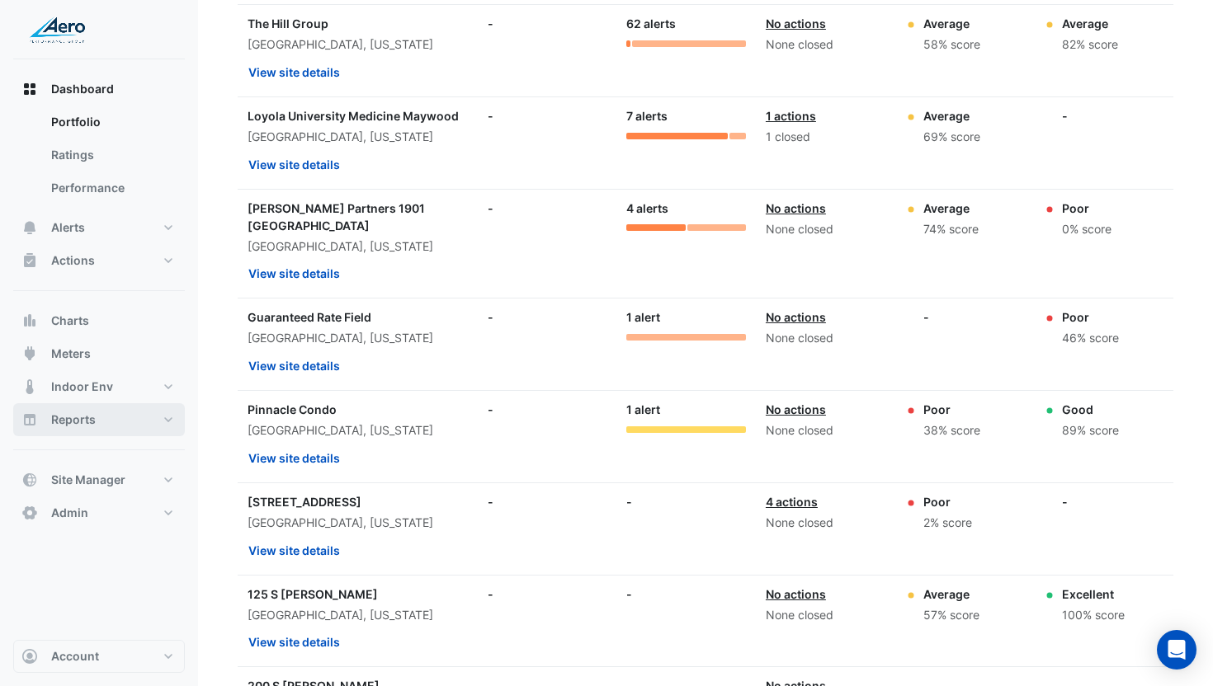
click at [98, 420] on button "Reports" at bounding box center [99, 419] width 172 height 33
select select "***"
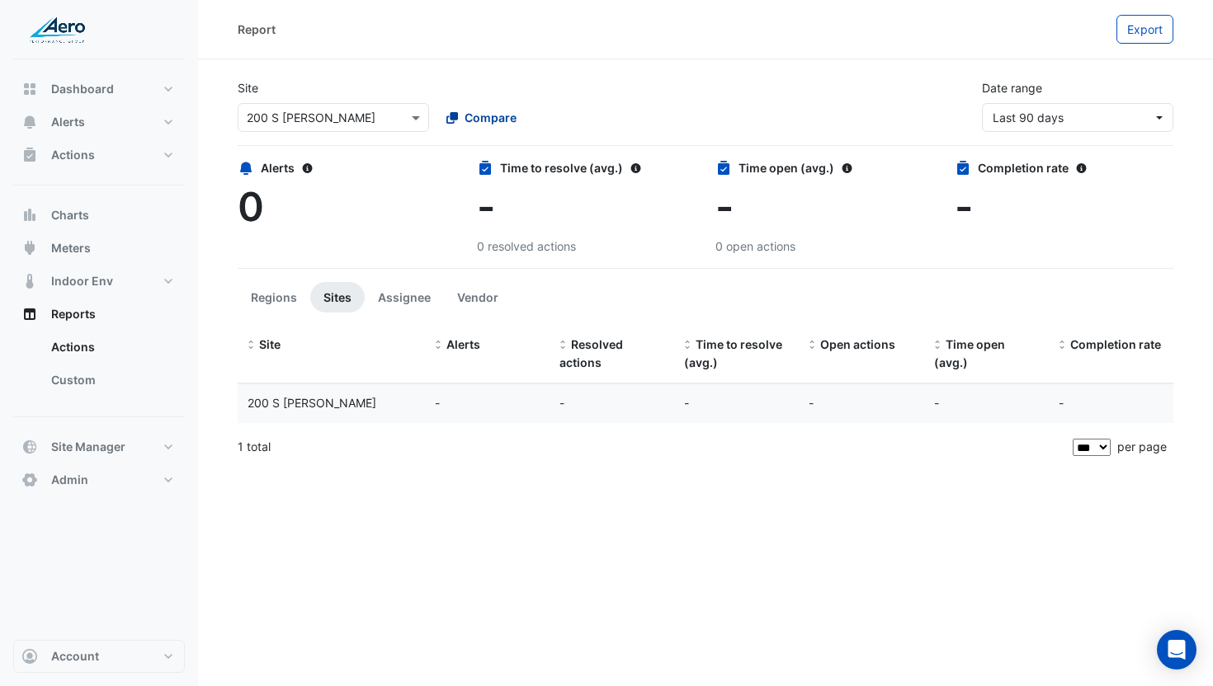
click at [507, 130] on button "Compare" at bounding box center [482, 117] width 92 height 29
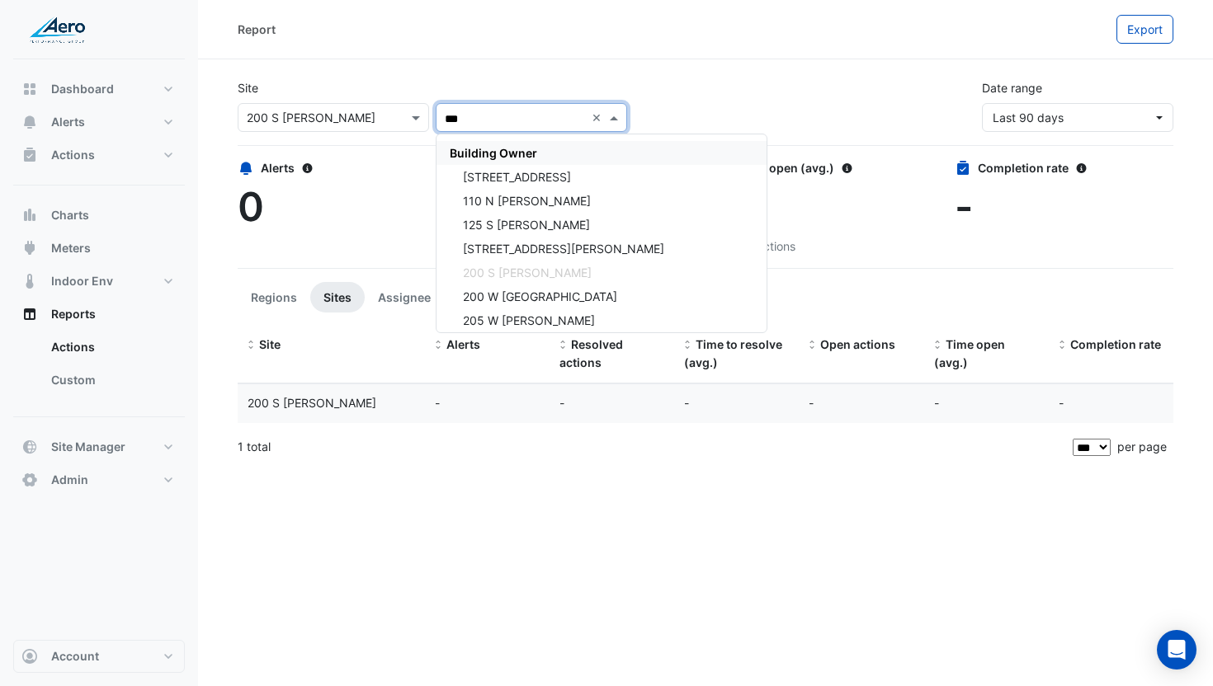
drag, startPoint x: 511, startPoint y: 144, endPoint x: 1003, endPoint y: 147, distance: 492.5
click at [516, 145] on div "Building Owner" at bounding box center [601, 153] width 330 height 24
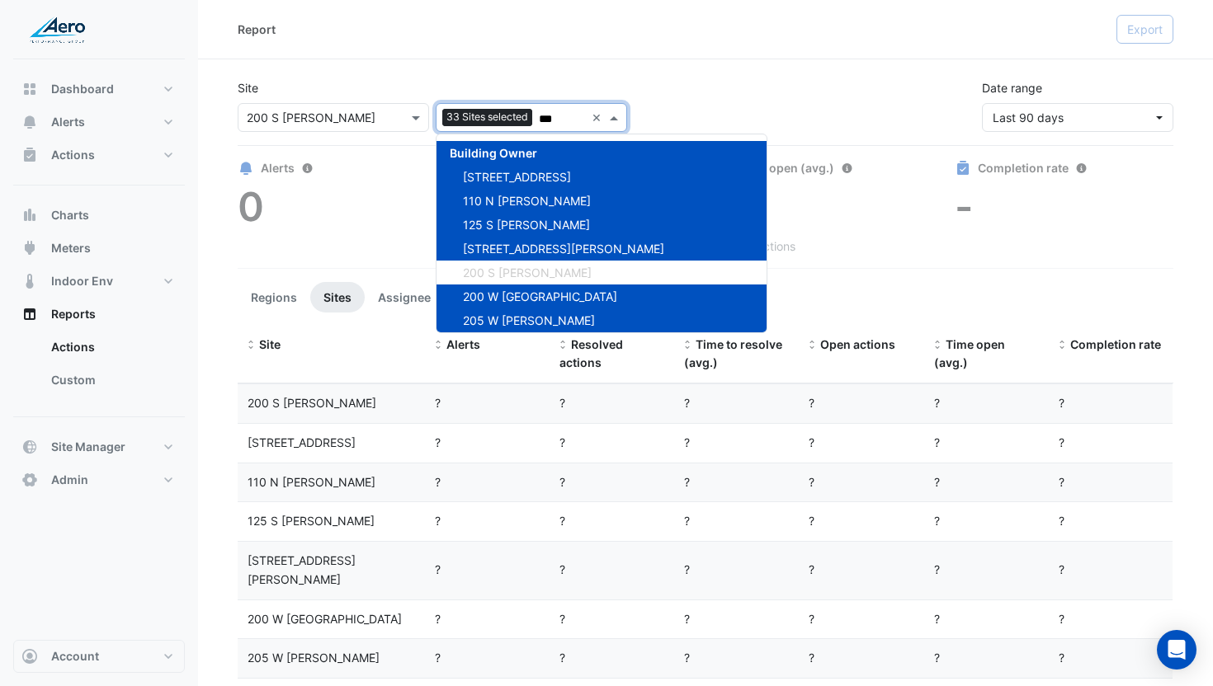
type input "***"
click at [1032, 124] on span "Last 90 days" at bounding box center [1027, 118] width 71 height 14
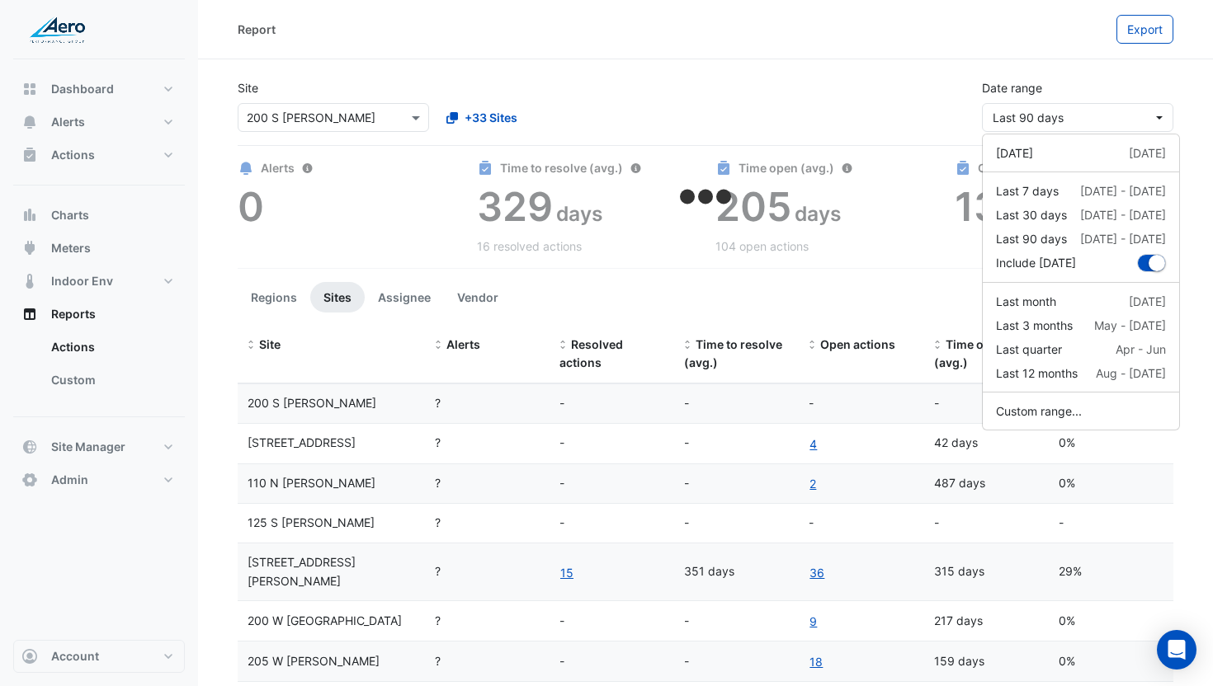
click at [884, 109] on div "Site Select a Site × 200 S [PERSON_NAME] +33 Sites Date range Last 90 days" at bounding box center [705, 99] width 955 height 66
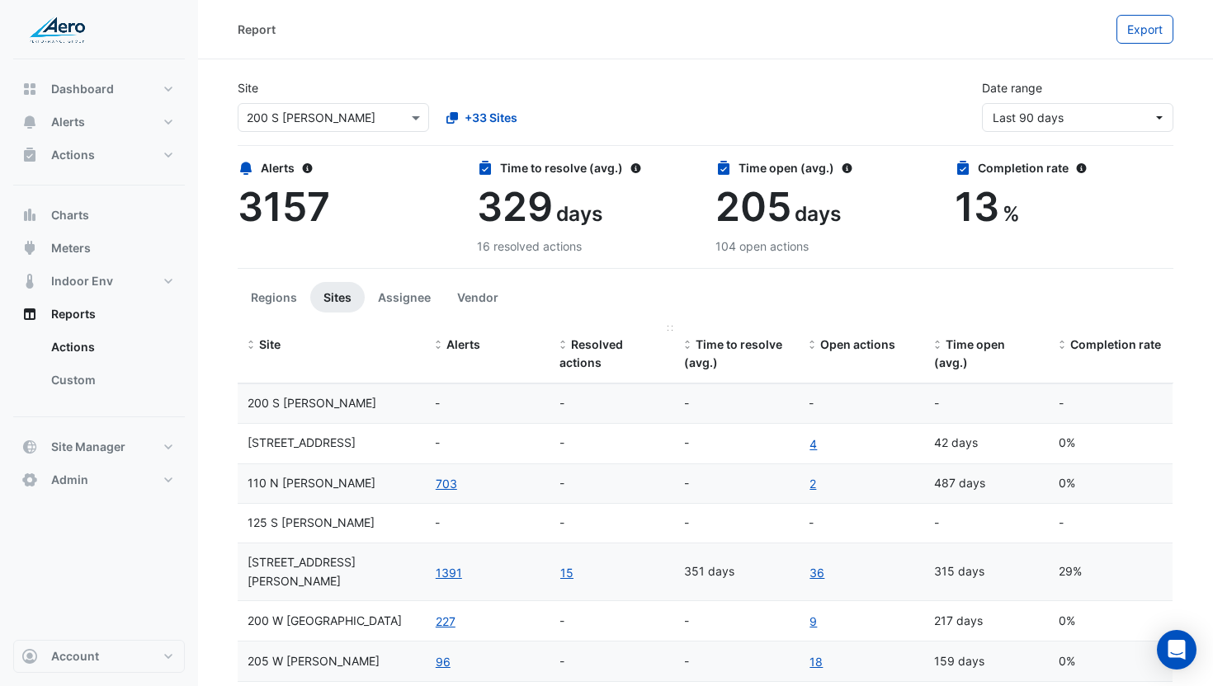
click at [587, 356] on div "Resolved actions" at bounding box center [611, 355] width 105 height 38
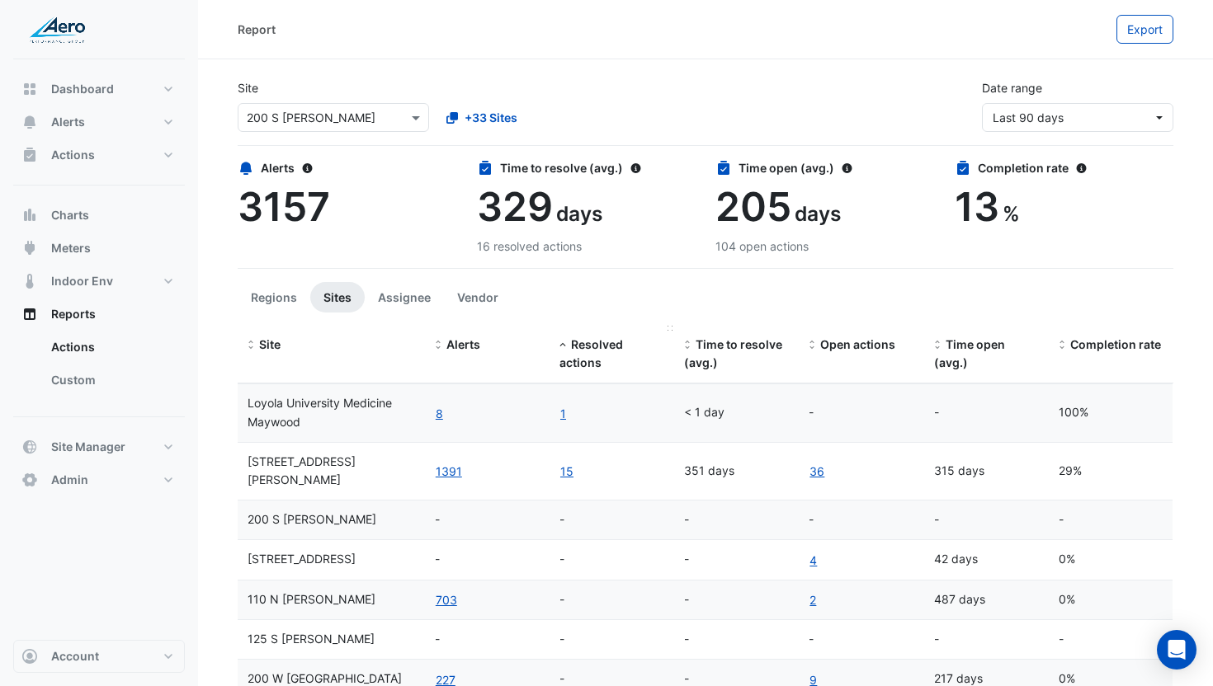
click at [587, 356] on div "Resolved actions" at bounding box center [611, 355] width 105 height 38
click at [855, 347] on span "Open actions" at bounding box center [857, 344] width 75 height 14
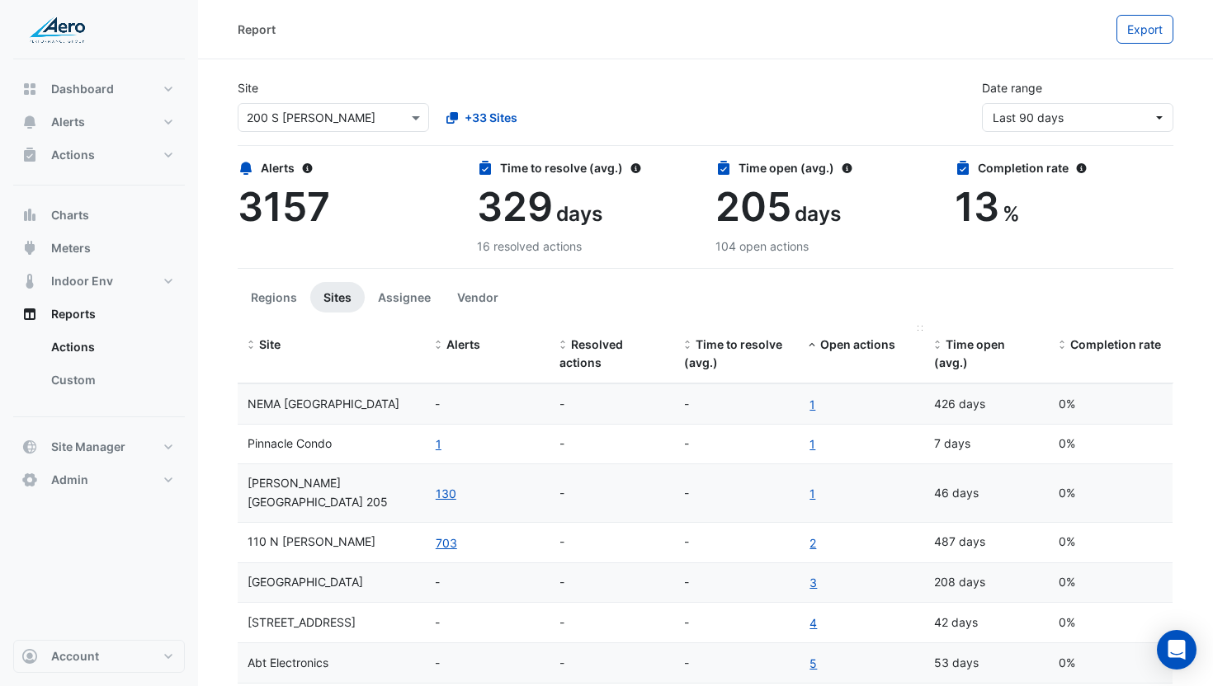
click at [839, 347] on span "Open actions" at bounding box center [857, 344] width 75 height 14
